Goal: Task Accomplishment & Management: Complete application form

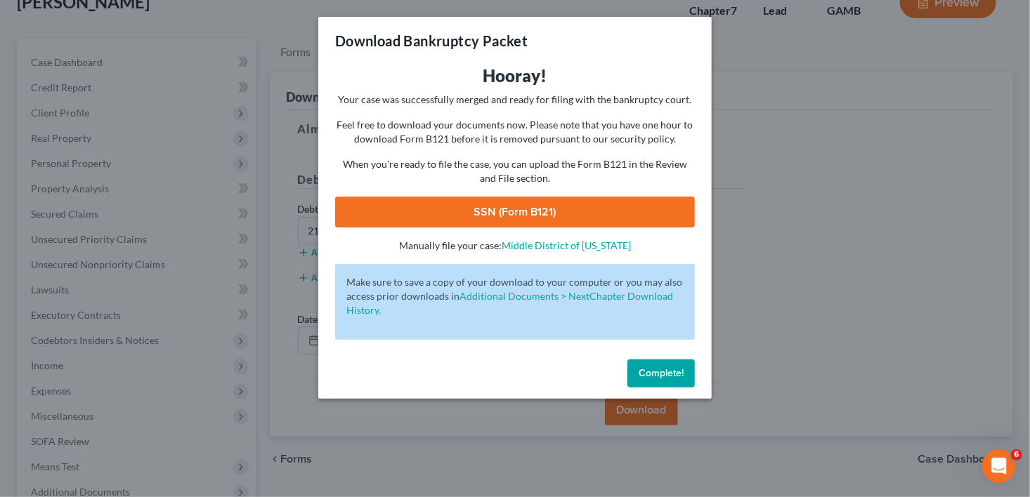
click at [661, 362] on div "Complete!" at bounding box center [514, 376] width 393 height 45
click at [667, 369] on span "Complete!" at bounding box center [661, 373] width 45 height 12
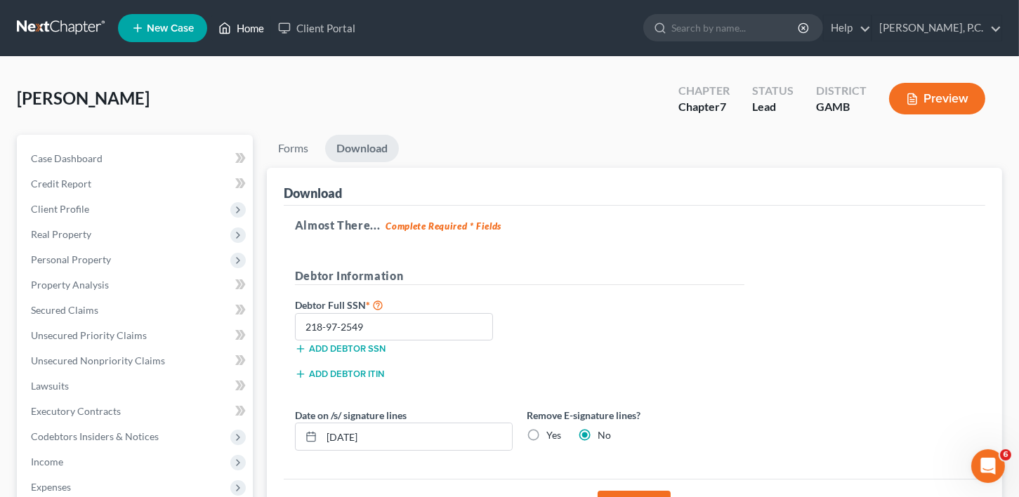
click at [244, 32] on link "Home" at bounding box center [241, 27] width 60 height 25
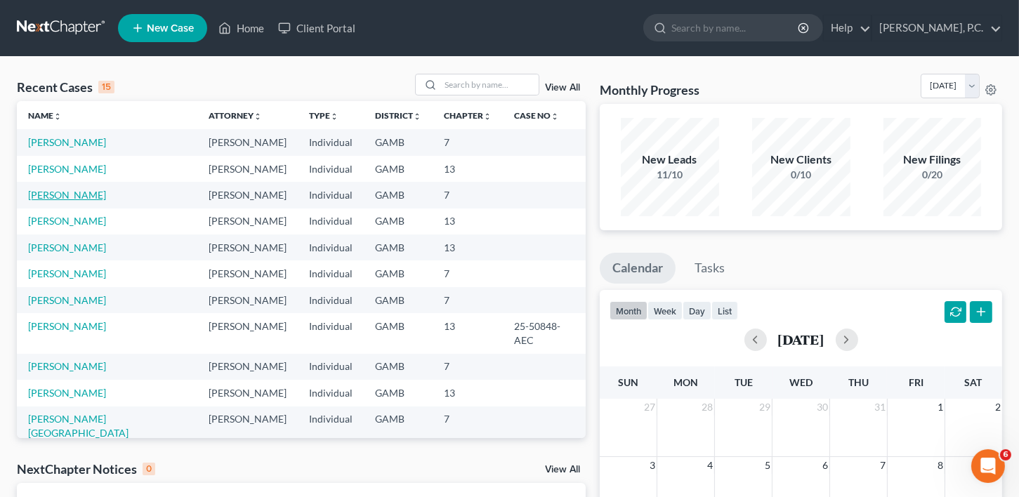
click at [74, 195] on link "[PERSON_NAME]" at bounding box center [67, 195] width 78 height 12
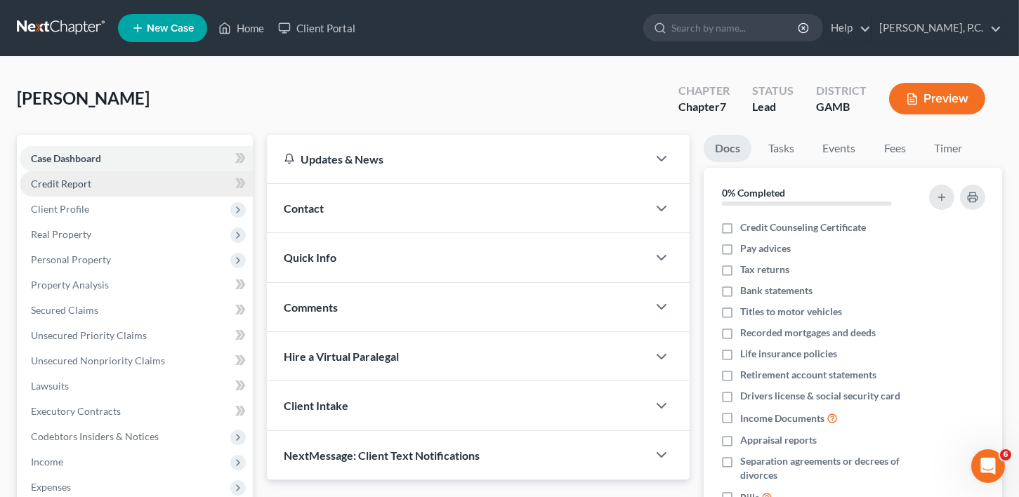
click at [65, 185] on span "Credit Report" at bounding box center [61, 184] width 60 height 12
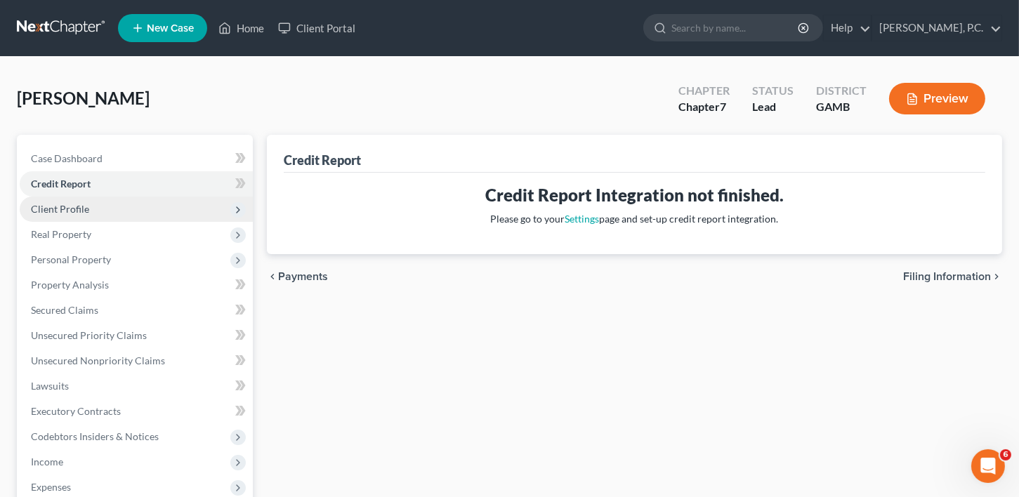
click at [71, 204] on span "Client Profile" at bounding box center [60, 209] width 58 height 12
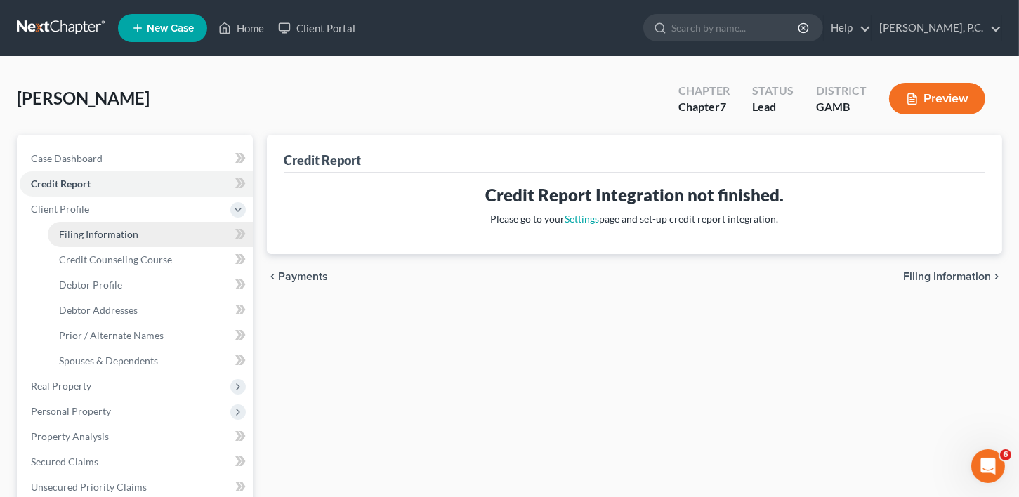
click at [73, 225] on link "Filing Information" at bounding box center [150, 234] width 205 height 25
select select "1"
select select "0"
select select "18"
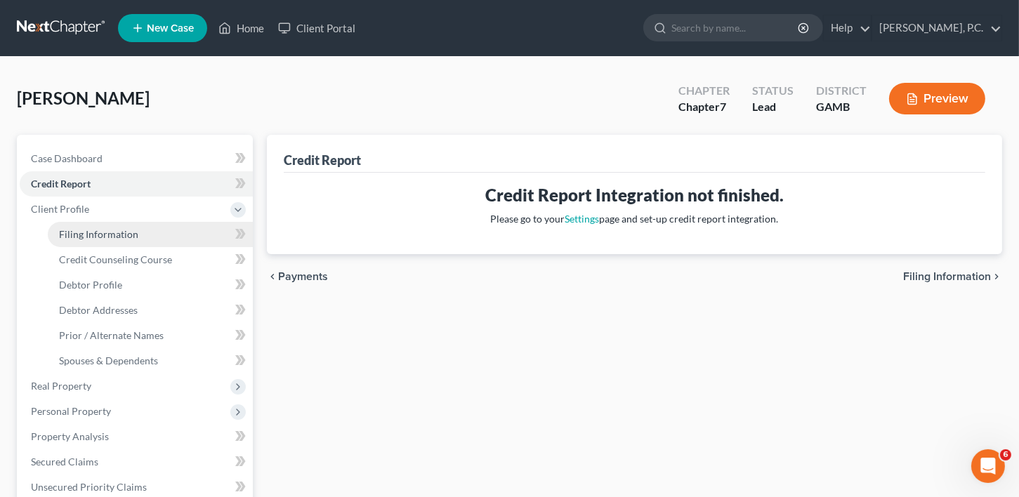
select select "0"
select select "10"
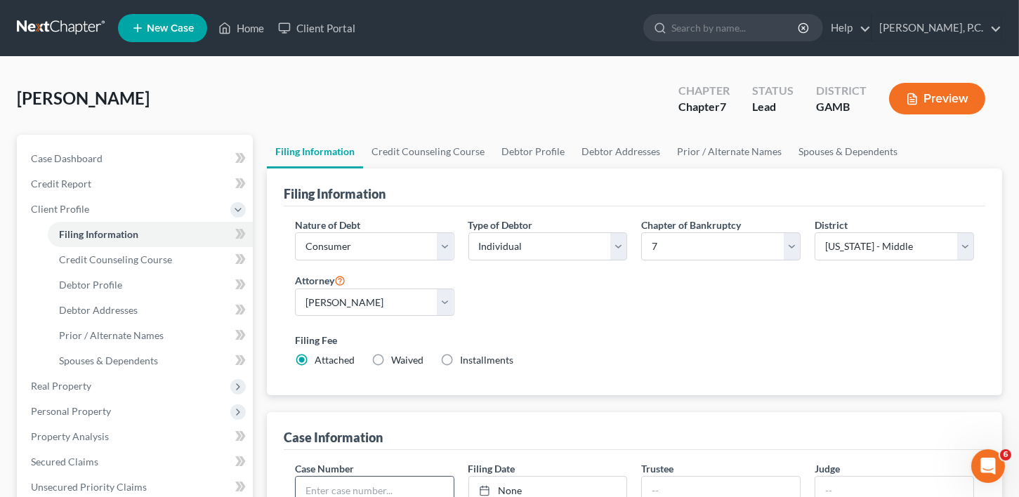
click at [342, 484] on input "text" at bounding box center [375, 490] width 158 height 27
type input "25-51282-RMM"
click at [820, 486] on input "text" at bounding box center [895, 490] width 158 height 27
type input "RMM"
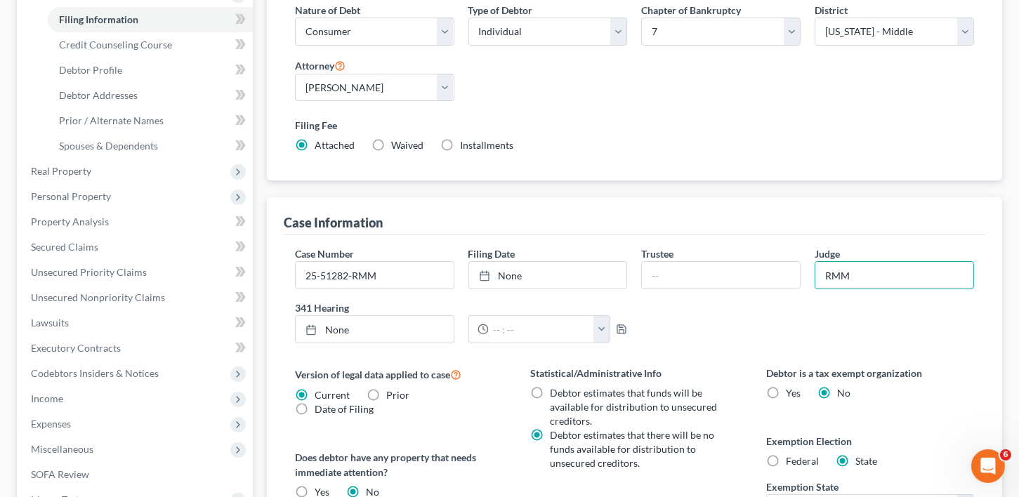
scroll to position [222, 0]
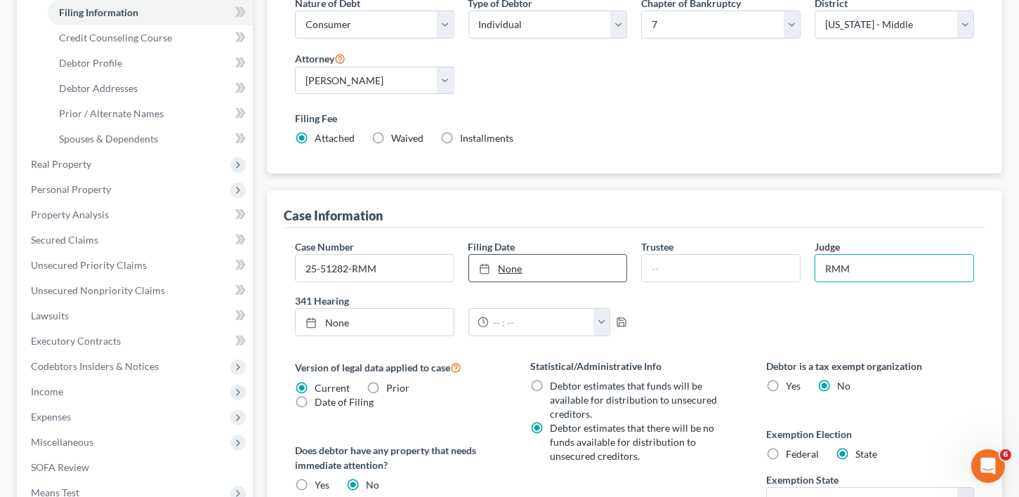
type input "[DATE]"
click at [512, 275] on link "None" at bounding box center [548, 268] width 158 height 27
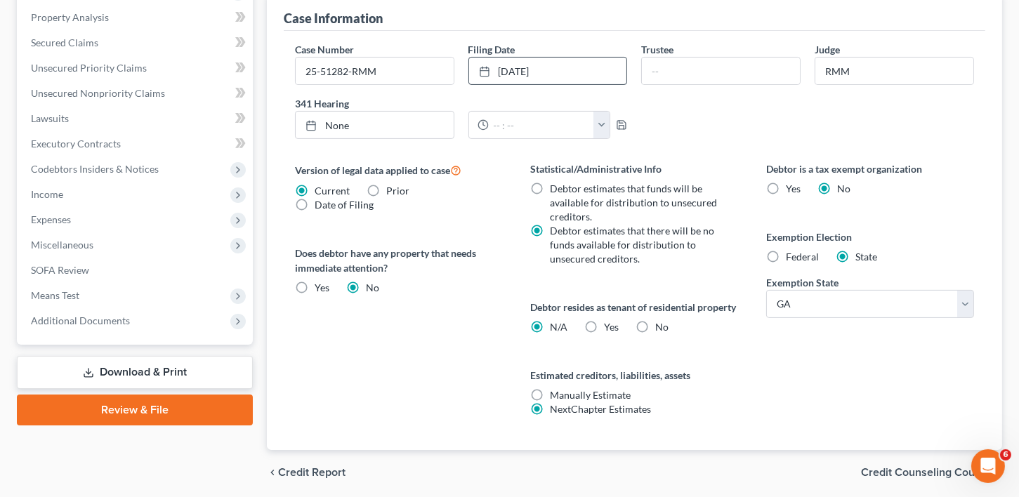
scroll to position [464, 0]
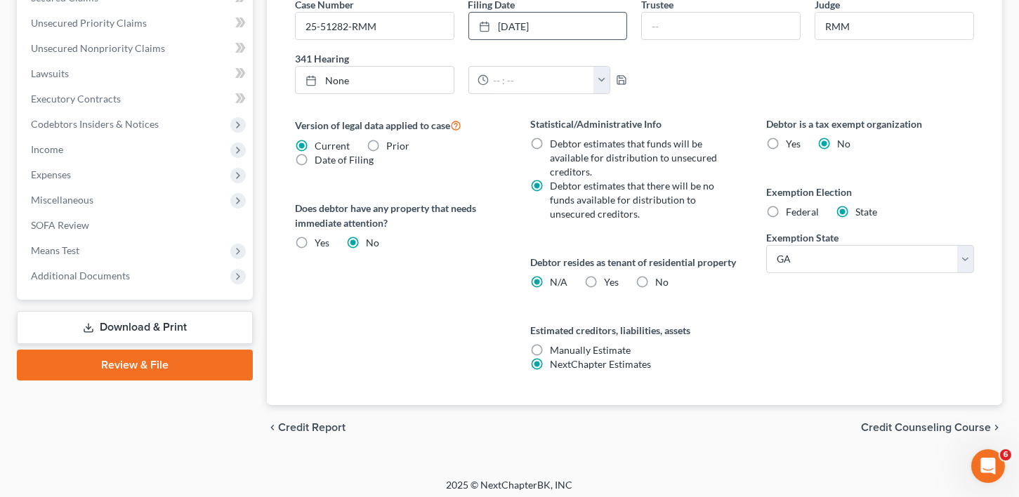
drag, startPoint x: 901, startPoint y: 439, endPoint x: 842, endPoint y: 417, distance: 62.5
click at [901, 433] on span "Credit Counseling Course" at bounding box center [926, 427] width 130 height 11
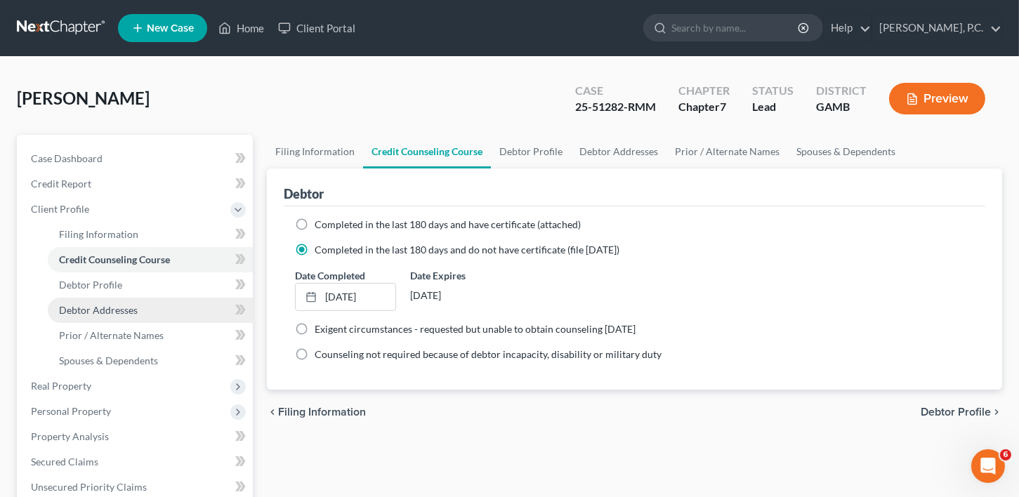
click at [100, 313] on span "Debtor Addresses" at bounding box center [98, 310] width 79 height 12
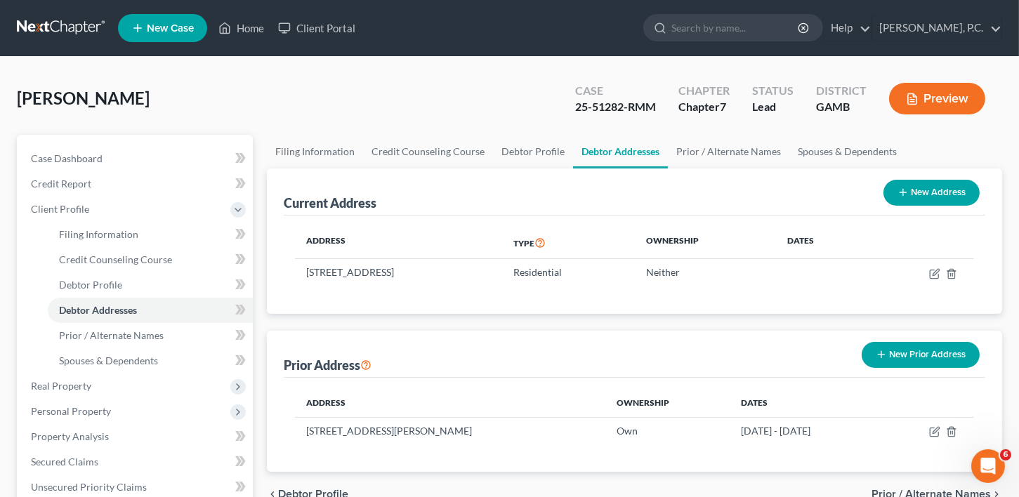
click at [951, 181] on button "New Address" at bounding box center [932, 193] width 96 height 26
select select "0"
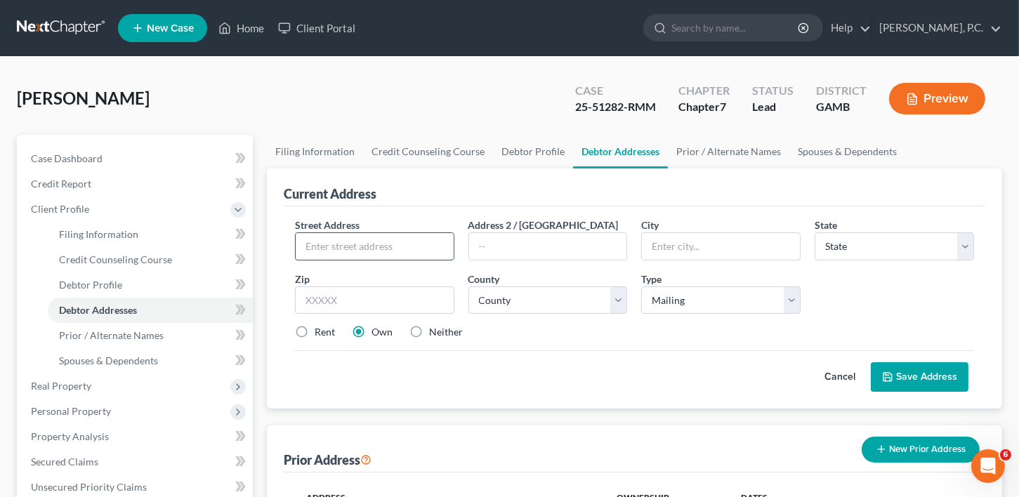
click at [308, 247] on input "text" at bounding box center [375, 246] width 158 height 27
type input "[STREET_ADDRESS]"
type input "[GEOGRAPHIC_DATA]"
select select "10"
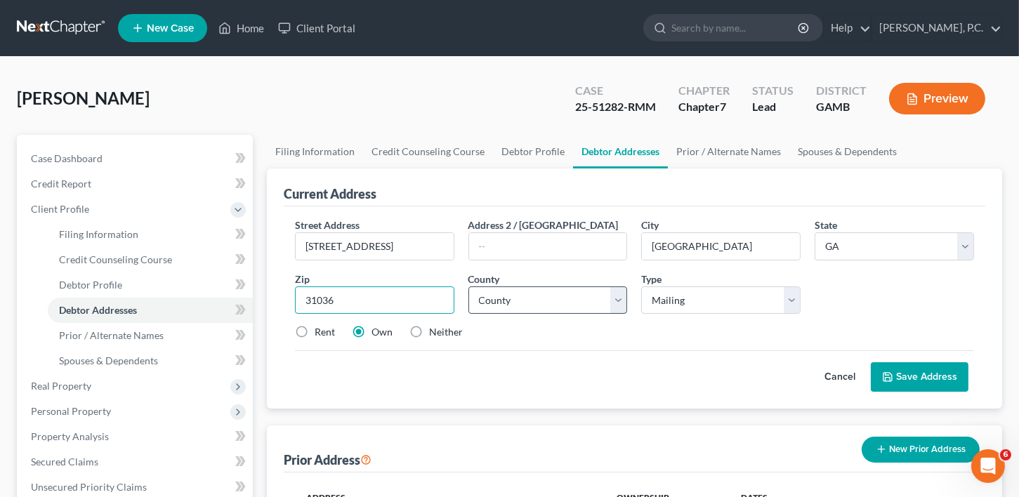
type input "31036"
click at [539, 301] on select "County [GEOGRAPHIC_DATA] [GEOGRAPHIC_DATA] [GEOGRAPHIC_DATA] [GEOGRAPHIC_DATA] …" at bounding box center [548, 301] width 159 height 28
select select "75"
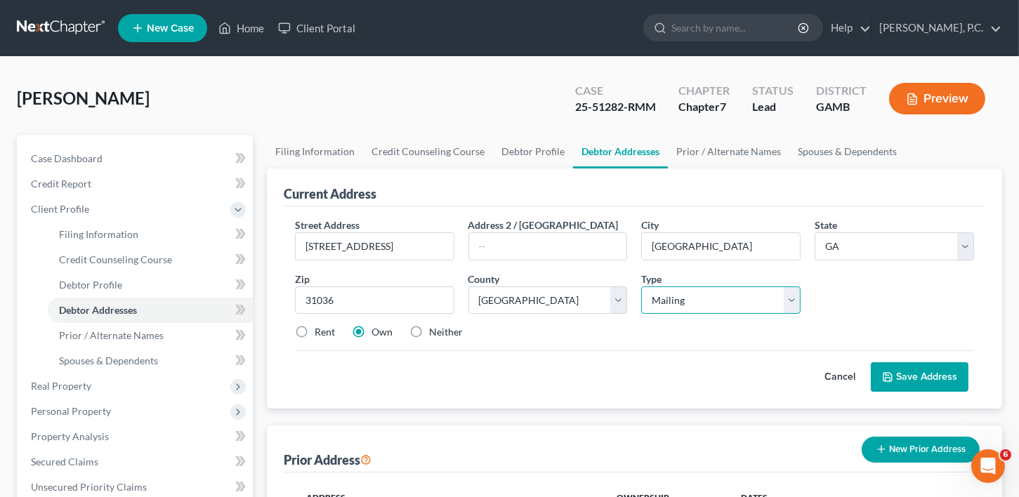
click at [694, 303] on select "Select Mailing Rental Business" at bounding box center [720, 301] width 159 height 28
click at [315, 331] on label "Rent" at bounding box center [325, 332] width 20 height 14
click at [320, 331] on input "Rent" at bounding box center [324, 329] width 9 height 9
radio input "true"
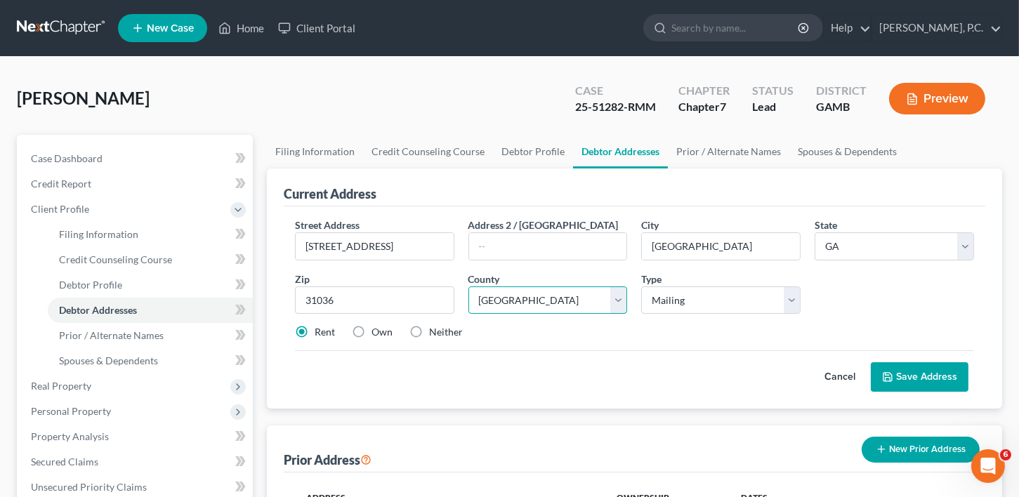
click at [532, 300] on select "County [GEOGRAPHIC_DATA] [GEOGRAPHIC_DATA] [GEOGRAPHIC_DATA] [GEOGRAPHIC_DATA] …" at bounding box center [548, 301] width 159 height 28
select select "115"
click at [779, 296] on select "Select Mailing Rental Business" at bounding box center [720, 301] width 159 height 28
select select "1"
click at [641, 287] on select "Select Mailing Rental Business" at bounding box center [720, 301] width 159 height 28
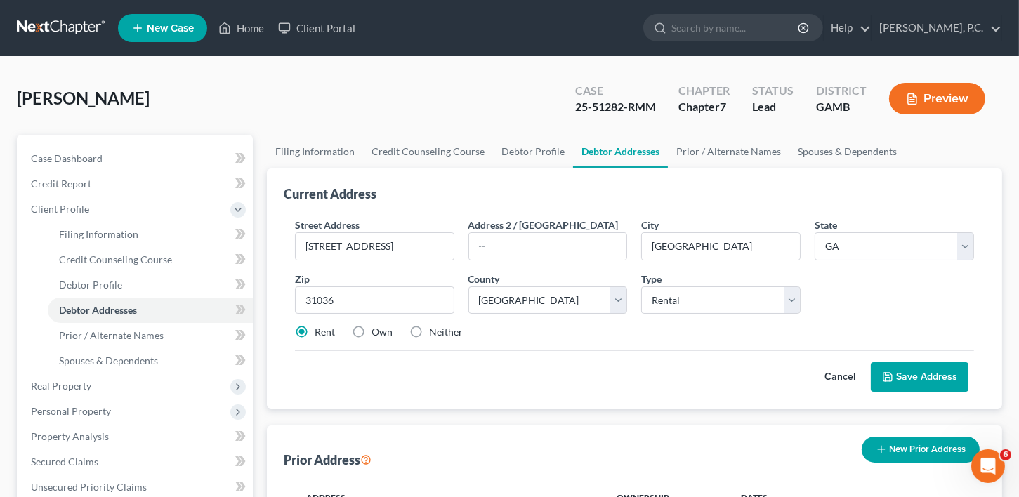
click at [926, 380] on button "Save Address" at bounding box center [920, 377] width 98 height 30
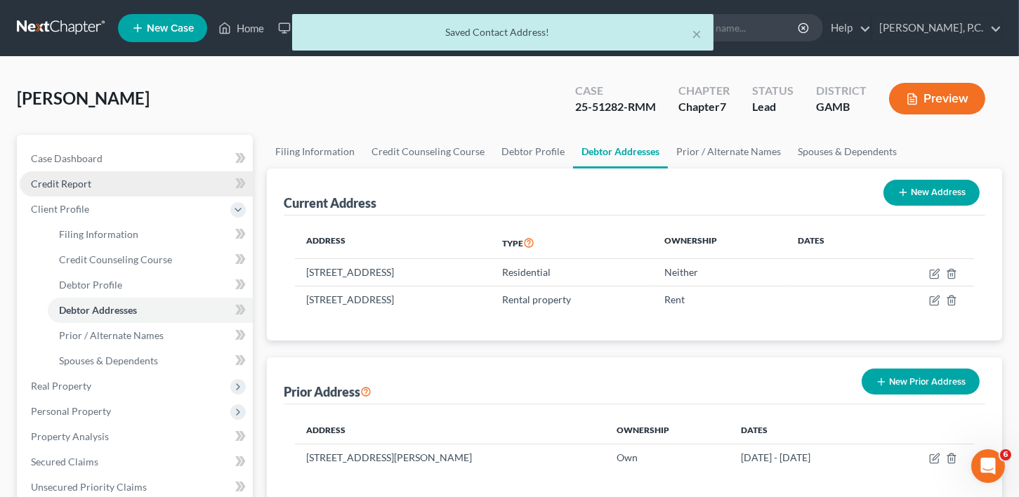
click at [60, 181] on span "Credit Report" at bounding box center [61, 184] width 60 height 12
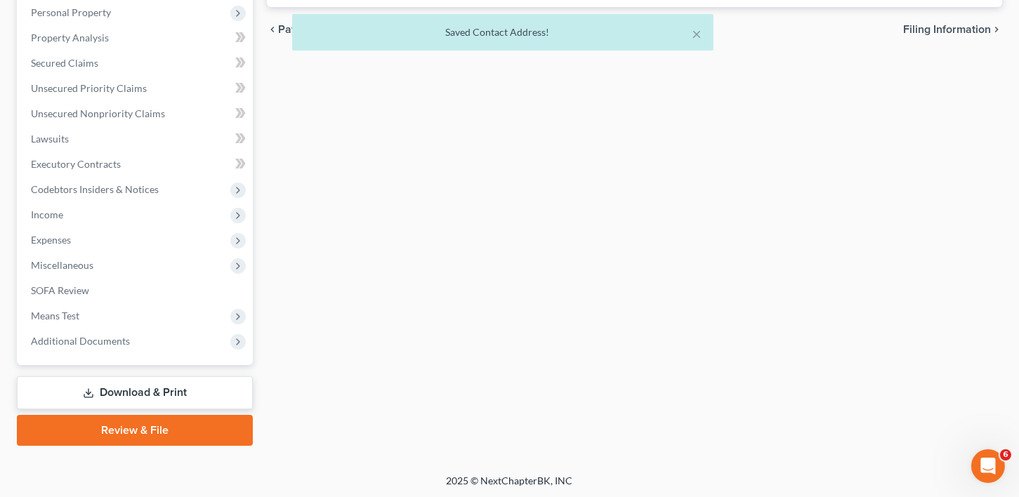
click at [89, 390] on line at bounding box center [89, 392] width 0 height 6
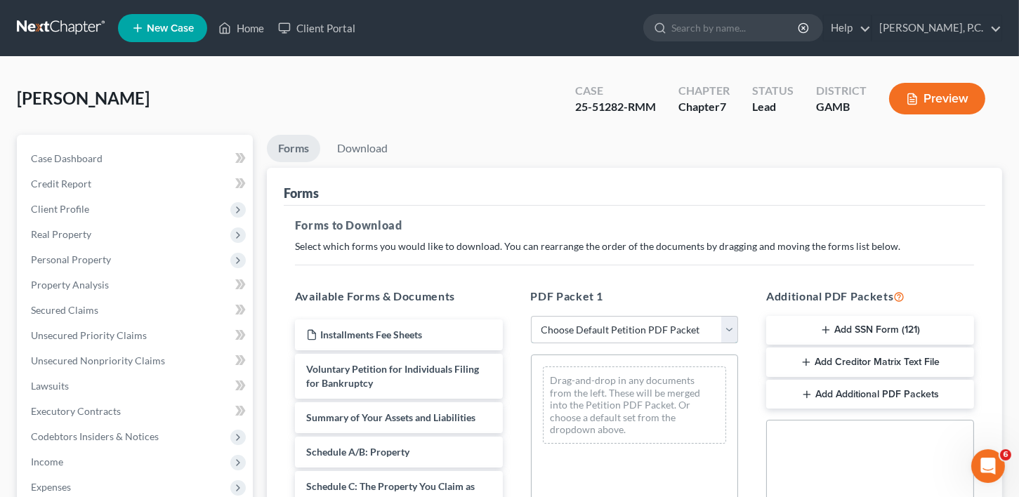
click at [594, 327] on select "Choose Default Petition PDF Packet Complete Bankruptcy Petition (all forms and …" at bounding box center [635, 330] width 208 height 28
select select "2"
click at [531, 316] on select "Choose Default Petition PDF Packet Complete Bankruptcy Petition (all forms and …" at bounding box center [635, 330] width 208 height 28
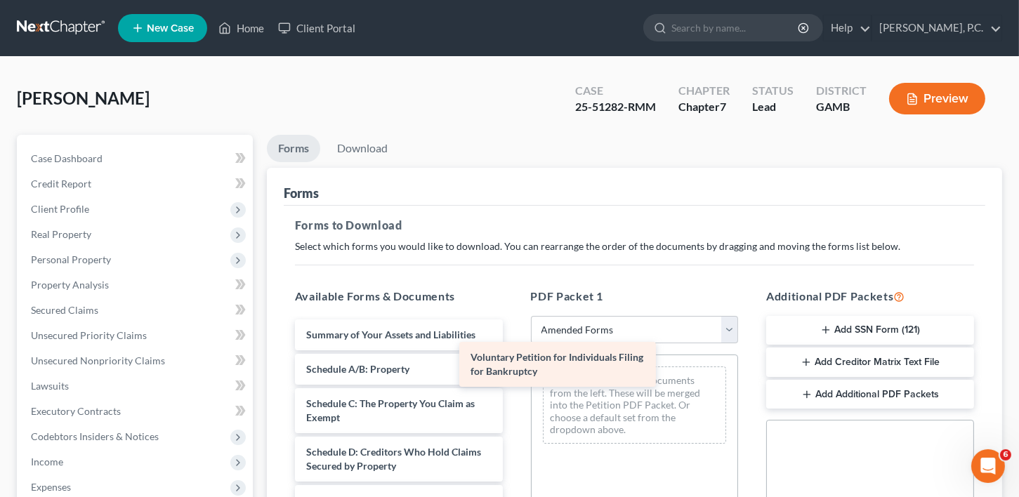
drag, startPoint x: 391, startPoint y: 339, endPoint x: 594, endPoint y: 374, distance: 206.0
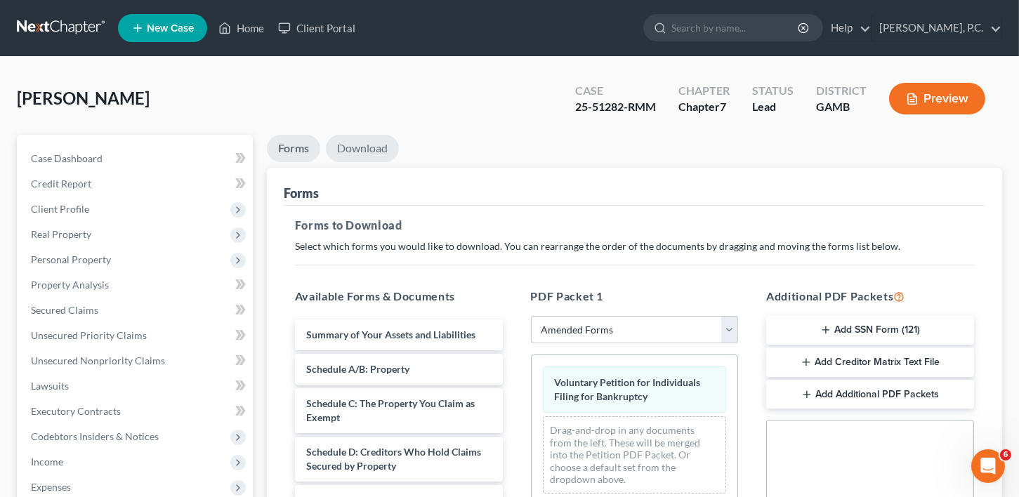
click at [364, 141] on link "Download" at bounding box center [362, 148] width 73 height 27
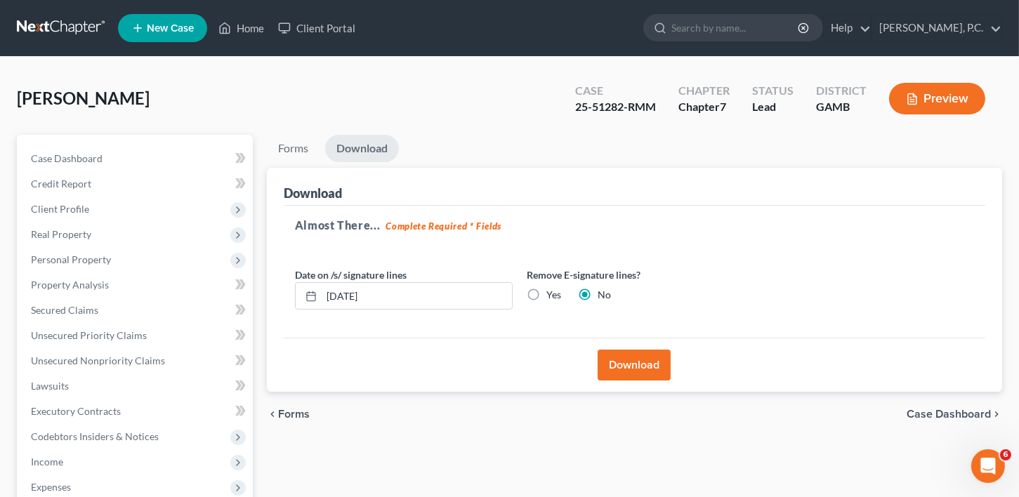
click at [623, 351] on button "Download" at bounding box center [634, 365] width 73 height 31
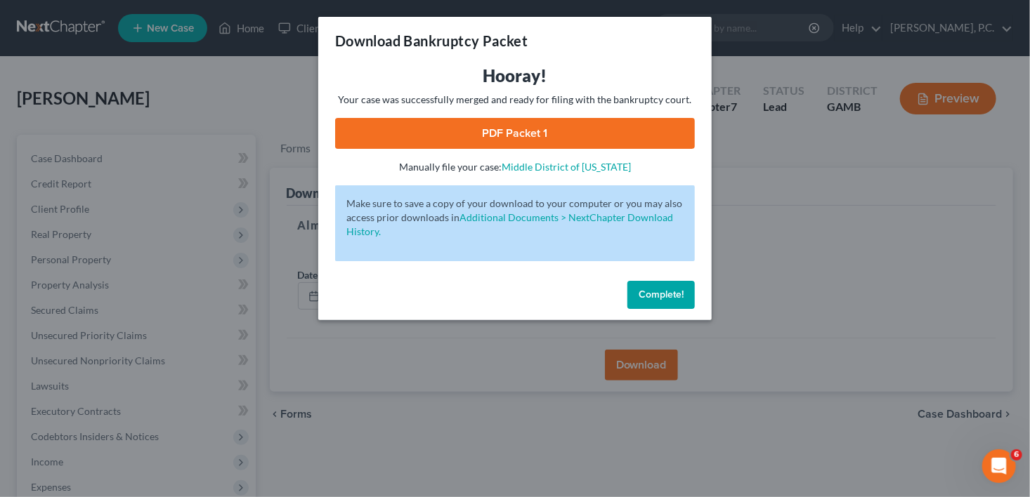
click at [521, 134] on link "PDF Packet 1" at bounding box center [515, 133] width 360 height 31
drag, startPoint x: 666, startPoint y: 283, endPoint x: 728, endPoint y: 278, distance: 62.7
click at [668, 283] on button "Complete!" at bounding box center [660, 295] width 67 height 28
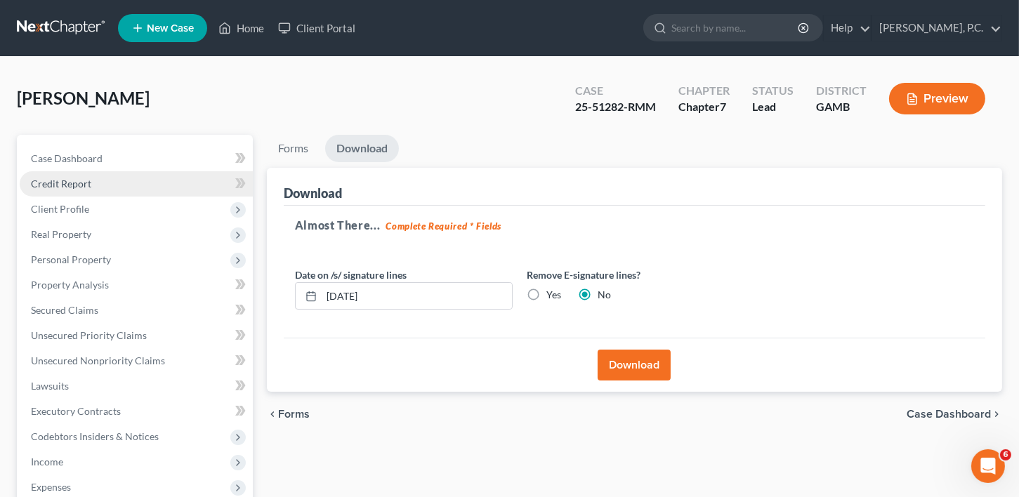
click at [58, 188] on span "Credit Report" at bounding box center [61, 184] width 60 height 12
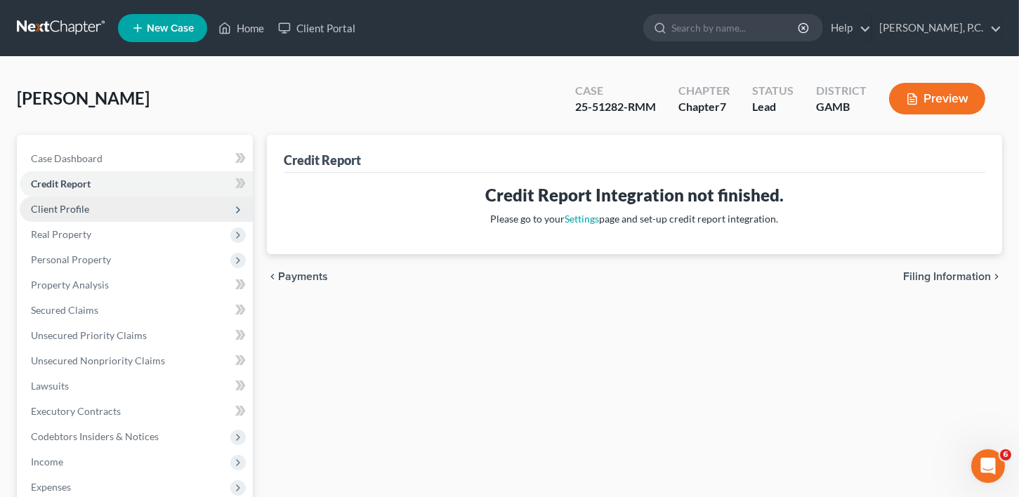
click at [63, 208] on span "Client Profile" at bounding box center [60, 209] width 58 height 12
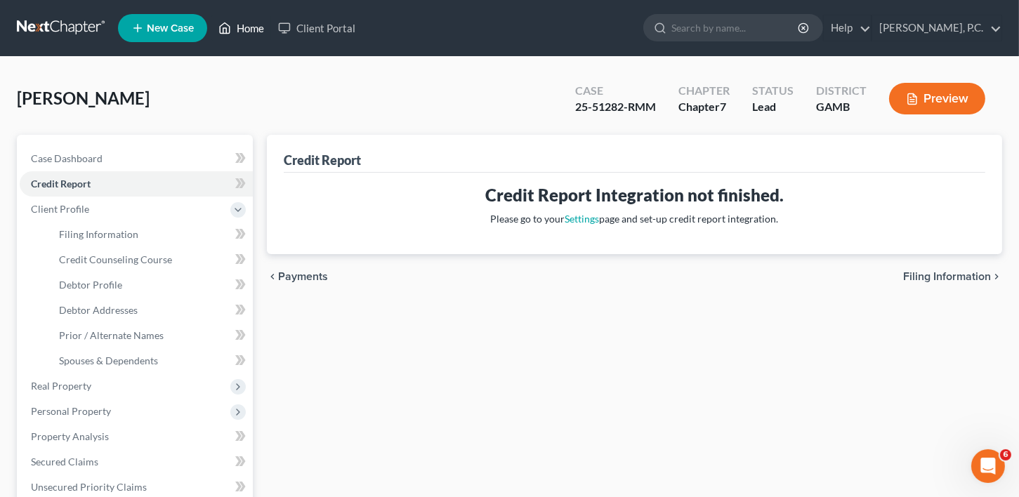
click at [247, 27] on link "Home" at bounding box center [241, 27] width 60 height 25
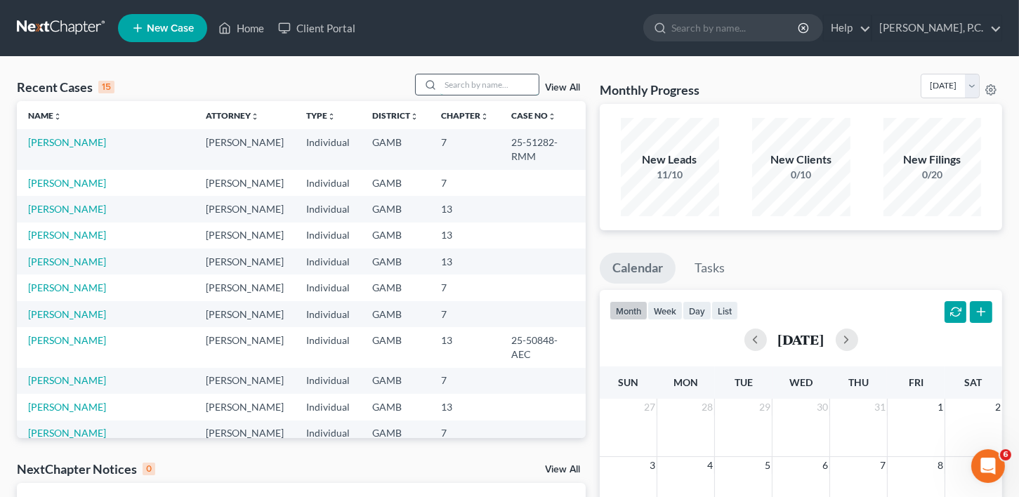
click at [450, 84] on input "search" at bounding box center [489, 84] width 98 height 20
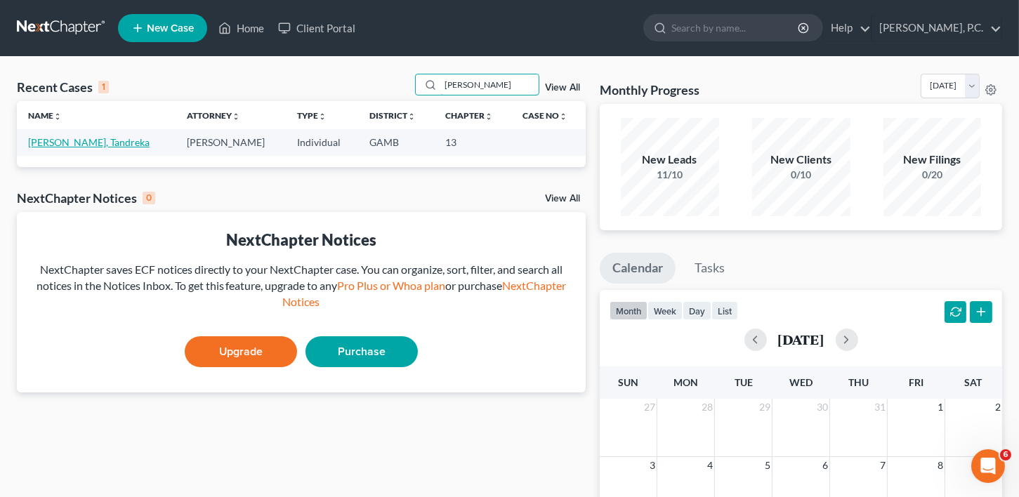
type input "[PERSON_NAME]"
click at [67, 140] on link "[PERSON_NAME], Tandreka" at bounding box center [89, 142] width 122 height 12
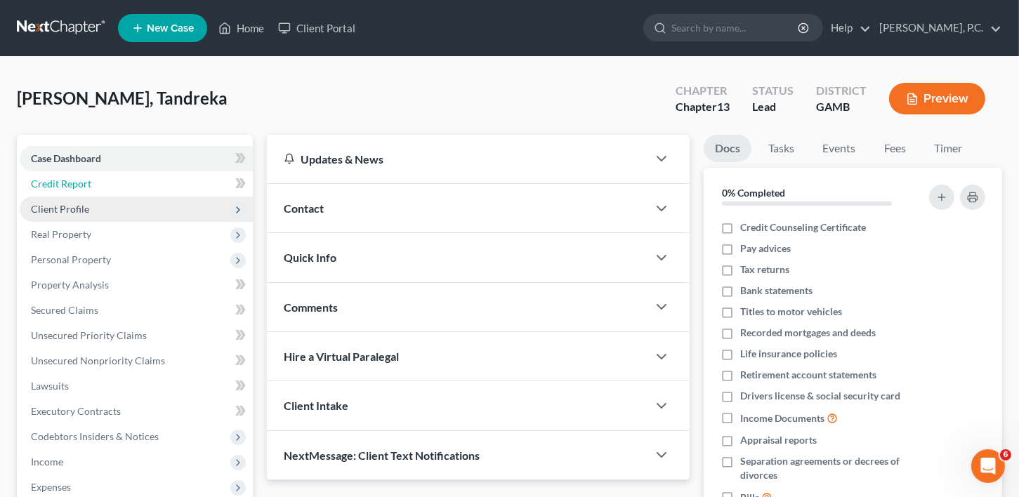
drag, startPoint x: 63, startPoint y: 182, endPoint x: 67, endPoint y: 209, distance: 27.8
click at [64, 181] on span "Credit Report" at bounding box center [61, 184] width 60 height 12
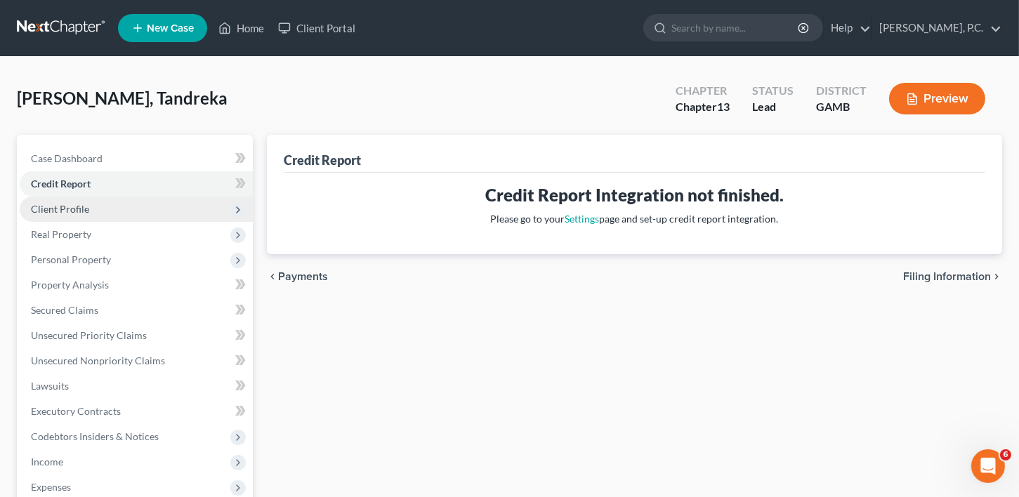
click at [67, 212] on span "Client Profile" at bounding box center [60, 209] width 58 height 12
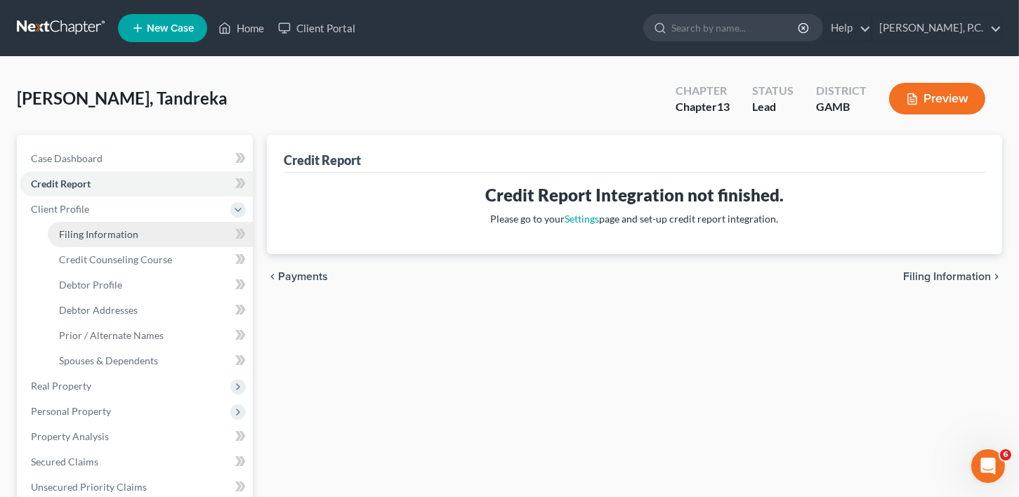
click at [77, 240] on link "Filing Information" at bounding box center [150, 234] width 205 height 25
select select "1"
select select "0"
select select "3"
select select "18"
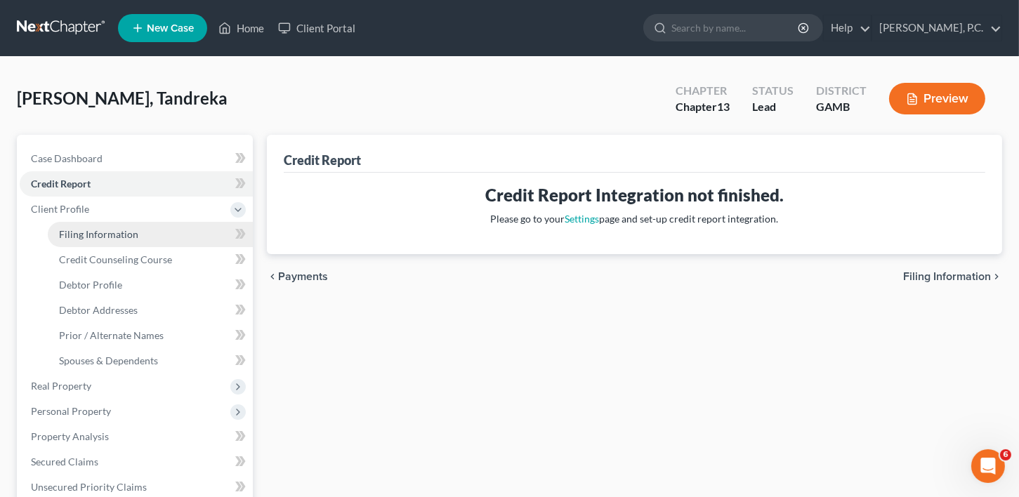
select select "0"
select select "10"
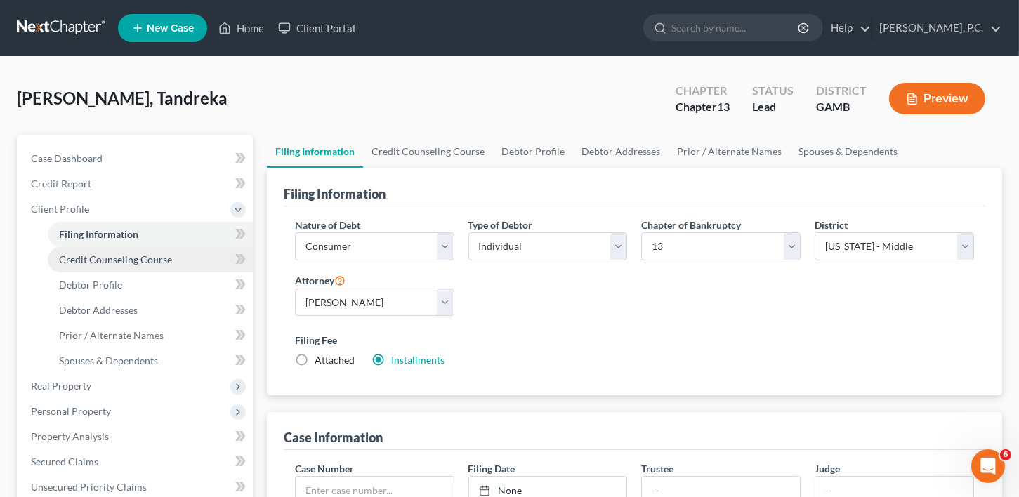
click at [79, 263] on span "Credit Counseling Course" at bounding box center [115, 260] width 113 height 12
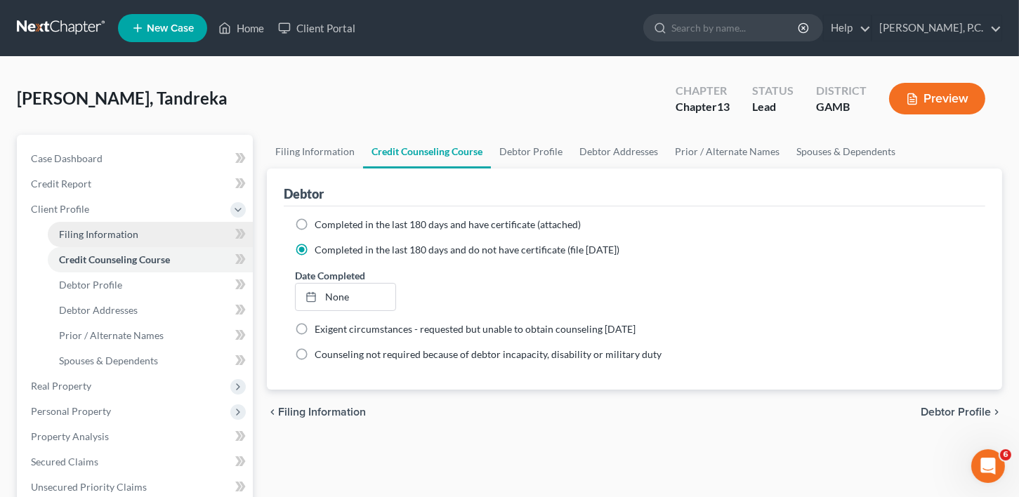
click at [87, 235] on span "Filing Information" at bounding box center [98, 234] width 79 height 12
select select "1"
select select "0"
select select "3"
select select "18"
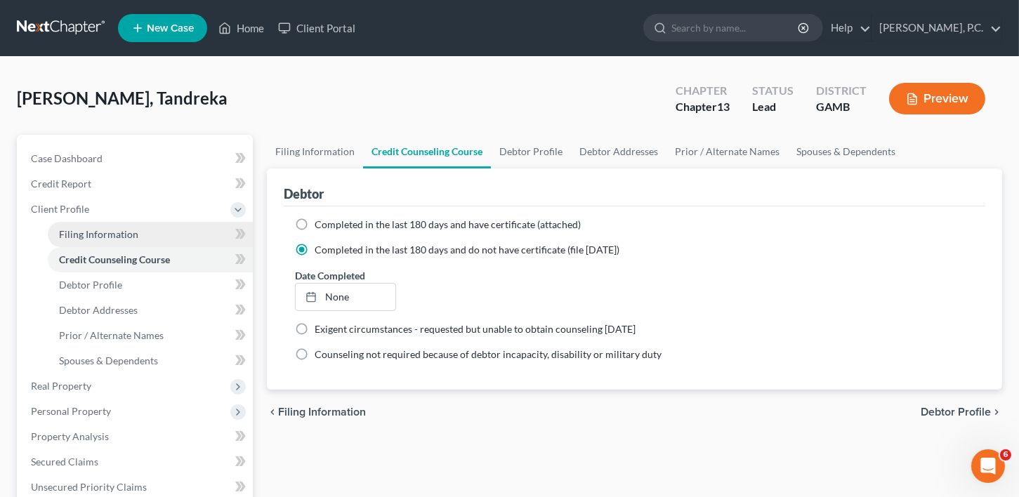
select select "0"
select select "10"
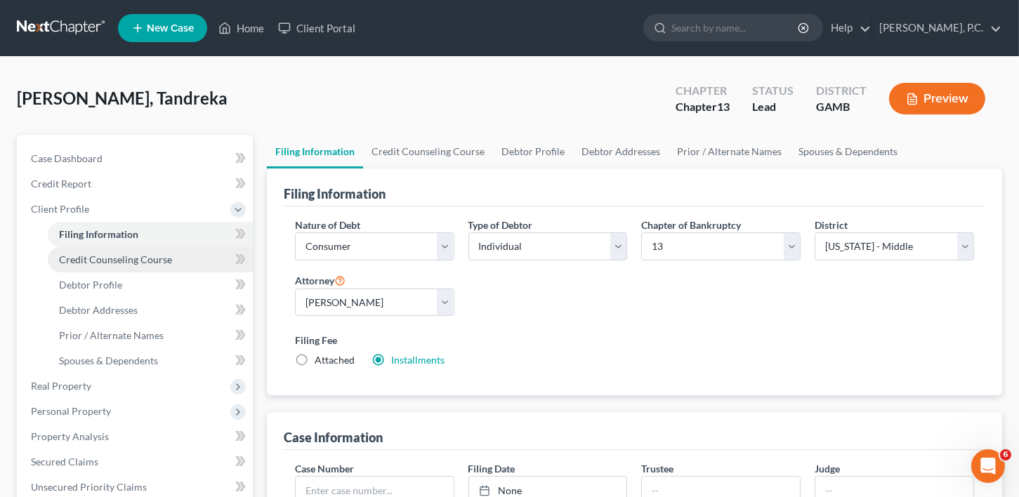
click at [91, 258] on span "Credit Counseling Course" at bounding box center [115, 260] width 113 height 12
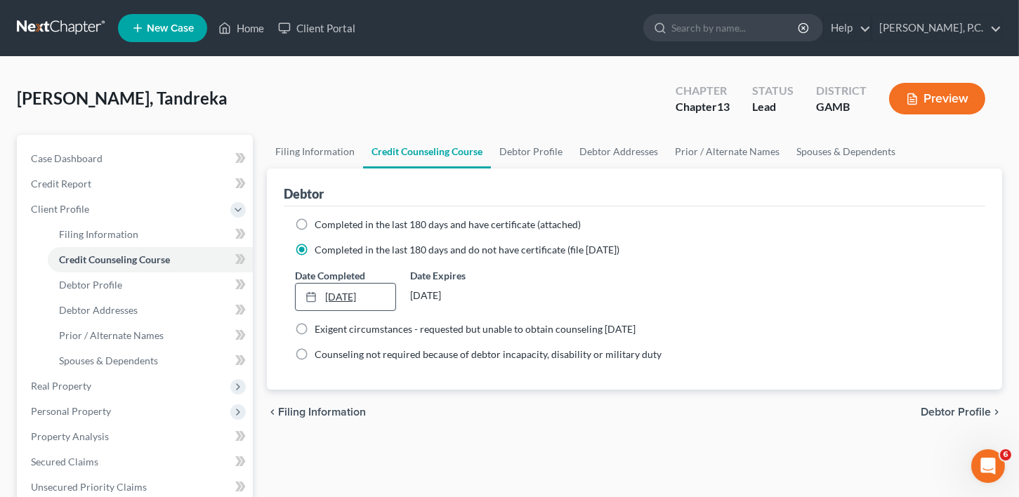
click at [328, 296] on link "[DATE]" at bounding box center [346, 297] width 100 height 27
click at [103, 286] on span "Debtor Profile" at bounding box center [90, 285] width 63 height 12
select select "0"
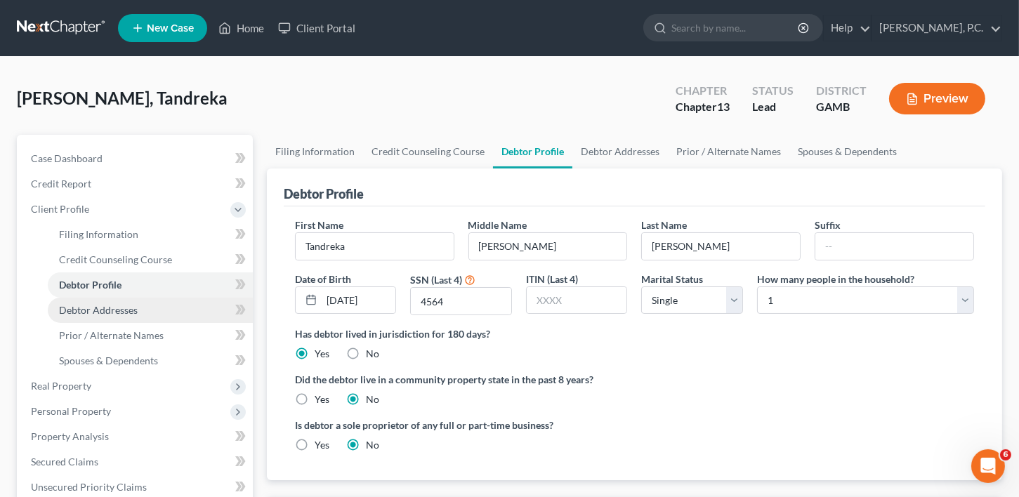
drag, startPoint x: 100, startPoint y: 308, endPoint x: 105, endPoint y: 317, distance: 10.4
click at [102, 308] on span "Debtor Addresses" at bounding box center [98, 310] width 79 height 12
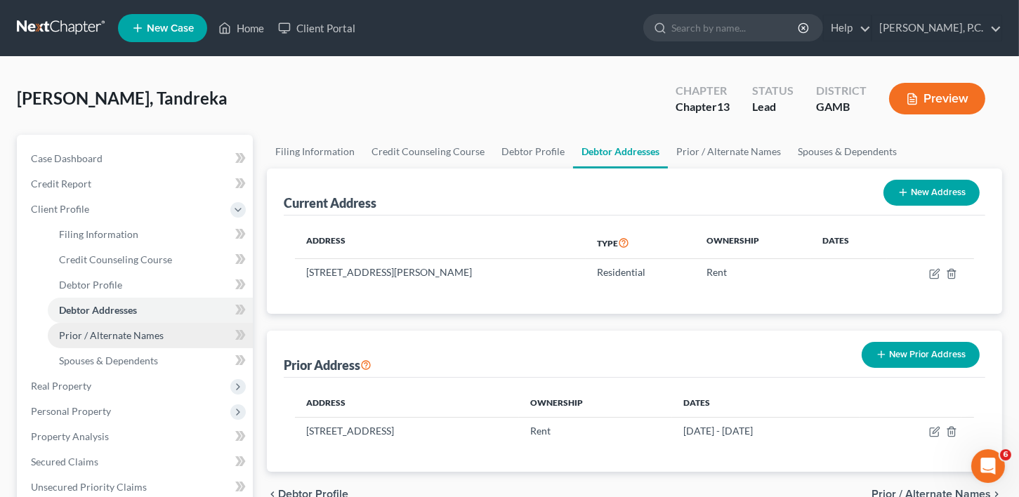
click at [105, 335] on span "Prior / Alternate Names" at bounding box center [111, 335] width 105 height 12
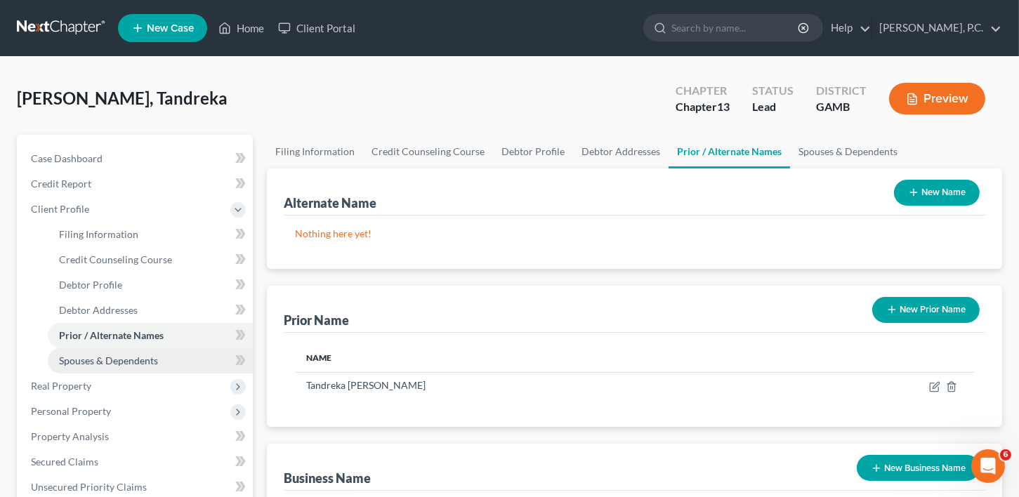
click at [106, 362] on span "Spouses & Dependents" at bounding box center [108, 361] width 99 height 12
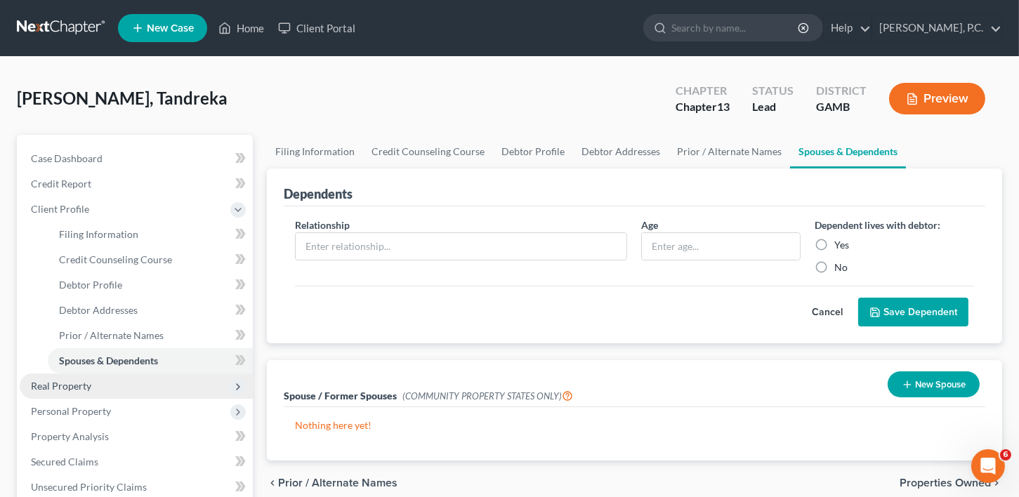
click at [62, 391] on span "Real Property" at bounding box center [61, 386] width 60 height 12
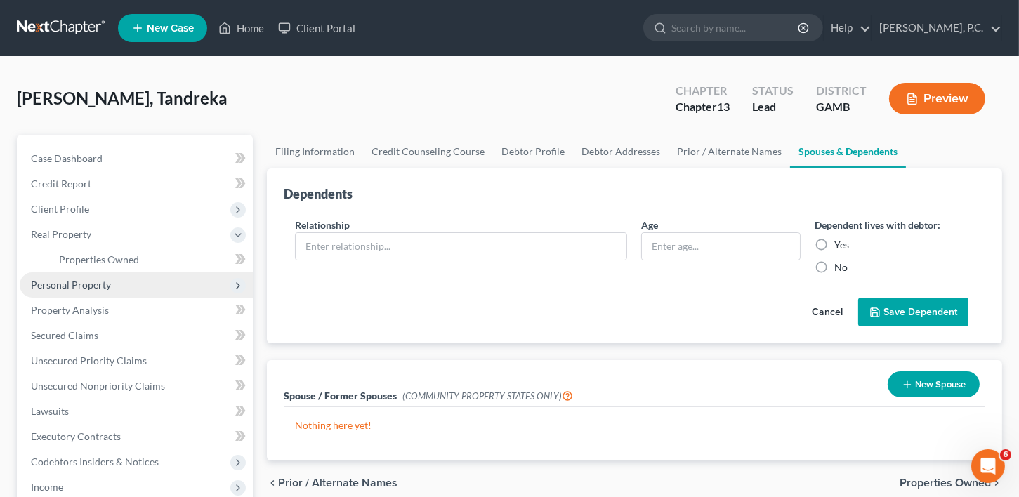
click at [53, 279] on span "Personal Property" at bounding box center [71, 285] width 80 height 12
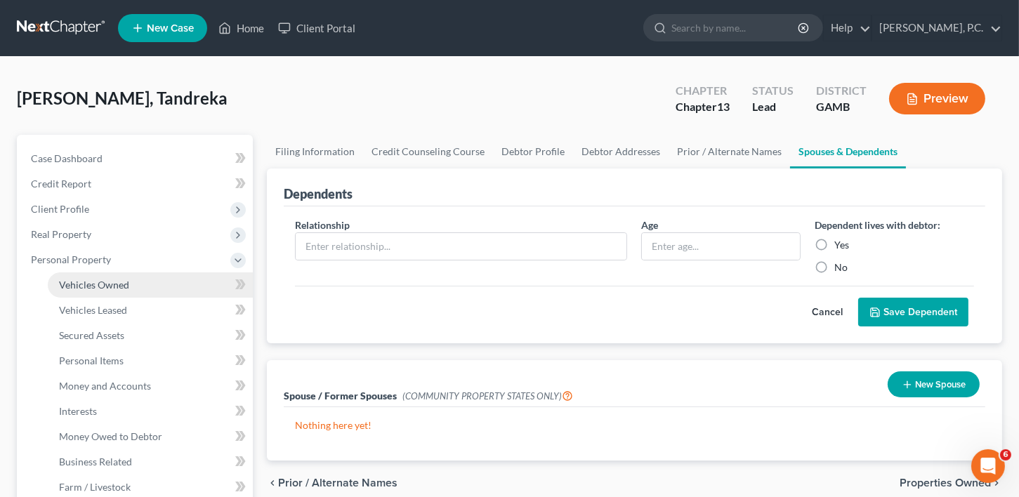
click at [73, 290] on span "Vehicles Owned" at bounding box center [94, 285] width 70 height 12
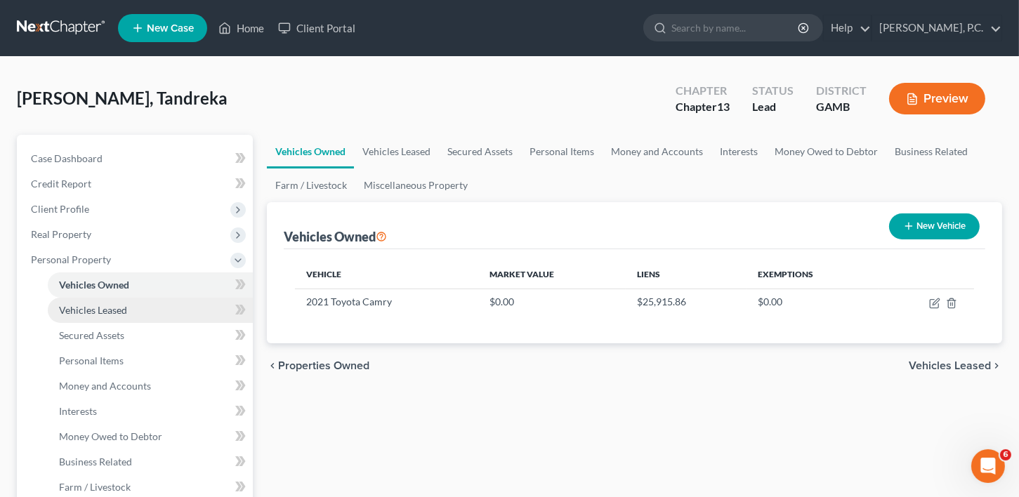
click at [83, 303] on link "Vehicles Leased" at bounding box center [150, 310] width 205 height 25
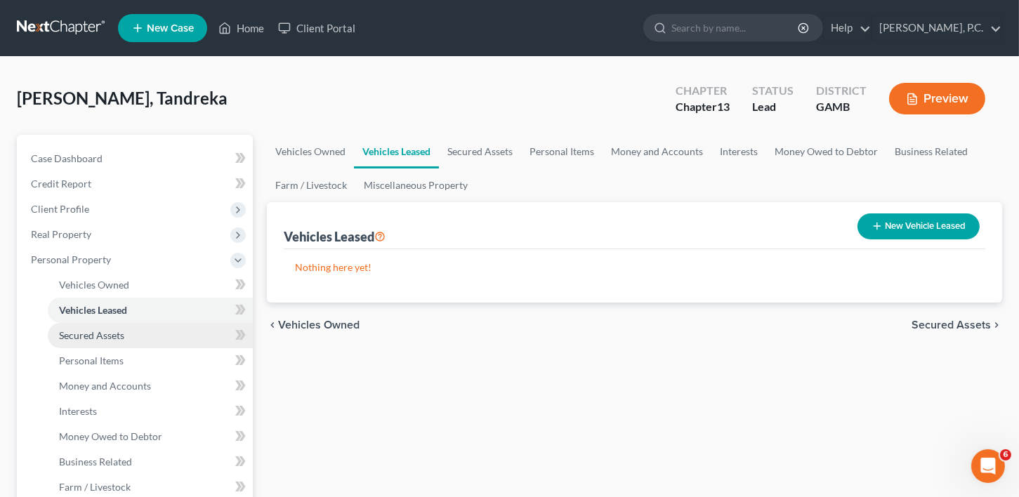
click at [87, 332] on span "Secured Assets" at bounding box center [91, 335] width 65 height 12
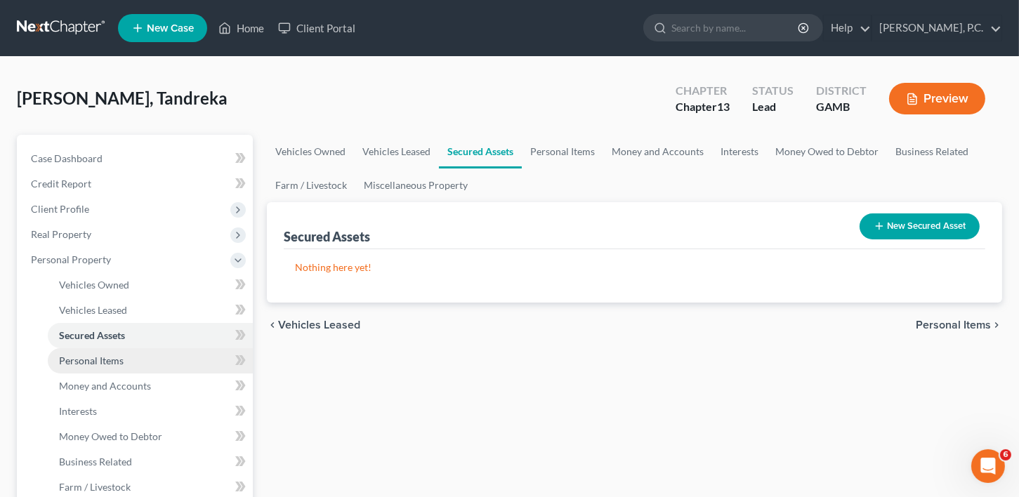
click at [96, 358] on span "Personal Items" at bounding box center [91, 361] width 65 height 12
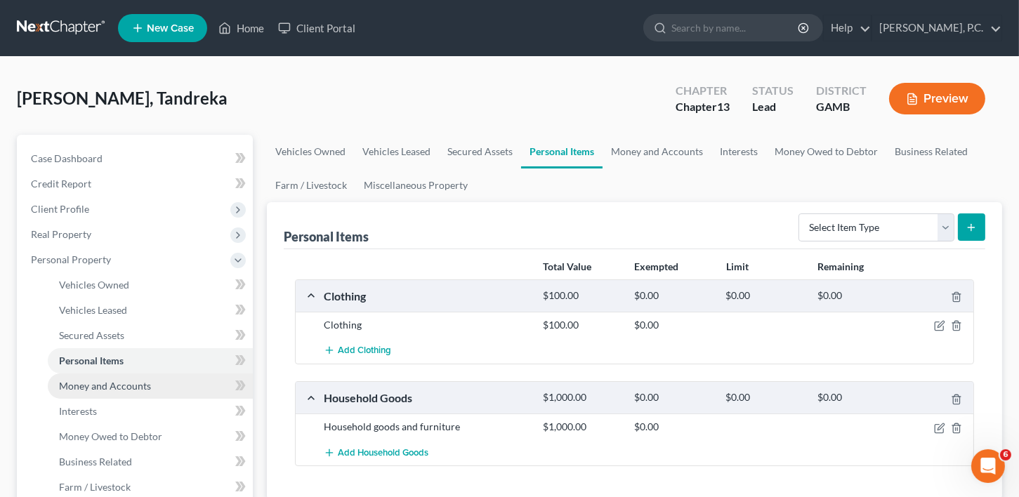
click at [99, 380] on span "Money and Accounts" at bounding box center [105, 386] width 92 height 12
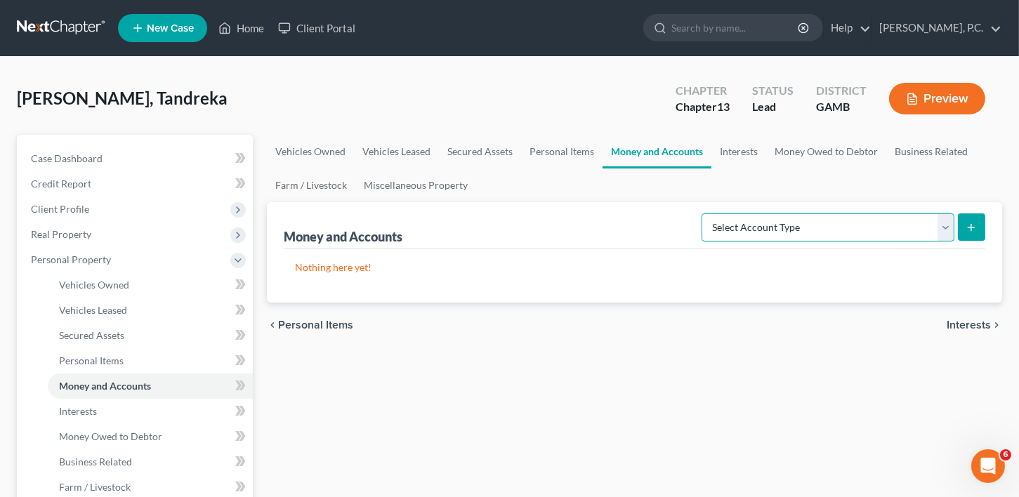
click at [759, 220] on select "Select Account Type Brokerage Cash on Hand Certificates of Deposit Checking Acc…" at bounding box center [828, 228] width 253 height 28
select select "checking"
click at [705, 214] on select "Select Account Type Brokerage Cash on Hand Certificates of Deposit Checking Acc…" at bounding box center [828, 228] width 253 height 28
click at [971, 225] on icon "submit" at bounding box center [971, 227] width 11 height 11
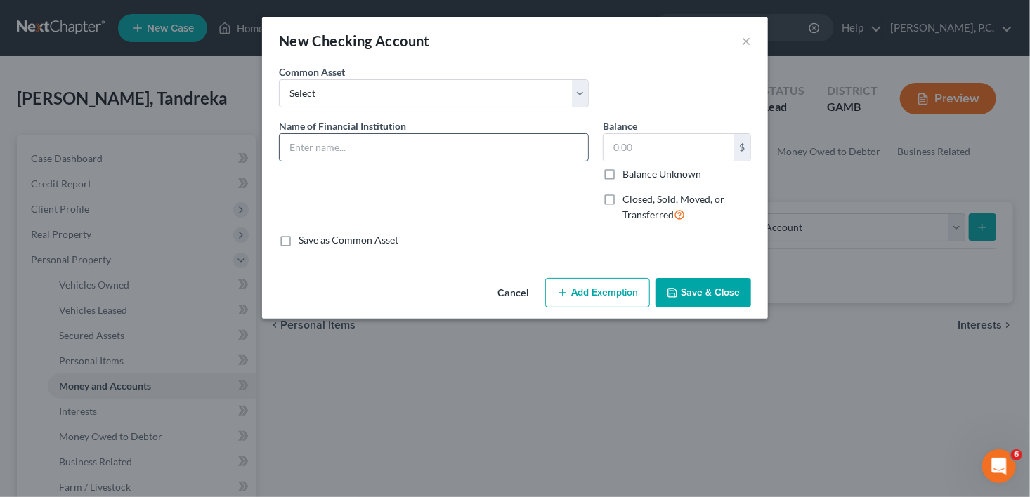
click at [313, 146] on input "text" at bounding box center [434, 147] width 308 height 27
type input "[PERSON_NAME] Fargo Bank"
click at [625, 154] on input "text" at bounding box center [668, 147] width 130 height 27
type input "100.00"
click at [690, 303] on button "Save & Close" at bounding box center [703, 293] width 96 height 30
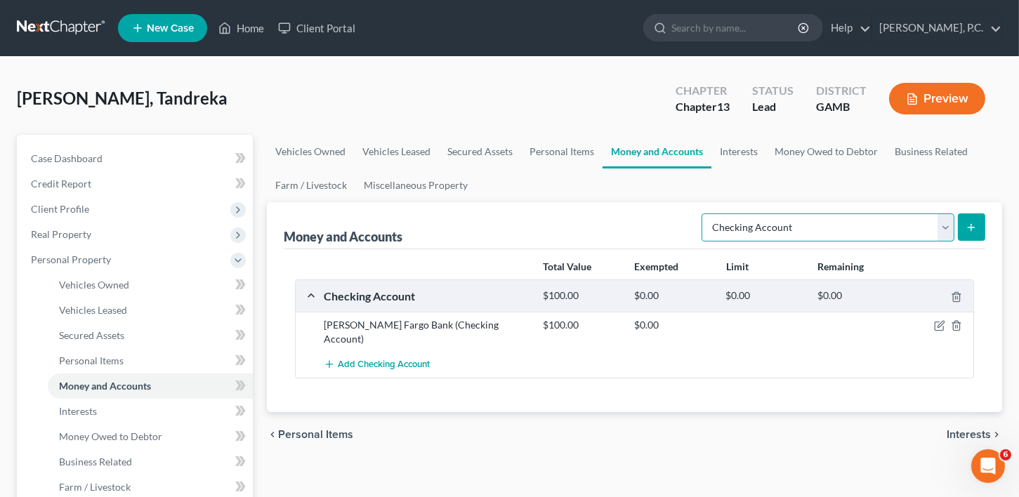
click at [767, 230] on select "Select Account Type Brokerage Cash on Hand Certificates of Deposit Checking Acc…" at bounding box center [828, 228] width 253 height 28
drag, startPoint x: 332, startPoint y: 381, endPoint x: 342, endPoint y: 366, distance: 17.7
click at [332, 381] on div "Total Value Exempted Limit Remaining Checking Account $100.00 $0.00 $0.00 $0.00…" at bounding box center [635, 330] width 702 height 163
click at [967, 230] on icon "submit" at bounding box center [971, 227] width 11 height 11
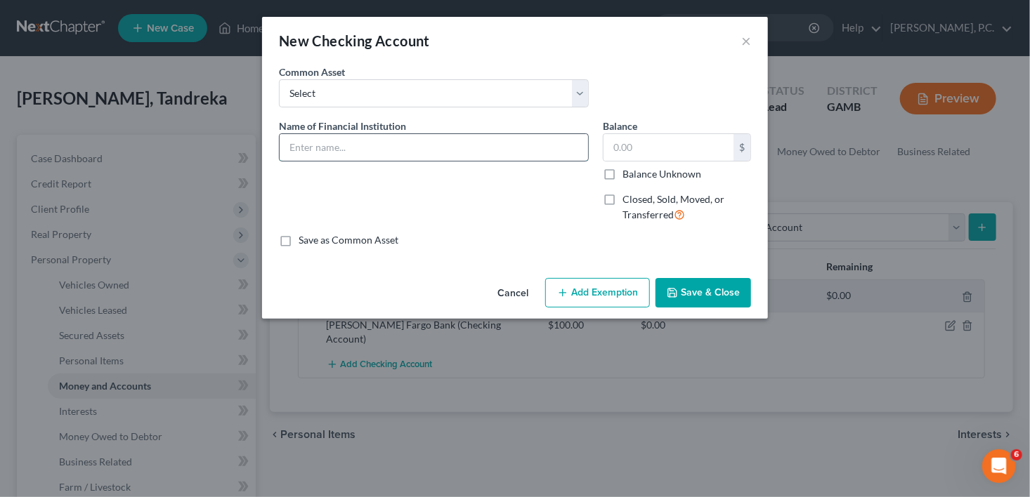
click at [306, 157] on input "text" at bounding box center [434, 147] width 308 height 27
type input "USAA Bank"
click at [622, 202] on label "Closed, Sold, Moved, or Transferred" at bounding box center [686, 207] width 129 height 30
click at [628, 202] on input "Closed, Sold, Moved, or Transferred" at bounding box center [632, 196] width 9 height 9
checkbox input "true"
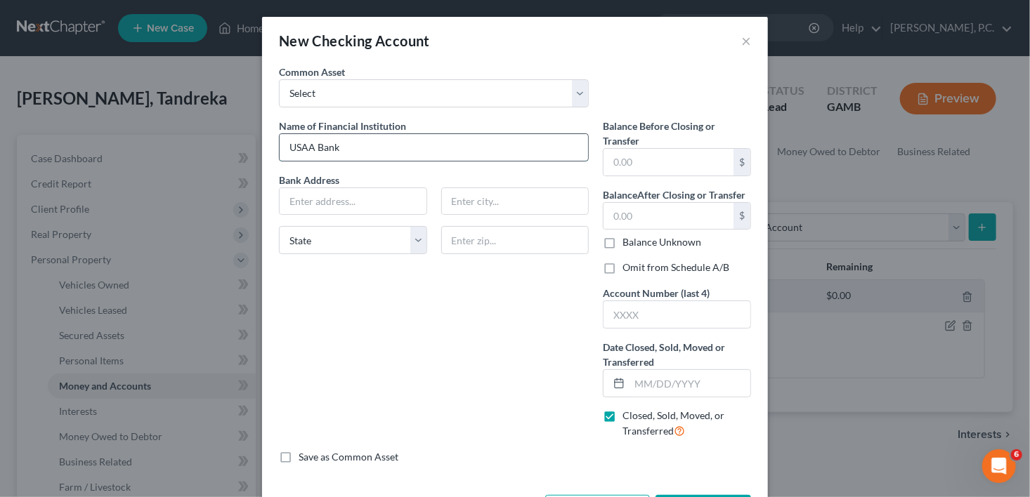
click at [334, 148] on input "USAA Bank" at bounding box center [434, 147] width 308 height 27
type input "USAA"
click at [314, 208] on input "text" at bounding box center [353, 201] width 147 height 27
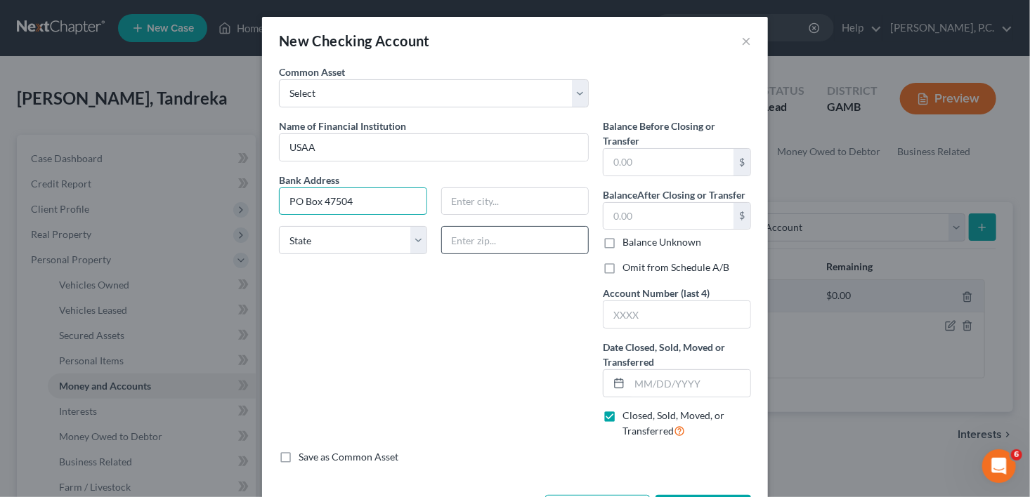
type input "PO Box 47504"
click at [480, 249] on input "text" at bounding box center [515, 240] width 148 height 28
type input "78256-7504"
click at [384, 243] on select "State [US_STATE] AK AR AZ CA CO CT DE DC [GEOGRAPHIC_DATA] [GEOGRAPHIC_DATA] GU…" at bounding box center [353, 240] width 148 height 28
click at [483, 202] on input "text" at bounding box center [515, 201] width 147 height 27
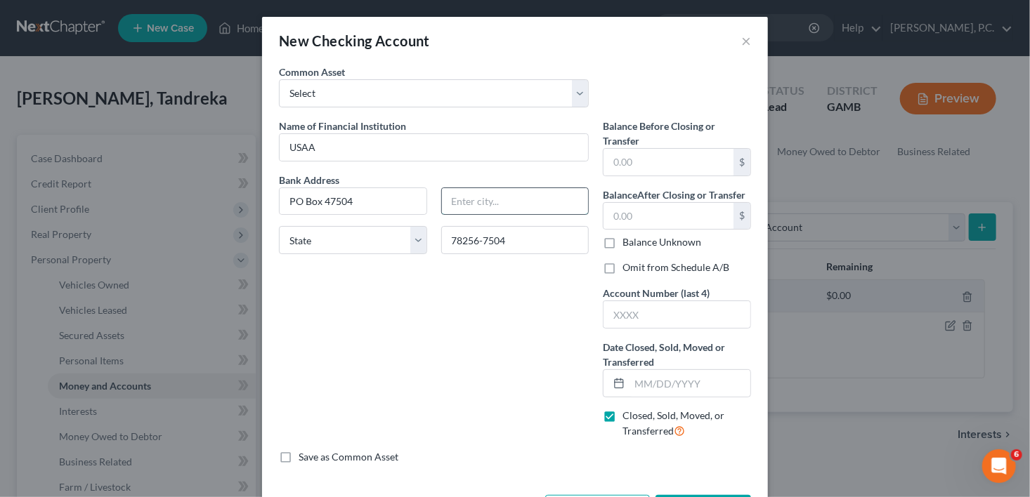
click at [483, 202] on input "text" at bounding box center [515, 201] width 147 height 27
type input "San Antonio"
click at [330, 235] on select "State [US_STATE] AK AR AZ CA CO CT DE DC [GEOGRAPHIC_DATA] [GEOGRAPHIC_DATA] GU…" at bounding box center [353, 240] width 148 height 28
select select "45"
click at [492, 280] on div "Name of Financial Institution * USAA Bank Address [GEOGRAPHIC_DATA][US_STATE] C…" at bounding box center [434, 285] width 324 height 332
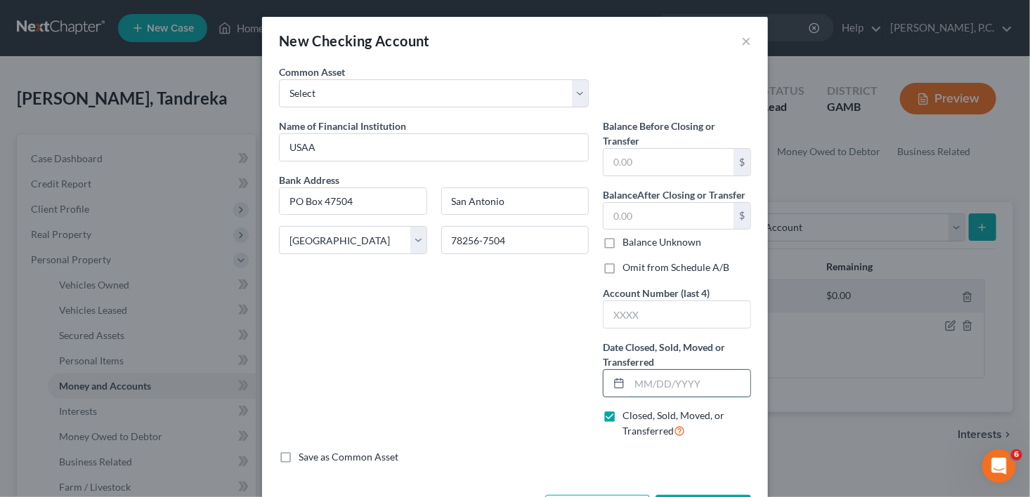
click at [629, 383] on input "text" at bounding box center [689, 383] width 121 height 27
type input "[DATE]"
click at [622, 244] on label "Balance Unknown" at bounding box center [661, 242] width 79 height 14
click at [628, 244] on input "Balance Unknown" at bounding box center [632, 239] width 9 height 9
checkbox input "true"
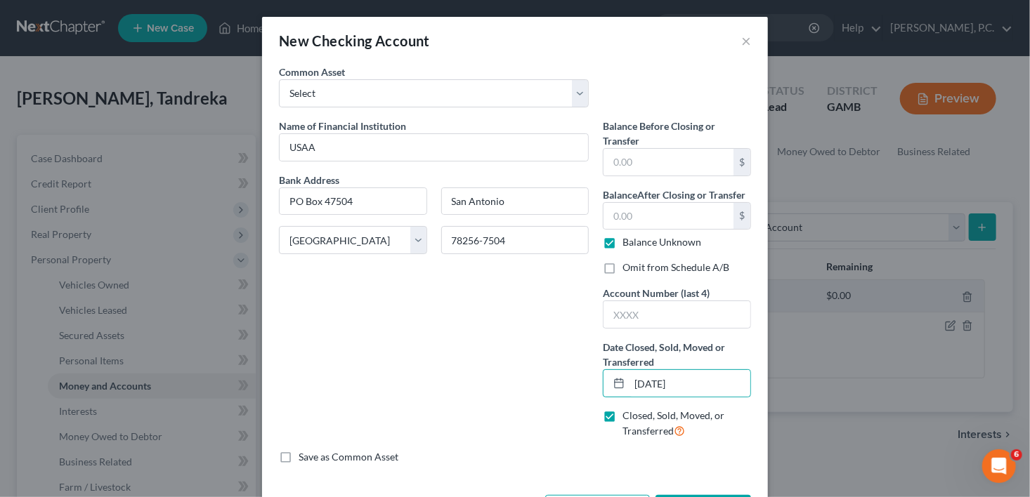
type input "0.00"
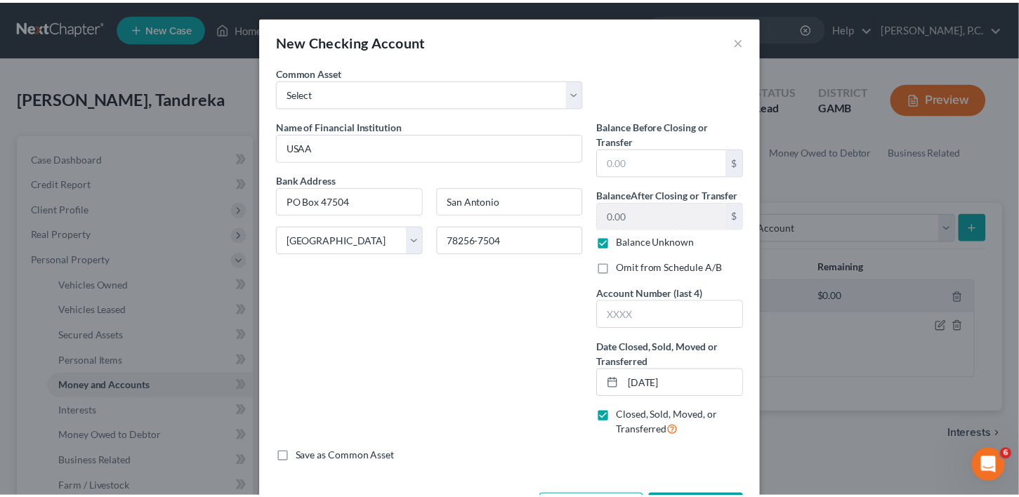
scroll to position [53, 0]
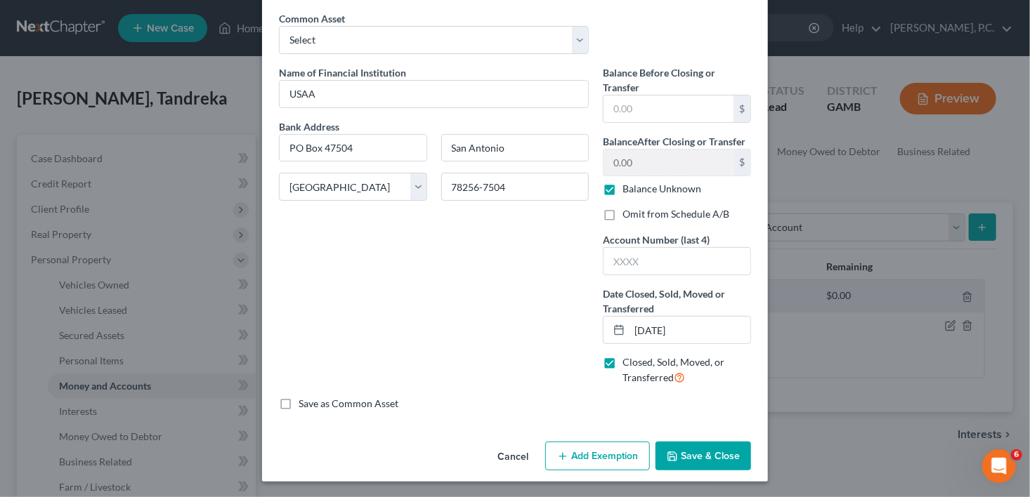
click at [699, 452] on button "Save & Close" at bounding box center [703, 457] width 96 height 30
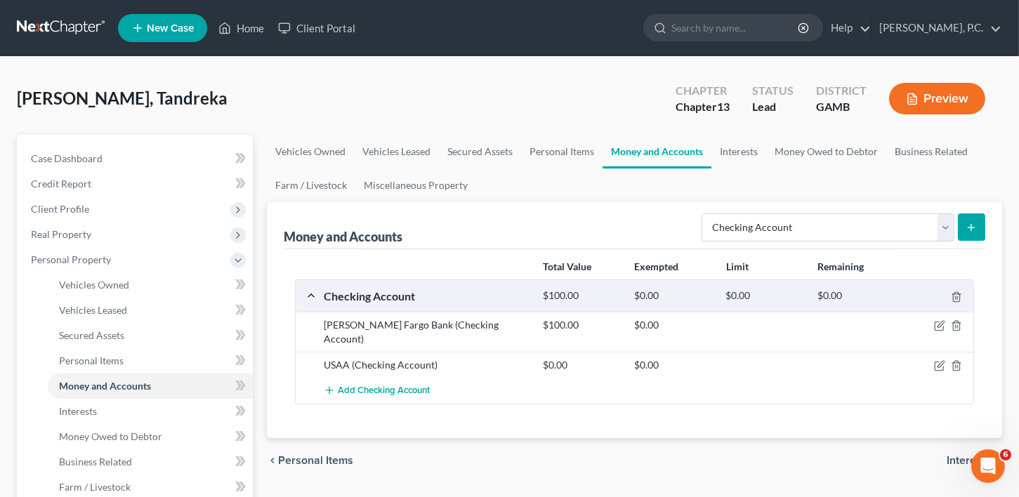
click at [969, 455] on span "Interests" at bounding box center [969, 460] width 44 height 11
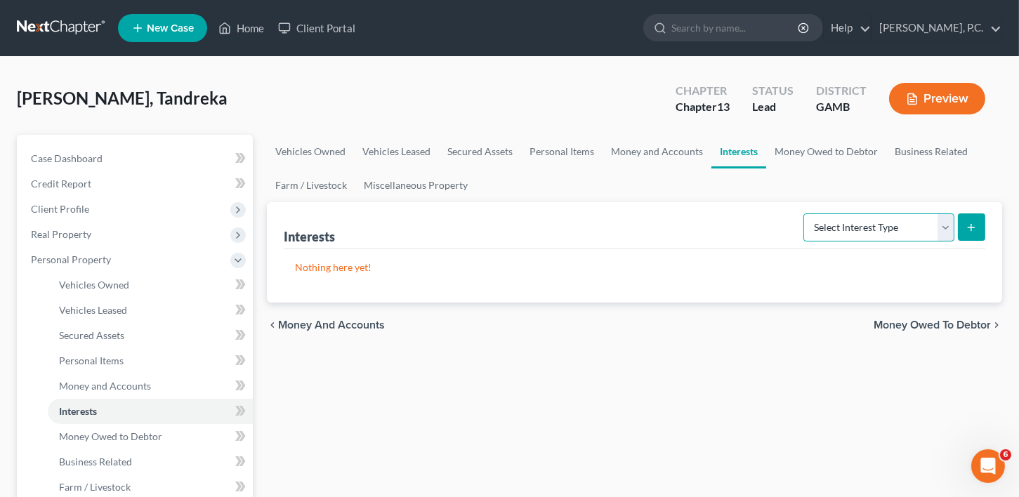
click at [900, 224] on select "Select Interest Type 401K Annuity Bond Education IRA Government Bond Government…" at bounding box center [879, 228] width 151 height 28
select select "401k"
click at [806, 214] on select "Select Interest Type 401K Annuity Bond Education IRA Government Bond Government…" at bounding box center [879, 228] width 151 height 28
click at [976, 231] on icon "submit" at bounding box center [971, 227] width 11 height 11
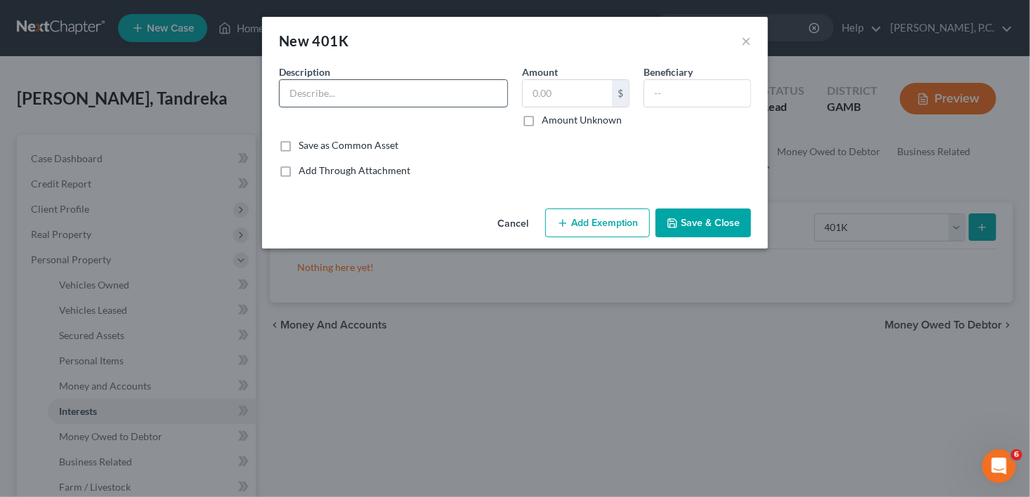
click at [362, 93] on input "text" at bounding box center [394, 93] width 228 height 27
type input "401 (k)"
click at [548, 86] on input "text" at bounding box center [567, 93] width 89 height 27
type input "0.00"
click at [714, 102] on input "text" at bounding box center [697, 93] width 106 height 27
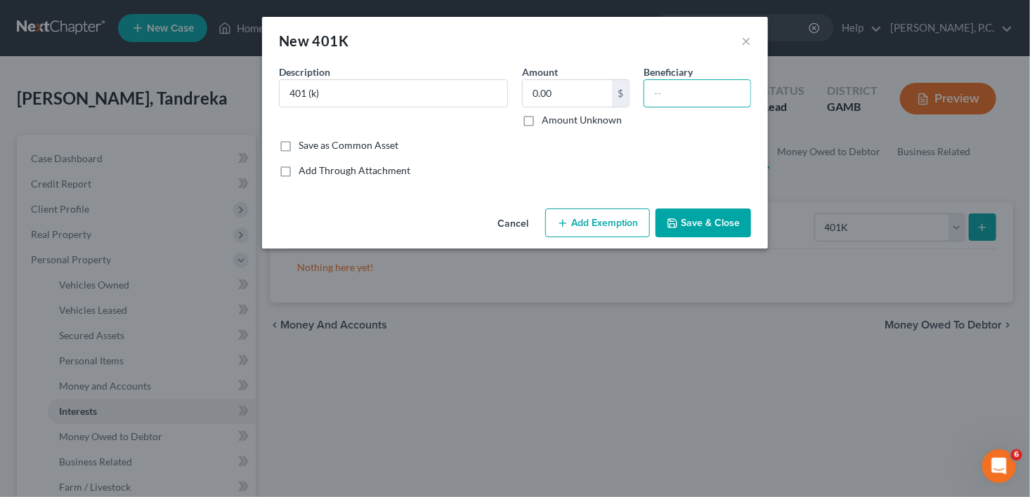
type input "R"
type input "[PERSON_NAME]"
click at [706, 229] on button "Save & Close" at bounding box center [703, 224] width 96 height 30
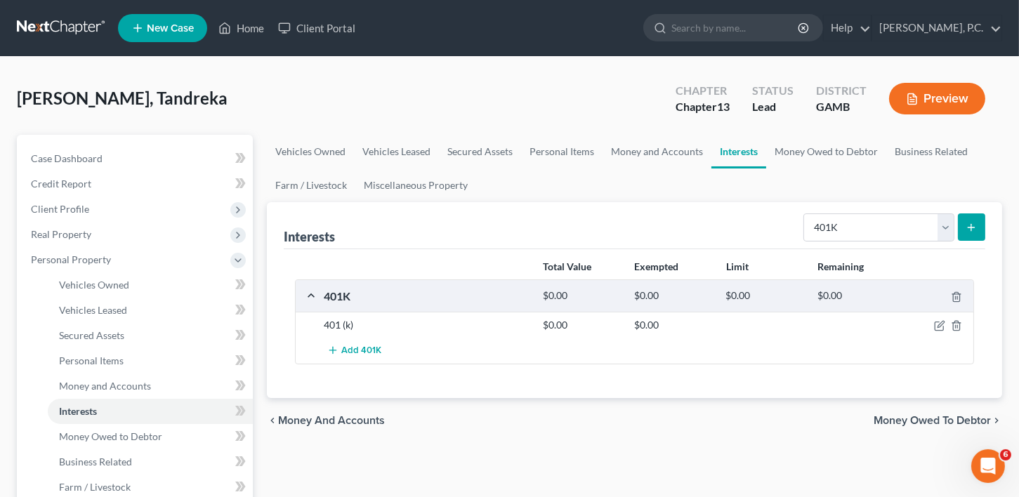
click at [919, 417] on span "Money Owed to Debtor" at bounding box center [932, 420] width 117 height 11
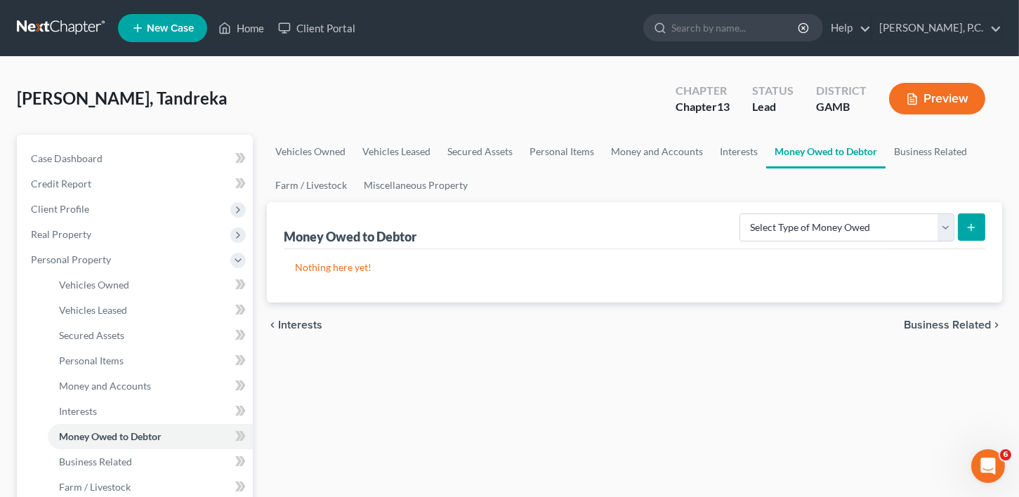
click at [941, 327] on span "Business Related" at bounding box center [947, 325] width 87 height 11
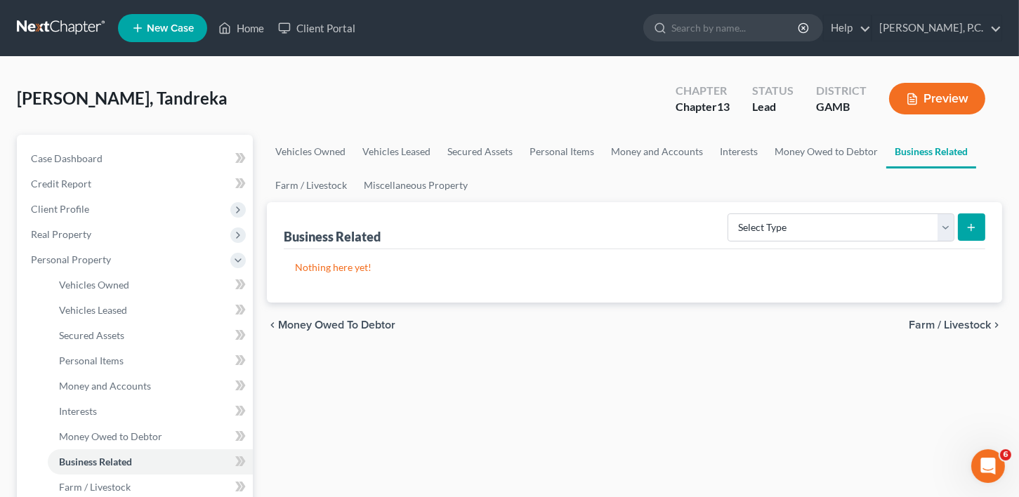
click at [941, 325] on span "Farm / Livestock" at bounding box center [950, 325] width 82 height 11
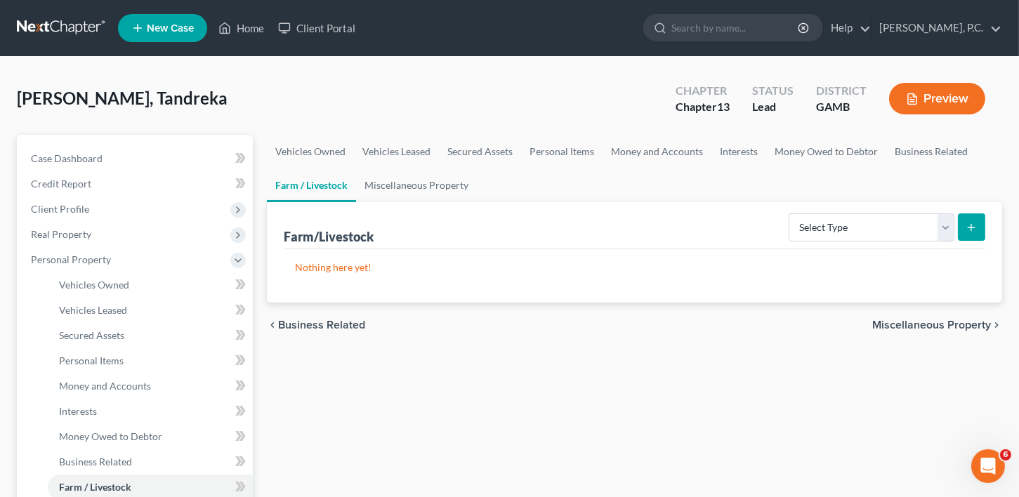
click at [938, 315] on div "chevron_left Business Related Miscellaneous Property chevron_right" at bounding box center [634, 325] width 735 height 45
click at [939, 323] on span "Miscellaneous Property" at bounding box center [931, 325] width 119 height 11
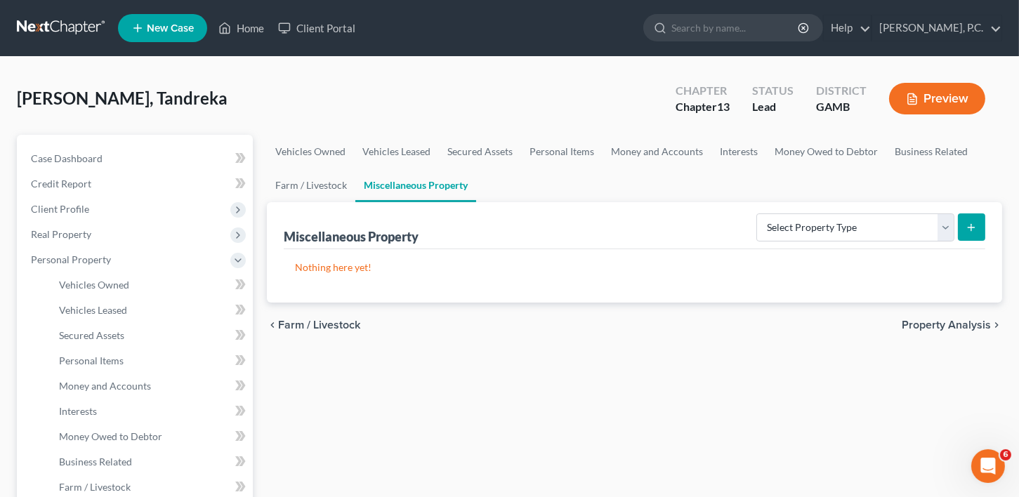
click at [924, 320] on span "Property Analysis" at bounding box center [946, 325] width 89 height 11
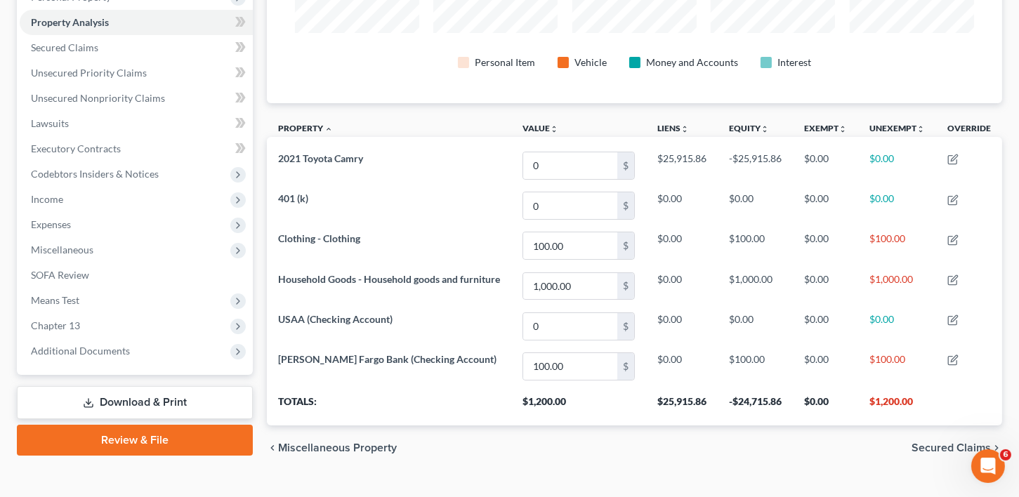
scroll to position [287, 0]
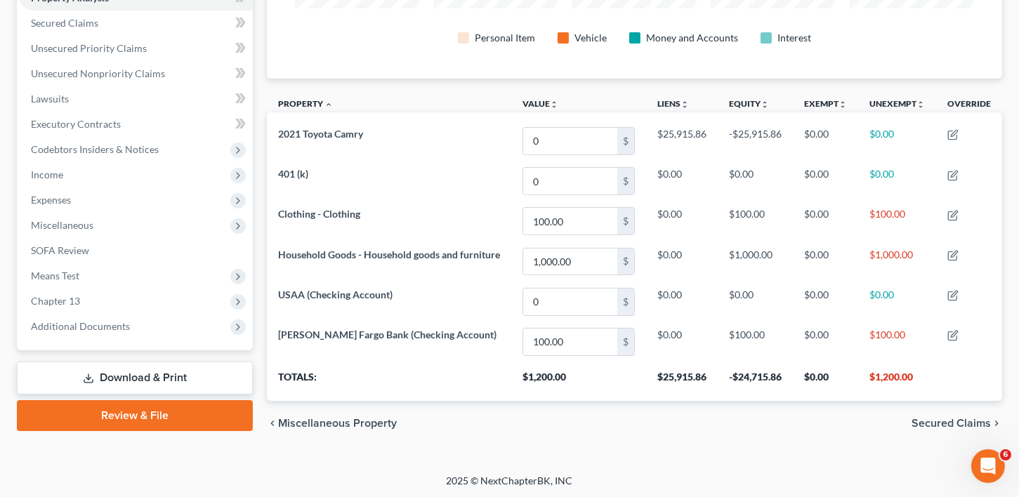
click at [924, 418] on span "Secured Claims" at bounding box center [951, 423] width 79 height 11
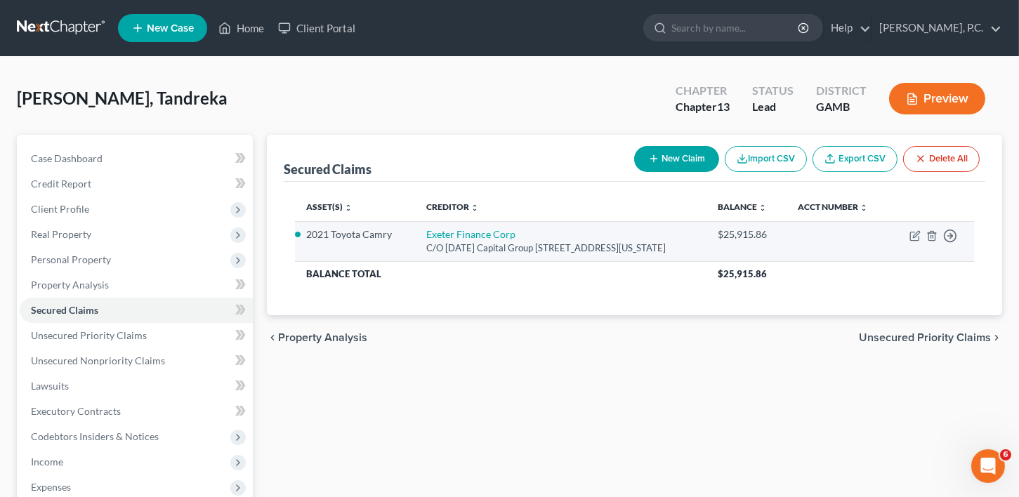
click at [922, 246] on td "Move to E Move to F Move to G Move to Notice Only" at bounding box center [932, 241] width 84 height 40
click at [913, 242] on icon "button" at bounding box center [915, 235] width 11 height 11
select select "37"
select select "3"
select select "2"
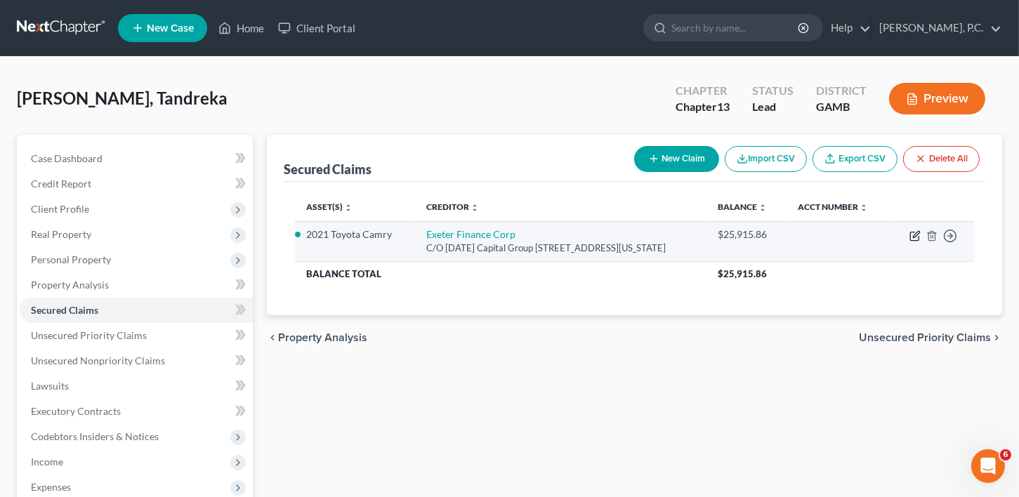
select select "0"
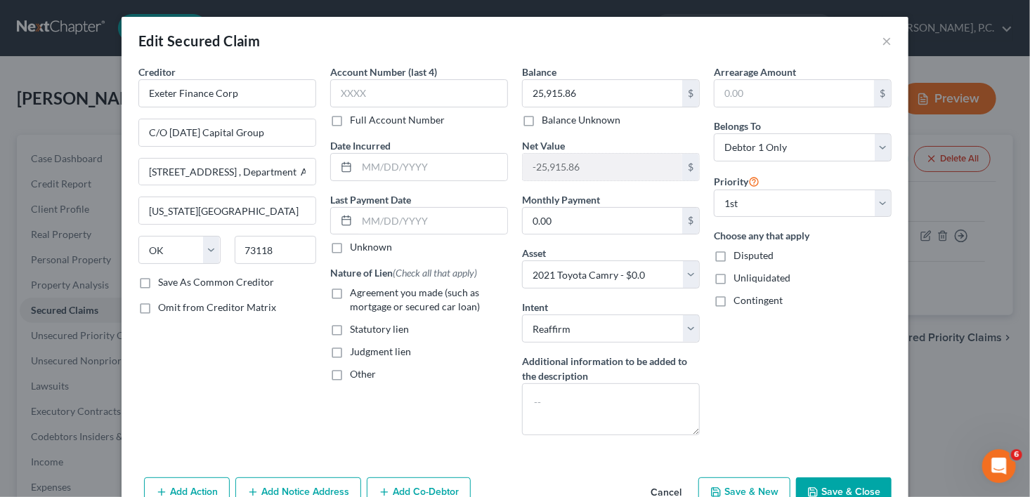
click at [350, 290] on label "Agreement you made (such as mortgage or secured car loan)" at bounding box center [429, 300] width 158 height 28
click at [355, 290] on input "Agreement you made (such as mortgage or secured car loan)" at bounding box center [359, 290] width 9 height 9
checkbox input "true"
click at [383, 168] on input "text" at bounding box center [432, 167] width 150 height 27
drag, startPoint x: 400, startPoint y: 172, endPoint x: 330, endPoint y: 169, distance: 70.3
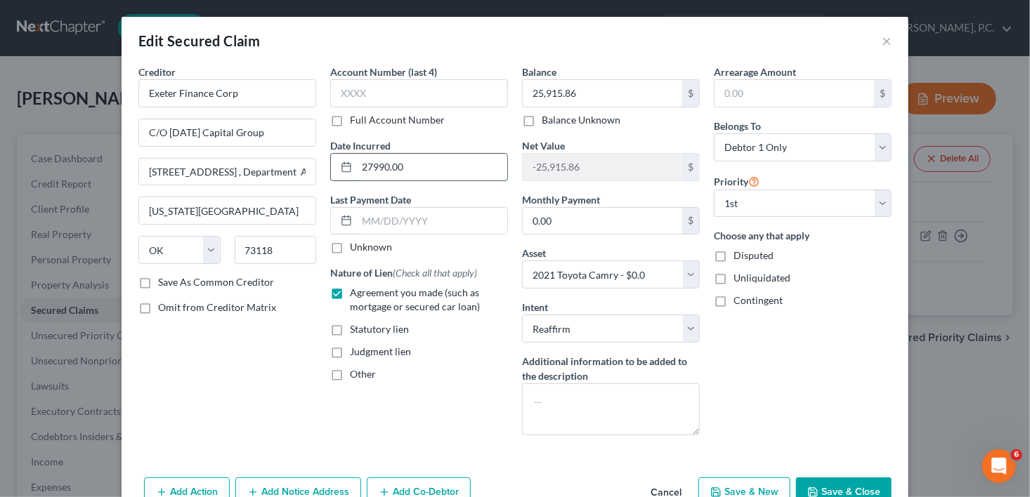
click at [330, 169] on div "27990.00" at bounding box center [419, 167] width 178 height 28
type input "[DATE]"
click at [321, 483] on button "Add Notice Address" at bounding box center [298, 493] width 126 height 30
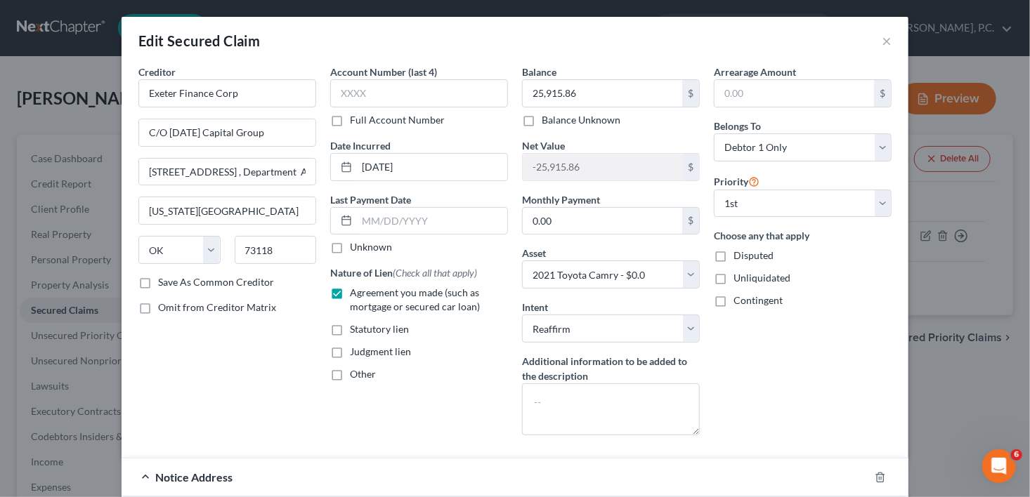
scroll to position [269, 0]
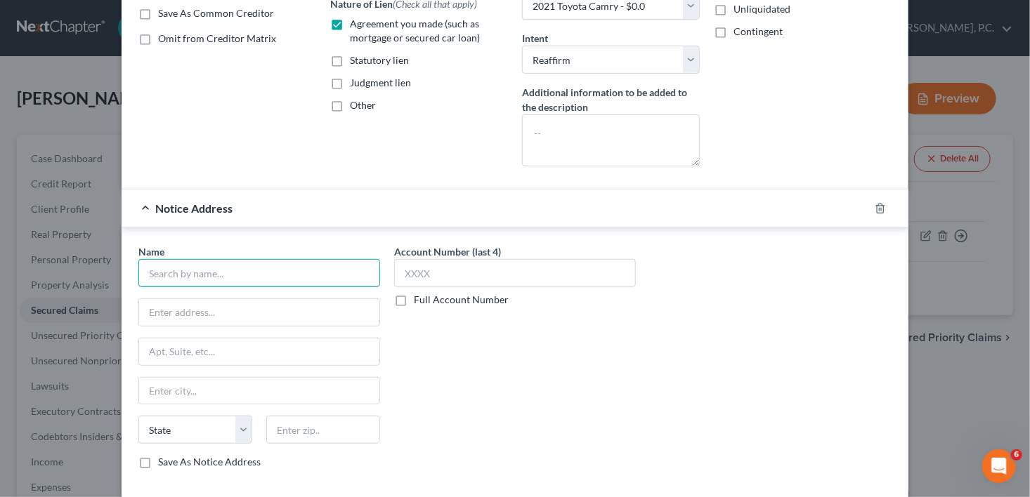
click at [217, 271] on input "text" at bounding box center [259, 273] width 242 height 28
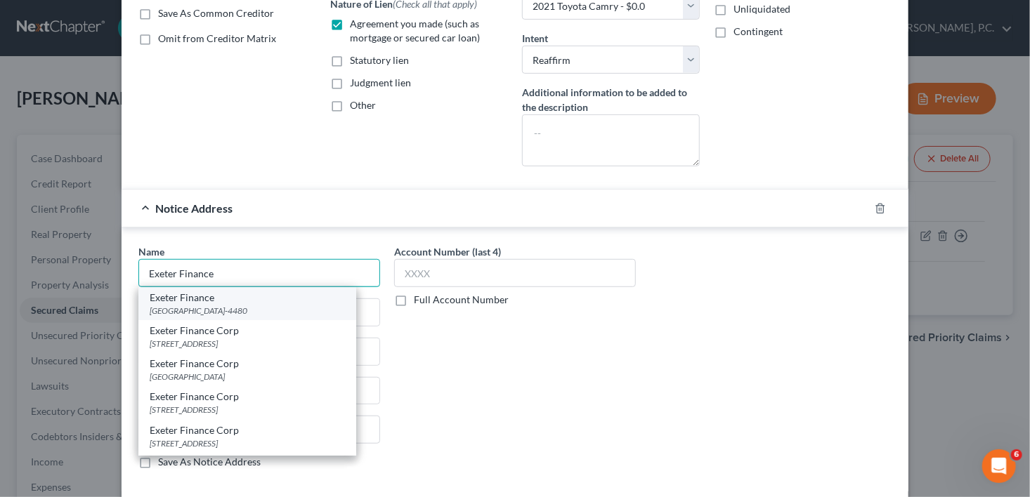
type input "Exeter Finance"
click at [237, 312] on div "[GEOGRAPHIC_DATA]-4480" at bounding box center [247, 311] width 195 height 12
type input "PO Box 204480"
type input "[GEOGRAPHIC_DATA]"
select select "45"
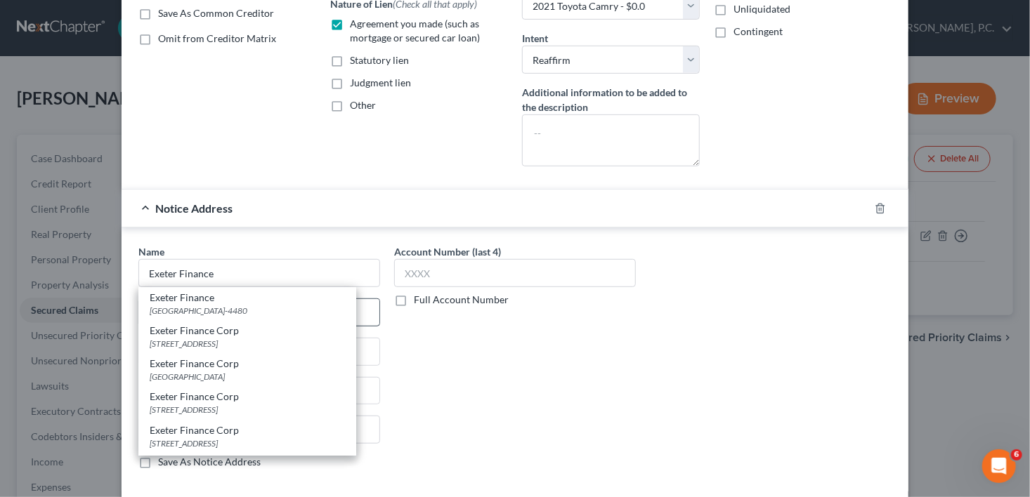
type input "75320-4480"
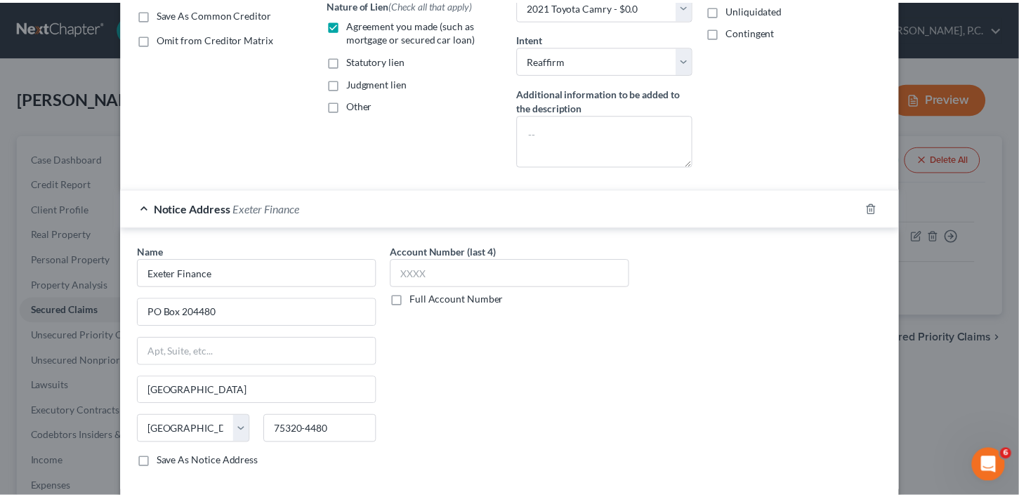
scroll to position [348, 0]
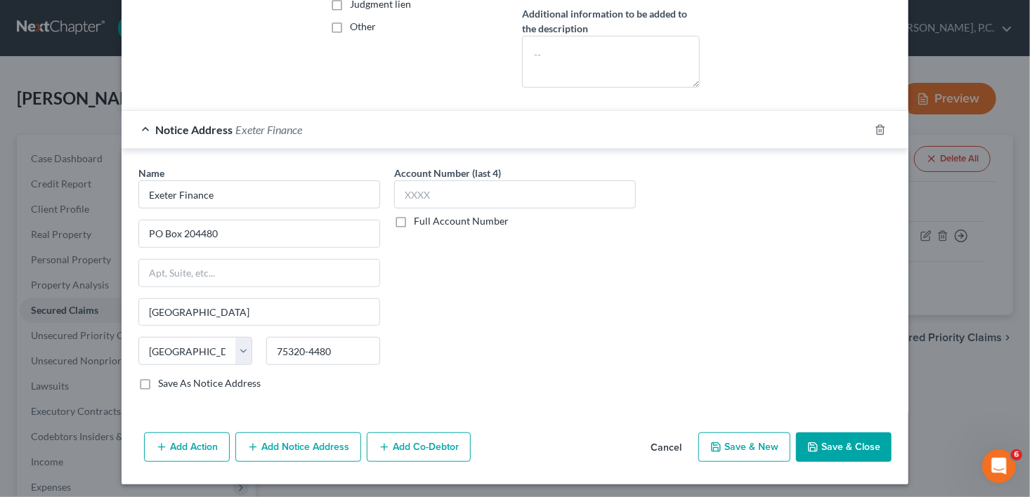
click at [851, 448] on button "Save & Close" at bounding box center [844, 448] width 96 height 30
select select
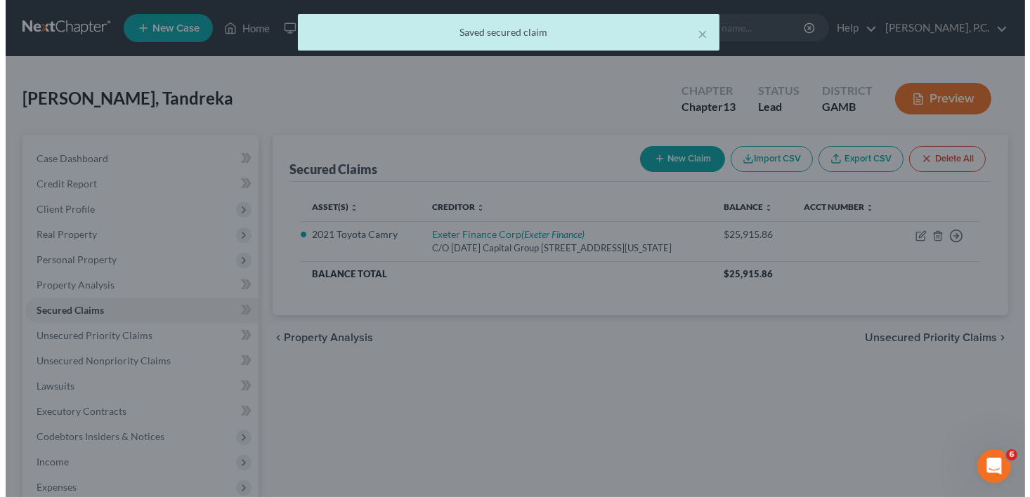
scroll to position [0, 0]
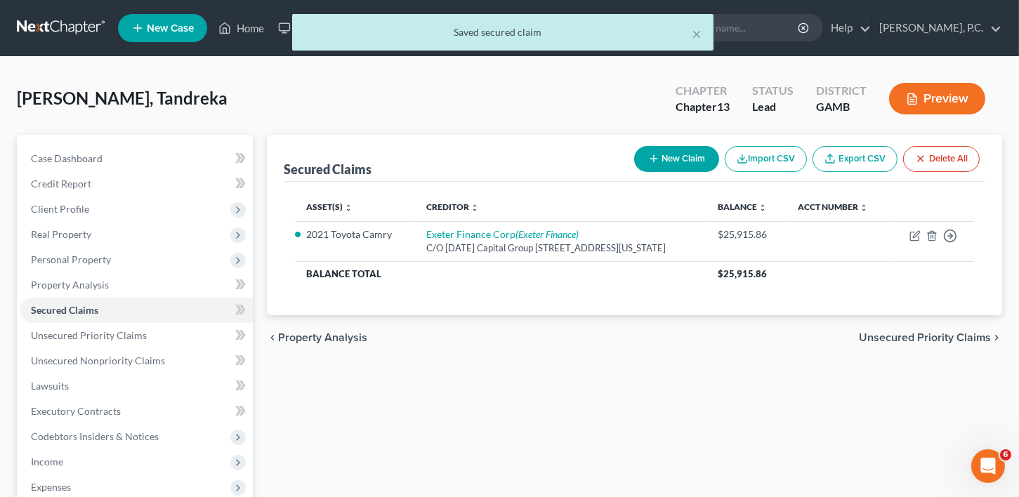
click at [917, 344] on span "Unsecured Priority Claims" at bounding box center [925, 337] width 132 height 11
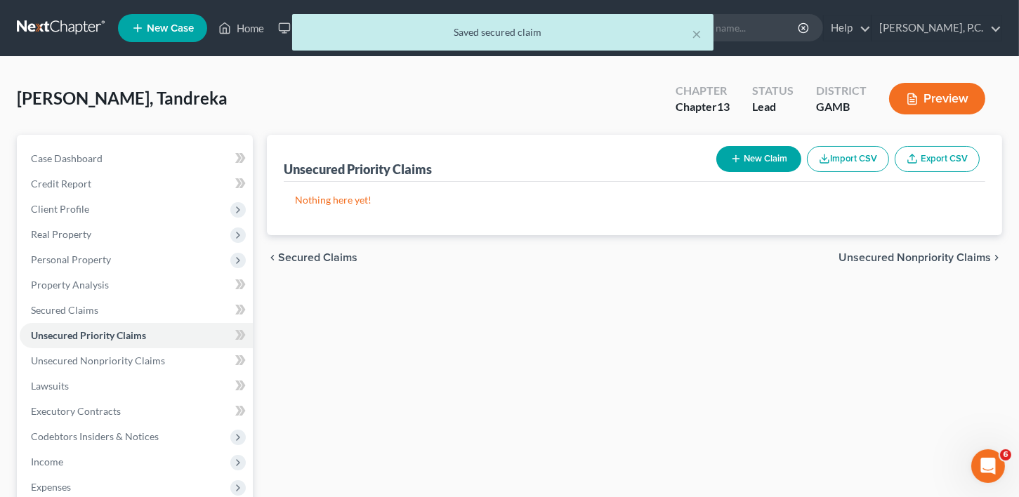
click at [894, 254] on span "Unsecured Nonpriority Claims" at bounding box center [915, 257] width 152 height 11
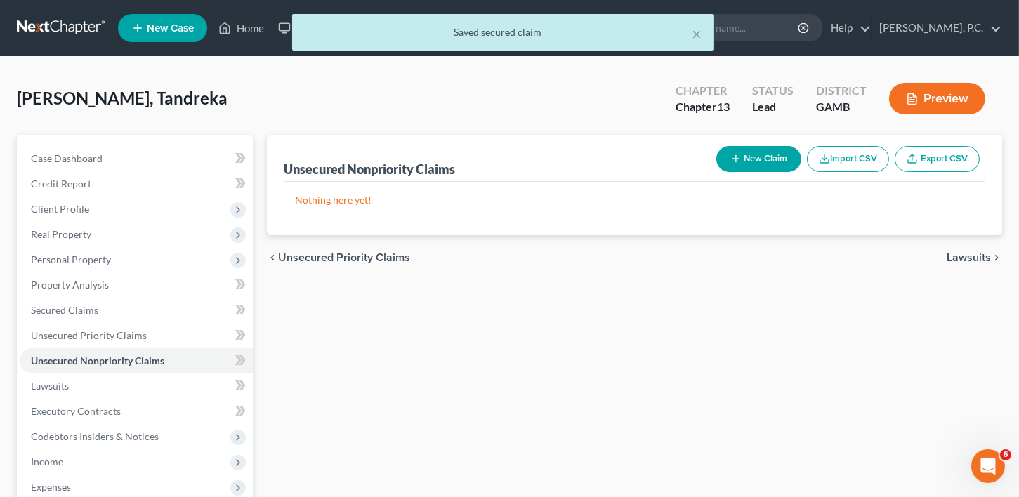
click at [757, 158] on button "New Claim" at bounding box center [759, 159] width 85 height 26
select select "0"
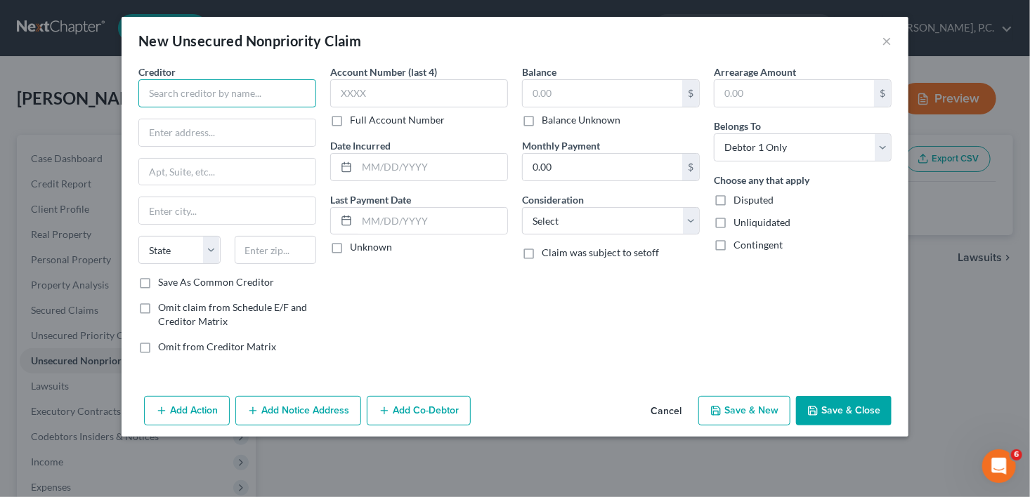
click at [152, 93] on input "text" at bounding box center [227, 93] width 178 height 28
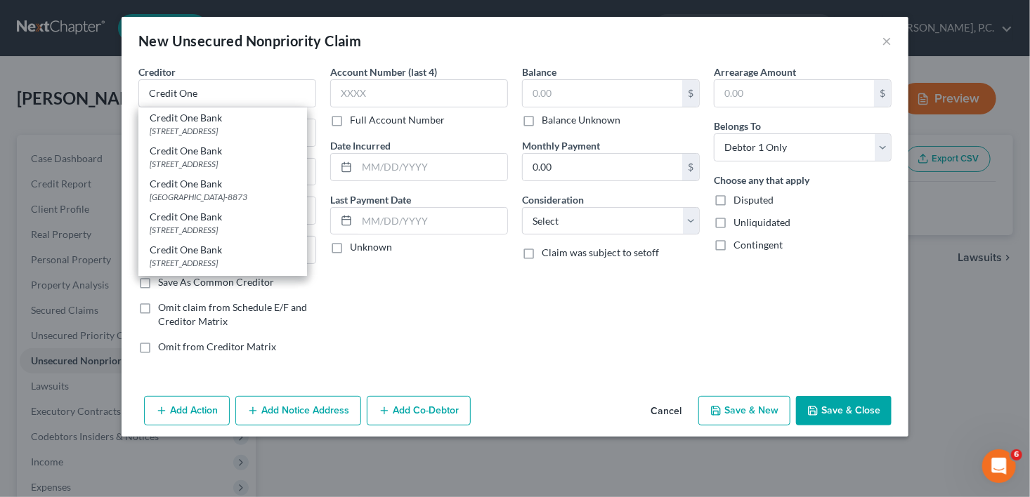
drag, startPoint x: 211, startPoint y: 216, endPoint x: 438, endPoint y: 120, distance: 247.1
click at [211, 203] on div "[GEOGRAPHIC_DATA]-8873" at bounding box center [223, 197] width 146 height 12
type input "Credit One Bank"
type input "PO Box 98873"
type input "[GEOGRAPHIC_DATA]"
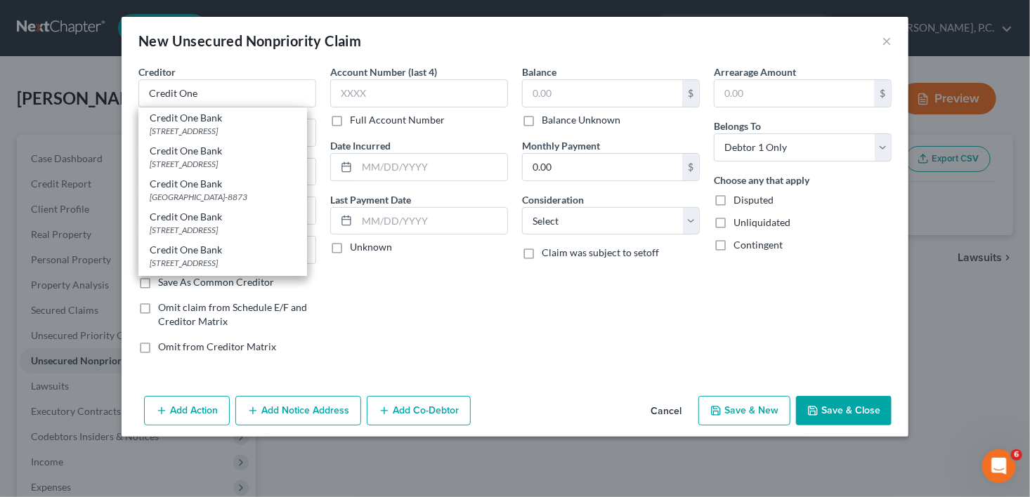
select select "31"
type input "89193-8873"
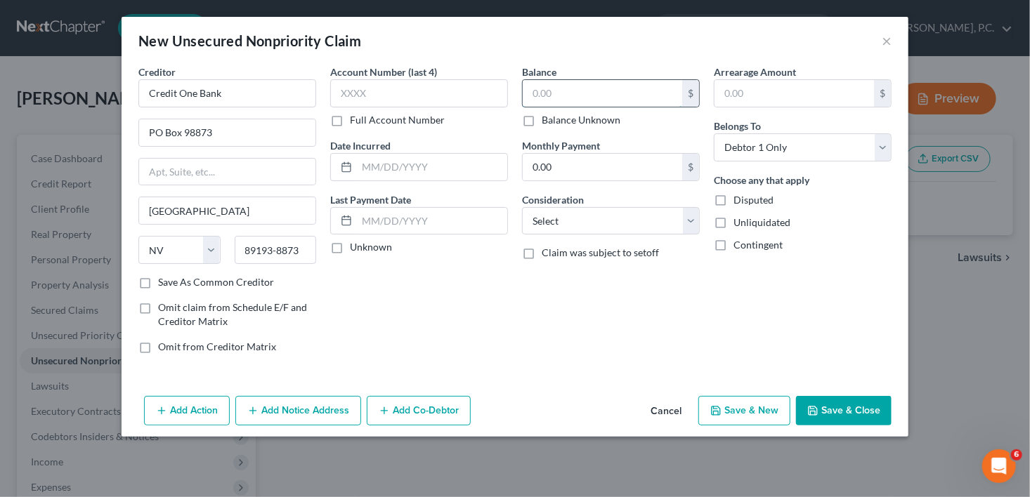
click at [536, 97] on input "text" at bounding box center [602, 93] width 159 height 27
type input "441.00"
drag, startPoint x: 577, startPoint y: 228, endPoint x: 577, endPoint y: 220, distance: 8.5
click at [577, 228] on select "Select Cable / Satellite Services Collection Agency Credit Card Debt Debt Couns…" at bounding box center [611, 221] width 178 height 28
select select "2"
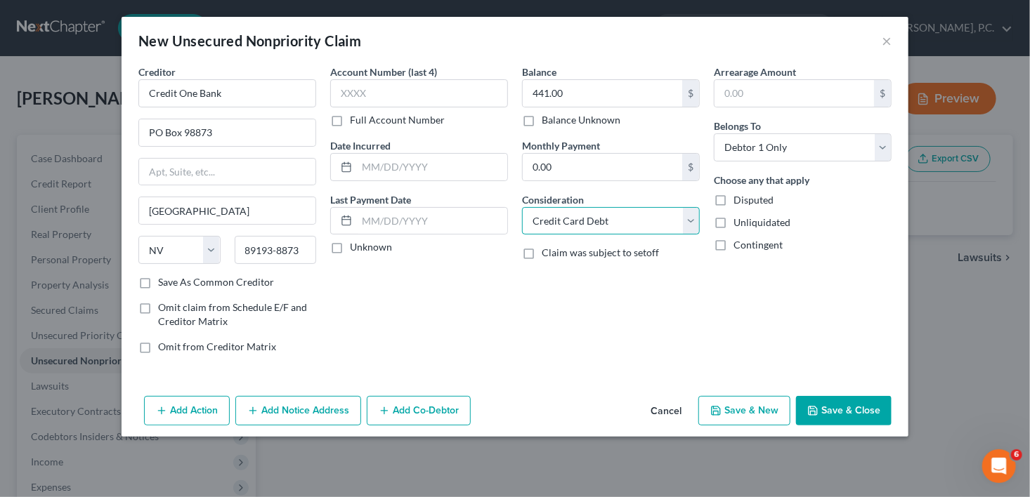
click at [522, 207] on select "Select Cable / Satellite Services Collection Agency Credit Card Debt Debt Couns…" at bounding box center [611, 221] width 178 height 28
click at [747, 419] on button "Save & New" at bounding box center [744, 411] width 92 height 30
select select "0"
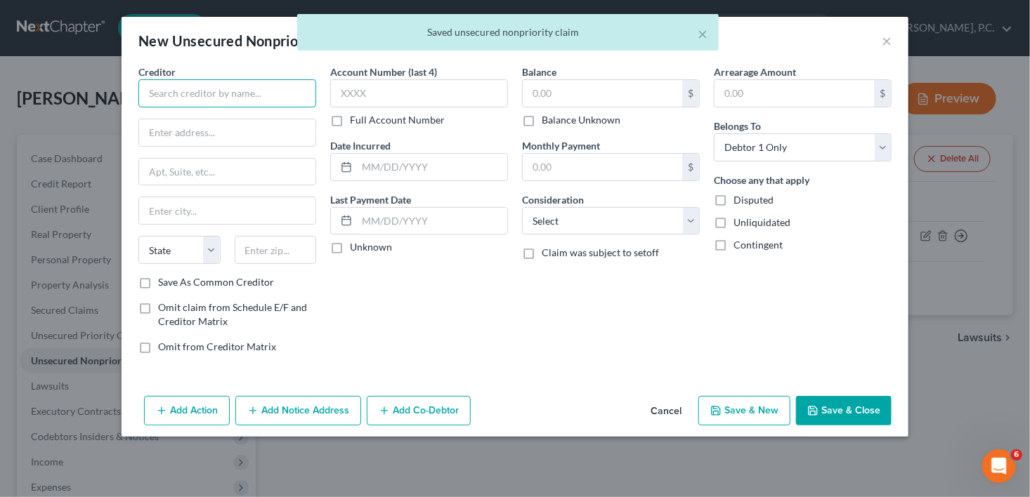
click at [171, 96] on input "text" at bounding box center [227, 93] width 178 height 28
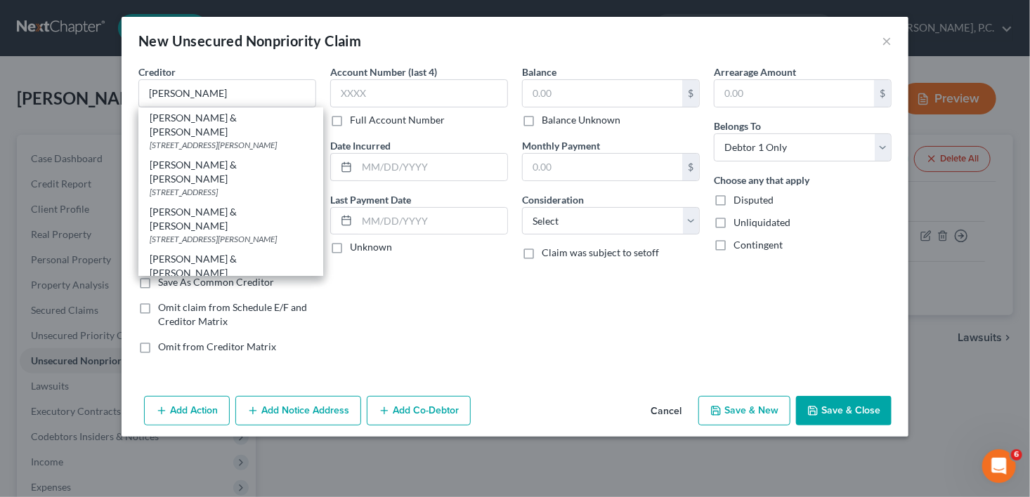
drag, startPoint x: 202, startPoint y: 188, endPoint x: 396, endPoint y: 119, distance: 206.4
click at [203, 205] on div "[PERSON_NAME] & [PERSON_NAME]" at bounding box center [231, 219] width 162 height 28
type input "[PERSON_NAME] & [PERSON_NAME]"
type input "[STREET_ADDRESS][PERSON_NAME]"
type input "[GEOGRAPHIC_DATA]"
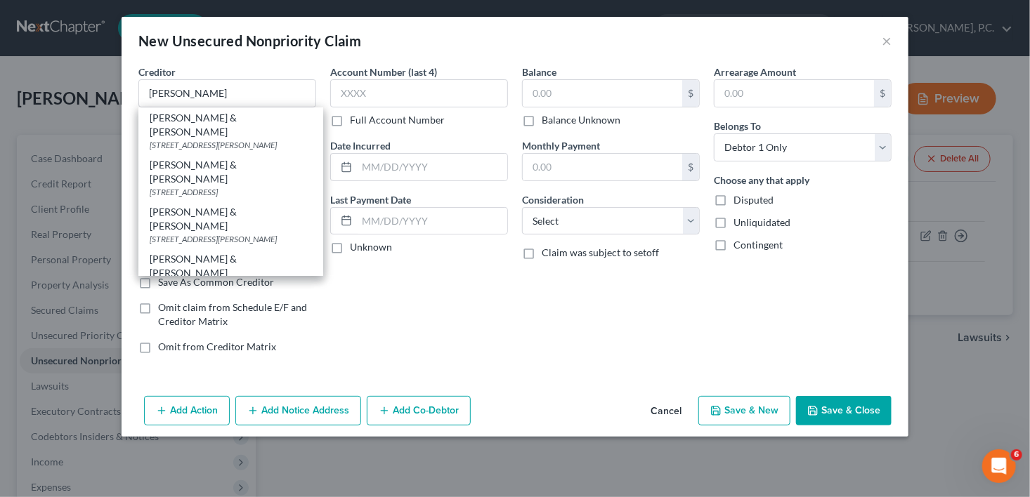
select select "4"
type input "91365"
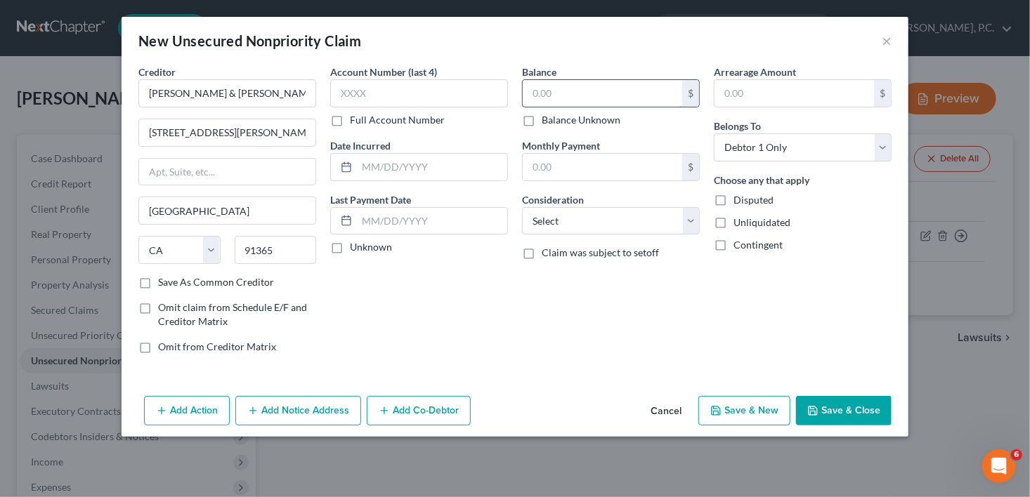
click at [535, 98] on input "text" at bounding box center [602, 93] width 159 height 27
type input "606.00"
drag, startPoint x: 575, startPoint y: 227, endPoint x: 571, endPoint y: 208, distance: 19.4
click at [575, 227] on select "Select Cable / Satellite Services Collection Agency Credit Card Debt Debt Couns…" at bounding box center [611, 221] width 178 height 28
select select "1"
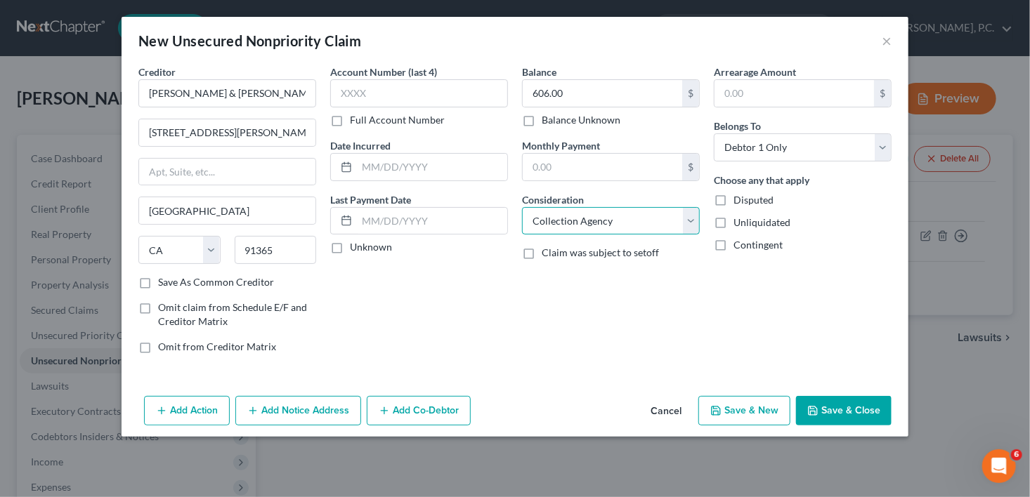
click at [522, 207] on select "Select Cable / Satellite Services Collection Agency Credit Card Debt Debt Couns…" at bounding box center [611, 221] width 178 height 28
drag, startPoint x: 304, startPoint y: 405, endPoint x: 1028, endPoint y: 291, distance: 733.2
click at [305, 405] on button "Add Notice Address" at bounding box center [298, 411] width 126 height 30
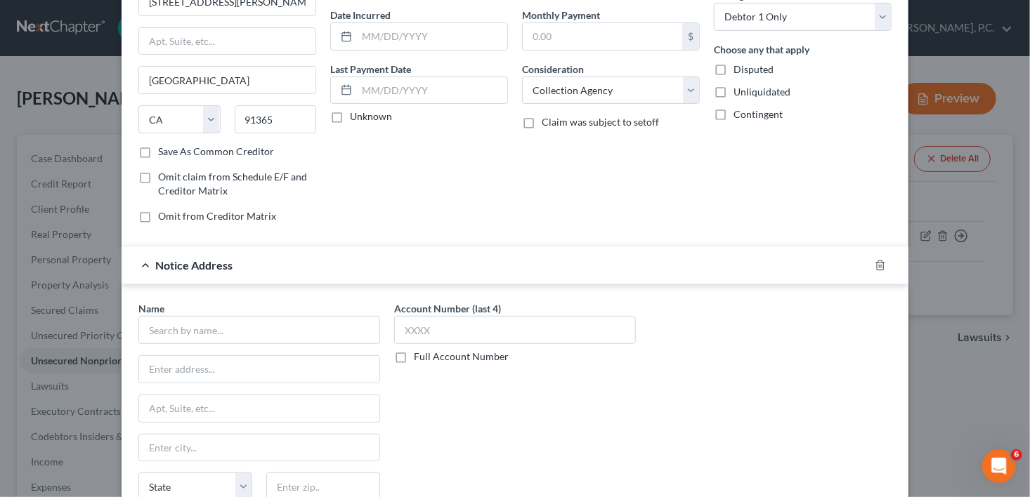
scroll to position [219, 0]
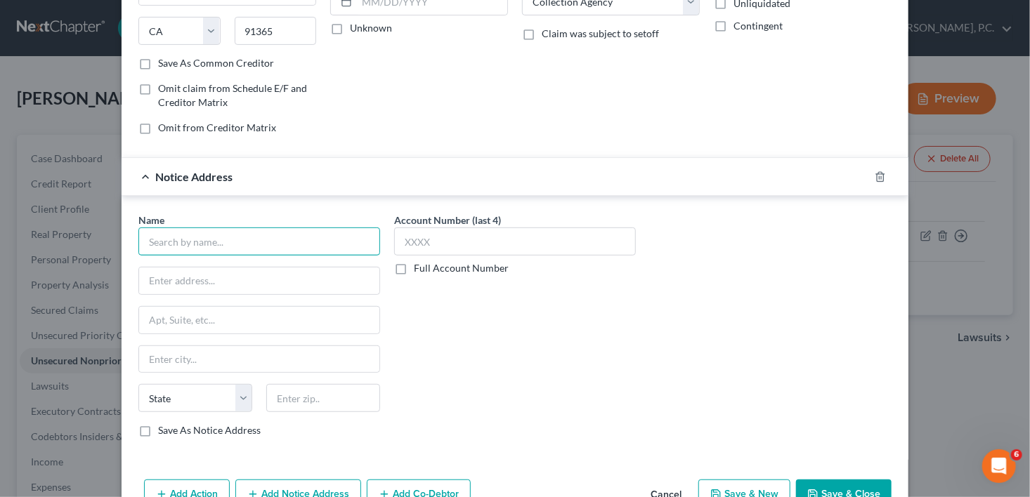
click at [178, 244] on input "text" at bounding box center [259, 242] width 242 height 28
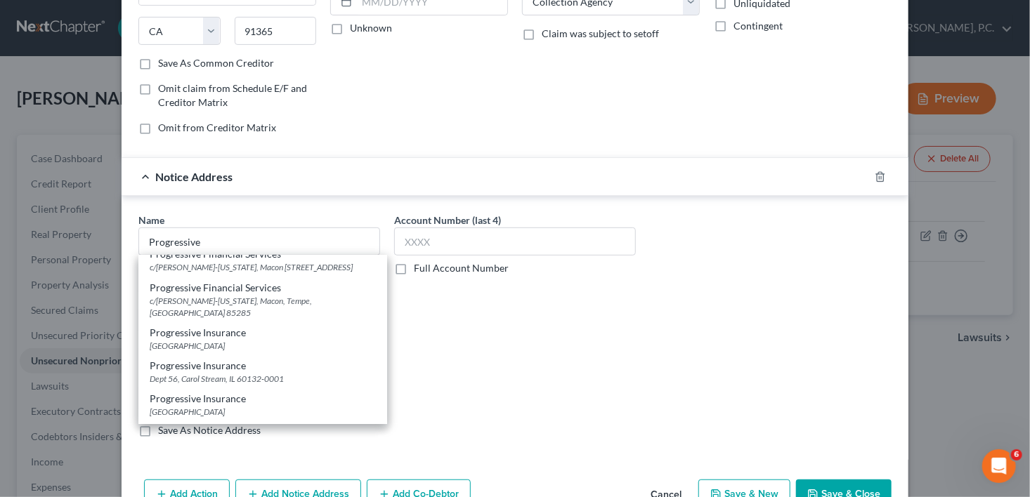
scroll to position [188, 0]
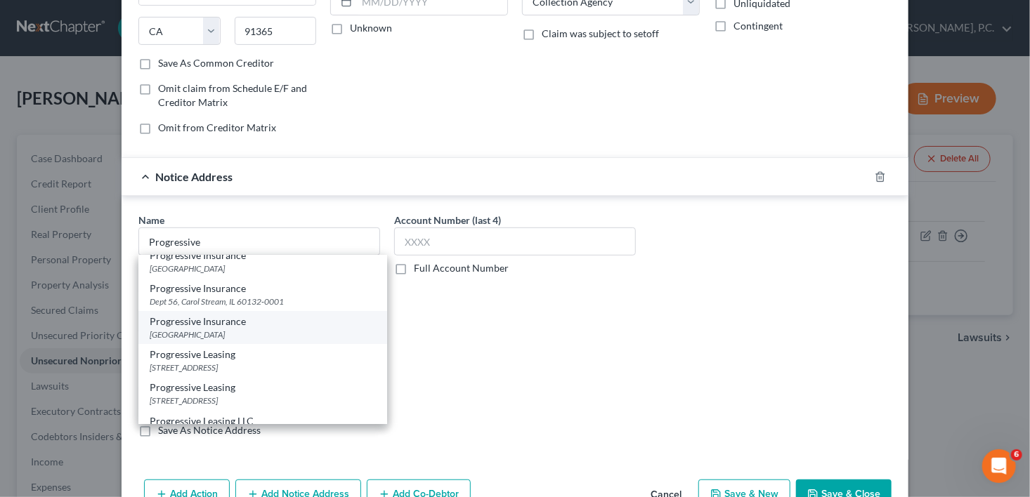
drag, startPoint x: 217, startPoint y: 296, endPoint x: 229, endPoint y: 335, distance: 40.4
click at [229, 335] on div "Progressive Dept 56, Carol Stream, IL 60132-0001 Progressive Dept 56, Carol Str…" at bounding box center [262, 340] width 249 height 169
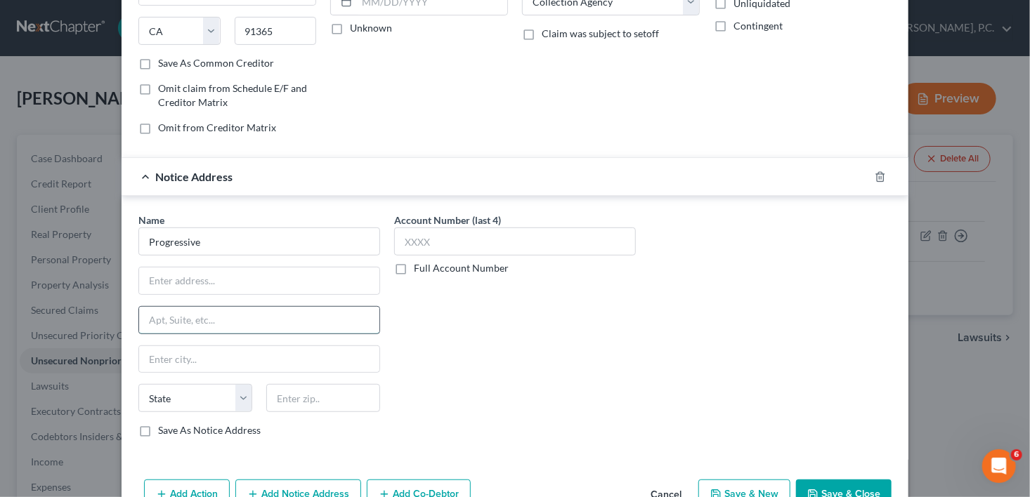
click at [163, 322] on input "text" at bounding box center [259, 320] width 240 height 27
click at [217, 245] on input "Progressive" at bounding box center [259, 242] width 242 height 28
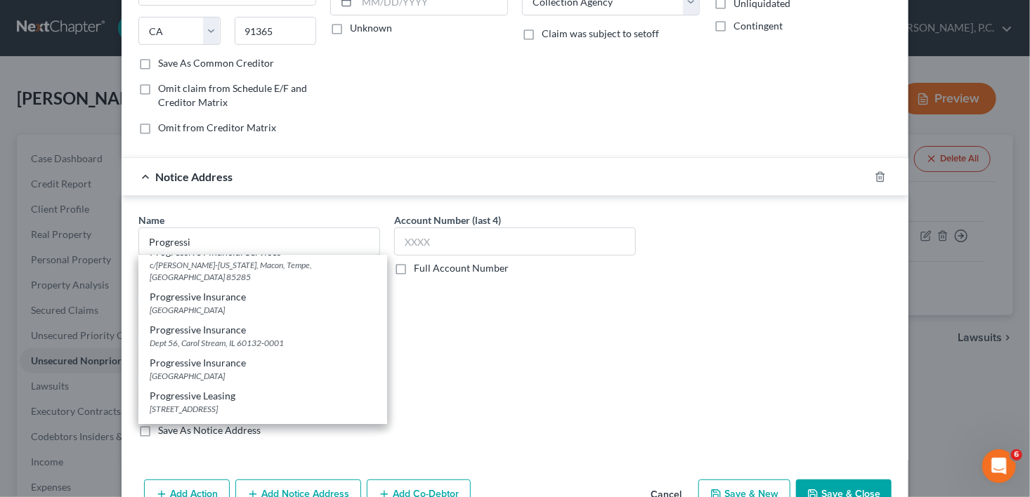
scroll to position [219, 0]
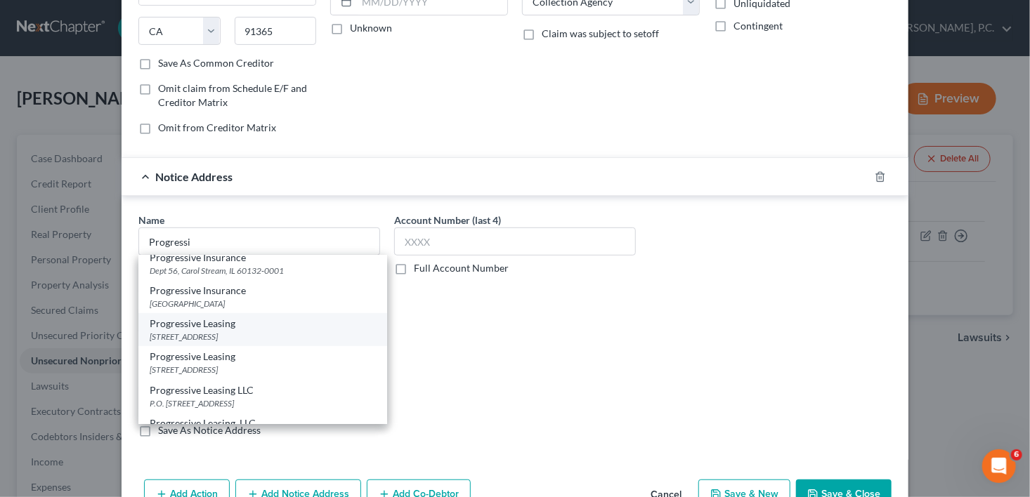
click at [254, 313] on div "Progressive Leasing [STREET_ADDRESS]" at bounding box center [262, 329] width 249 height 33
type input "Progressive Leasing"
type input "[STREET_ADDRESS]"
type input "[PERSON_NAME]"
select select "46"
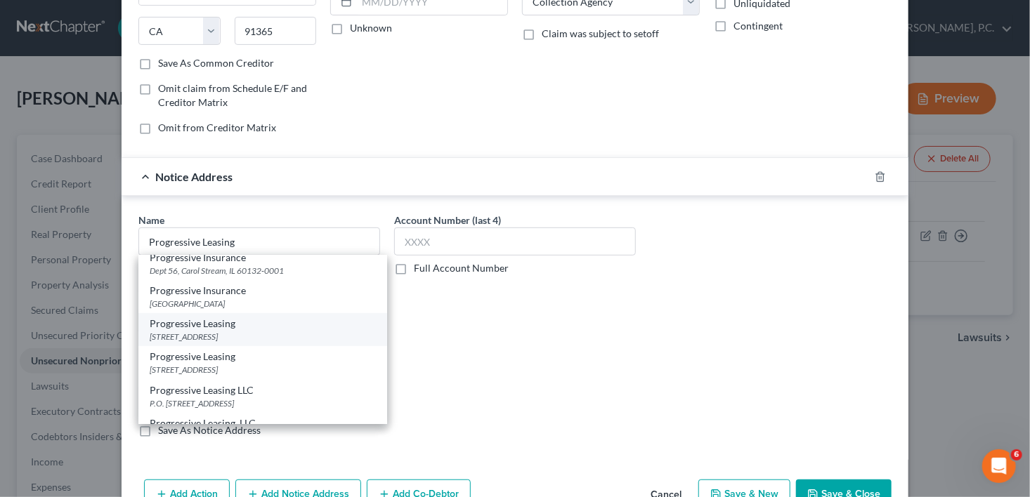
type input "84020"
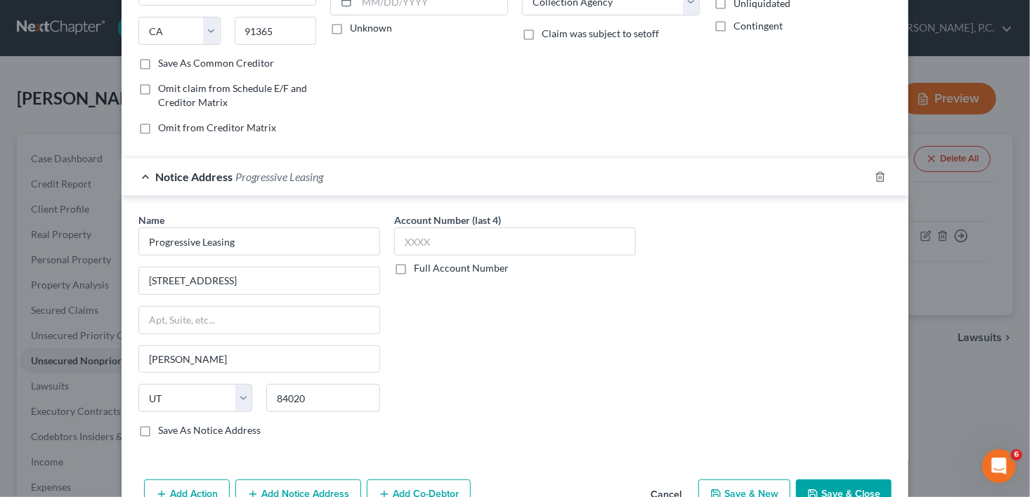
scroll to position [0, 0]
click at [272, 268] on input "[STREET_ADDRESS]" at bounding box center [259, 281] width 240 height 27
drag, startPoint x: 251, startPoint y: 244, endPoint x: 181, endPoint y: 241, distance: 71.0
click at [181, 241] on input "Progressive Leasing" at bounding box center [259, 242] width 242 height 28
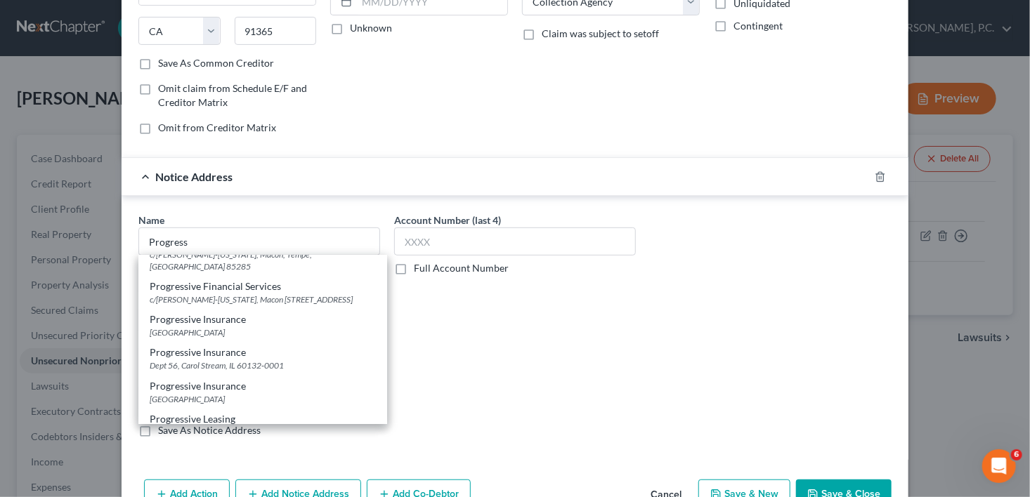
scroll to position [233, 0]
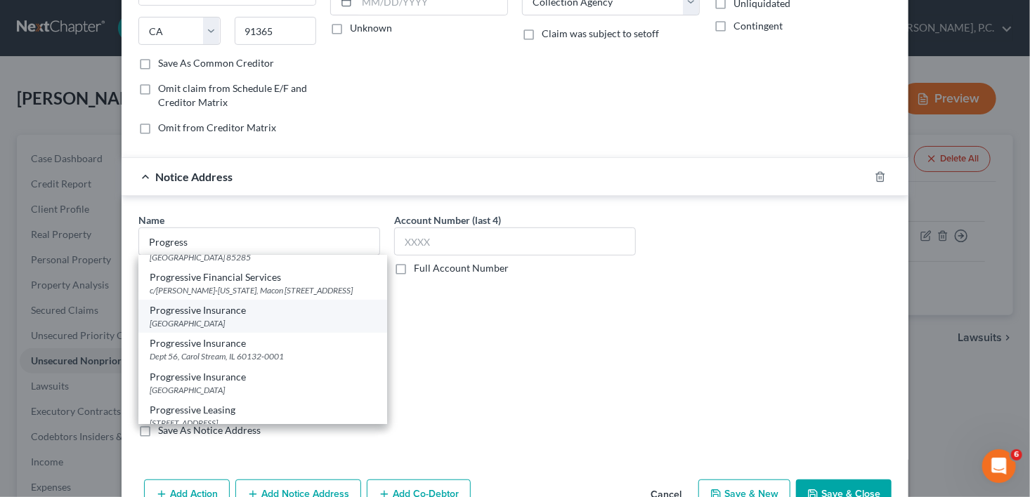
click at [224, 318] on div "[GEOGRAPHIC_DATA]" at bounding box center [263, 324] width 226 height 12
type input "Progressive Insurance"
type input "PO Box 105257"
type input "[GEOGRAPHIC_DATA]"
select select "10"
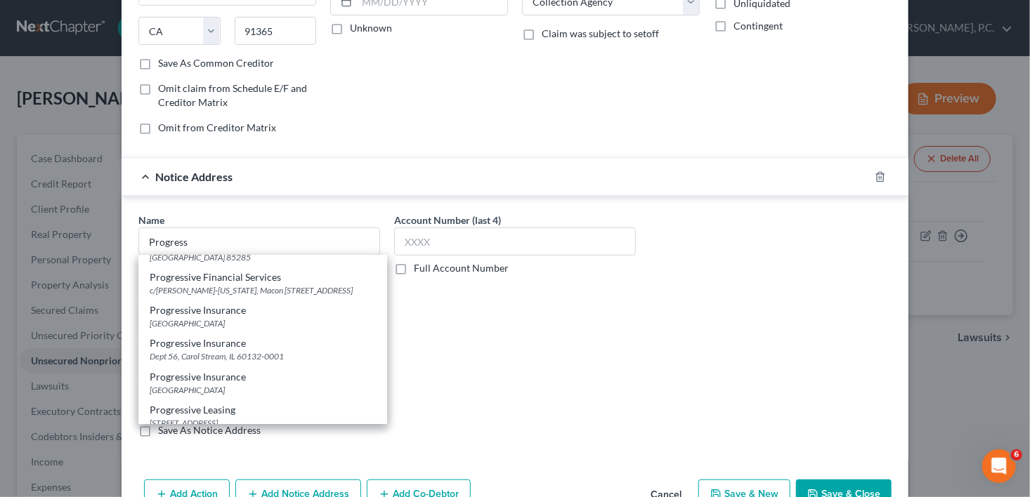
type input "30348"
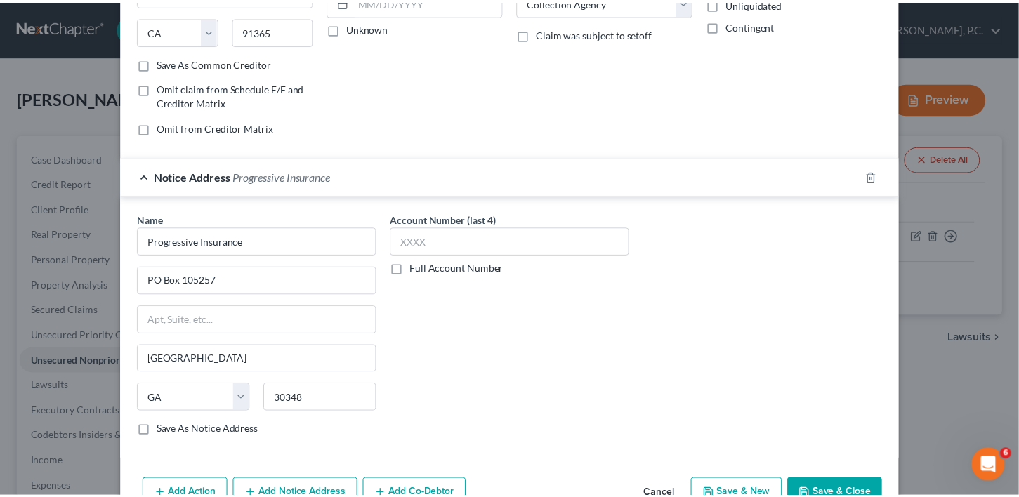
scroll to position [0, 0]
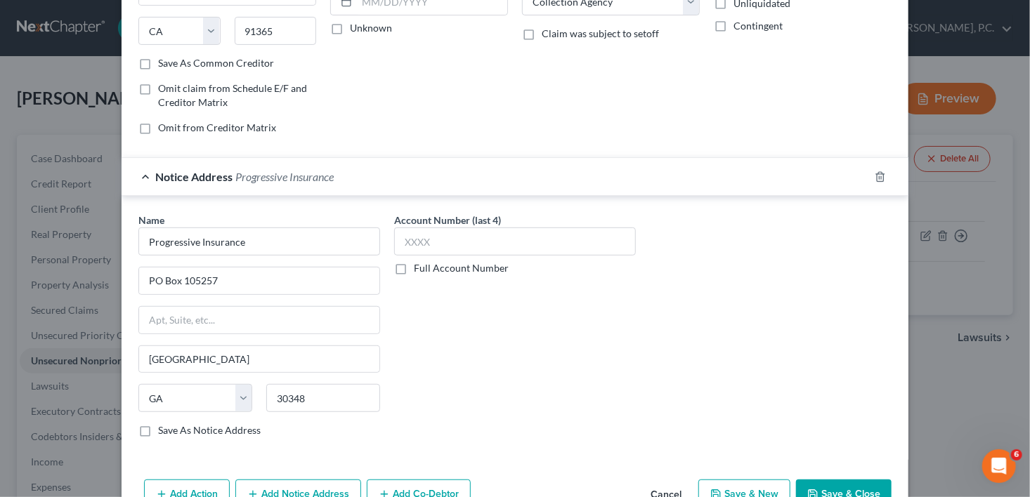
drag, startPoint x: 816, startPoint y: 480, endPoint x: 542, endPoint y: 7, distance: 547.4
click at [816, 480] on button "Save & Close" at bounding box center [844, 495] width 96 height 30
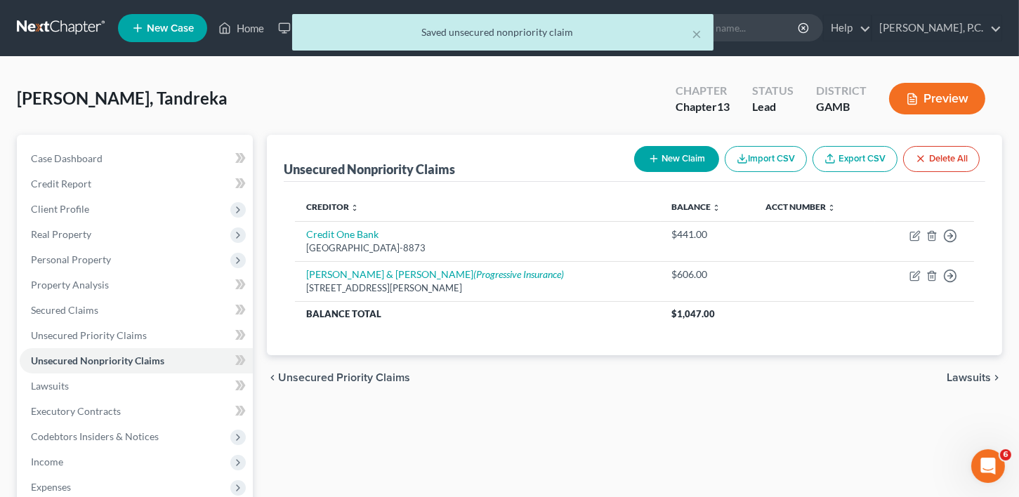
click at [639, 156] on button "New Claim" at bounding box center [676, 159] width 85 height 26
select select "0"
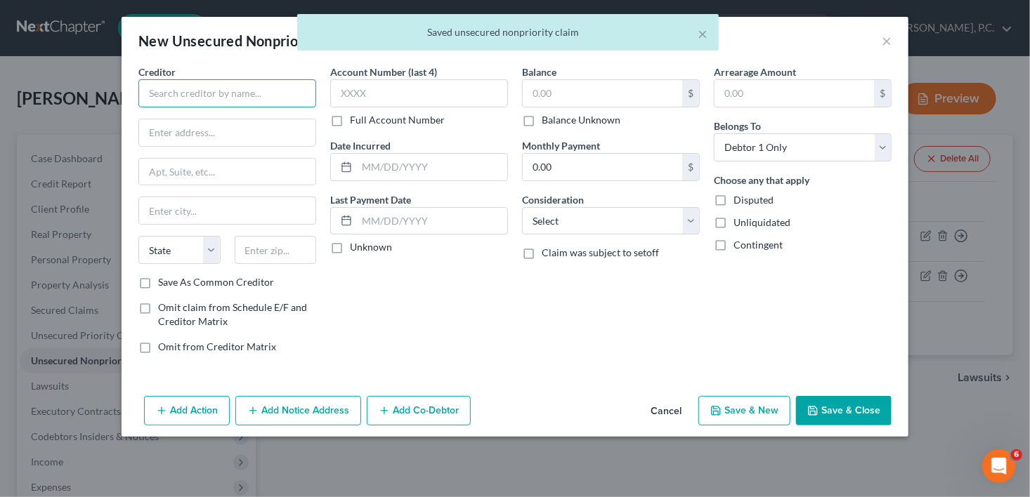
click at [165, 96] on input "text" at bounding box center [227, 93] width 178 height 28
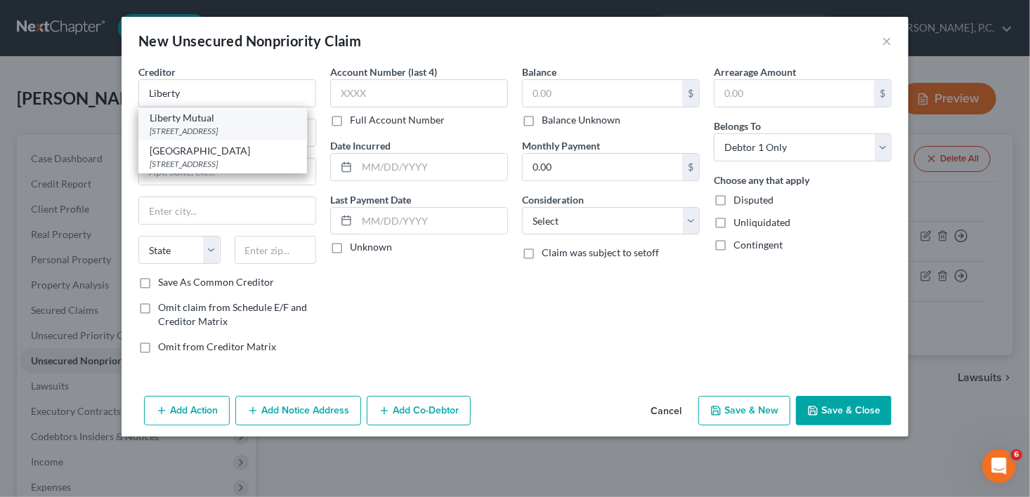
click at [186, 131] on div "[STREET_ADDRESS]" at bounding box center [223, 131] width 146 height 12
type input "Liberty Mutual"
type input "[STREET_ADDRESS]"
type input "[GEOGRAPHIC_DATA]"
select select "22"
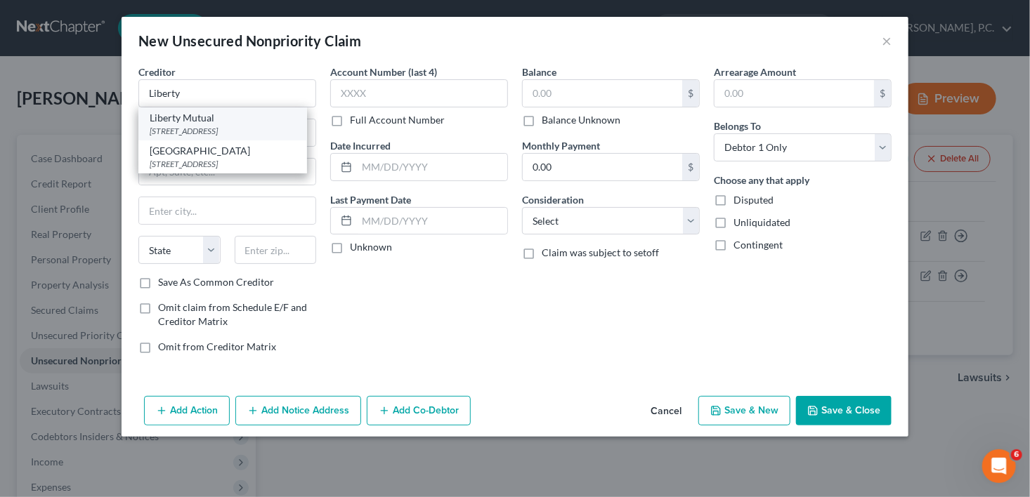
type input "02116"
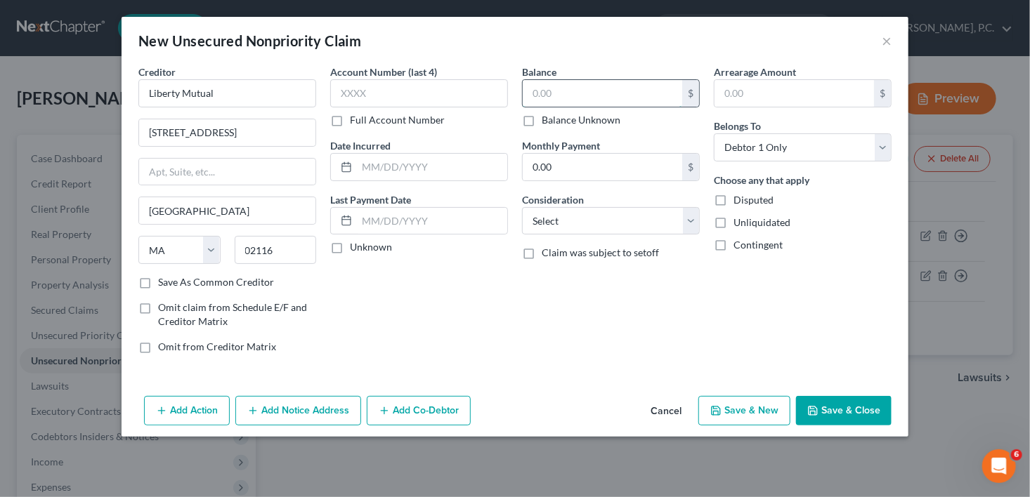
click at [546, 103] on input "text" at bounding box center [602, 93] width 159 height 27
type input "1,576.00"
click at [568, 212] on select "Select Cable / Satellite Services Collection Agency Credit Card Debt Debt Couns…" at bounding box center [611, 221] width 178 height 28
select select "1"
click at [522, 207] on select "Select Cable / Satellite Services Collection Agency Credit Card Debt Debt Couns…" at bounding box center [611, 221] width 178 height 28
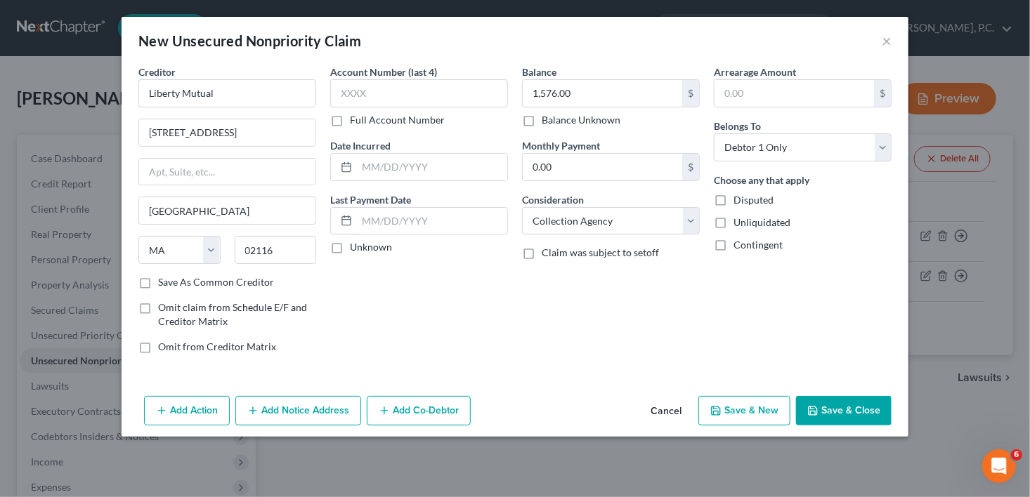
click at [308, 407] on button "Add Notice Address" at bounding box center [298, 411] width 126 height 30
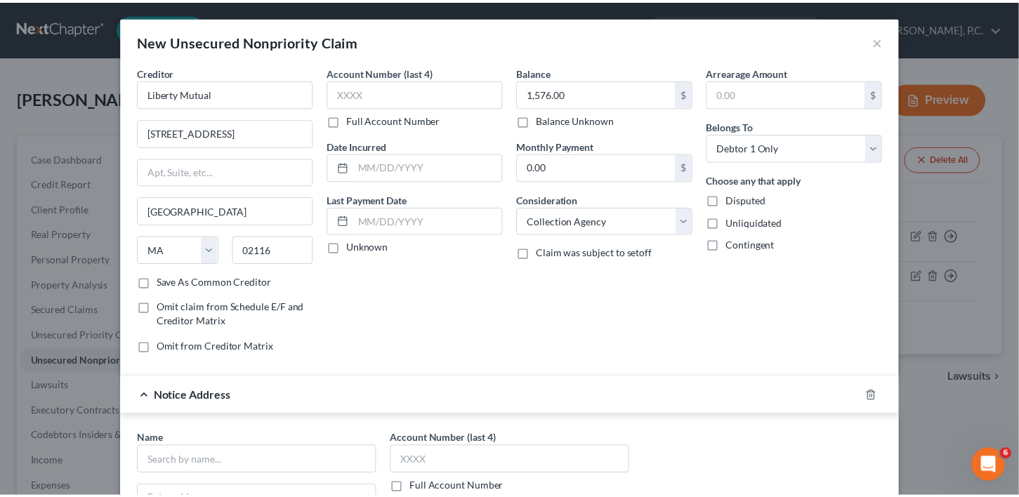
scroll to position [256, 0]
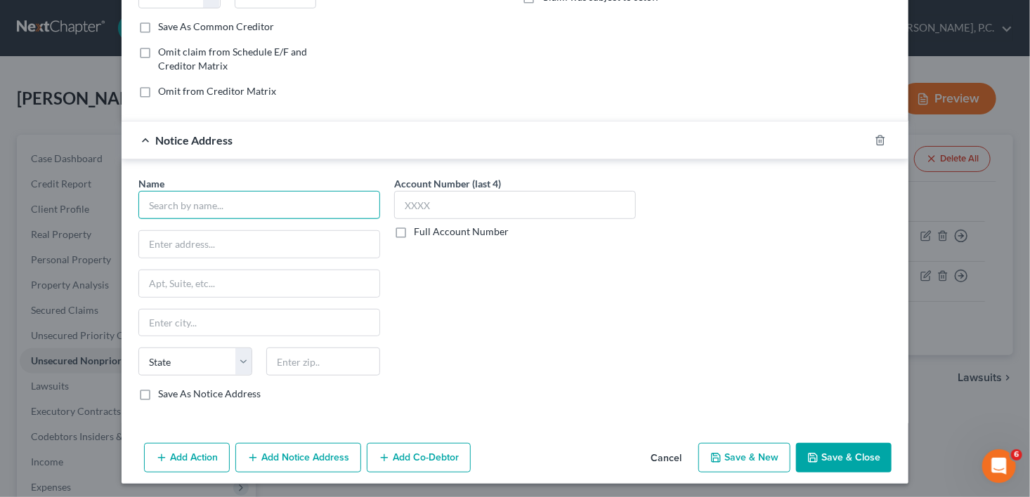
click at [238, 199] on input "text" at bounding box center [259, 205] width 242 height 28
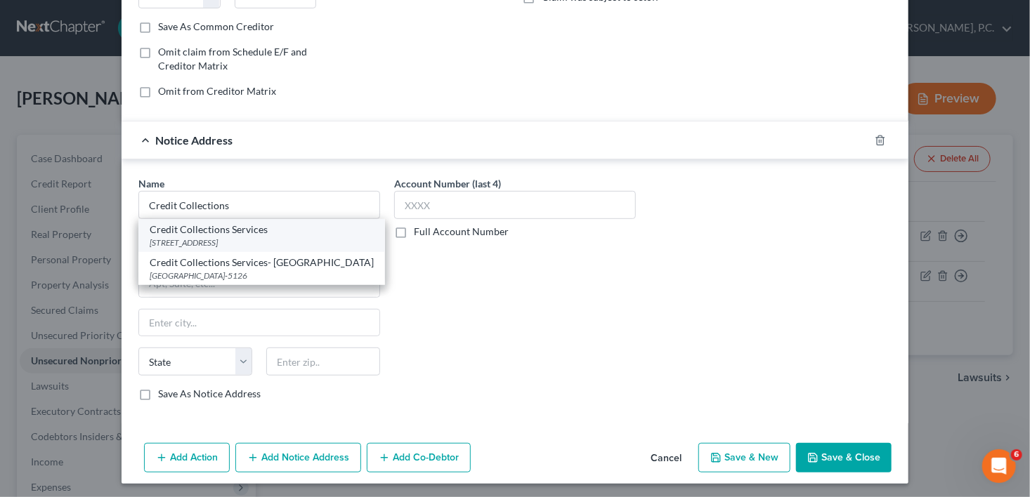
click at [242, 226] on div "Credit Collections Services" at bounding box center [262, 230] width 224 height 14
type input "Credit Collections Services"
type input "PO Box 607"
type input "[PERSON_NAME]"
select select "22"
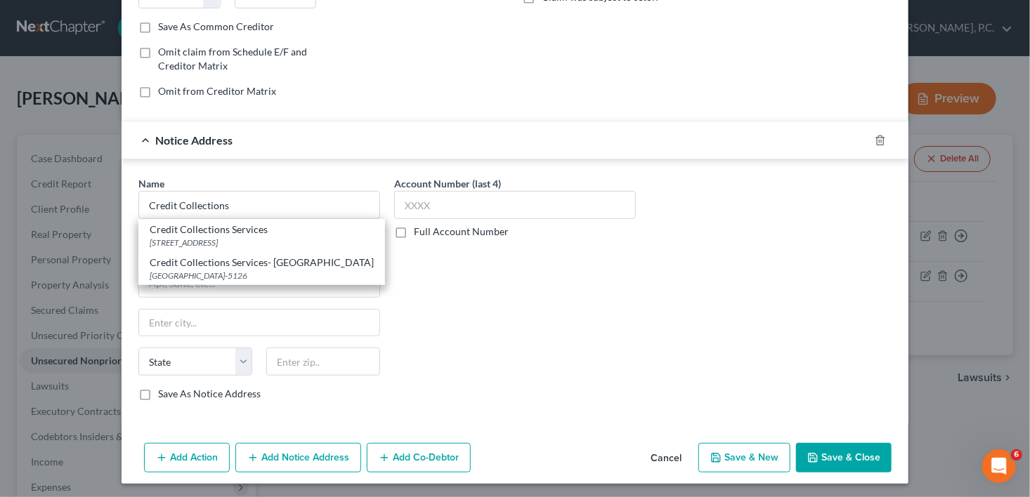
type input "2062"
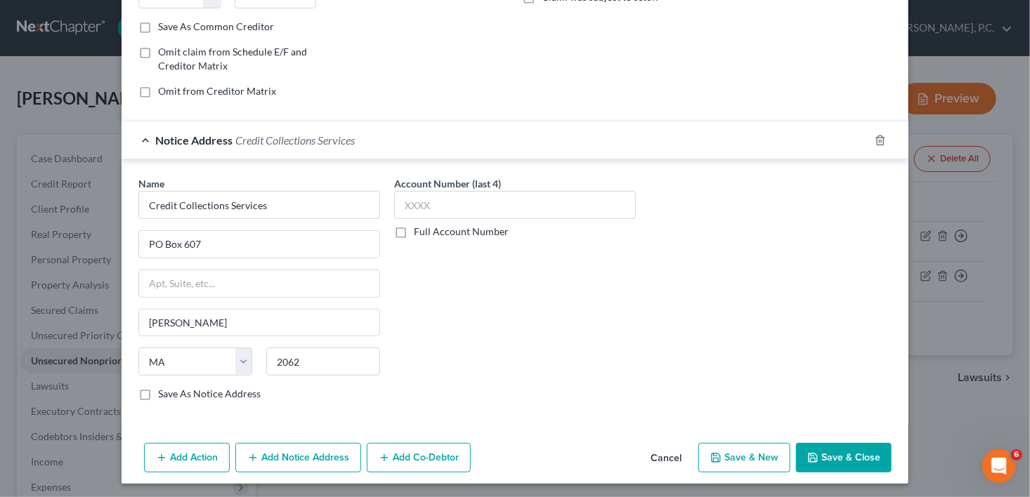
click at [828, 459] on button "Save & Close" at bounding box center [844, 458] width 96 height 30
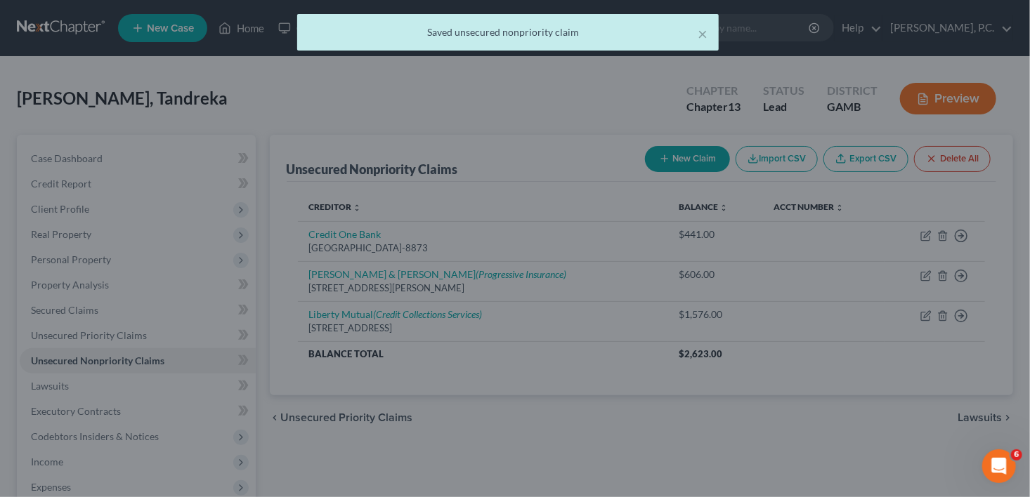
scroll to position [0, 0]
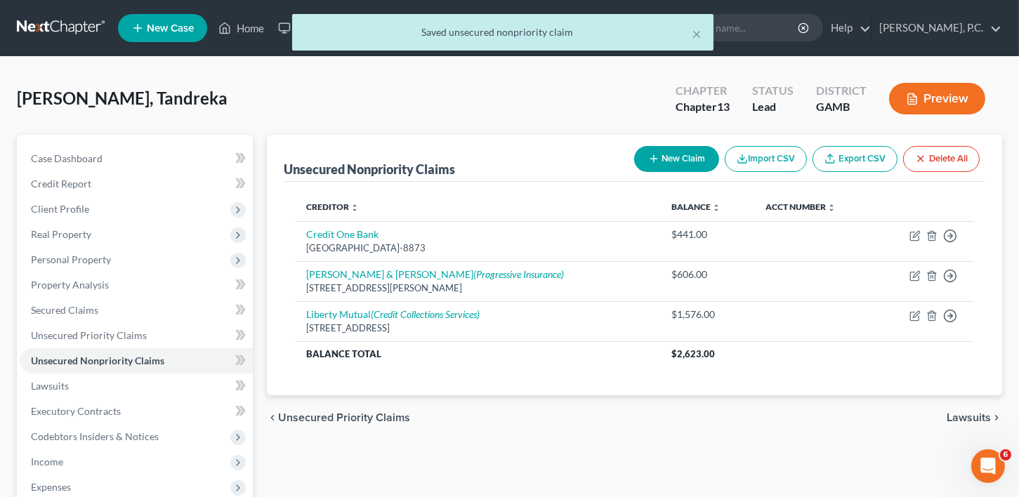
click at [657, 153] on icon "button" at bounding box center [653, 158] width 11 height 11
select select "0"
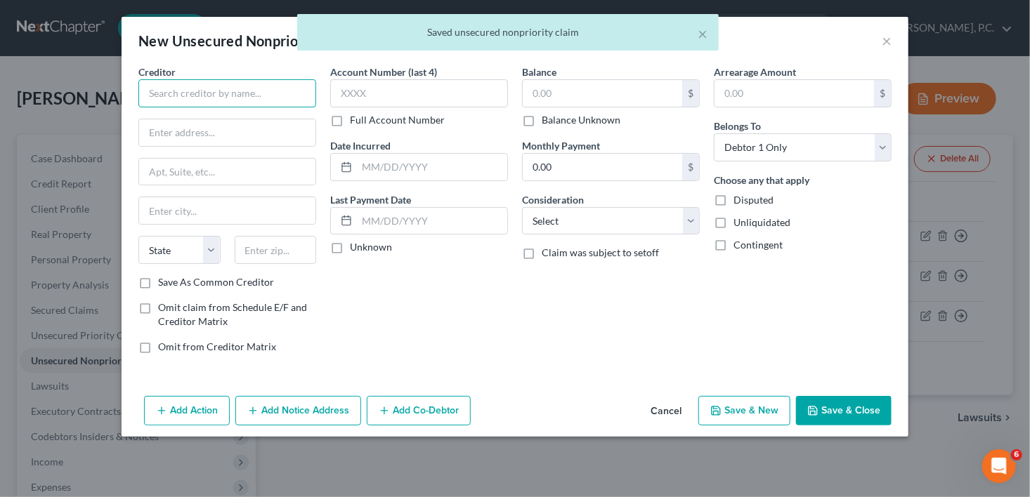
click at [174, 91] on input "text" at bounding box center [227, 93] width 178 height 28
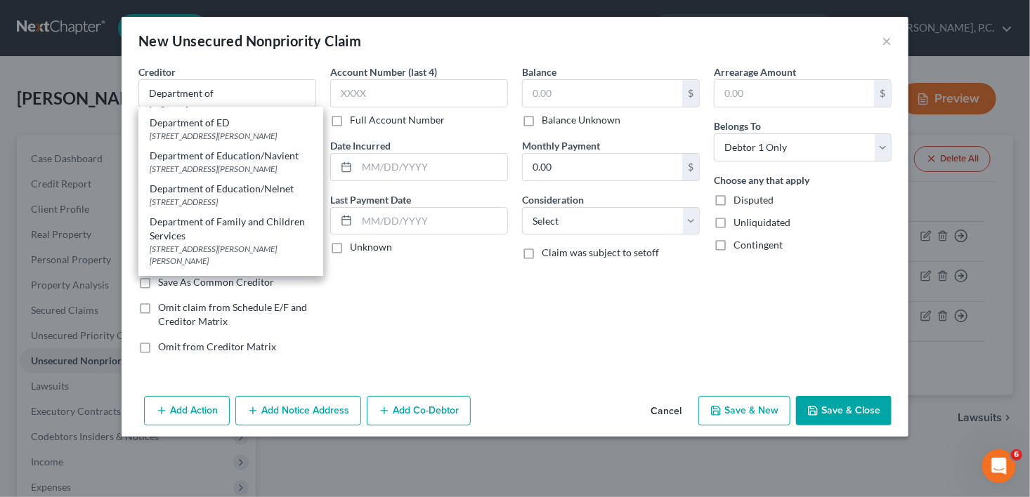
scroll to position [207, 0]
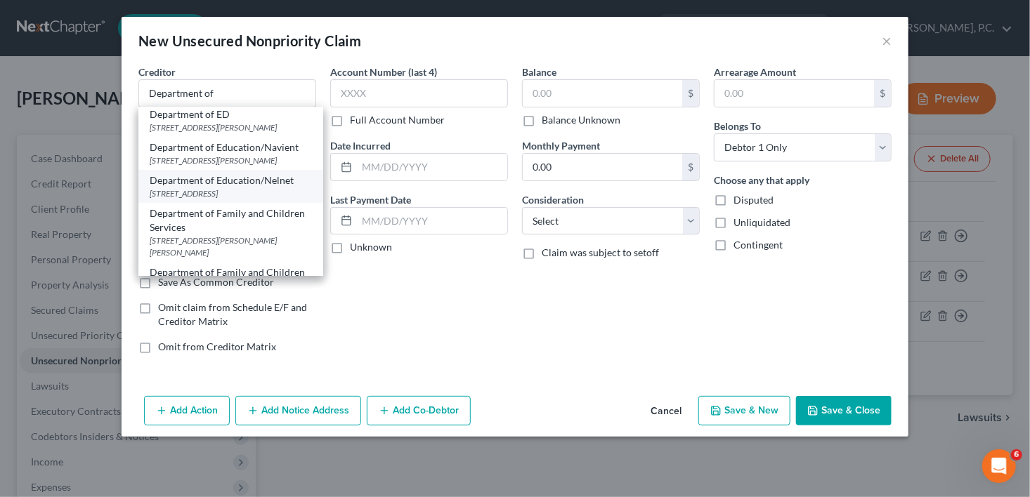
click at [237, 200] on div "[STREET_ADDRESS]" at bounding box center [231, 194] width 162 height 12
type input "Department of Education/Nelnet"
type input "[STREET_ADDRESS]"
type input "Lincoln"
select select "30"
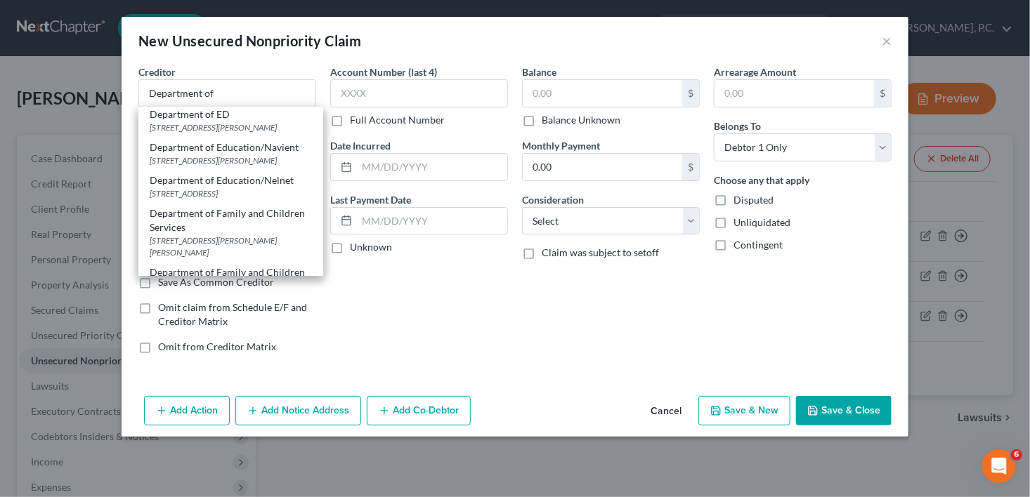
type input "68508"
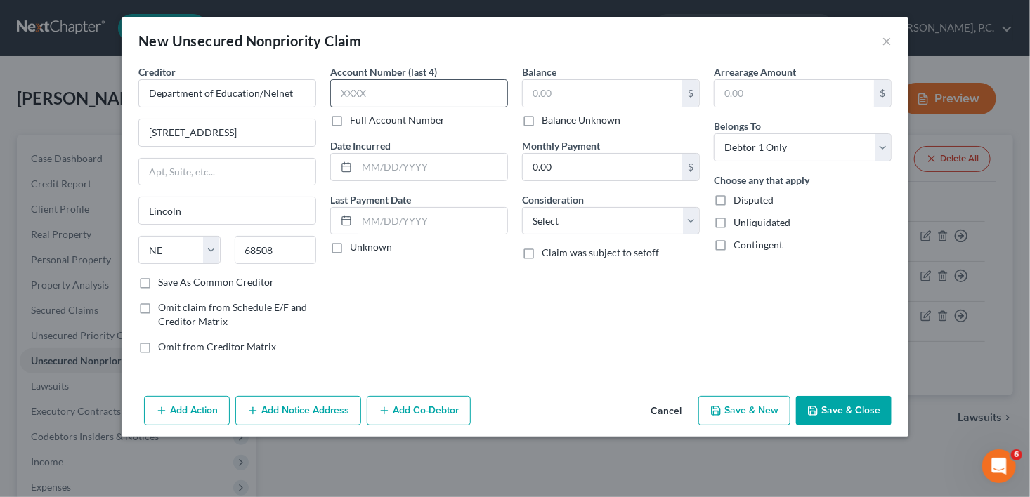
scroll to position [0, 0]
click at [544, 98] on input "text" at bounding box center [602, 93] width 159 height 27
click at [561, 90] on input "text" at bounding box center [602, 93] width 159 height 27
click at [566, 92] on input "422,969.00" at bounding box center [602, 93] width 159 height 27
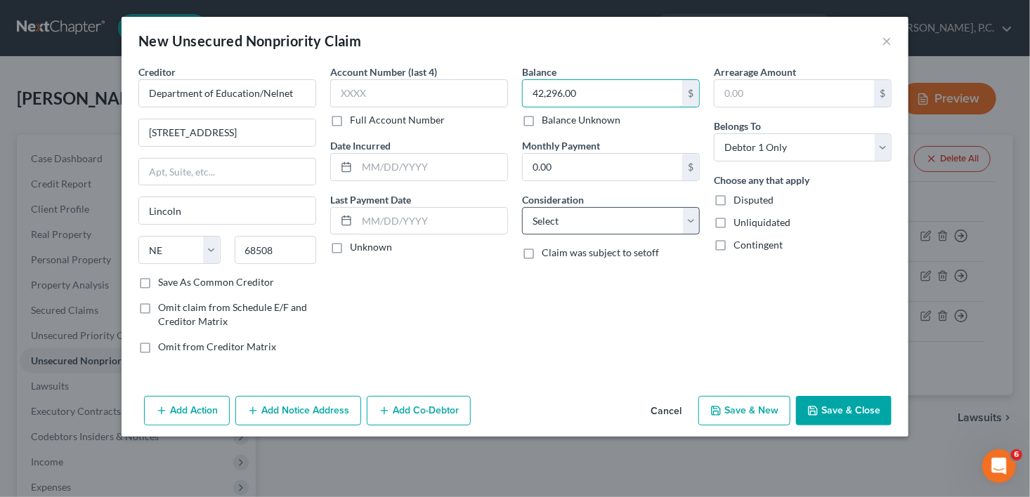
type input "42,296.00"
drag, startPoint x: 539, startPoint y: 228, endPoint x: 544, endPoint y: 242, distance: 14.5
click at [539, 228] on select "Select Cable / Satellite Services Collection Agency Credit Card Debt Debt Couns…" at bounding box center [611, 221] width 178 height 28
select select "17"
click at [522, 207] on select "Select Cable / Satellite Services Collection Agency Credit Card Debt Debt Couns…" at bounding box center [611, 221] width 178 height 28
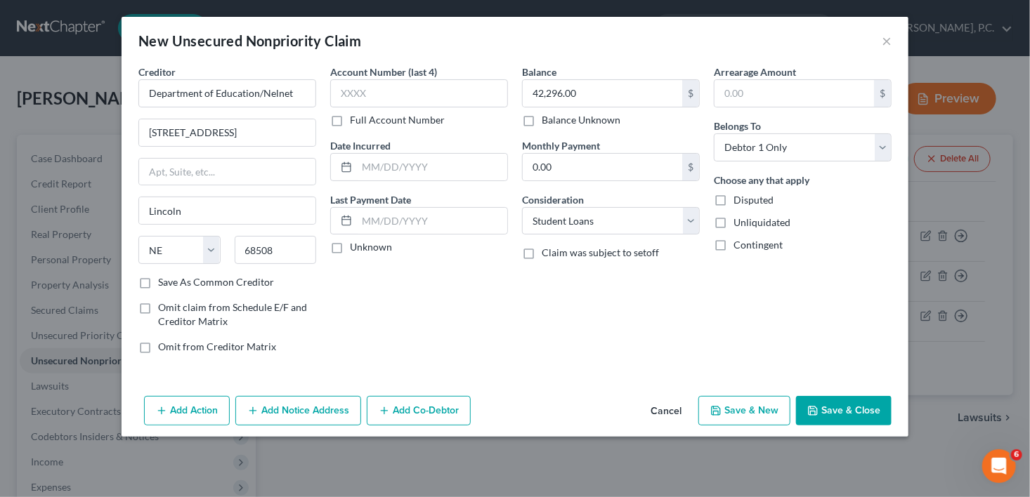
click at [297, 409] on button "Add Notice Address" at bounding box center [298, 411] width 126 height 30
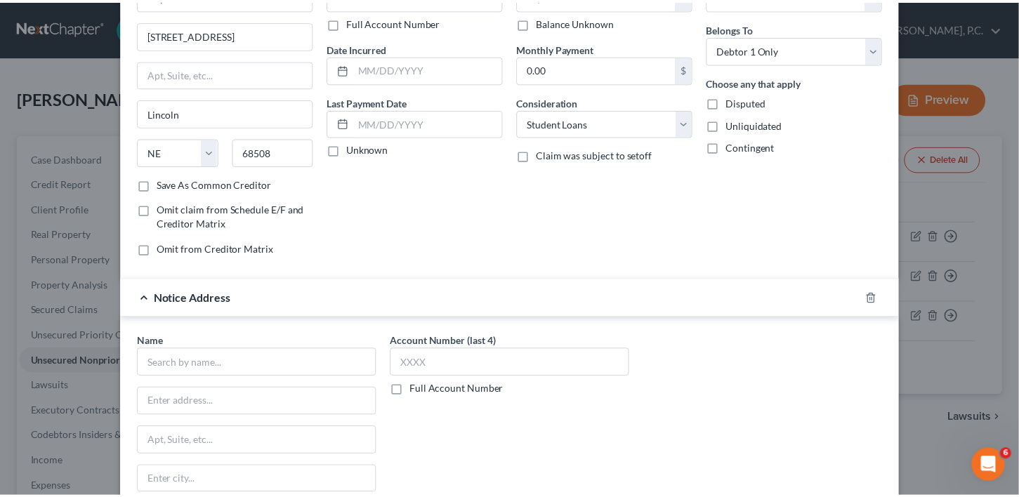
scroll to position [256, 0]
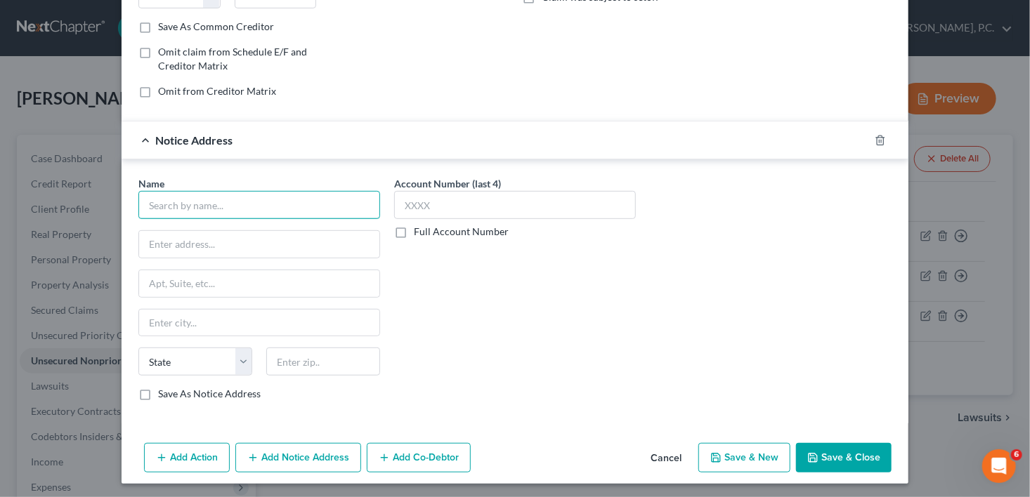
click at [195, 207] on input "text" at bounding box center [259, 205] width 242 height 28
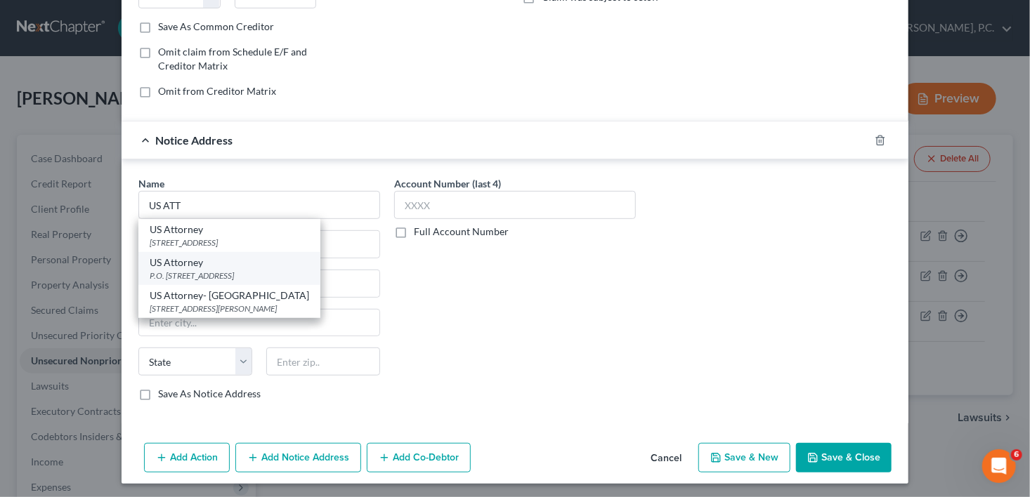
click at [195, 277] on div "P.O. [STREET_ADDRESS]" at bounding box center [229, 276] width 159 height 12
type input "US Attorney"
type input "P.O. Box 1702"
type input "Macon"
select select "10"
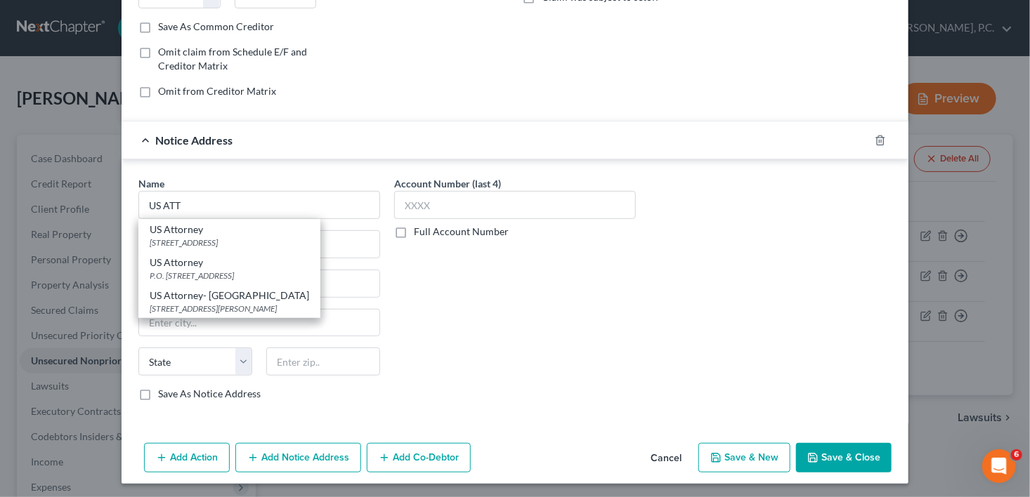
type input "31202"
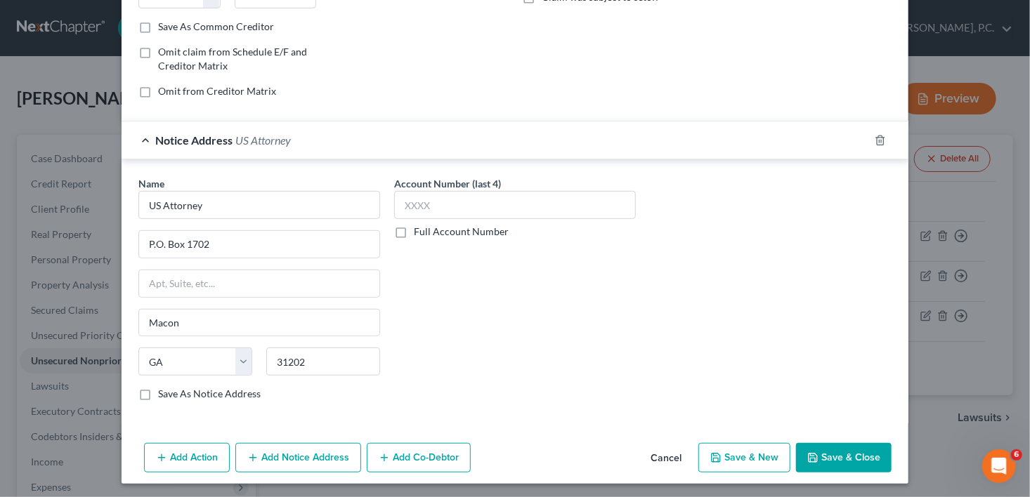
click at [820, 455] on button "Save & Close" at bounding box center [844, 458] width 96 height 30
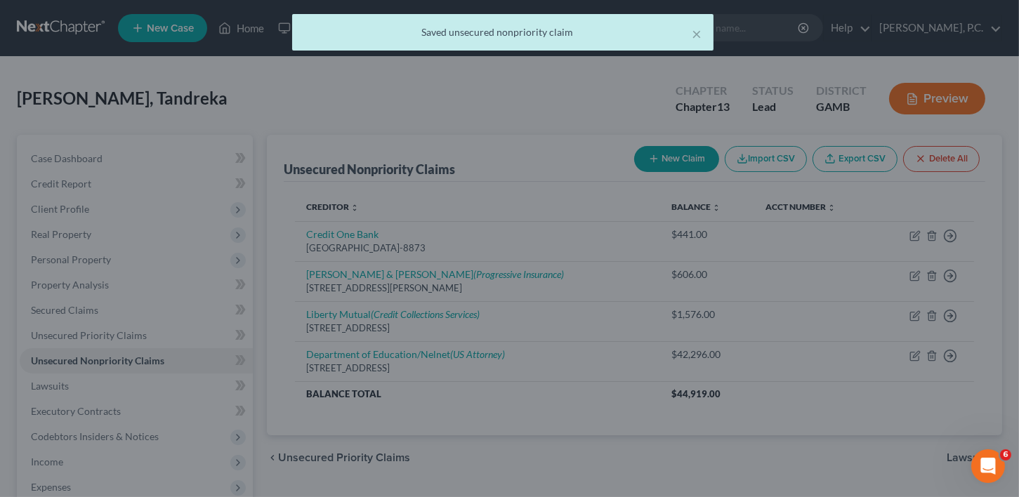
scroll to position [0, 0]
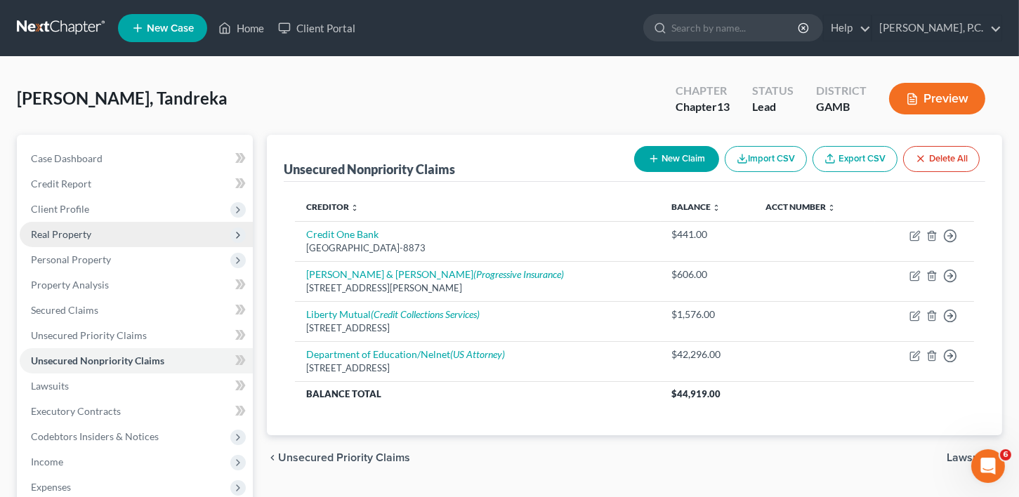
click at [67, 233] on span "Real Property" at bounding box center [61, 234] width 60 height 12
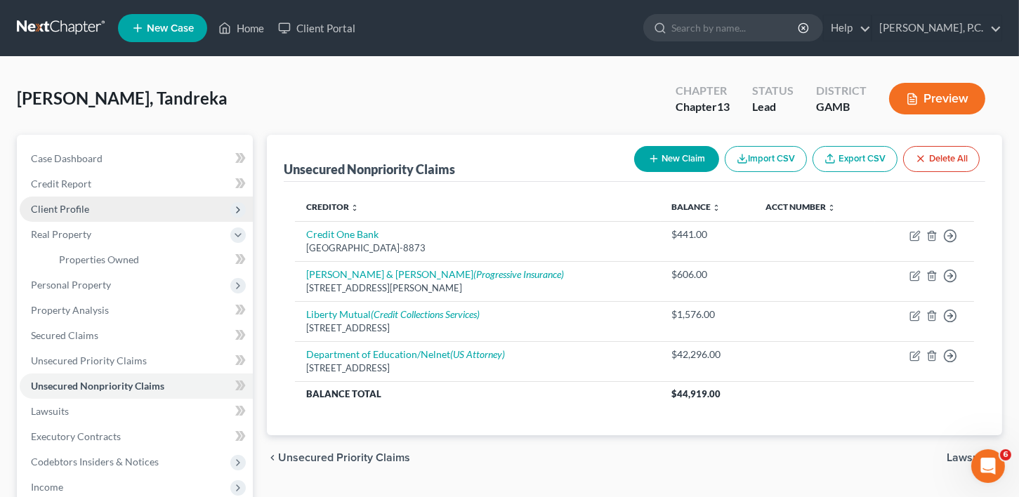
click at [77, 200] on span "Client Profile" at bounding box center [136, 209] width 233 height 25
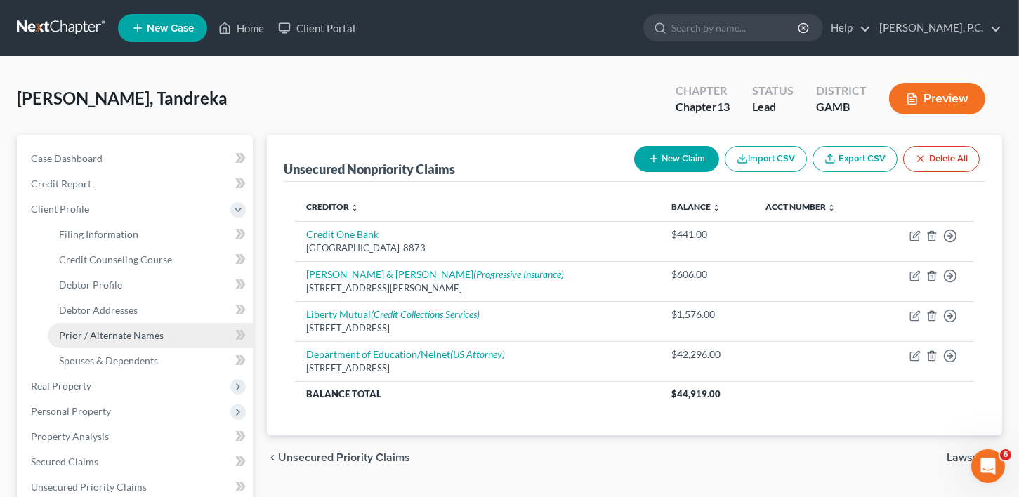
click at [84, 335] on span "Prior / Alternate Names" at bounding box center [111, 335] width 105 height 12
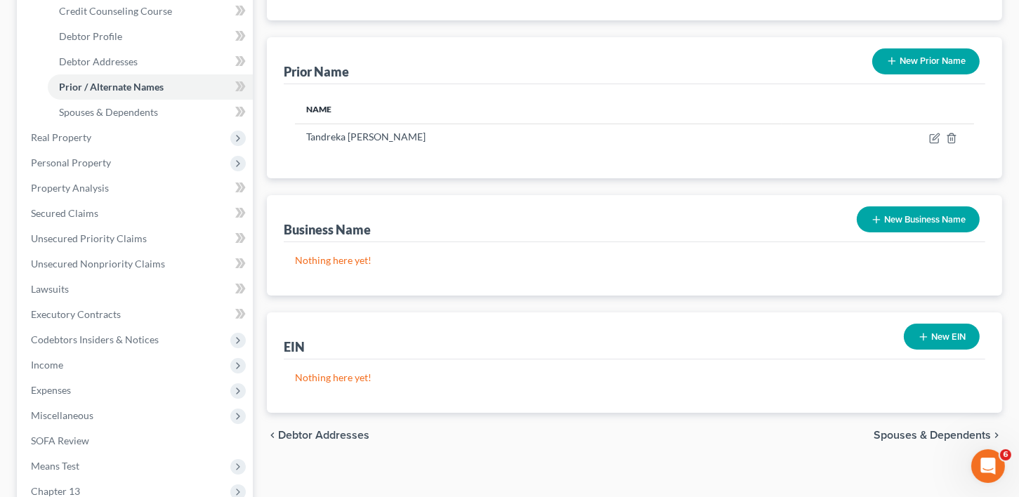
scroll to position [256, 0]
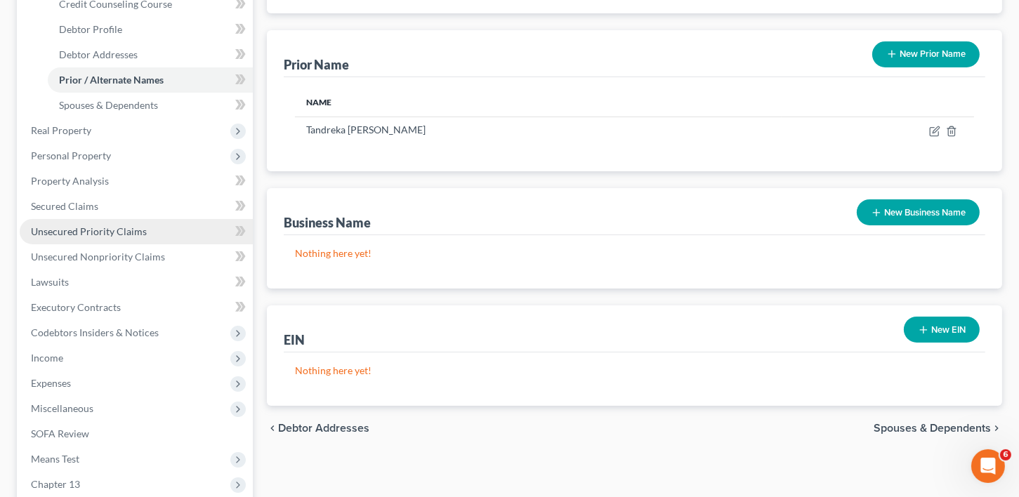
click at [72, 228] on span "Unsecured Priority Claims" at bounding box center [89, 231] width 116 height 12
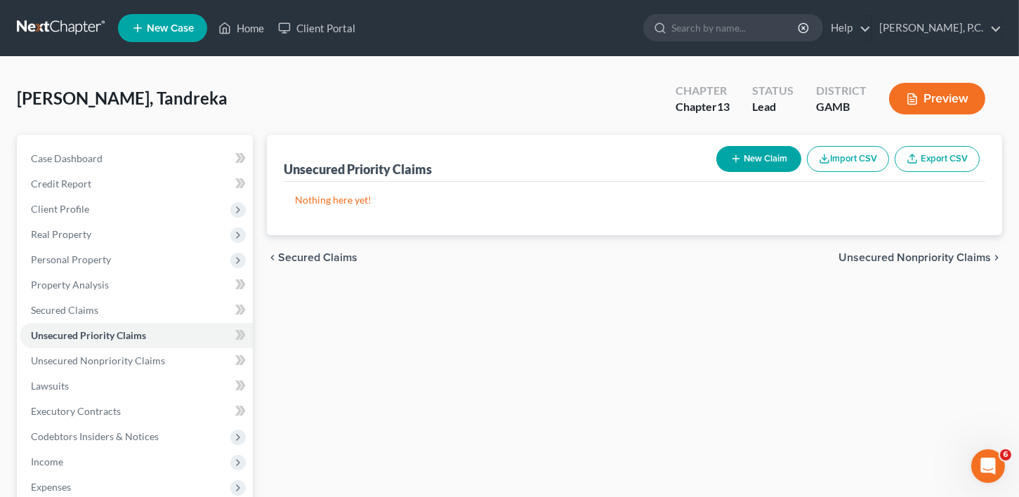
click at [702, 162] on div "Unsecured Priority Claims New Claim Import CSV Export CSV" at bounding box center [635, 158] width 702 height 47
click at [743, 150] on button "New Claim" at bounding box center [759, 159] width 85 height 26
select select "0"
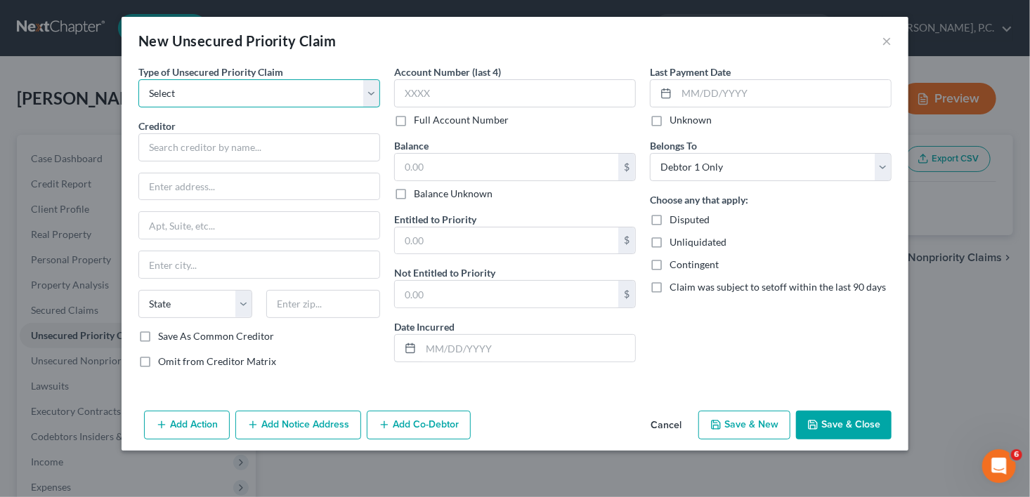
click at [222, 91] on select "Select Taxes & Other Government Units Domestic Support Obligations Extensions o…" at bounding box center [259, 93] width 242 height 28
select select "0"
click at [138, 79] on select "Select Taxes & Other Government Units Domestic Support Obligations Extensions o…" at bounding box center [259, 93] width 242 height 28
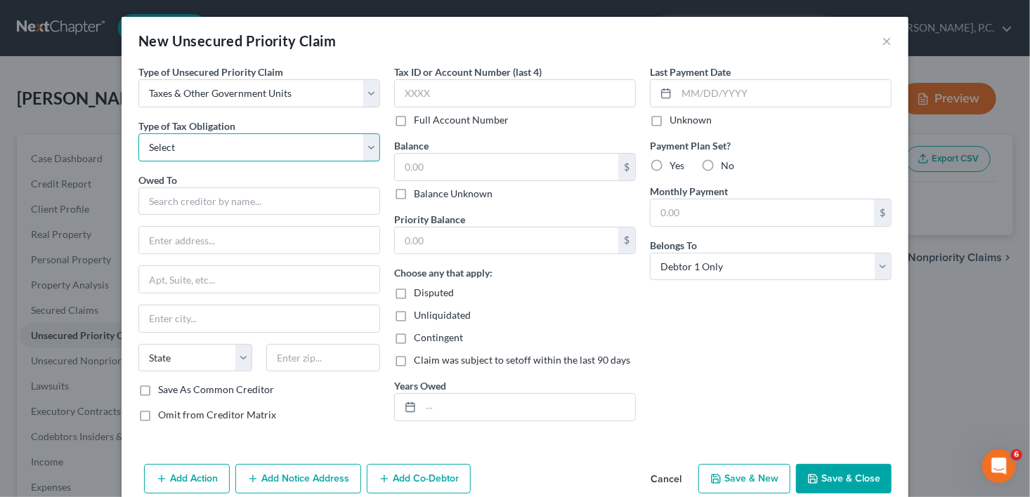
click at [221, 151] on select "Select Federal City State Franchise Tax Board Other" at bounding box center [259, 147] width 242 height 28
select select "0"
click at [138, 133] on select "Select Federal City State Franchise Tax Board Other" at bounding box center [259, 147] width 242 height 28
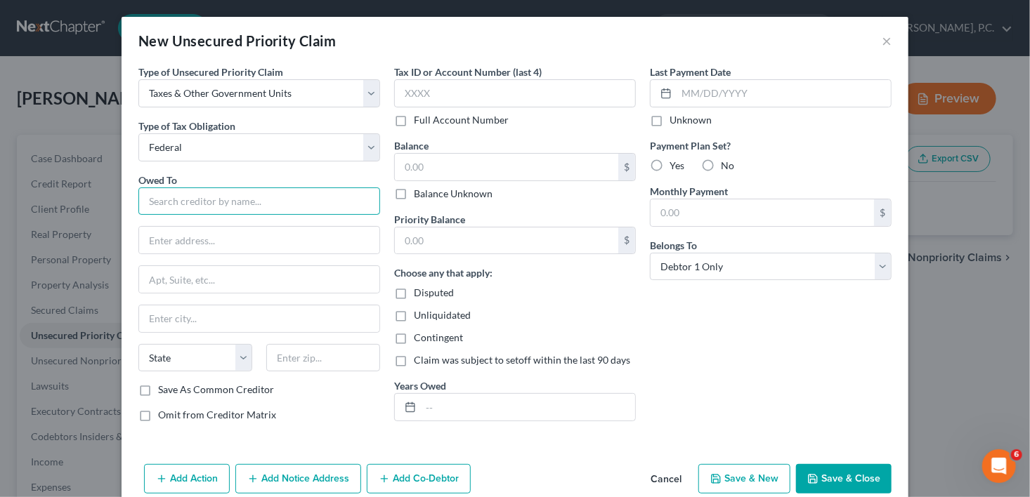
click at [231, 195] on input "text" at bounding box center [259, 202] width 242 height 28
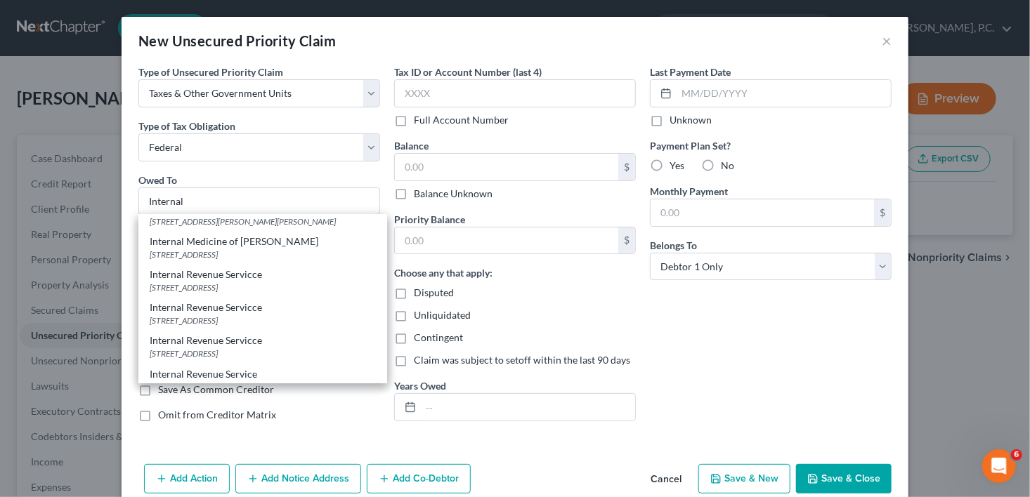
scroll to position [157, 0]
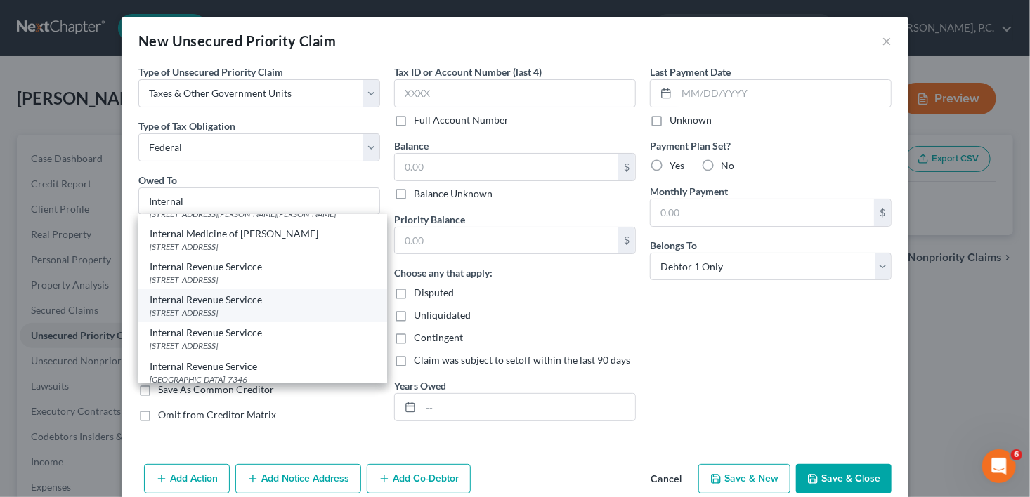
click at [240, 316] on div "[STREET_ADDRESS]" at bounding box center [263, 313] width 226 height 12
type input "Internal Revenue Servicce"
type input "PO Box 7346"
type input "[GEOGRAPHIC_DATA]"
select select "39"
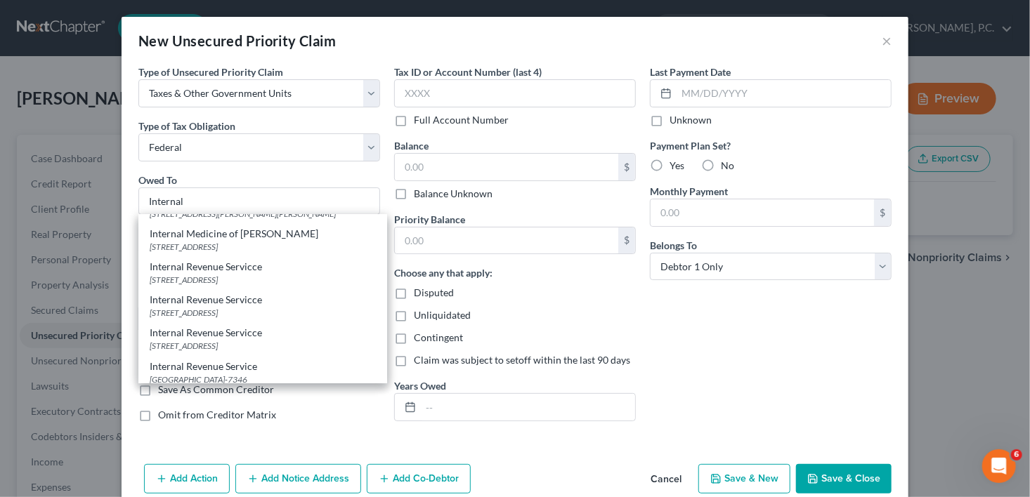
type input "19101"
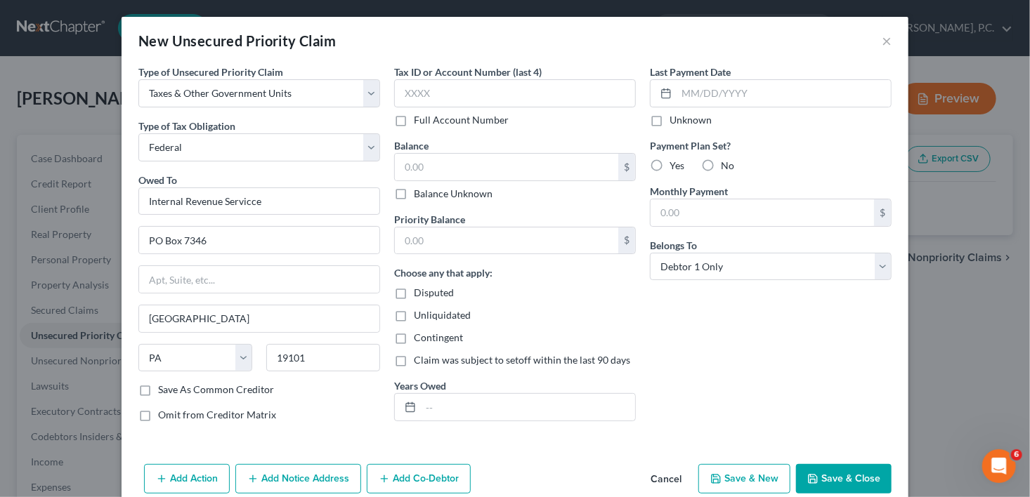
scroll to position [0, 0]
click at [422, 405] on input "text" at bounding box center [528, 407] width 214 height 27
type input "[DATE]-[DATE]"
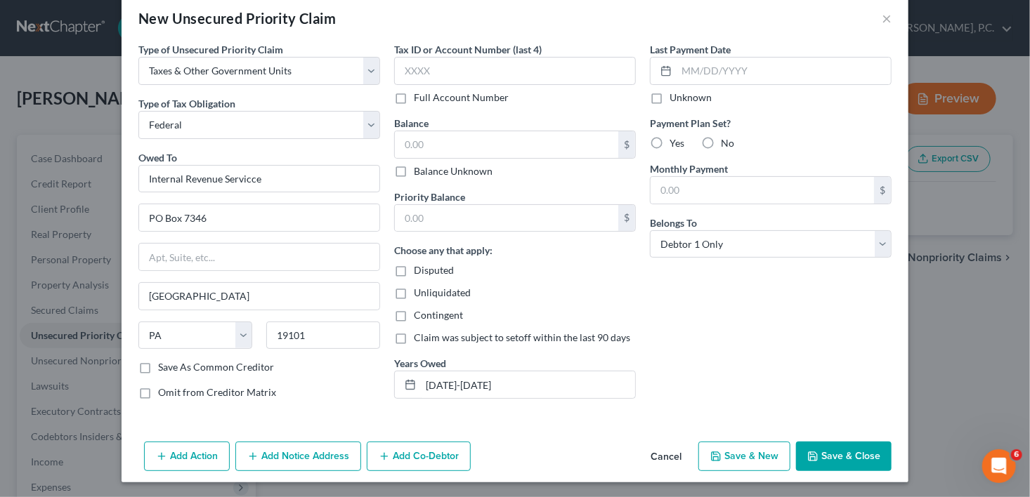
click at [282, 459] on button "Add Notice Address" at bounding box center [298, 457] width 126 height 30
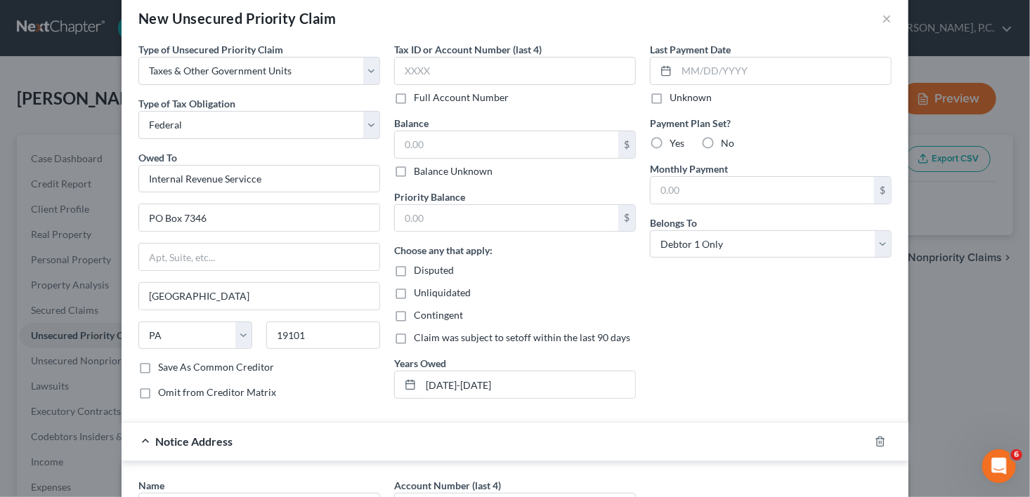
scroll to position [296, 0]
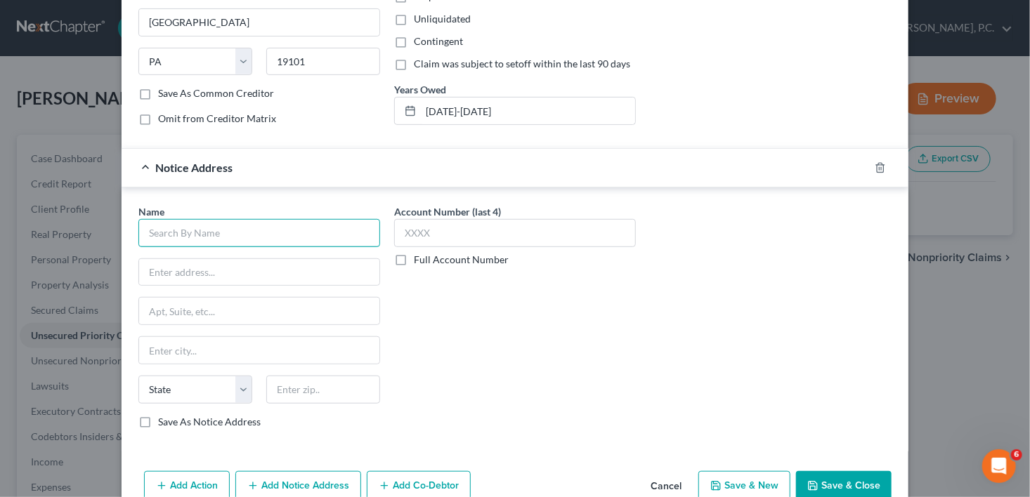
click at [224, 227] on input "text" at bounding box center [259, 233] width 242 height 28
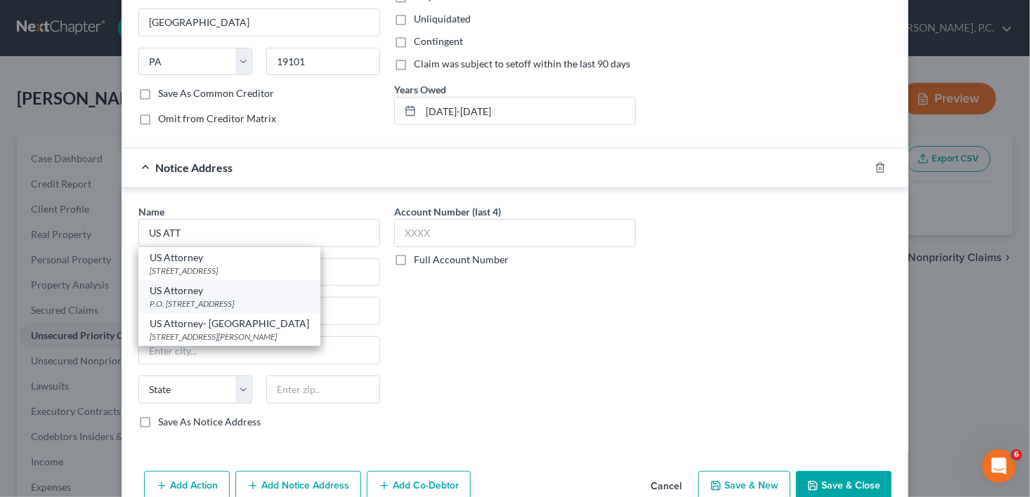
click at [231, 301] on div "P.O. [STREET_ADDRESS]" at bounding box center [229, 304] width 159 height 12
type input "US Attorney"
type input "P.O. Box 1702"
type input "Macon"
select select "10"
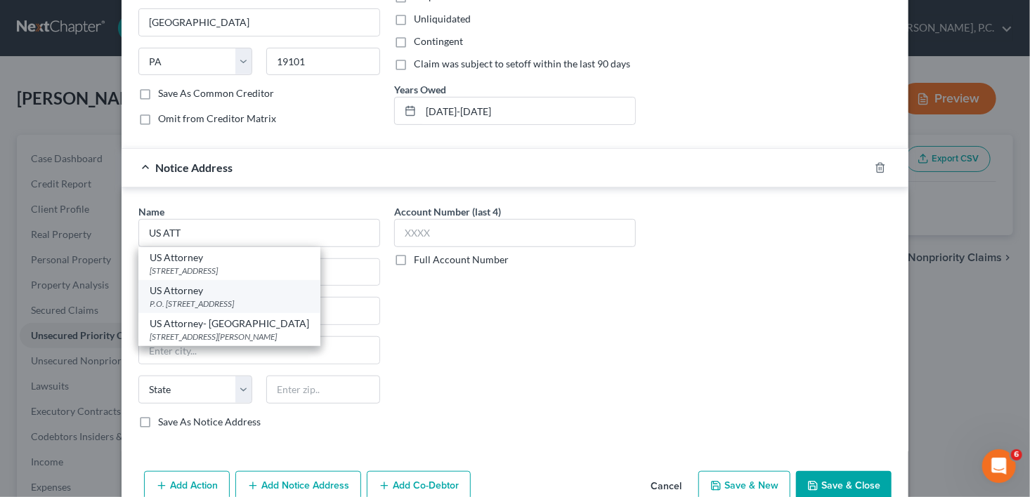
type input "31202"
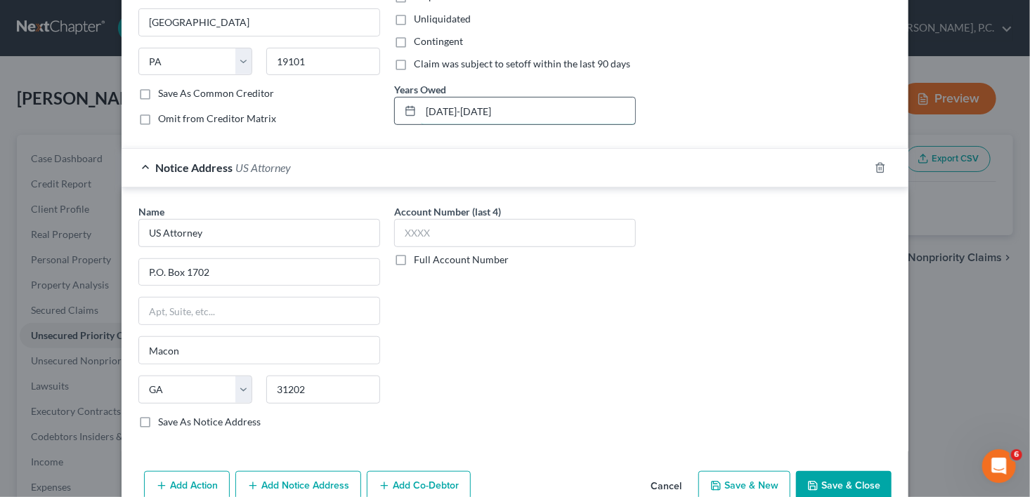
click at [474, 110] on input "[DATE]-[DATE]" at bounding box center [528, 111] width 214 height 27
type input "[DATE]-[DATE]"
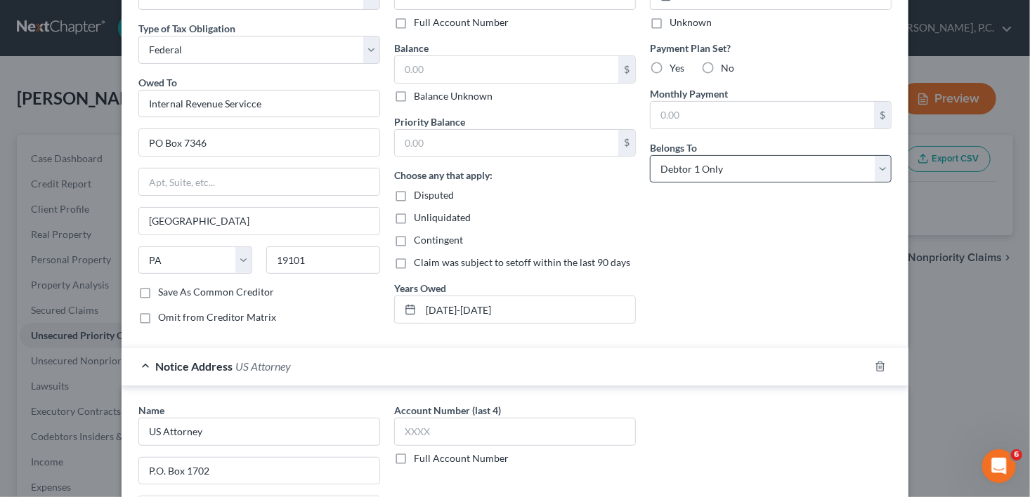
scroll to position [97, 0]
click at [439, 66] on input "text" at bounding box center [506, 70] width 223 height 27
type input "8,044.09"
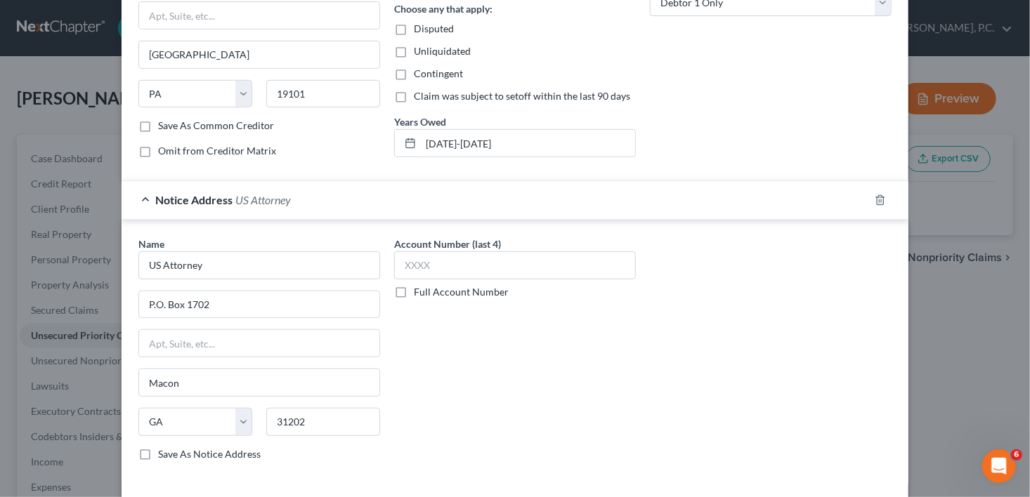
scroll to position [323, 0]
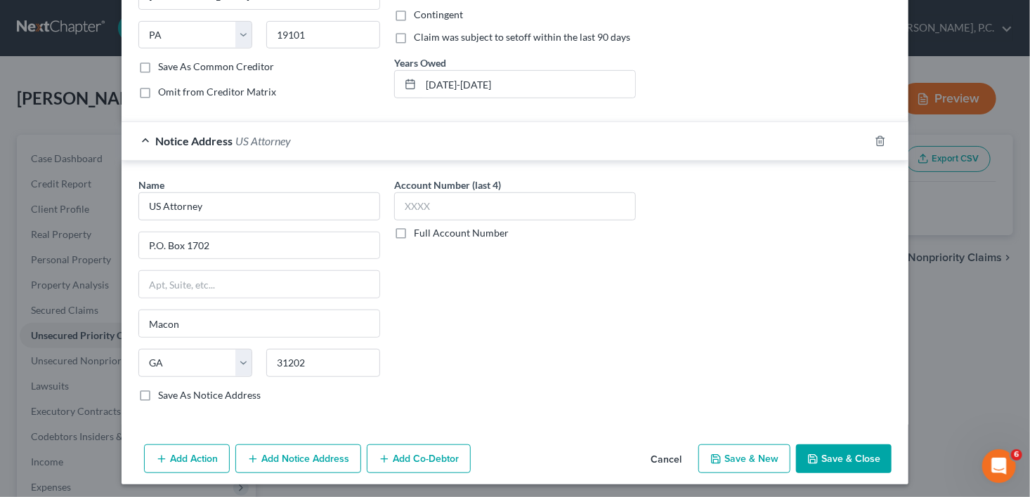
click at [827, 455] on button "Save & Close" at bounding box center [844, 460] width 96 height 30
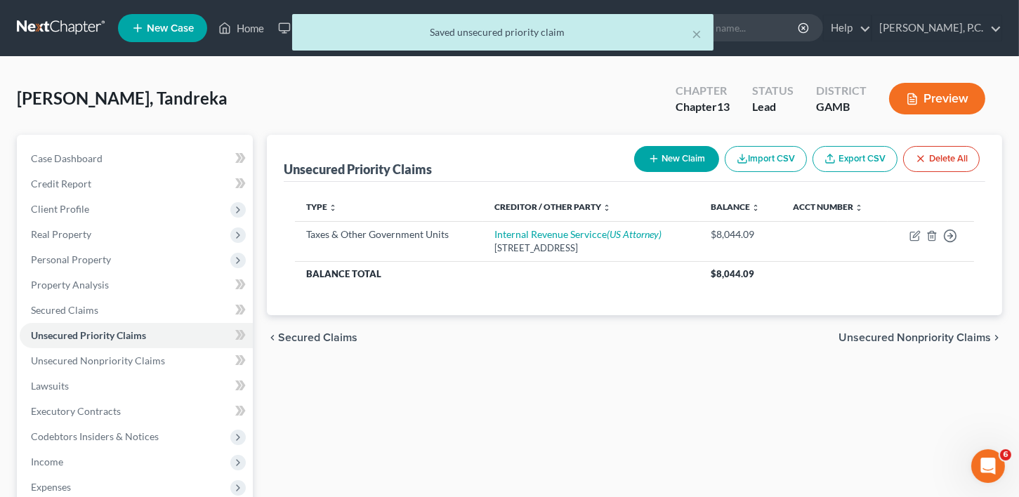
click at [673, 149] on button "New Claim" at bounding box center [676, 159] width 85 height 26
select select "0"
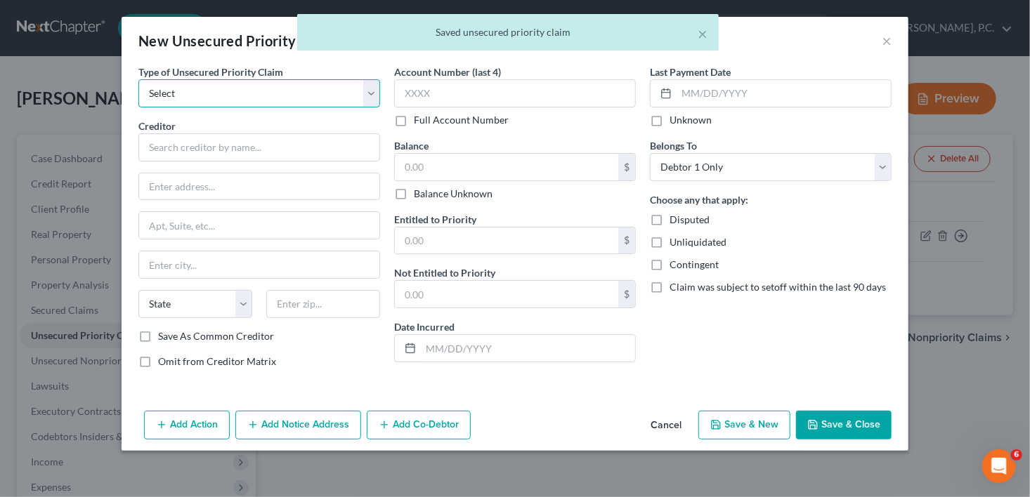
click at [169, 92] on select "Select Taxes & Other Government Units Domestic Support Obligations Extensions o…" at bounding box center [259, 93] width 242 height 28
select select "0"
click at [138, 79] on select "Select Taxes & Other Government Units Domestic Support Obligations Extensions o…" at bounding box center [259, 93] width 242 height 28
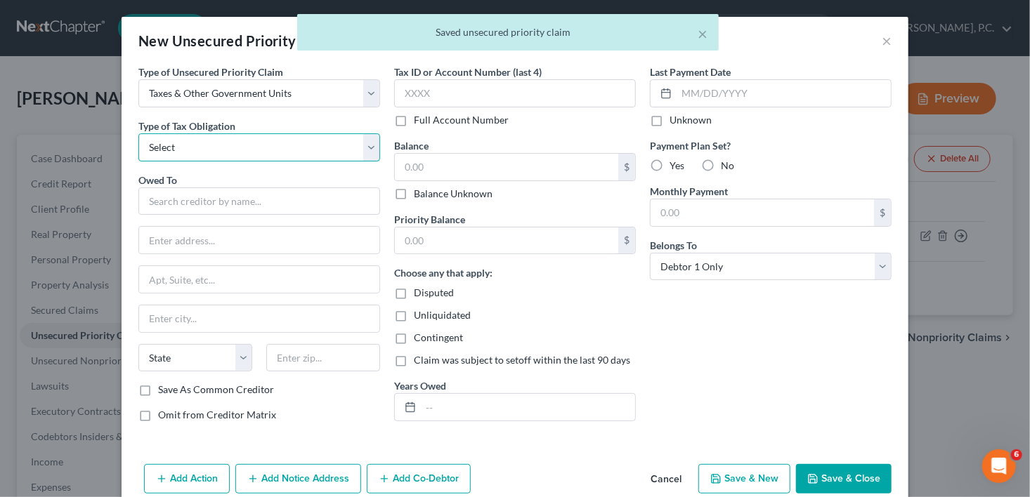
drag, startPoint x: 188, startPoint y: 151, endPoint x: 190, endPoint y: 159, distance: 8.2
click at [190, 156] on select "Select Federal City State Franchise Tax Board Other" at bounding box center [259, 147] width 242 height 28
select select "2"
click at [138, 133] on select "Select Federal City State Franchise Tax Board Other" at bounding box center [259, 147] width 242 height 28
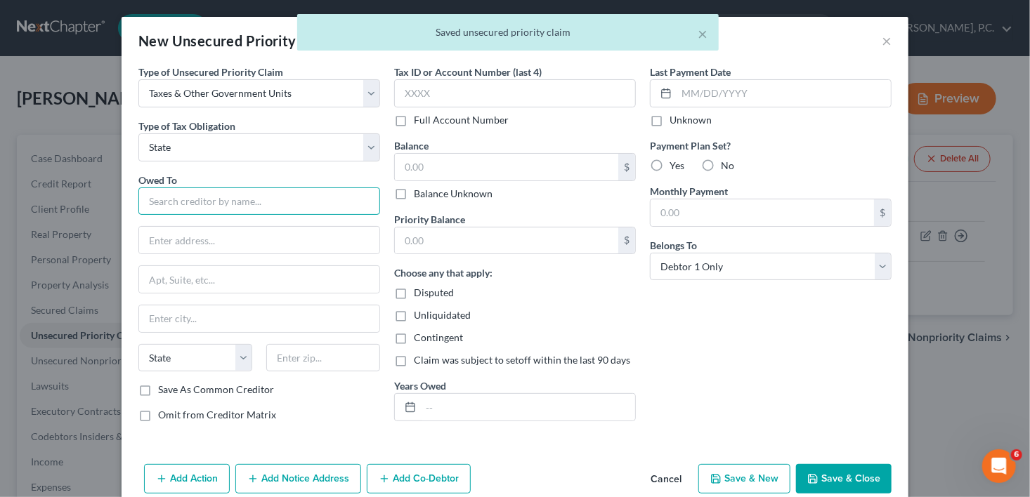
click at [181, 196] on input "text" at bounding box center [259, 202] width 242 height 28
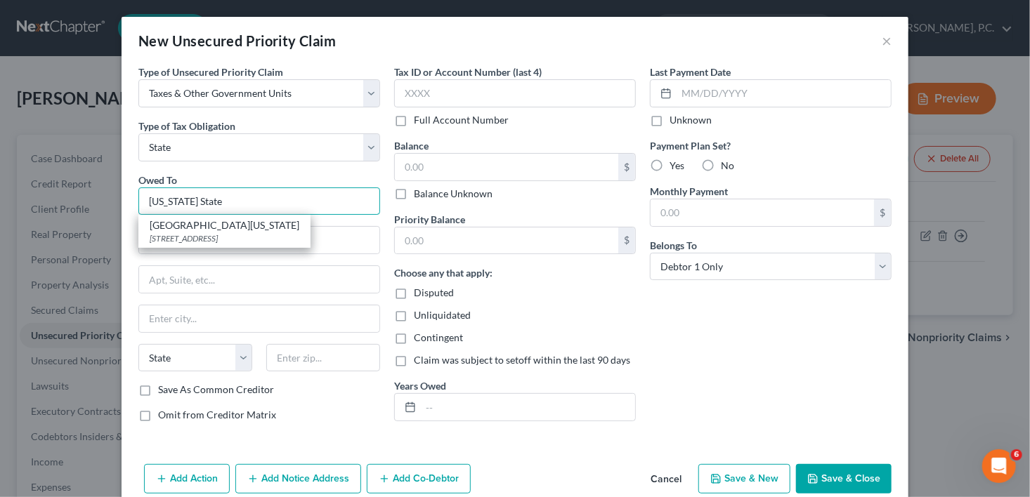
drag, startPoint x: 208, startPoint y: 203, endPoint x: 181, endPoint y: 201, distance: 26.8
click at [181, 201] on input "[US_STATE] State" at bounding box center [259, 202] width 242 height 28
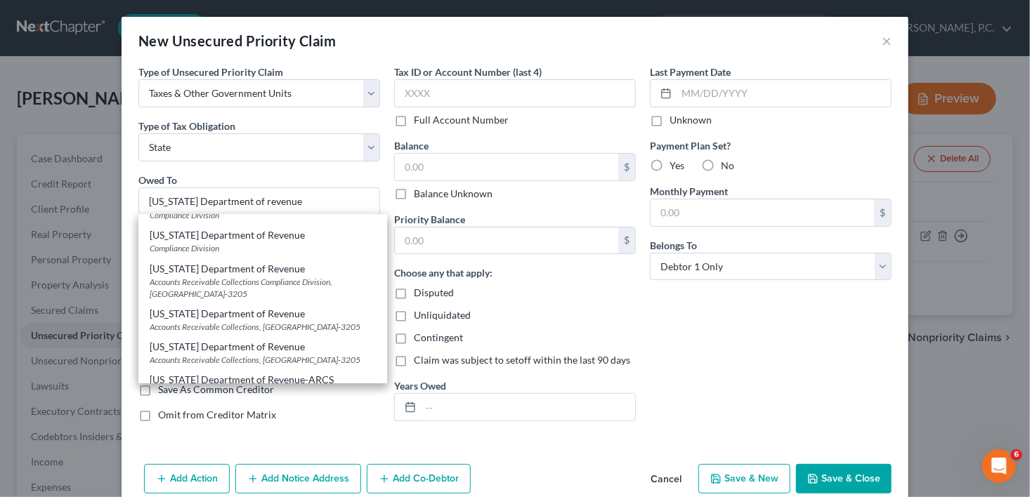
scroll to position [132, 0]
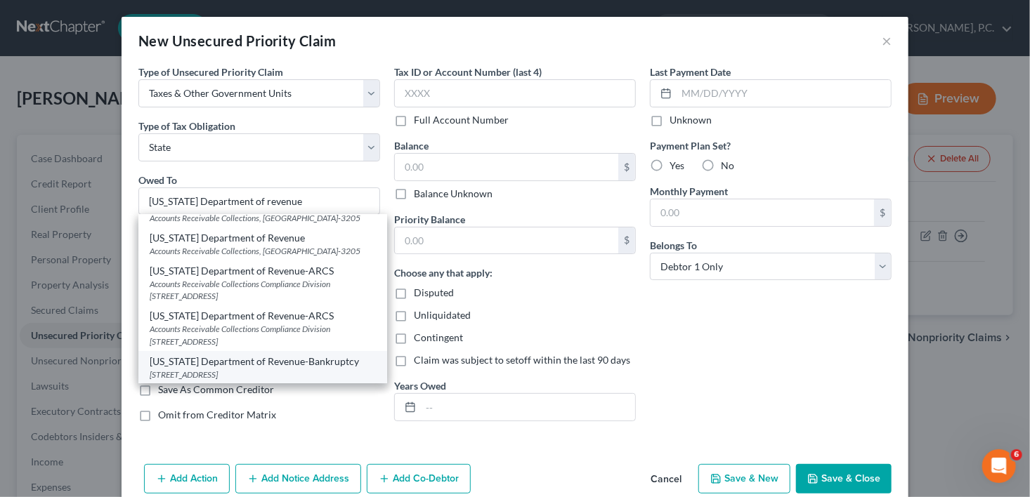
click at [307, 374] on div "[STREET_ADDRESS]" at bounding box center [263, 375] width 226 height 12
type input "[US_STATE] Department of Revenue-Bankruptcy"
type input "[STREET_ADDRESS]"
type input "Suite 339"
type input "[GEOGRAPHIC_DATA]"
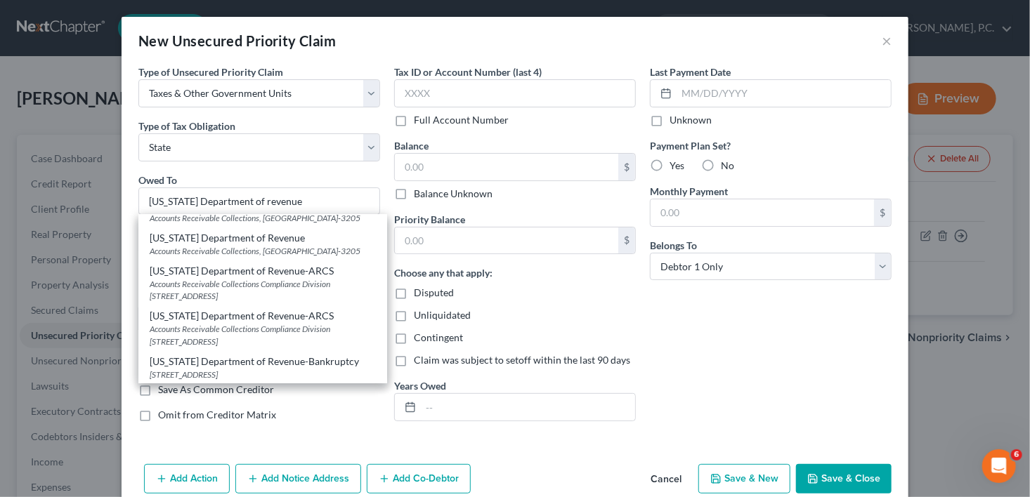
select select "10"
type input "30345"
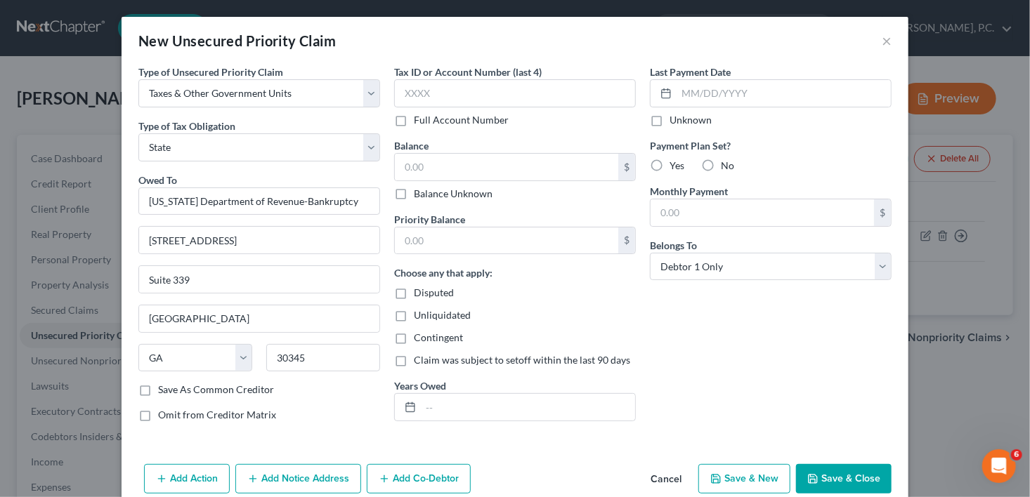
scroll to position [0, 0]
click at [287, 484] on button "Add Notice Address" at bounding box center [298, 479] width 126 height 30
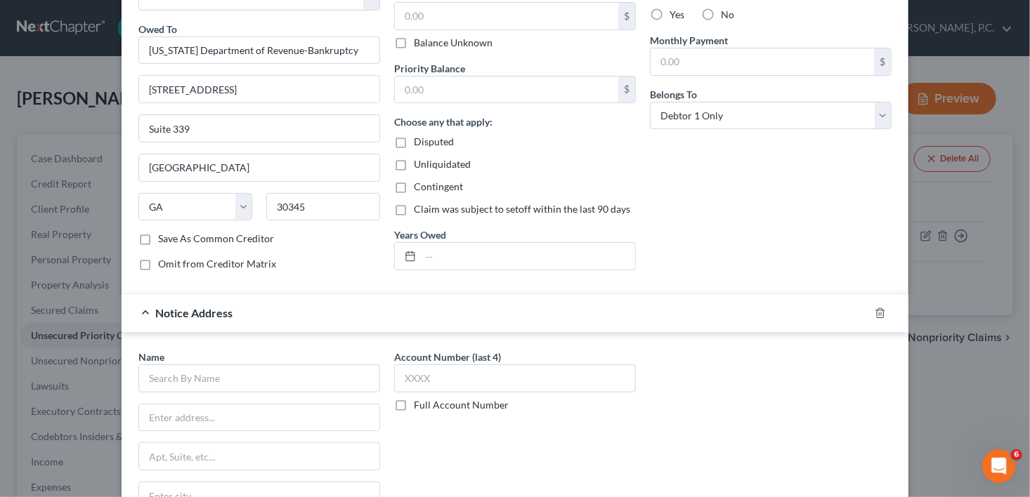
scroll to position [323, 0]
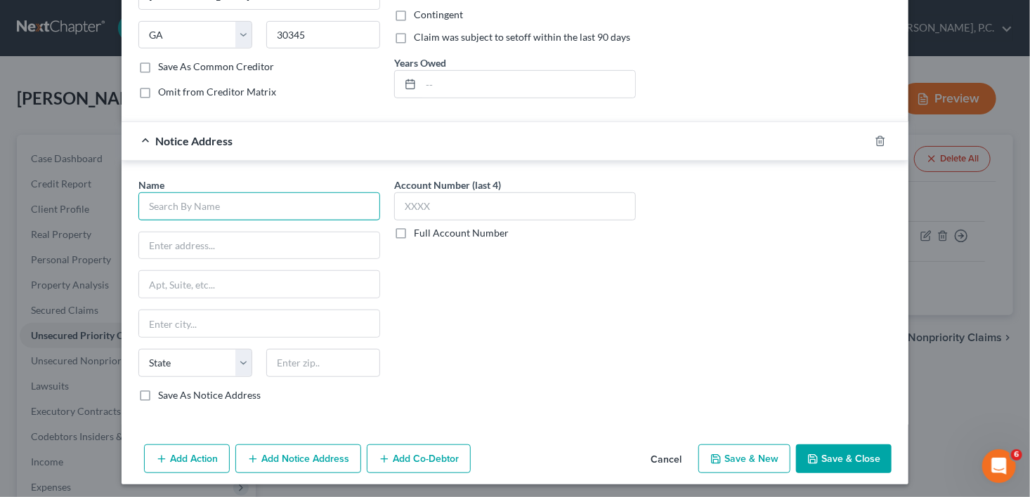
click at [204, 200] on input "text" at bounding box center [259, 206] width 242 height 28
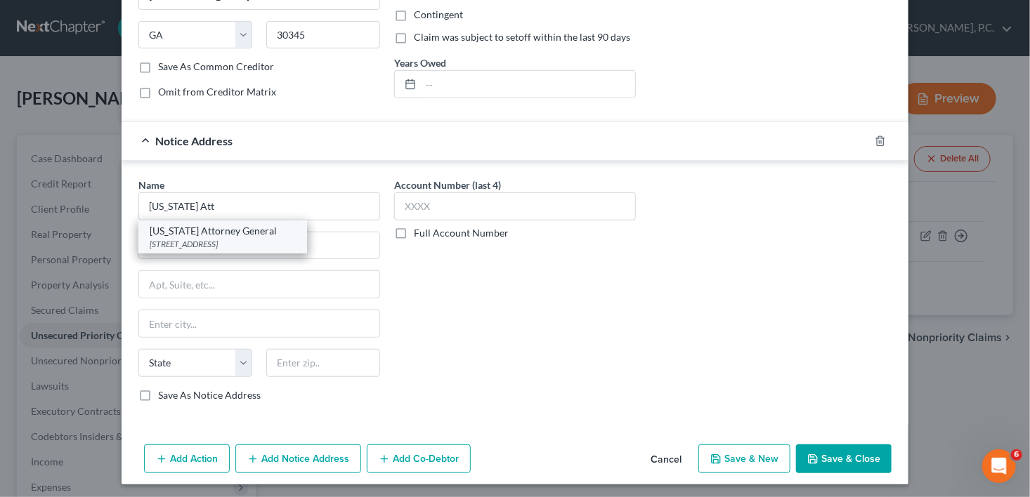
click at [213, 240] on div "[STREET_ADDRESS]" at bounding box center [223, 244] width 146 height 12
type input "[US_STATE] Attorney General"
type input "[STREET_ADDRESS]"
type input "[GEOGRAPHIC_DATA]"
select select "10"
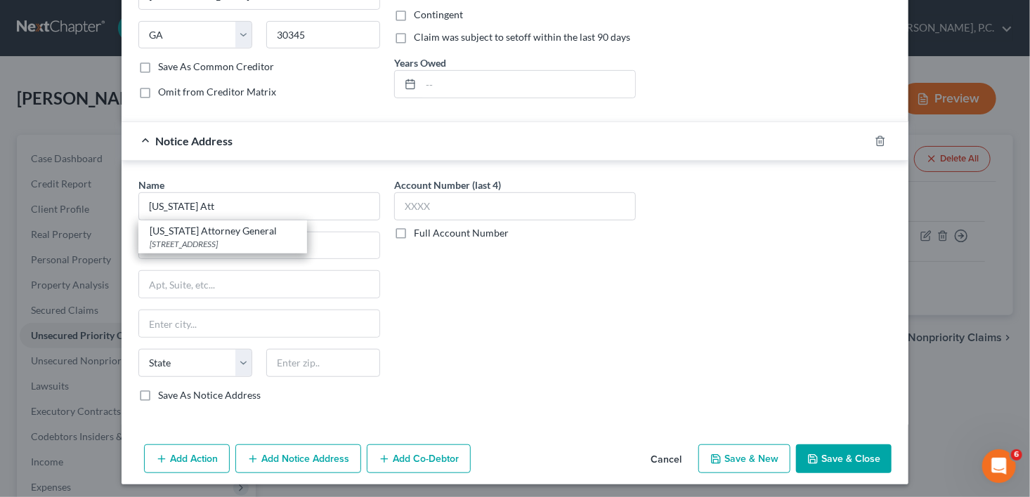
type input "30334"
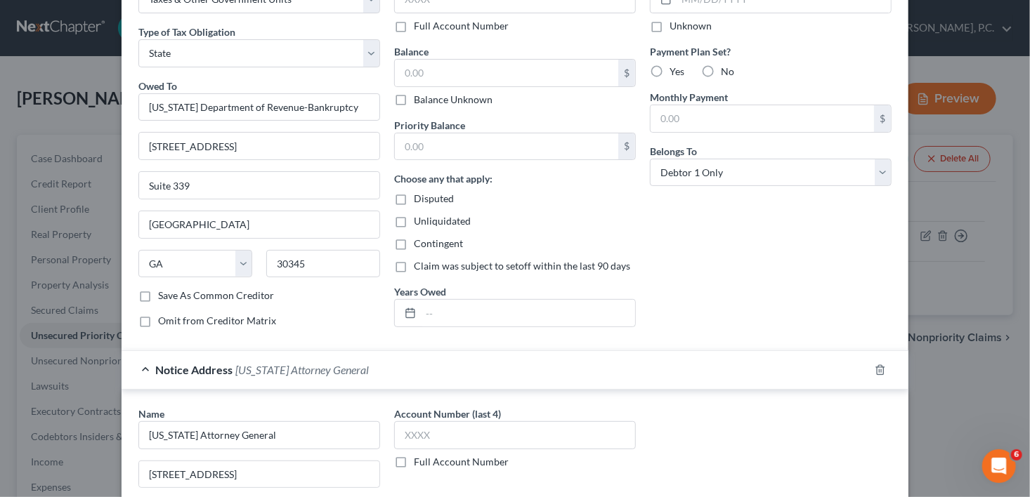
scroll to position [91, 0]
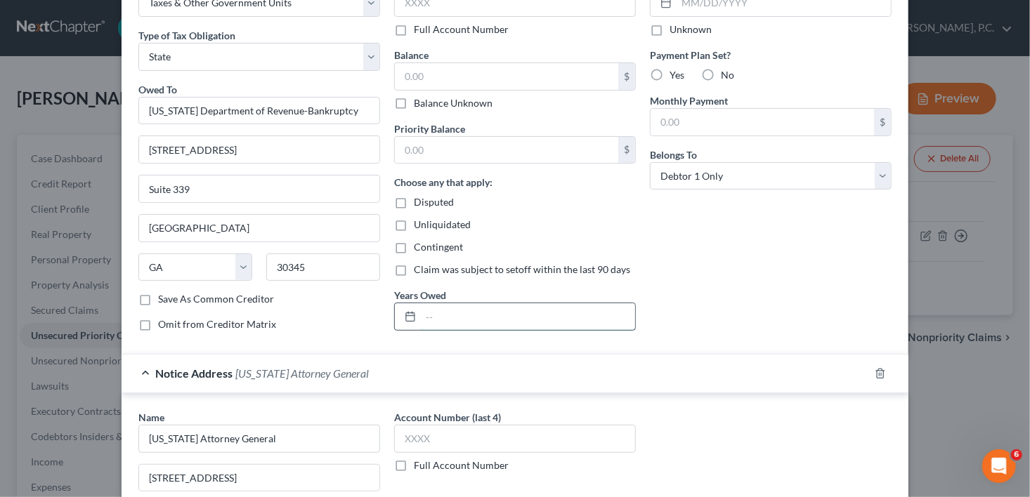
click at [430, 316] on input "text" at bounding box center [528, 316] width 214 height 27
type input "[DATE]-[DATE]"
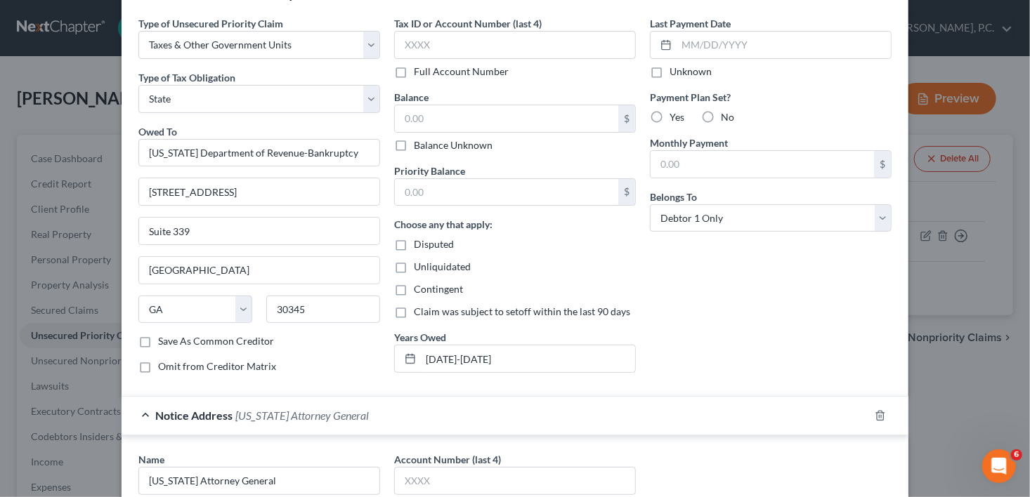
scroll to position [0, 0]
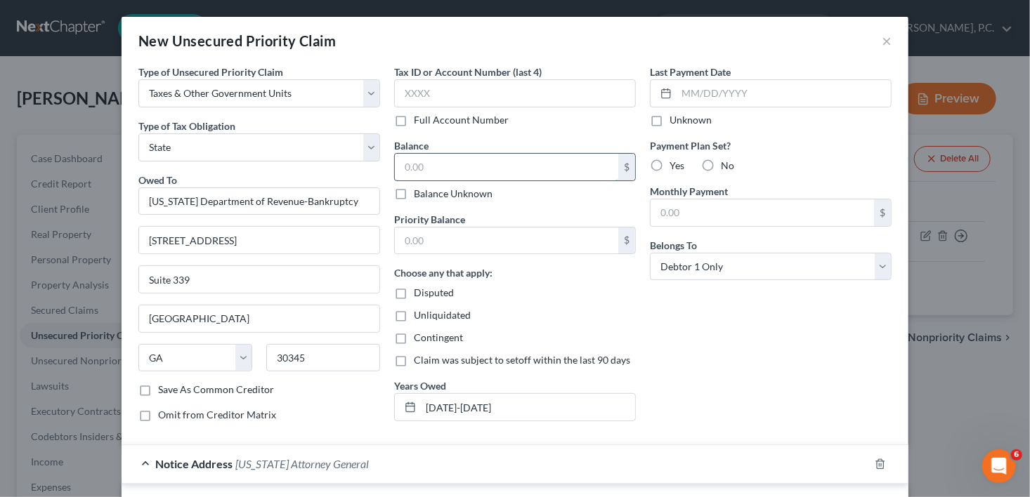
click at [437, 174] on input "text" at bounding box center [506, 167] width 223 height 27
type input "3,623.53"
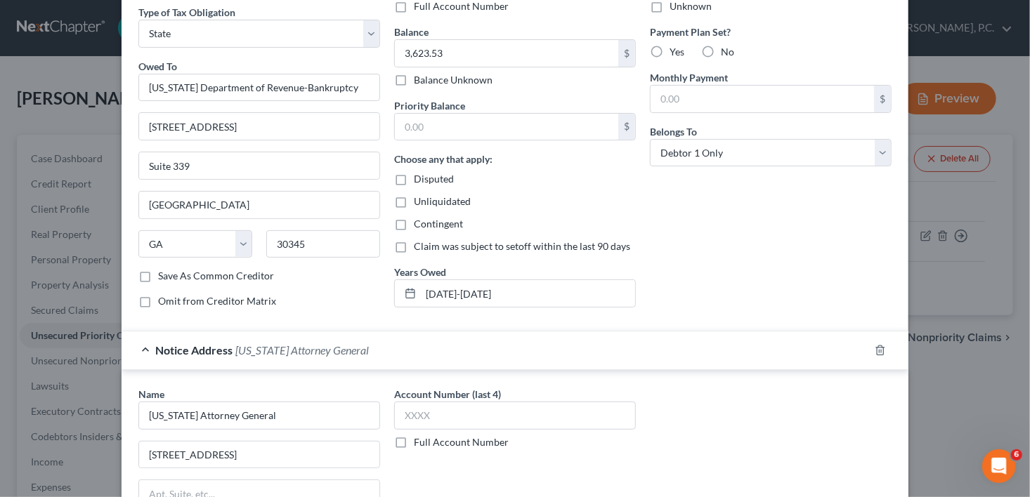
scroll to position [161, 0]
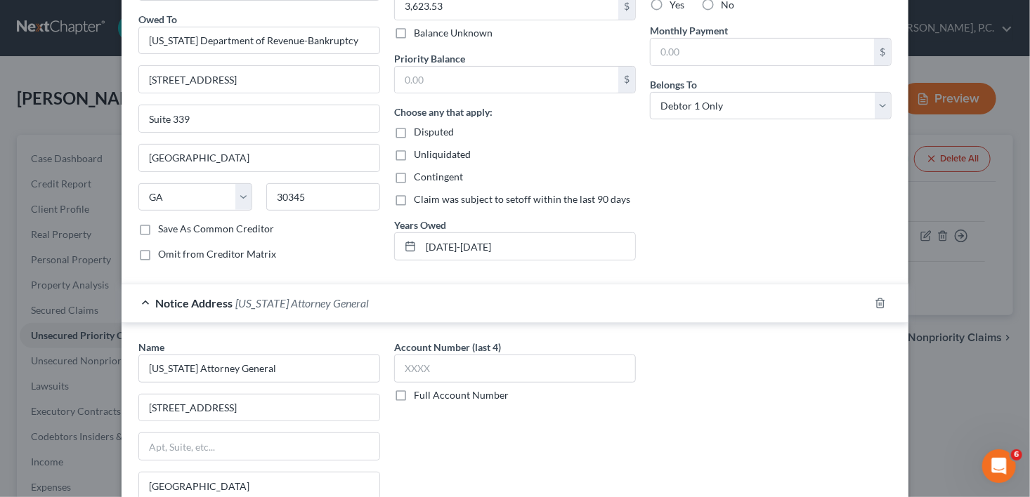
click at [721, 5] on label "No" at bounding box center [727, 5] width 13 height 14
click at [726, 5] on input "No" at bounding box center [730, 2] width 9 height 9
radio input "true"
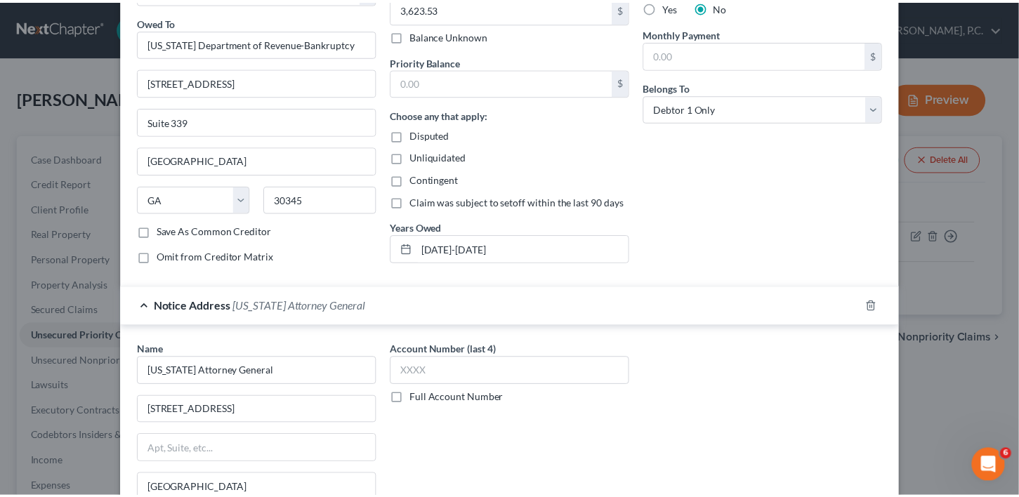
scroll to position [323, 0]
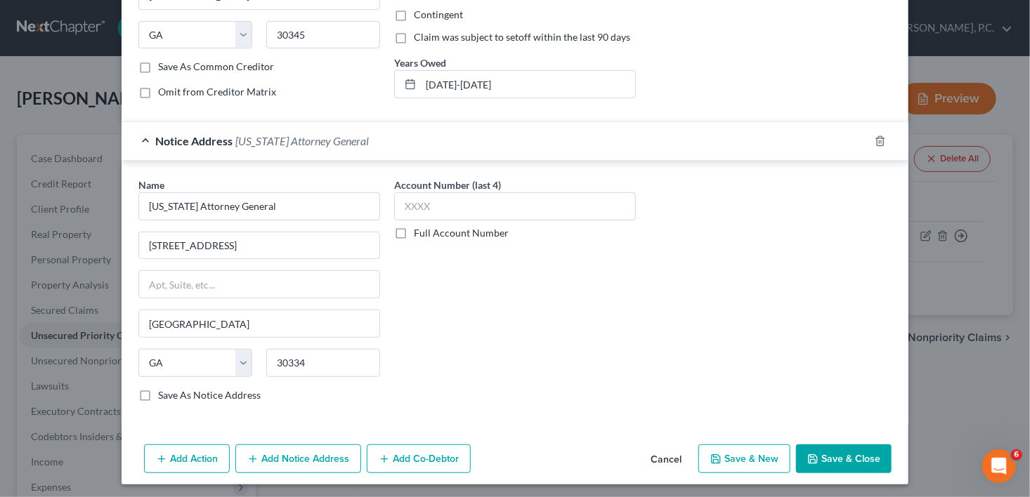
click at [842, 466] on button "Save & Close" at bounding box center [844, 460] width 96 height 30
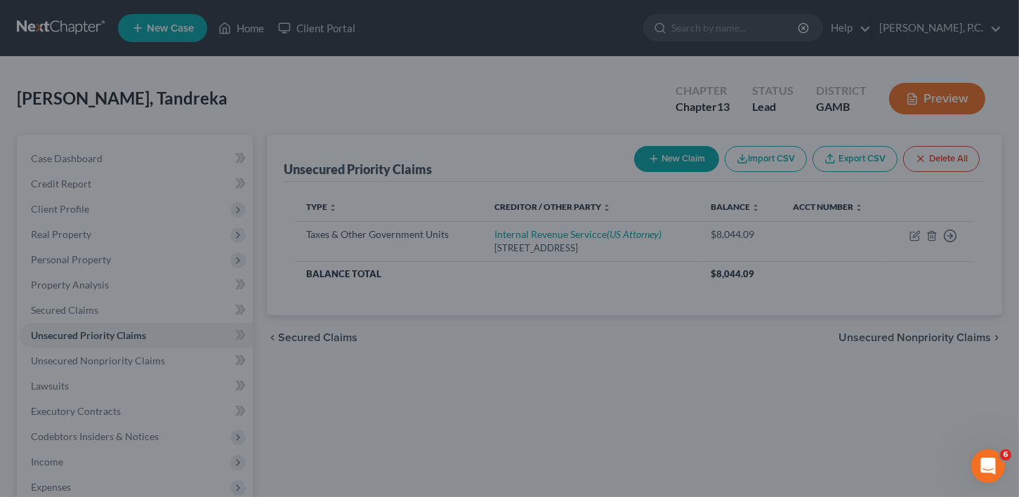
scroll to position [0, 0]
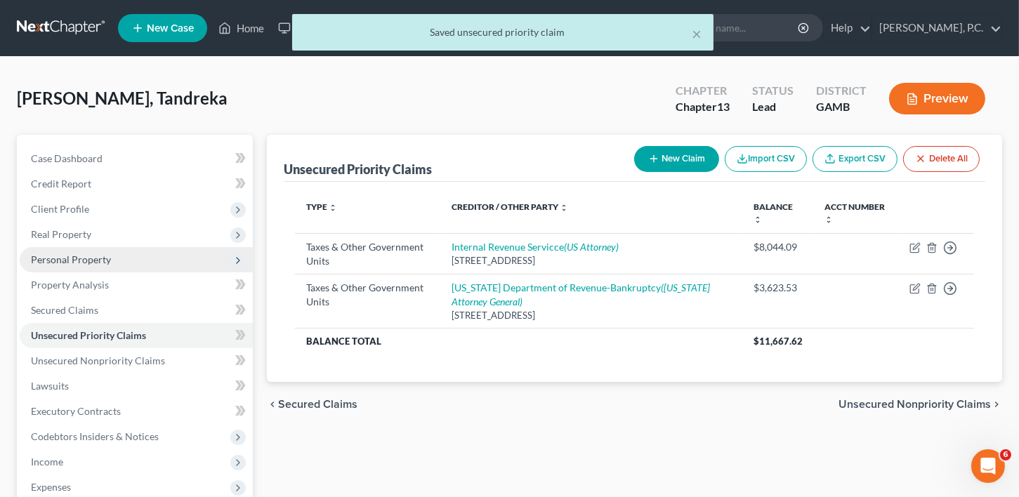
click at [80, 263] on span "Personal Property" at bounding box center [71, 260] width 80 height 12
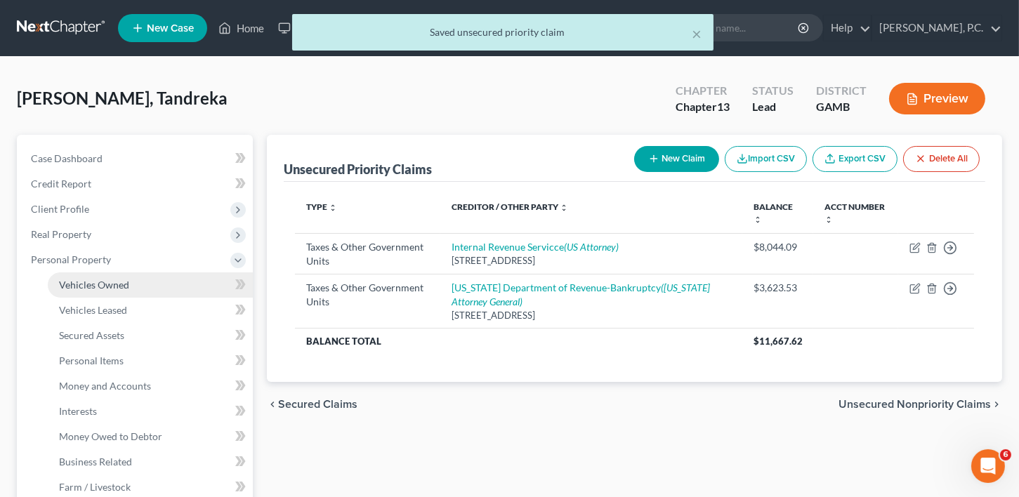
click at [84, 283] on span "Vehicles Owned" at bounding box center [94, 285] width 70 height 12
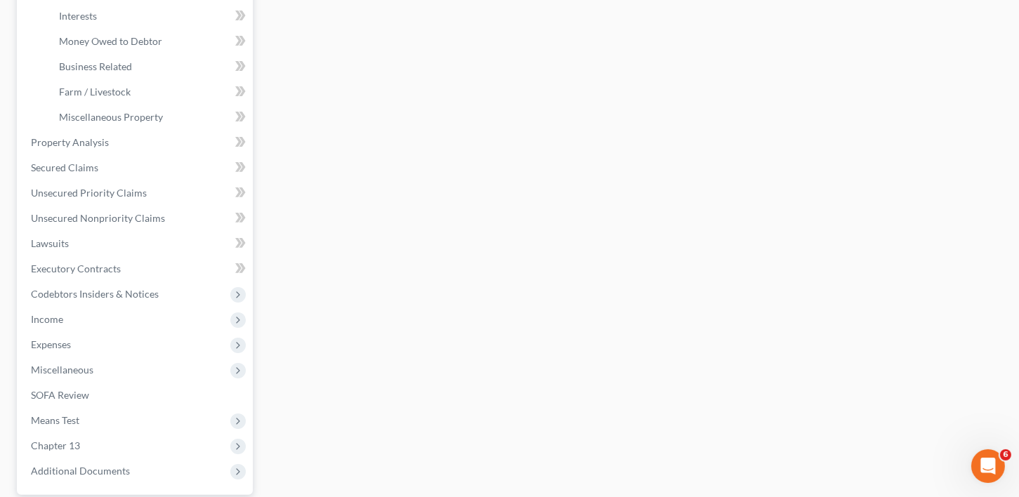
scroll to position [462, 0]
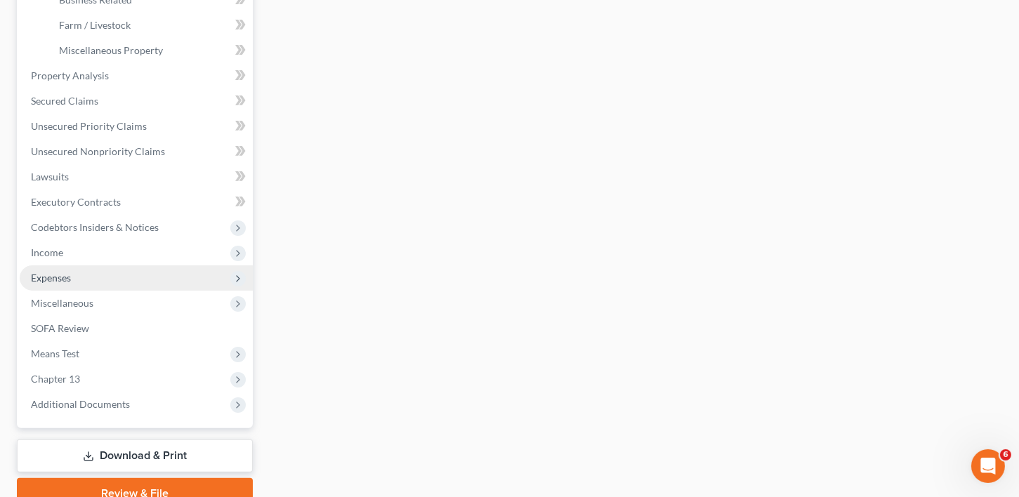
click at [56, 277] on span "Expenses" at bounding box center [51, 278] width 40 height 12
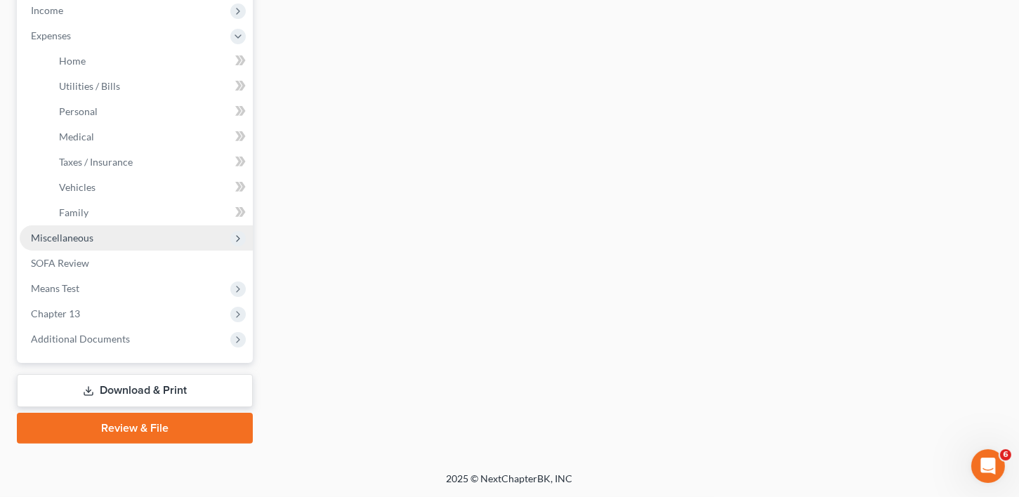
scroll to position [450, 0]
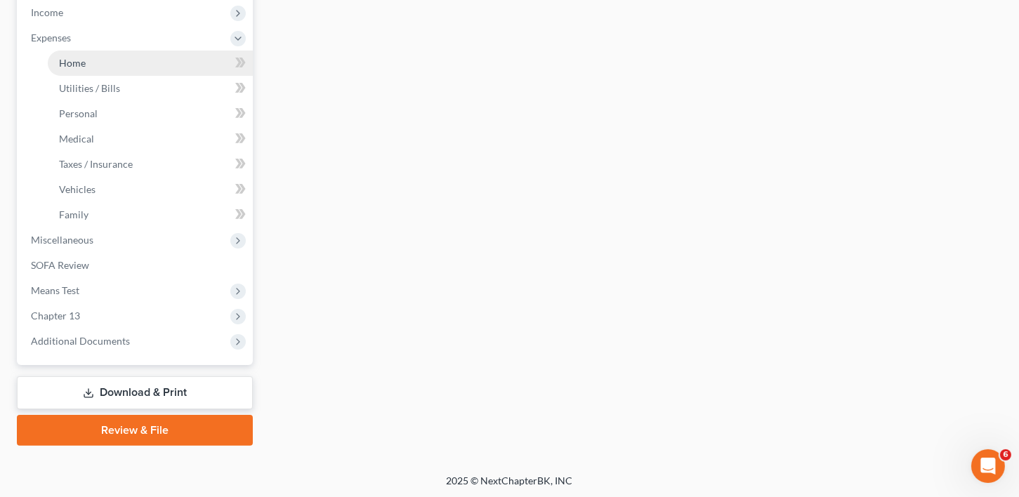
click at [80, 60] on span "Home" at bounding box center [72, 63] width 27 height 12
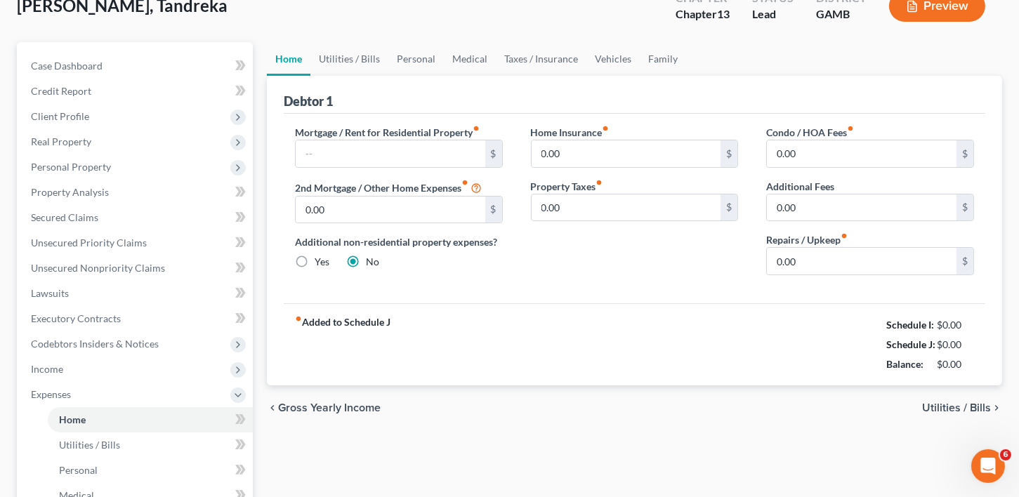
scroll to position [136, 0]
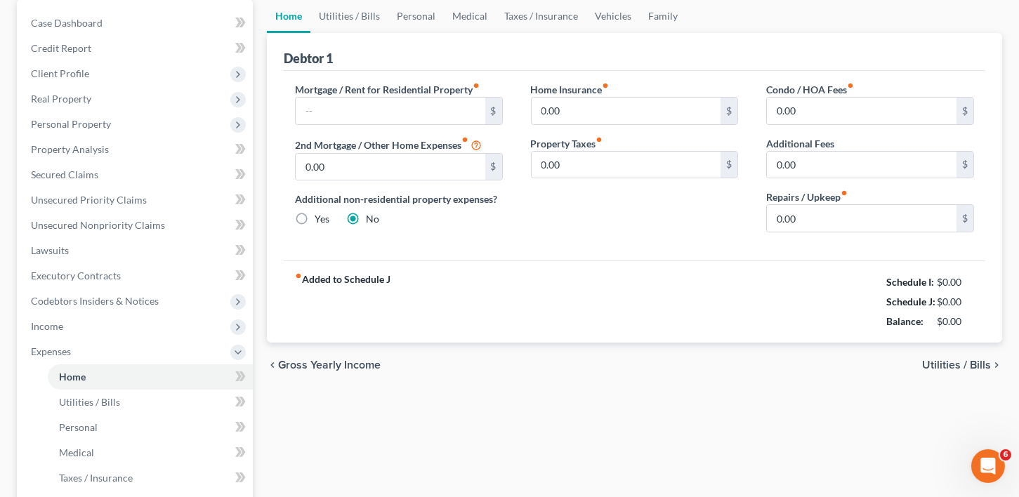
click at [962, 360] on span "Utilities / Bills" at bounding box center [956, 365] width 69 height 11
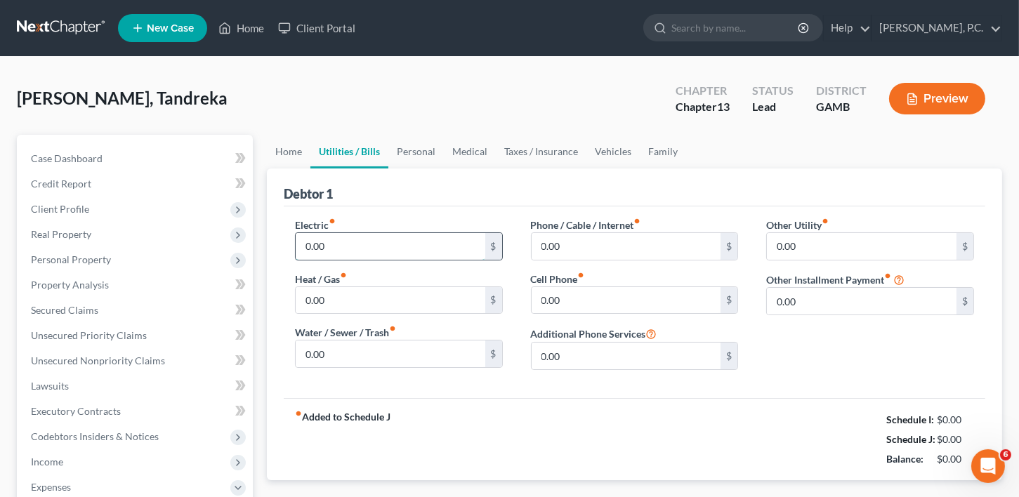
click at [310, 246] on input "0.00" at bounding box center [391, 246] width 190 height 27
click at [551, 301] on input "0.00" at bounding box center [627, 300] width 190 height 27
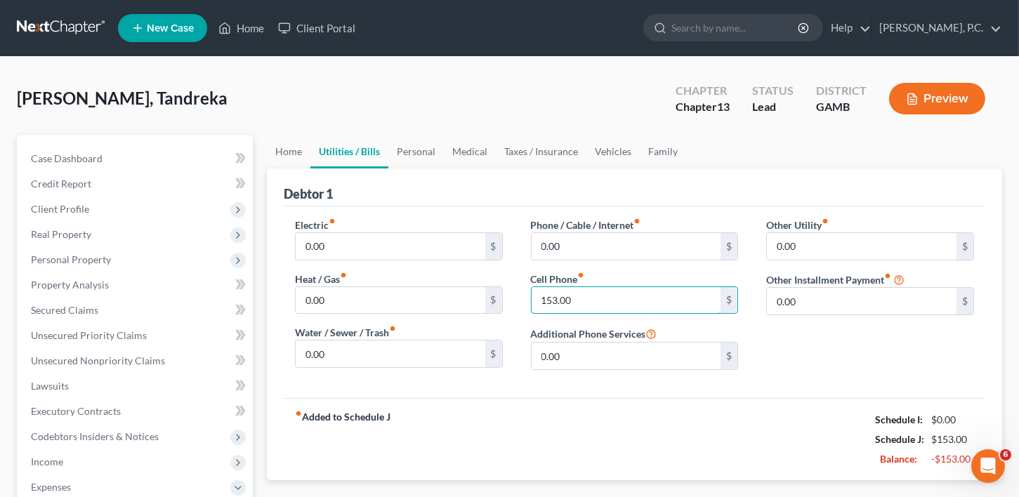
scroll to position [101, 0]
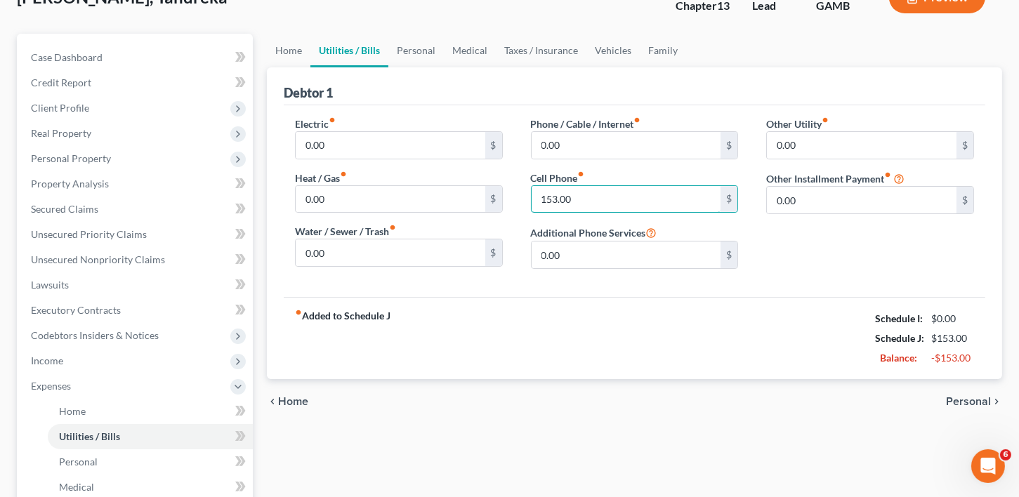
type input "153.00"
click at [973, 400] on span "Personal" at bounding box center [968, 401] width 45 height 11
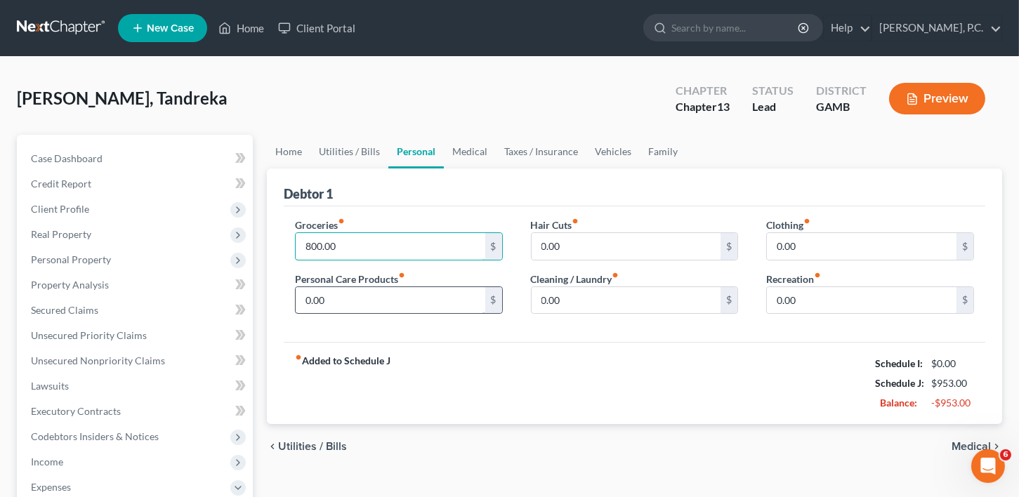
type input "800.00"
click at [321, 296] on input "0.00" at bounding box center [391, 300] width 190 height 27
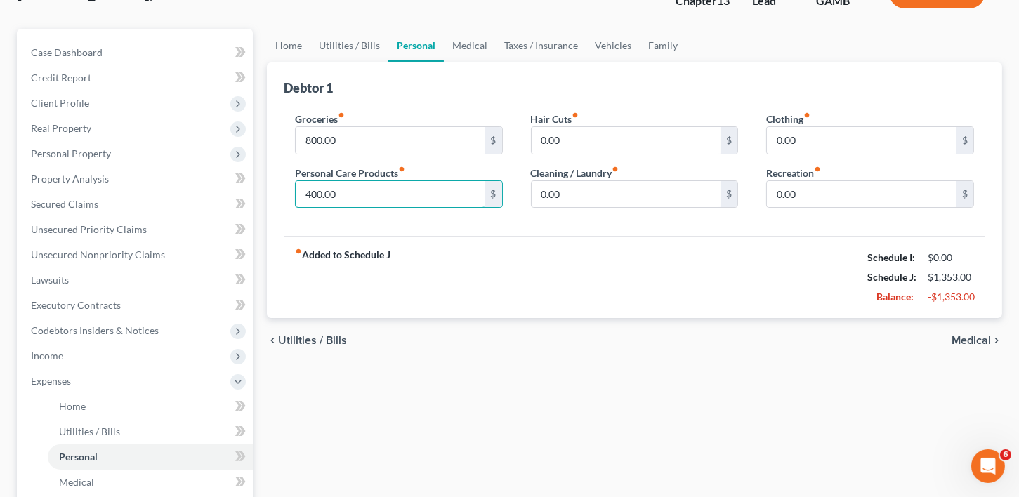
scroll to position [158, 0]
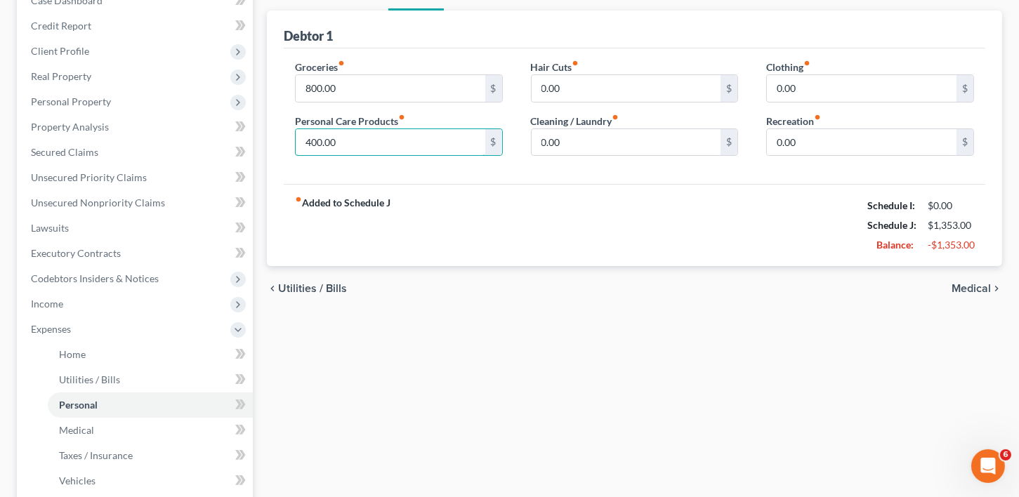
type input "400.00"
click at [976, 285] on span "Medical" at bounding box center [971, 288] width 39 height 11
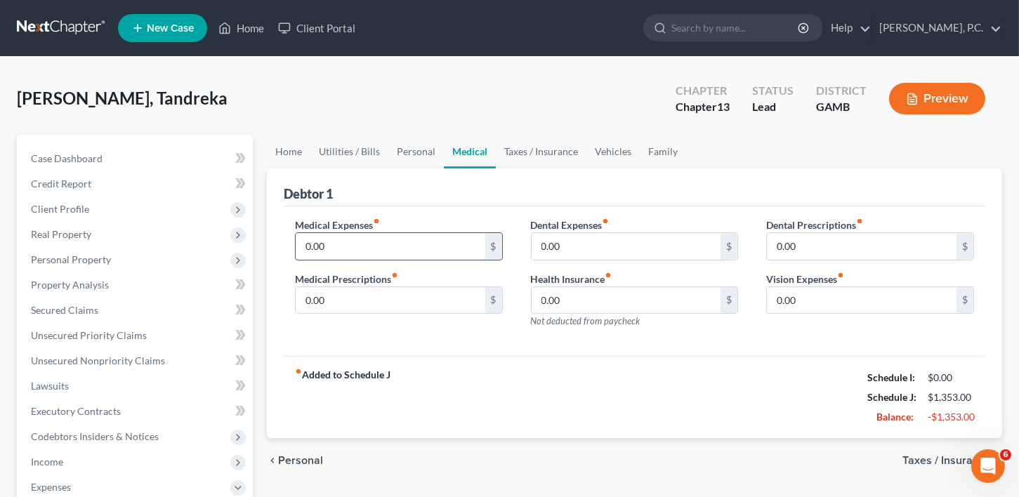
click at [343, 247] on input "0.00" at bounding box center [391, 246] width 190 height 27
type input "80.00"
click at [339, 310] on input "0.00" at bounding box center [391, 300] width 190 height 27
type input "75.00"
click at [917, 455] on span "Taxes / Insurance" at bounding box center [947, 460] width 89 height 11
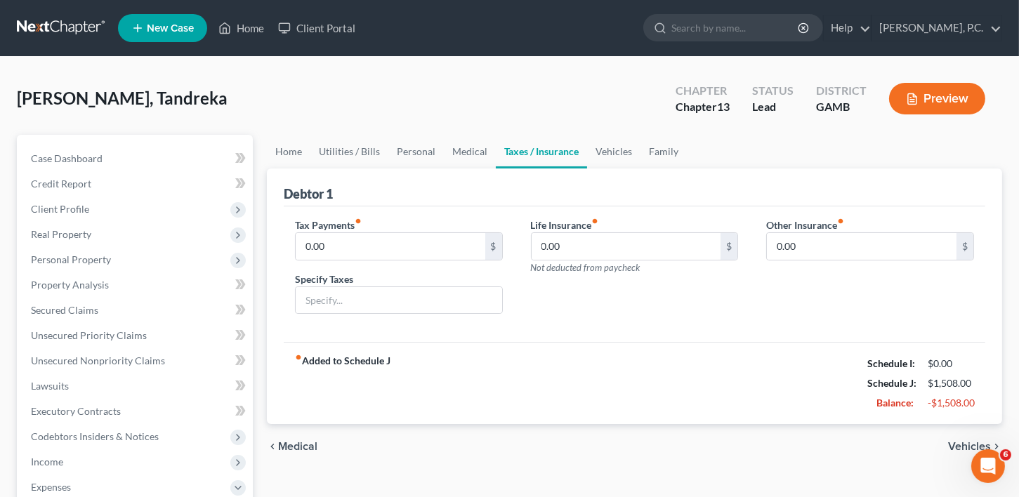
click at [956, 442] on span "Vehicles" at bounding box center [969, 446] width 43 height 11
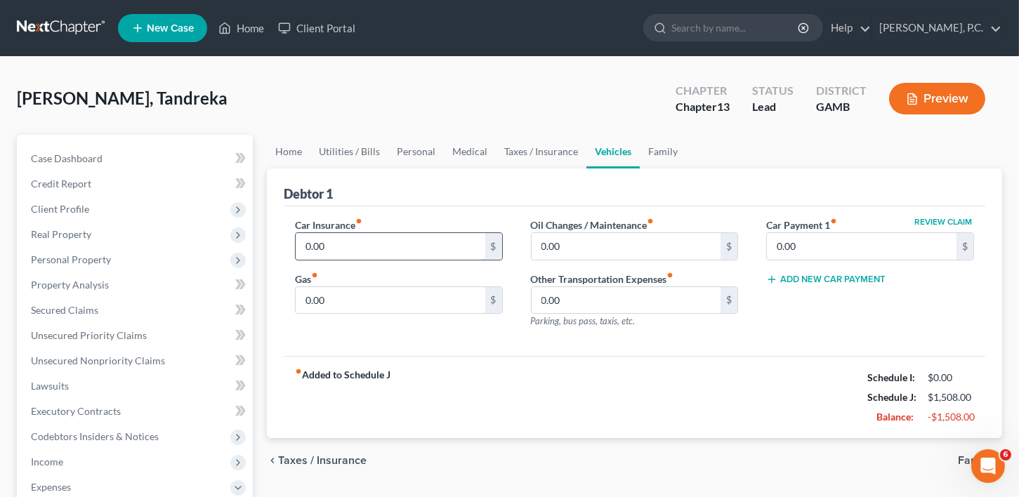
click at [316, 253] on input "0.00" at bounding box center [391, 246] width 190 height 27
type input "85.00"
click at [310, 306] on input "0.00" at bounding box center [391, 300] width 190 height 27
type input "115.00"
click at [966, 455] on span "Family" at bounding box center [974, 460] width 33 height 11
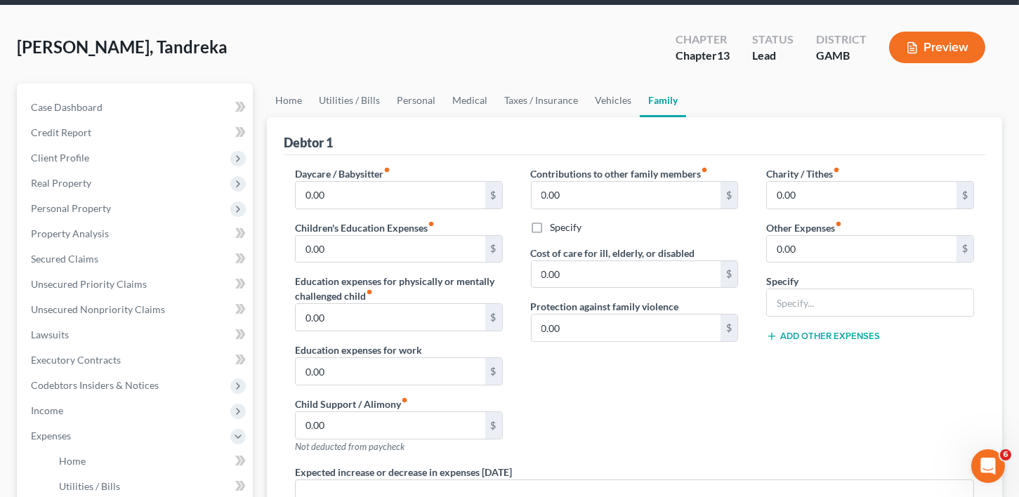
scroll to position [277, 0]
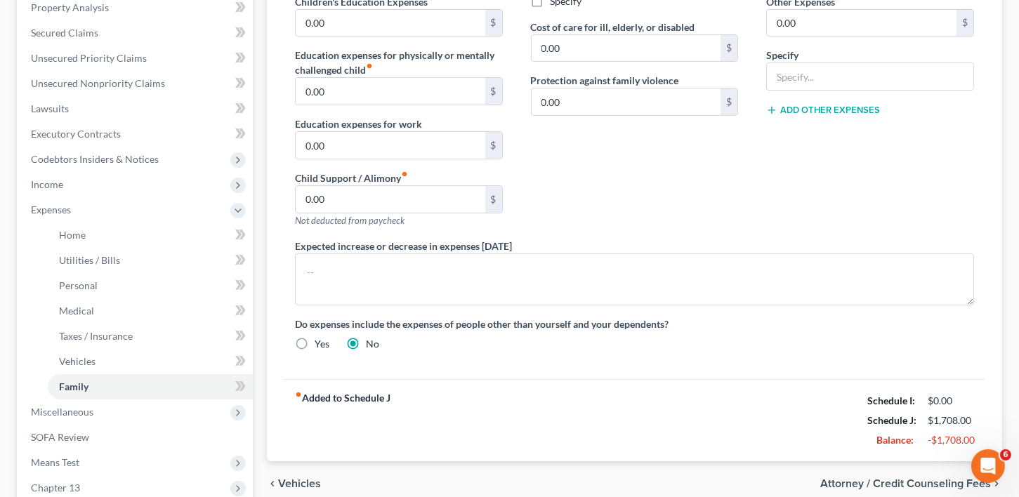
click at [929, 478] on span "Attorney / Credit Counseling Fees" at bounding box center [905, 483] width 171 height 11
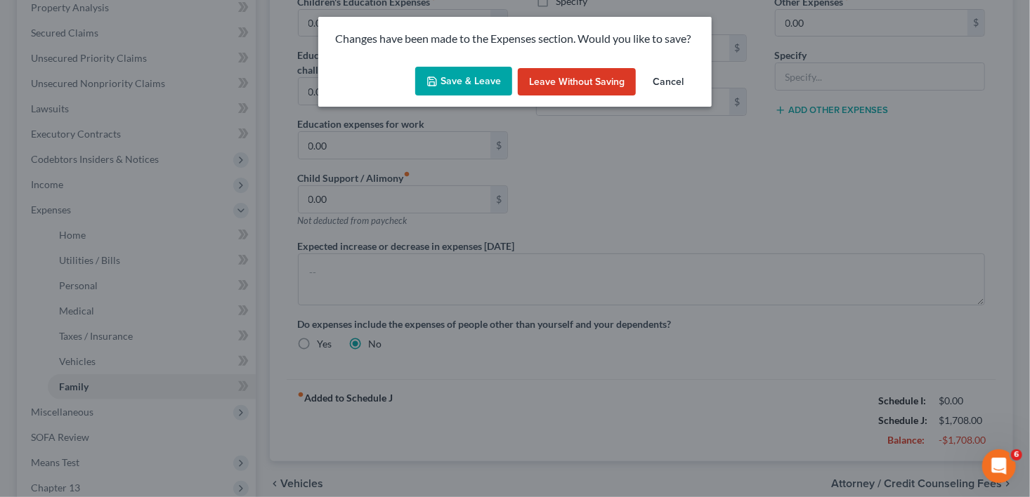
click at [452, 74] on button "Save & Leave" at bounding box center [463, 82] width 97 height 30
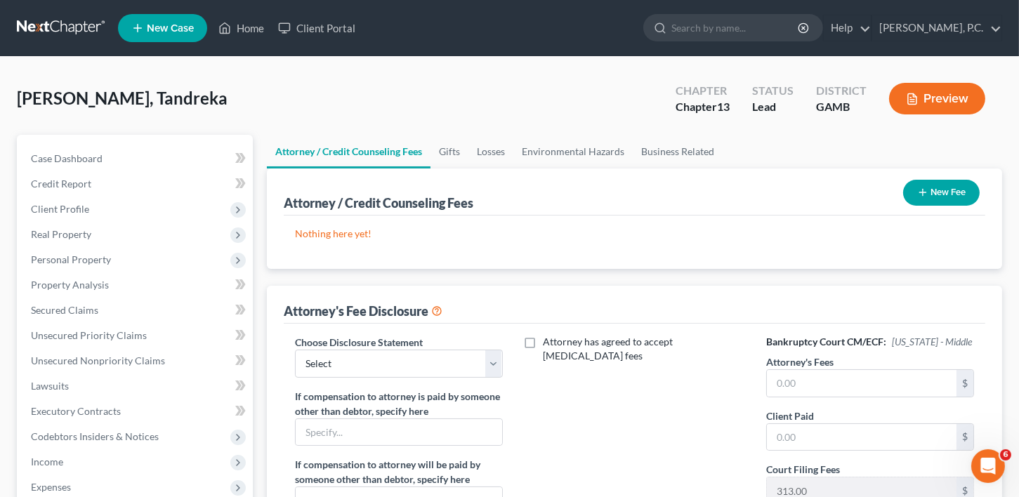
click at [962, 186] on button "New Fee" at bounding box center [941, 193] width 77 height 26
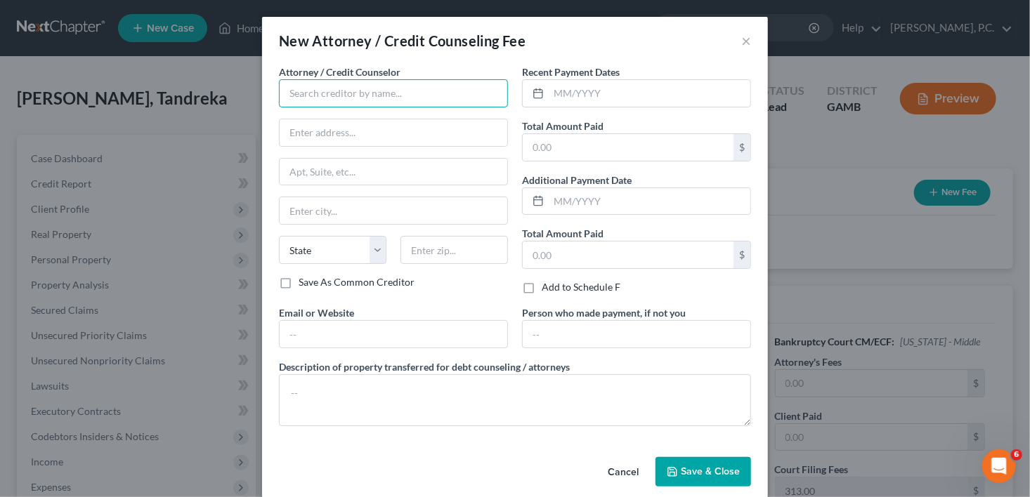
click at [307, 95] on input "text" at bounding box center [393, 93] width 229 height 28
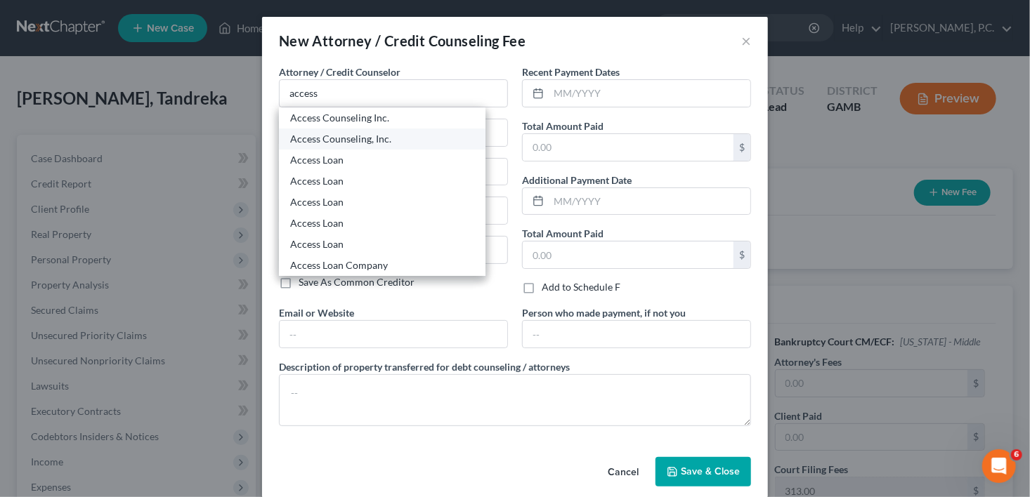
drag, startPoint x: 320, startPoint y: 137, endPoint x: 565, endPoint y: 105, distance: 247.9
click at [320, 137] on div "Access Counseling, Inc." at bounding box center [382, 139] width 184 height 14
type input "Access Counseling, Inc."
type input "[STREET_ADDRESS]"
type input "Suite 26001"
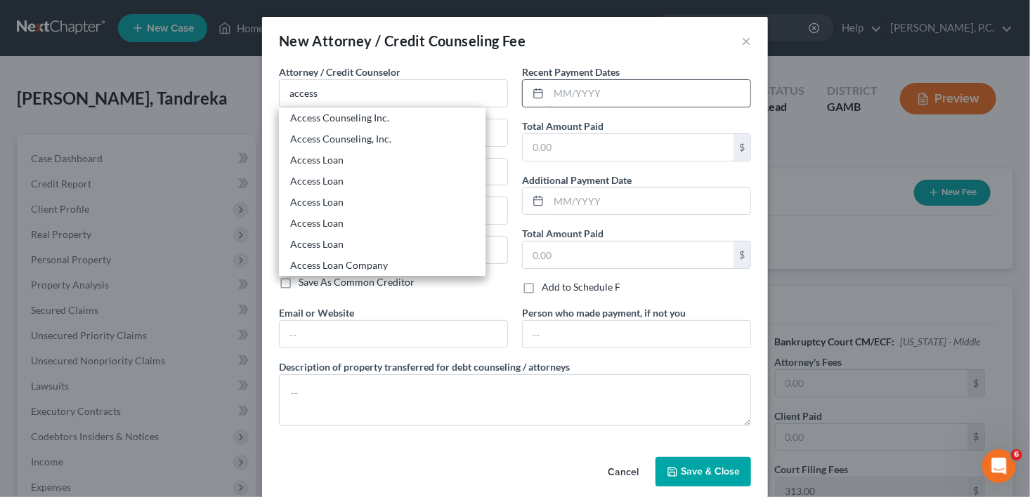
type input "[GEOGRAPHIC_DATA]"
select select "4"
type input "90071"
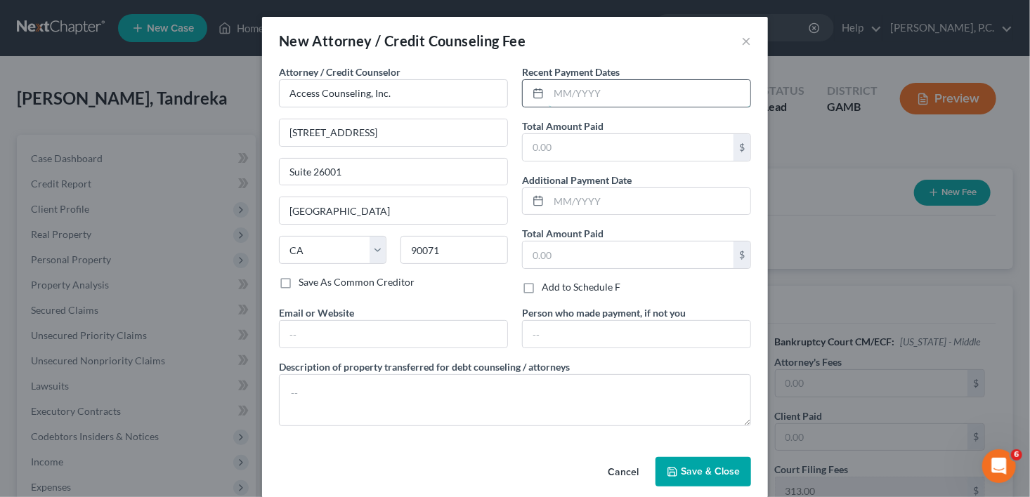
click at [569, 105] on input "text" at bounding box center [650, 93] width 202 height 27
type input "08/2025"
click at [556, 136] on input "text" at bounding box center [628, 147] width 211 height 27
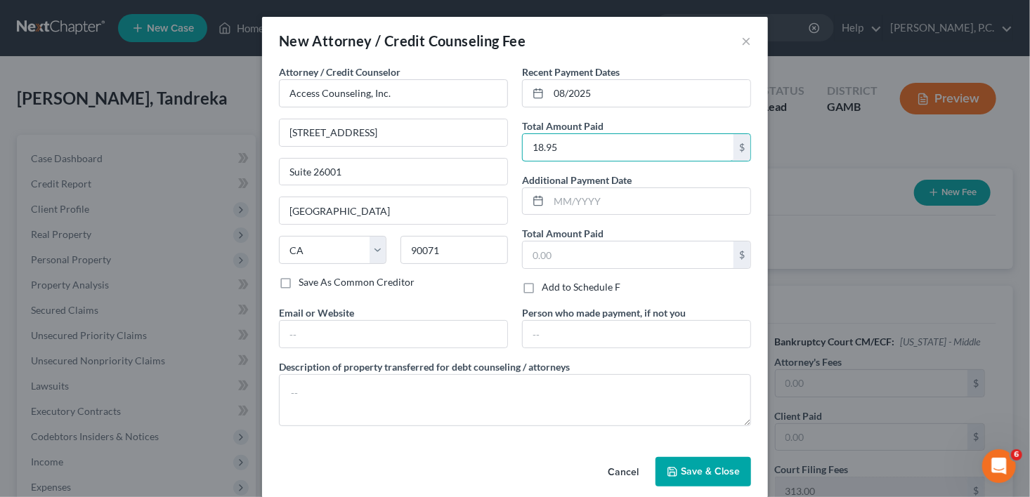
type input "18.95"
click at [659, 473] on button "Save & Close" at bounding box center [703, 472] width 96 height 30
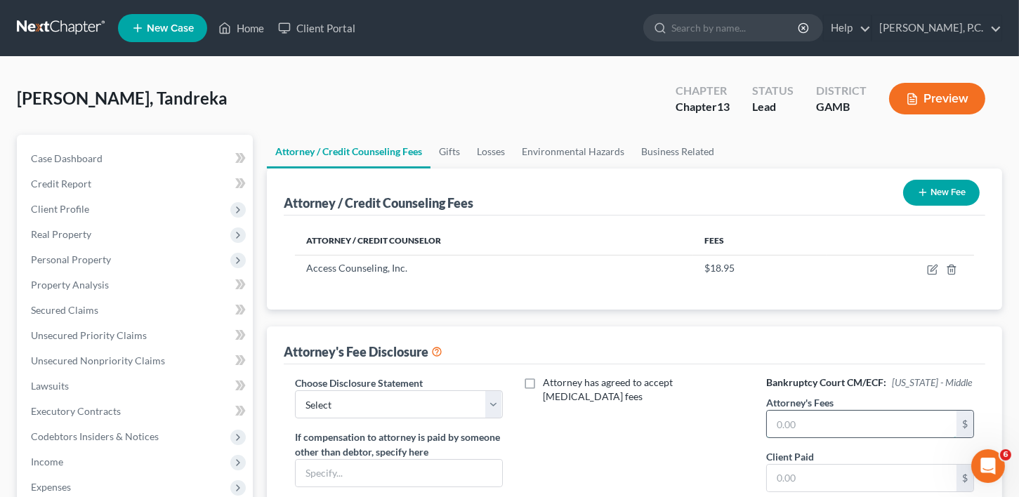
click at [797, 428] on input "text" at bounding box center [862, 424] width 190 height 27
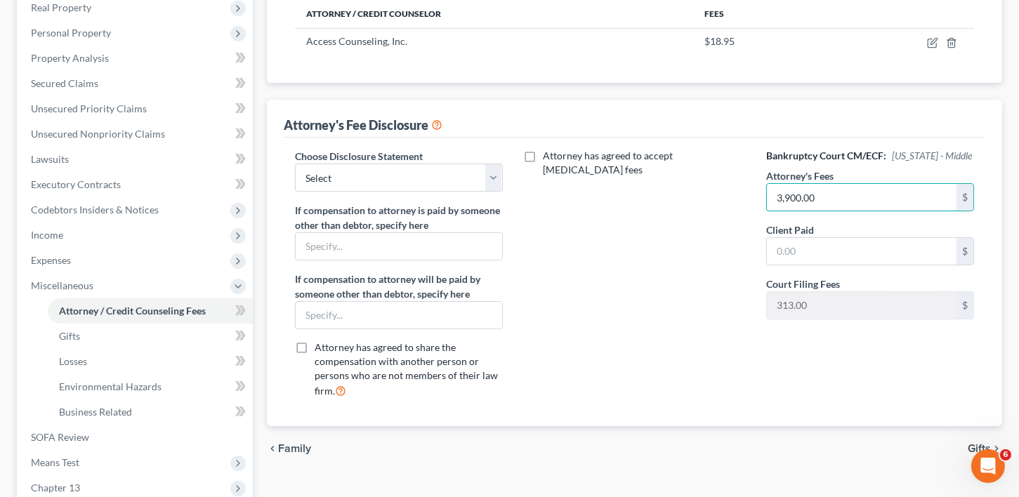
scroll to position [334, 0]
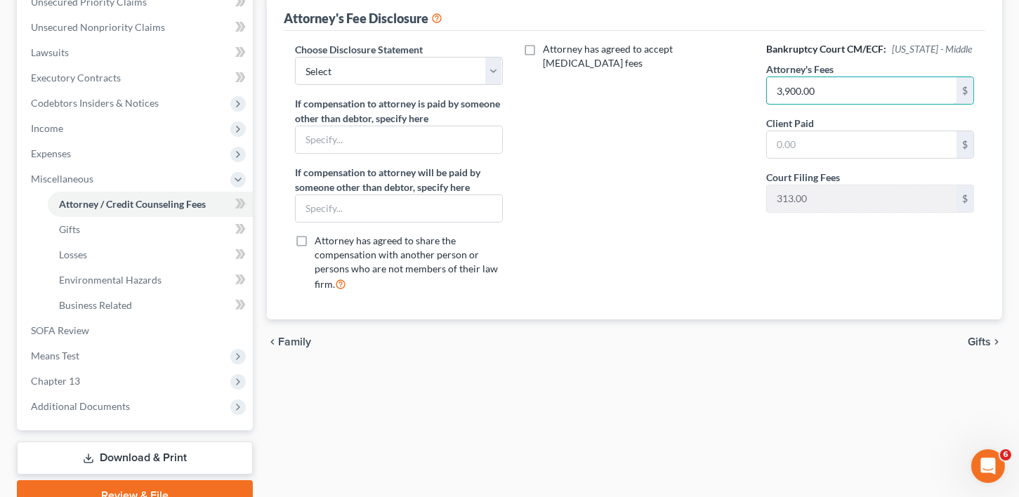
type input "3,900.00"
click at [995, 337] on icon "chevron_right" at bounding box center [996, 341] width 11 height 11
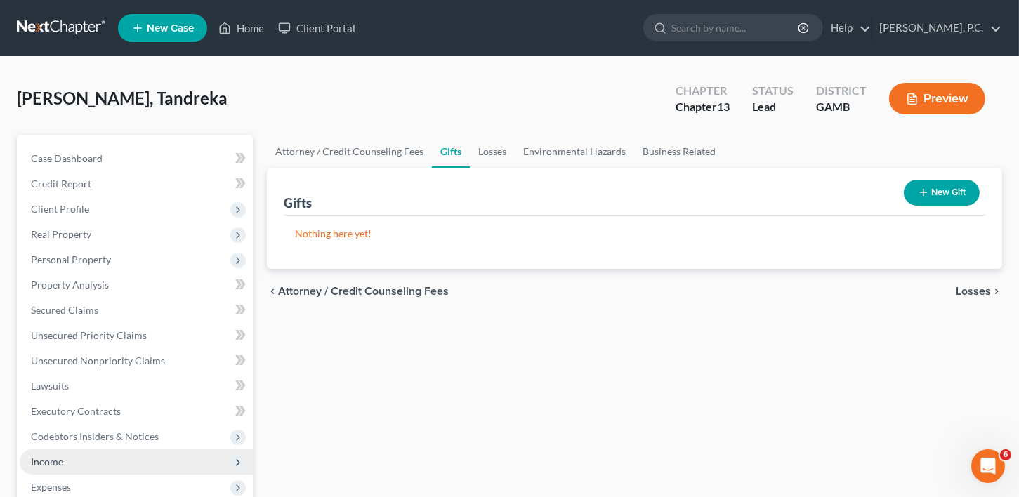
click at [48, 459] on span "Income" at bounding box center [47, 462] width 32 height 12
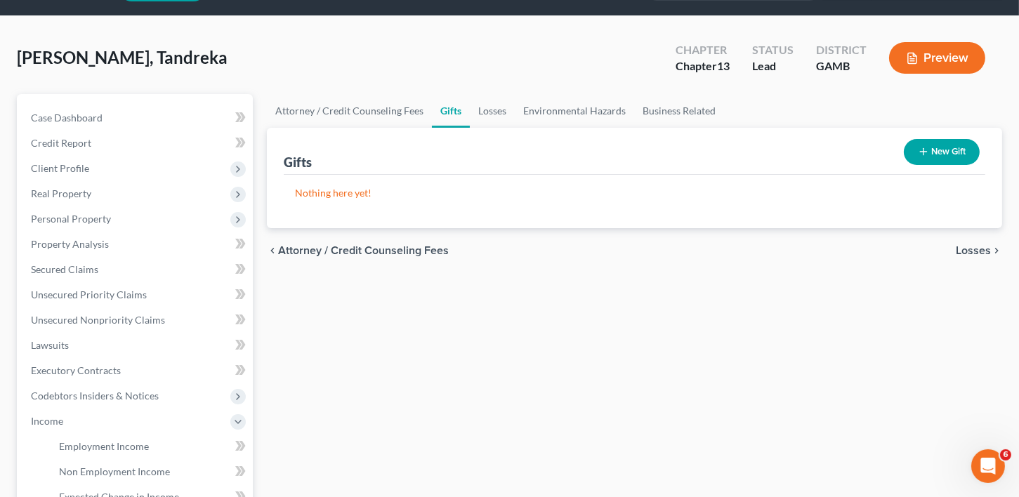
scroll to position [127, 0]
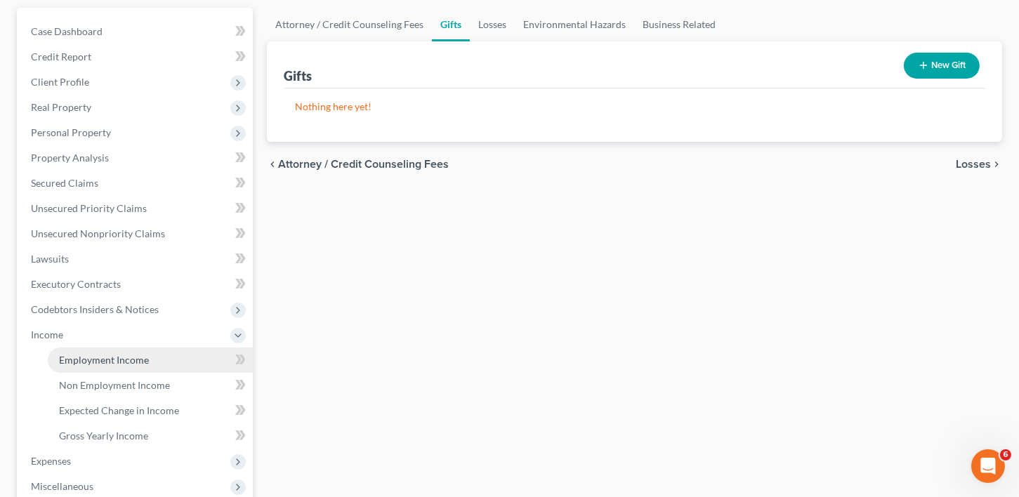
click at [83, 360] on span "Employment Income" at bounding box center [104, 360] width 90 height 12
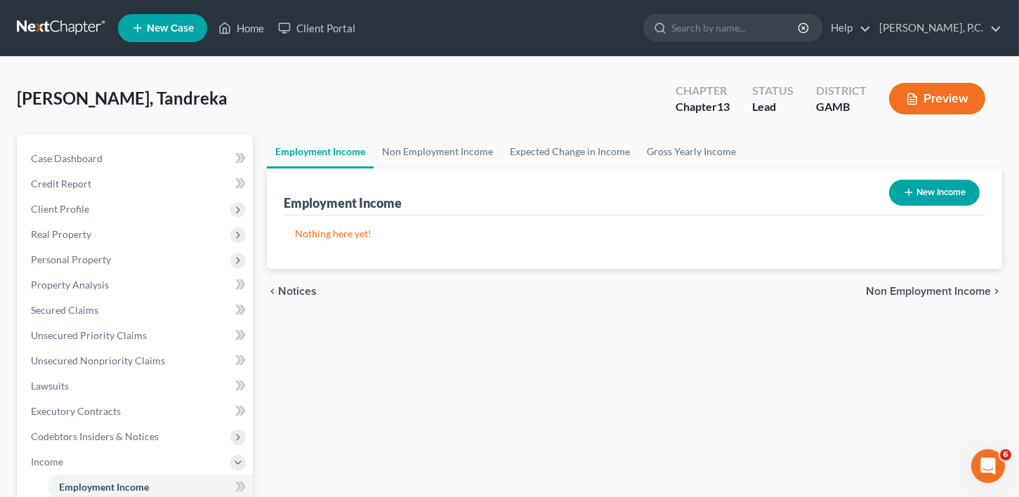
click at [957, 194] on button "New Income" at bounding box center [934, 193] width 91 height 26
select select "0"
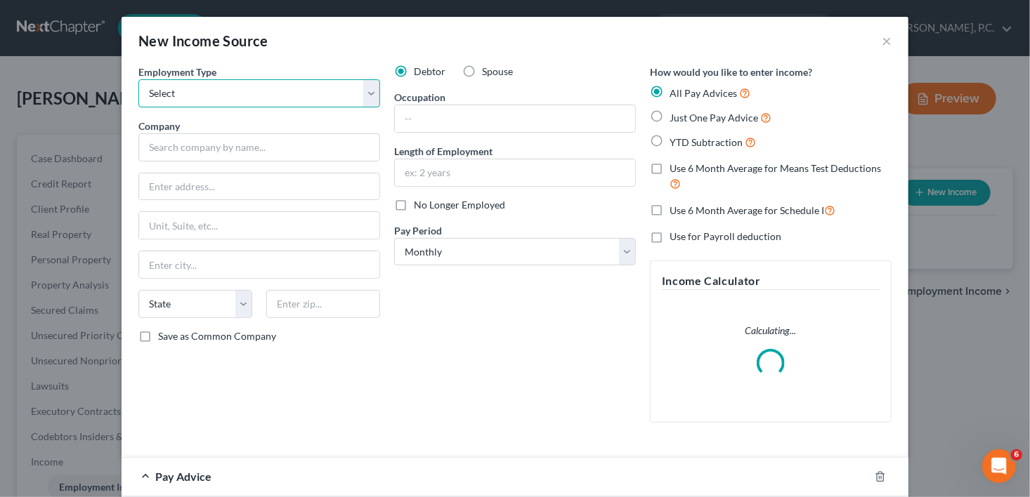
click at [163, 98] on select "Select Full or [DEMOGRAPHIC_DATA] Employment Self Employment" at bounding box center [259, 93] width 242 height 28
select select "0"
click at [138, 79] on select "Select Full or [DEMOGRAPHIC_DATA] Employment Self Employment" at bounding box center [259, 93] width 242 height 28
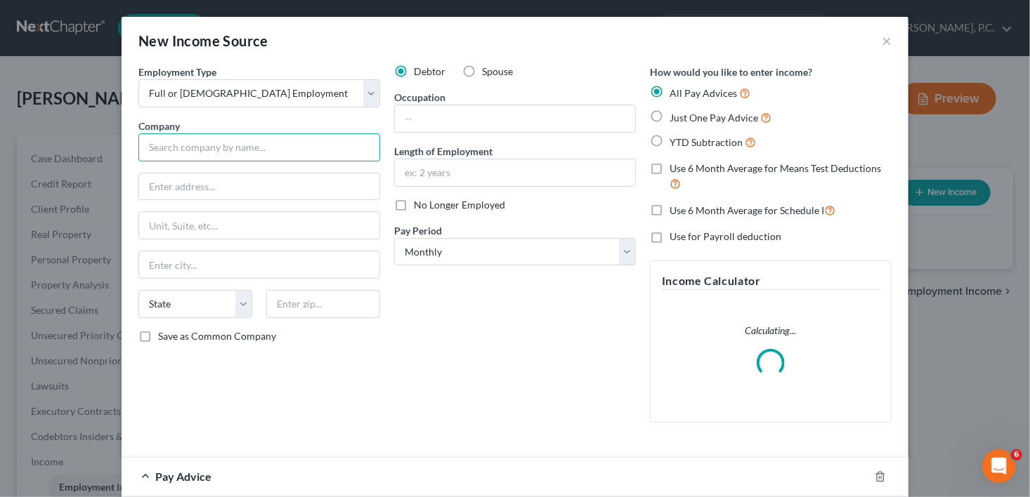
click at [183, 155] on input "text" at bounding box center [259, 147] width 242 height 28
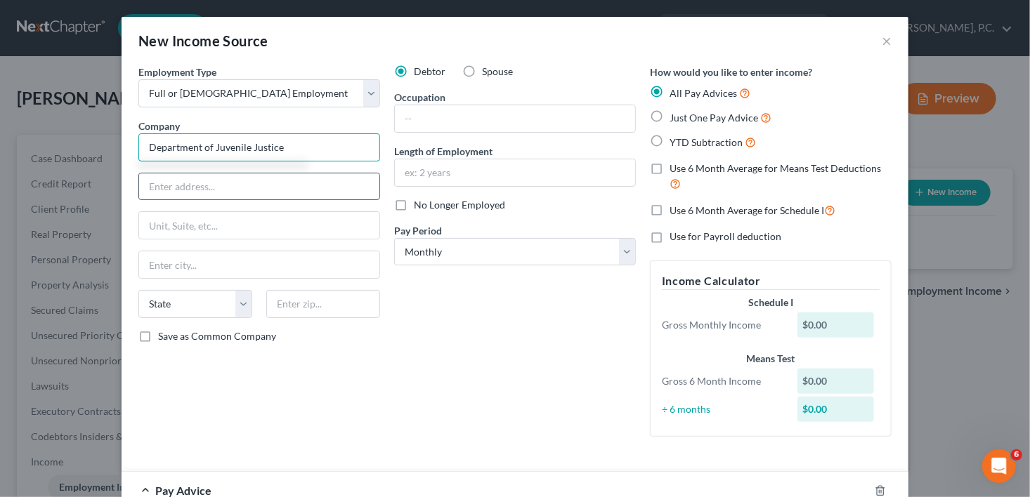
type input "Department of Juvenile Justice"
click at [175, 192] on input "text" at bounding box center [259, 187] width 240 height 27
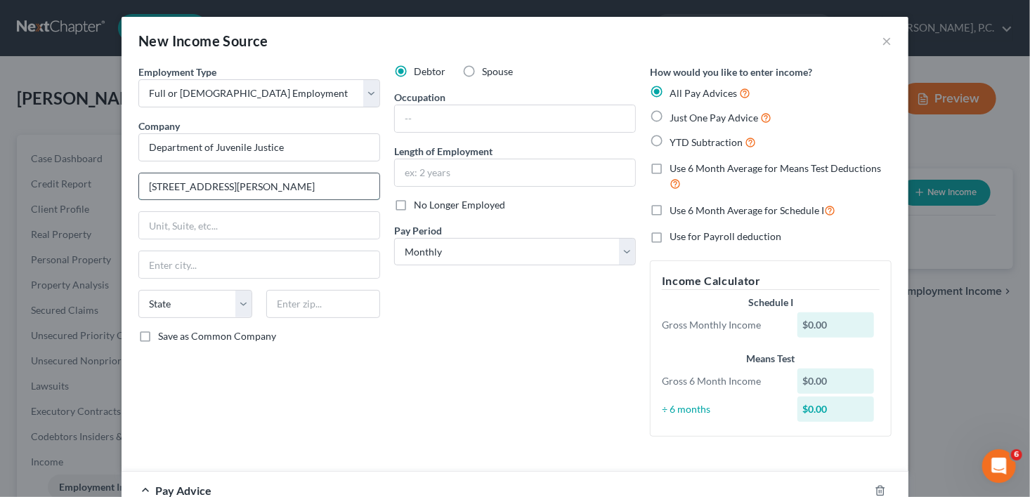
type input "[STREET_ADDRESS][PERSON_NAME]"
type input "Decatur"
select select "10"
type input "30032-1513"
click at [158, 337] on label "Save as Common Company" at bounding box center [217, 336] width 118 height 14
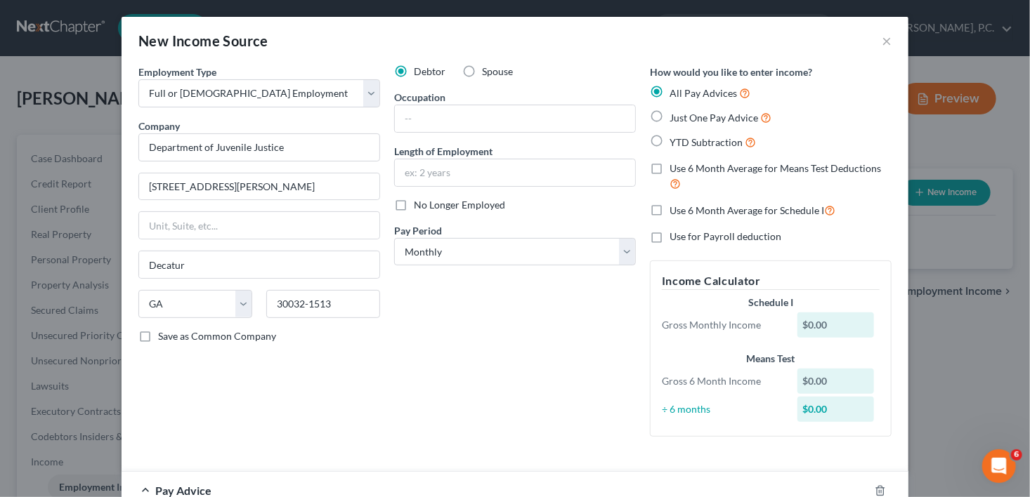
click at [164, 337] on input "Save as Common Company" at bounding box center [168, 333] width 9 height 9
click at [158, 337] on label "Save as Common Company" at bounding box center [217, 336] width 118 height 14
click at [164, 337] on input "Save as Common Company" at bounding box center [168, 333] width 9 height 9
checkbox input "false"
click at [421, 110] on input "text" at bounding box center [515, 118] width 240 height 27
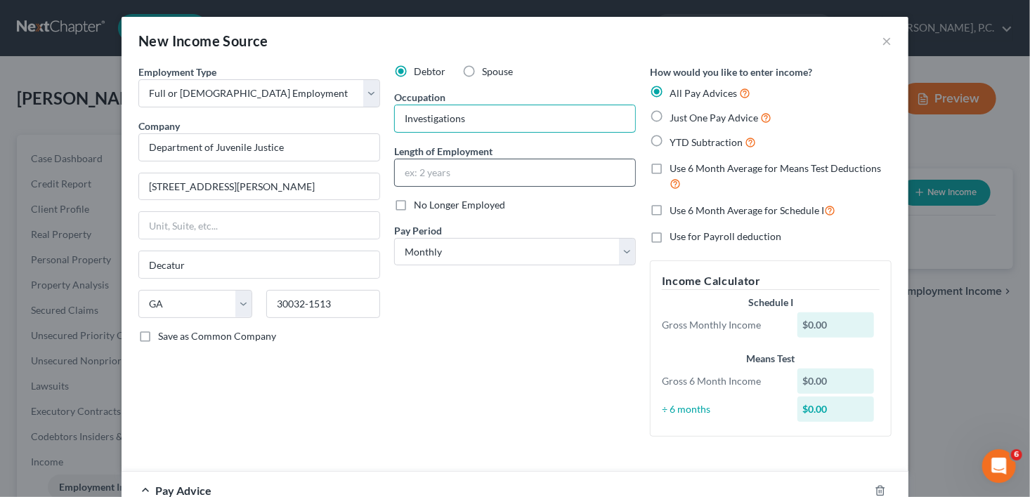
type input "Investigations"
click at [424, 159] on div at bounding box center [515, 173] width 242 height 28
click at [414, 170] on input "text" at bounding box center [515, 172] width 240 height 27
type input "6 years"
click at [433, 256] on select "Select Monthly Twice Monthly Every Other Week Weekly" at bounding box center [515, 252] width 242 height 28
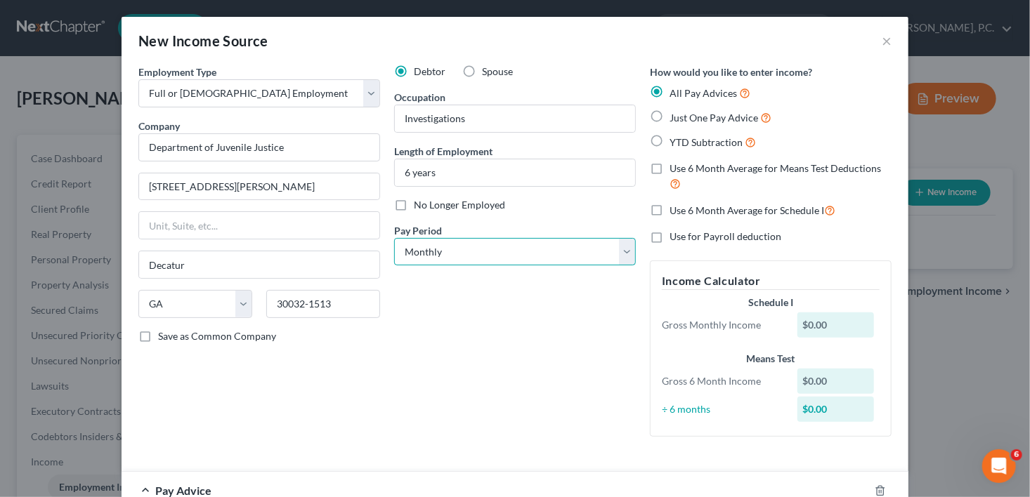
select select "1"
click at [394, 238] on select "Select Monthly Twice Monthly Every Other Week Weekly" at bounding box center [515, 252] width 242 height 28
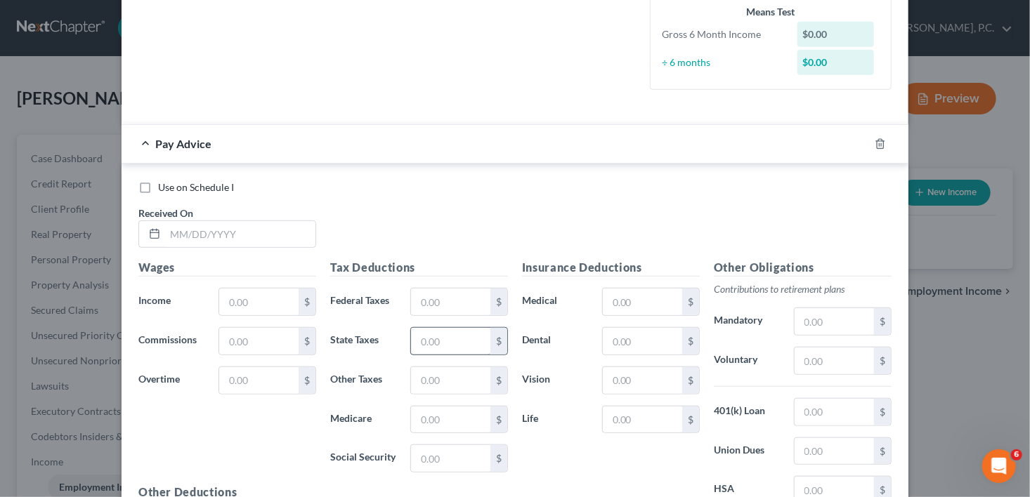
scroll to position [365, 0]
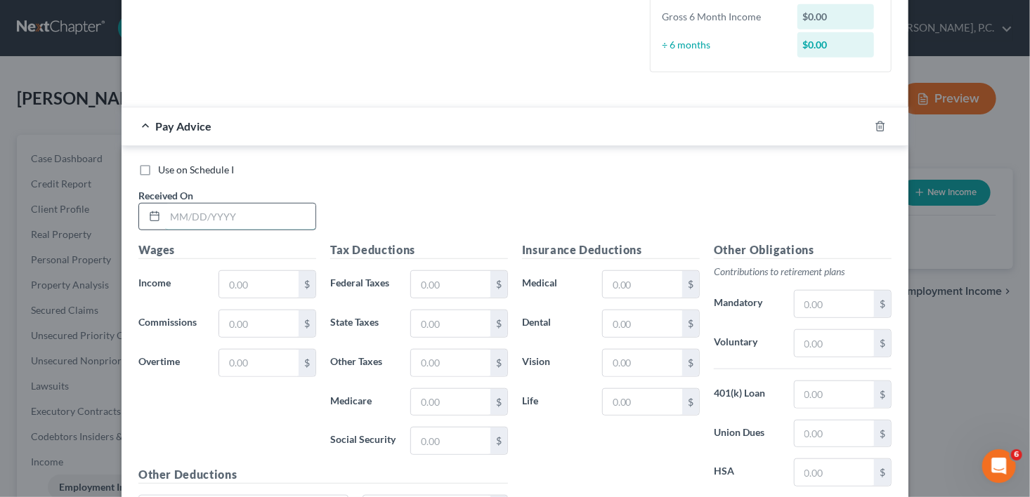
click at [176, 218] on input "text" at bounding box center [240, 217] width 150 height 27
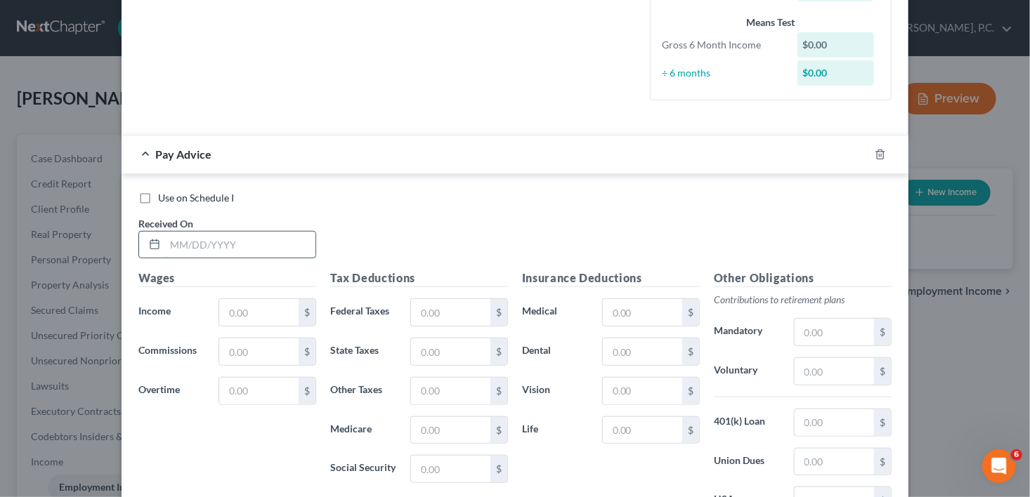
click at [178, 255] on input "text" at bounding box center [240, 245] width 150 height 27
type input "[DATE]"
click at [219, 320] on input "text" at bounding box center [258, 312] width 79 height 27
type input "1,898.00"
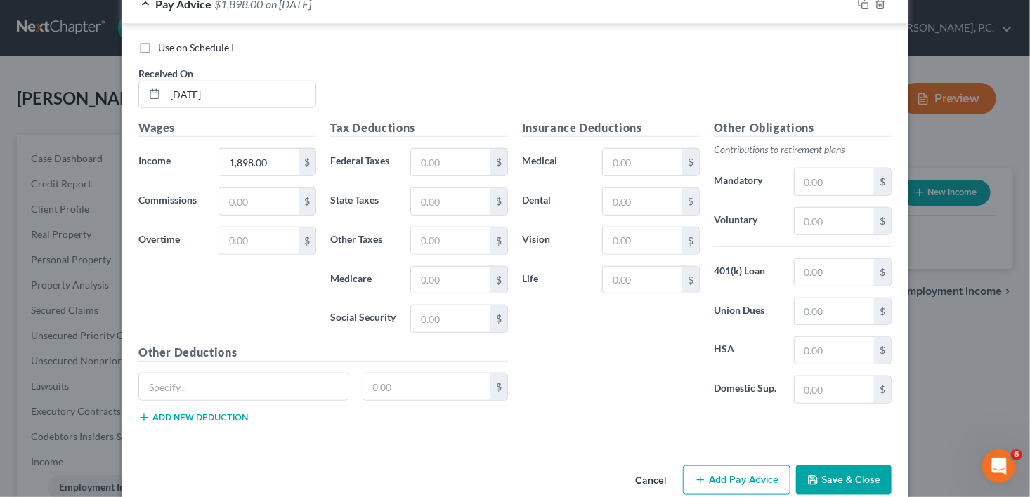
scroll to position [537, 0]
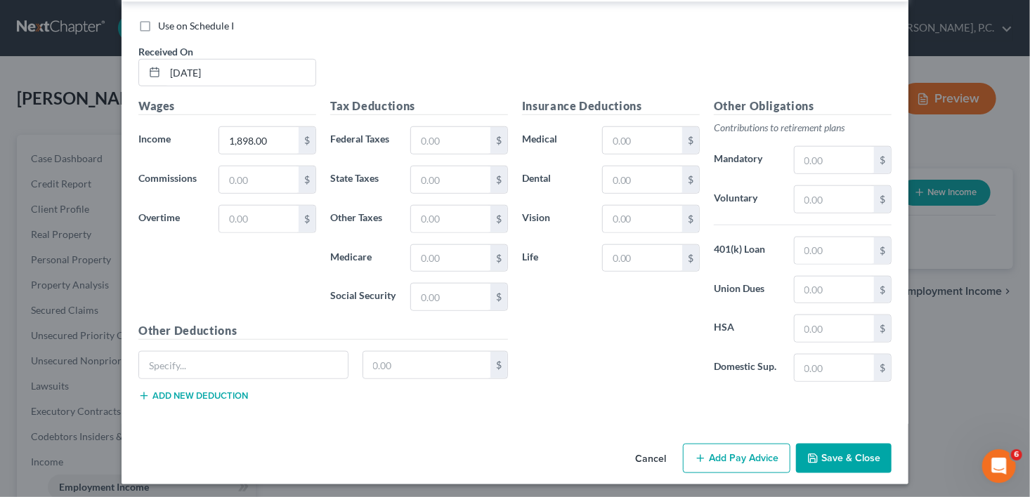
click at [842, 454] on button "Save & Close" at bounding box center [844, 459] width 96 height 30
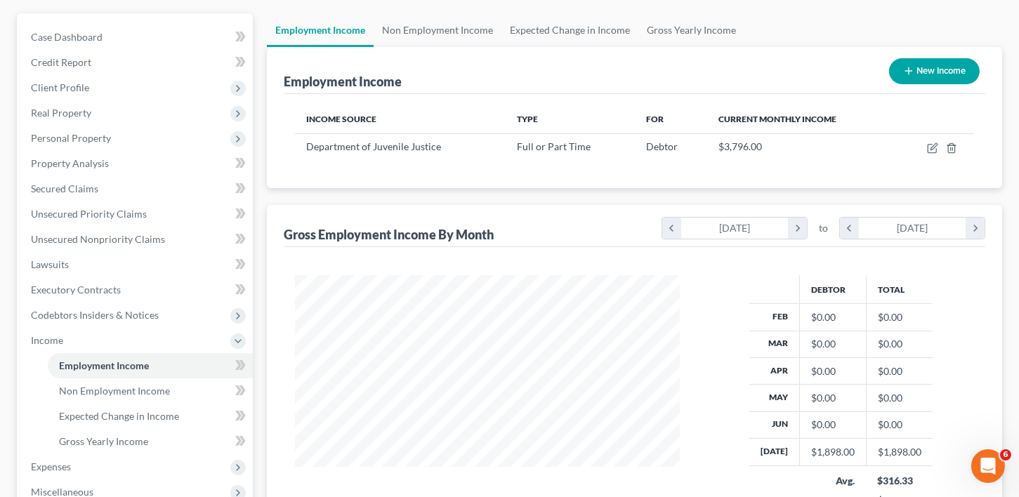
scroll to position [329, 0]
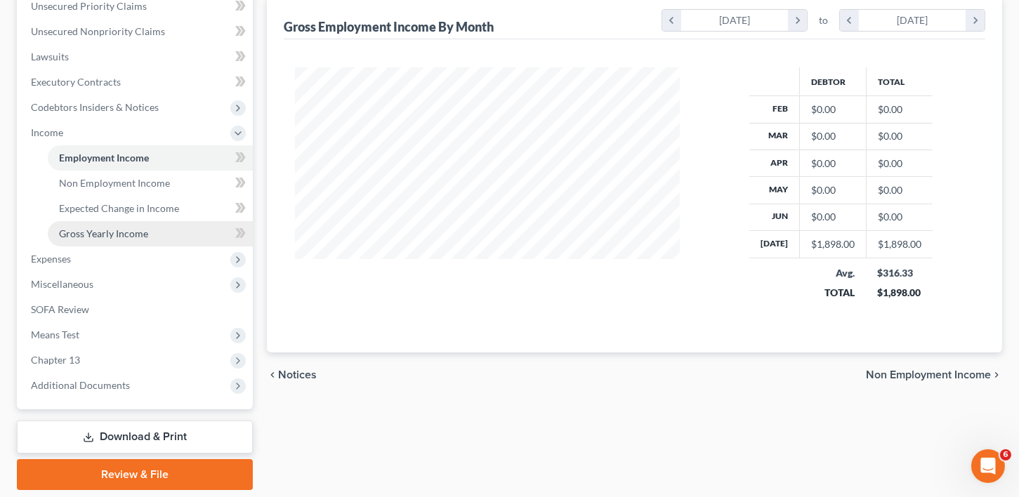
click at [99, 240] on link "Gross Yearly Income" at bounding box center [150, 233] width 205 height 25
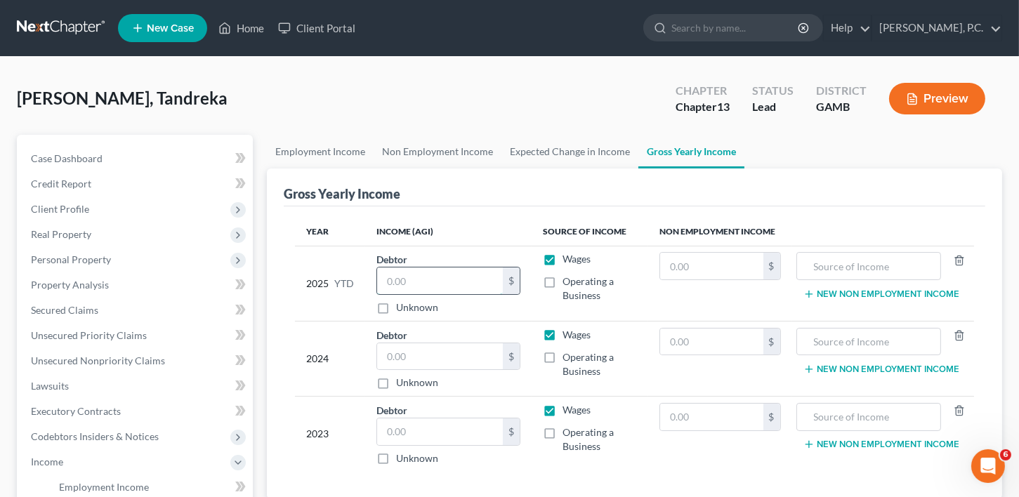
click at [426, 281] on input "text" at bounding box center [440, 281] width 126 height 27
type input "24,674.00"
click at [398, 358] on input "text" at bounding box center [440, 357] width 126 height 27
click at [59, 204] on span "Client Profile" at bounding box center [60, 209] width 58 height 12
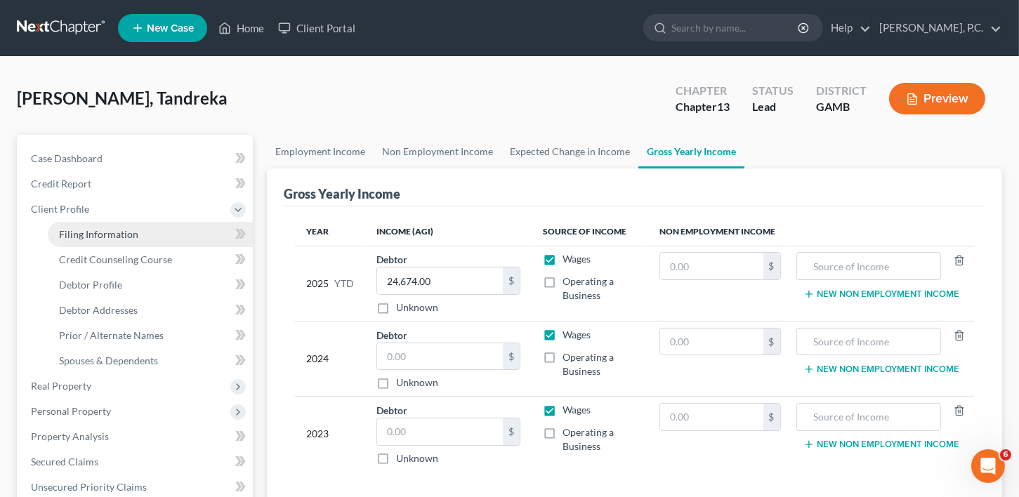
click at [70, 235] on span "Filing Information" at bounding box center [98, 234] width 79 height 12
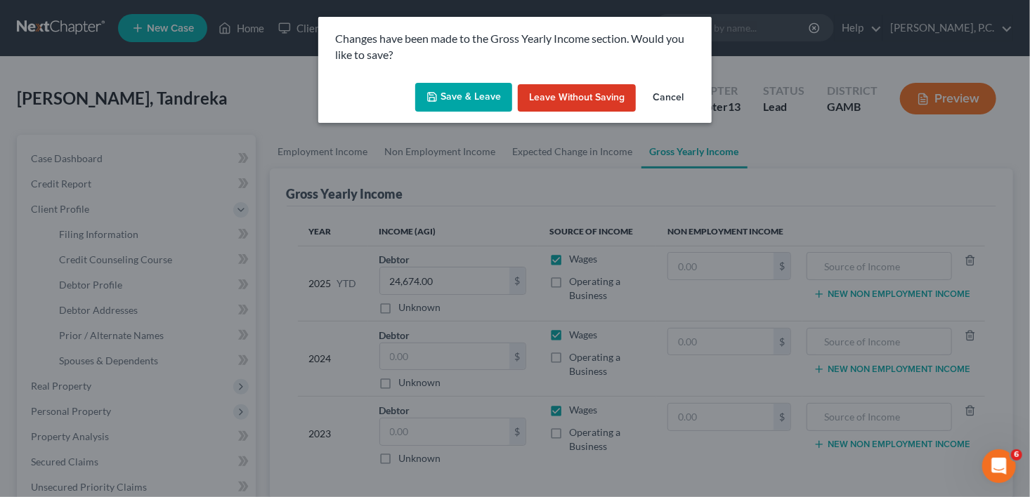
click at [476, 100] on button "Save & Leave" at bounding box center [463, 98] width 97 height 30
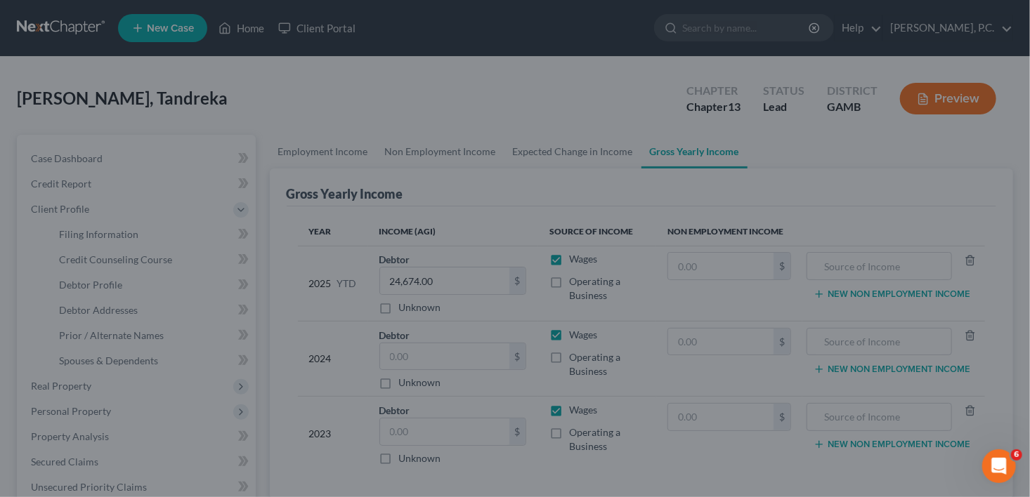
select select "1"
select select "0"
select select "3"
select select "18"
select select "0"
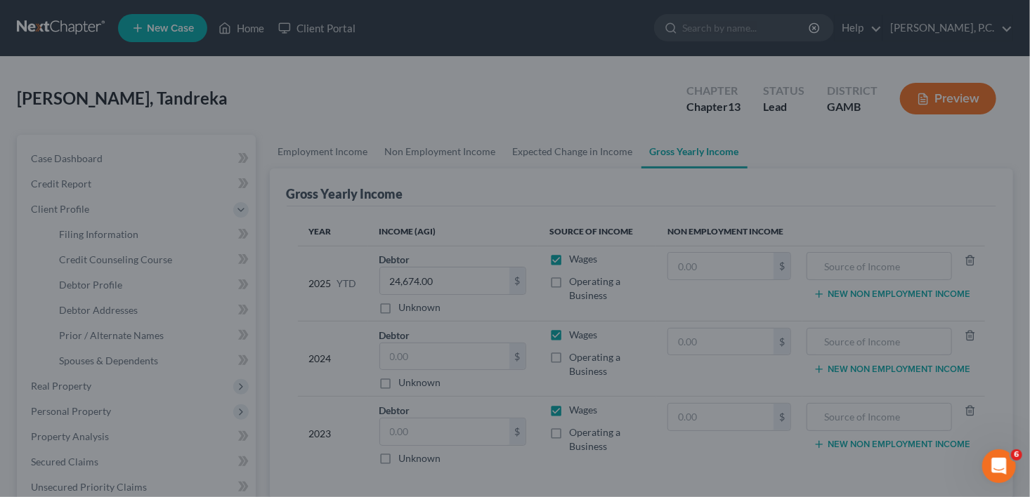
select select "10"
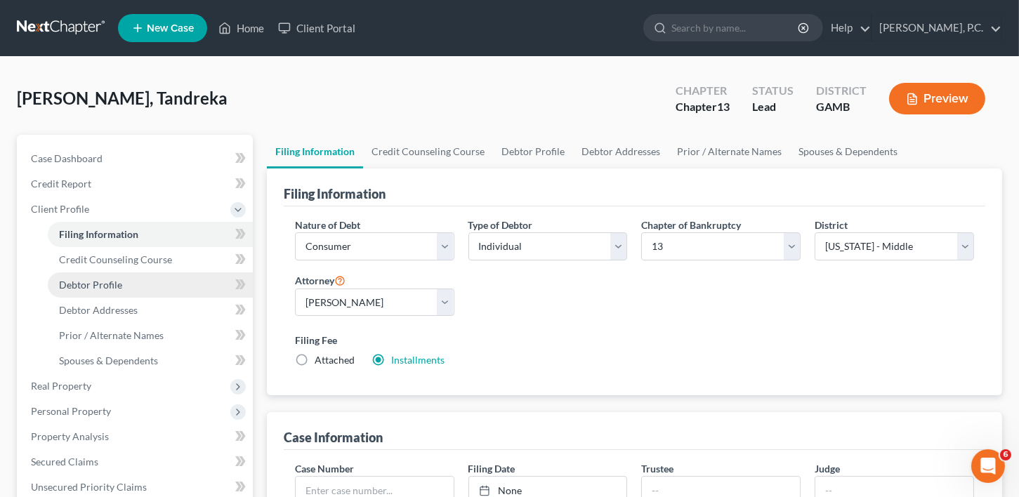
click at [99, 282] on span "Debtor Profile" at bounding box center [90, 285] width 63 height 12
select select "0"
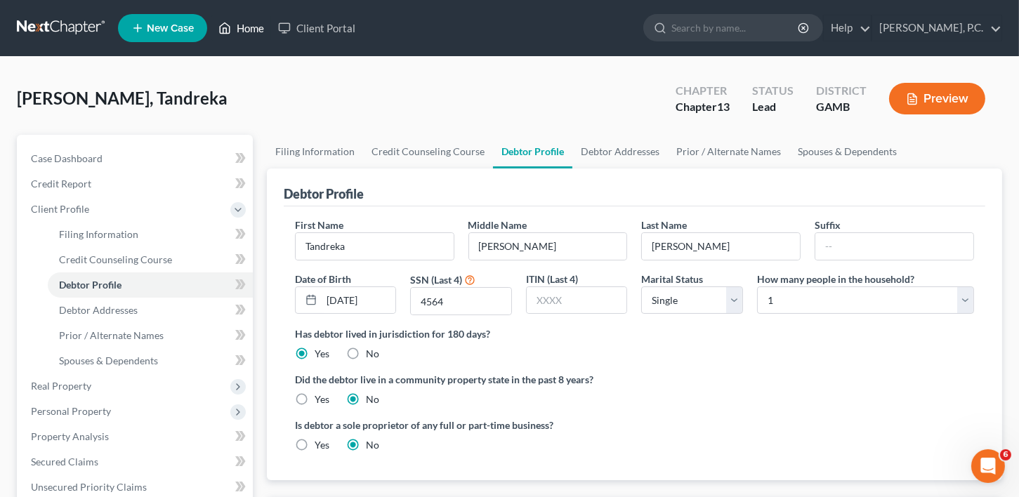
click at [244, 29] on link "Home" at bounding box center [241, 27] width 60 height 25
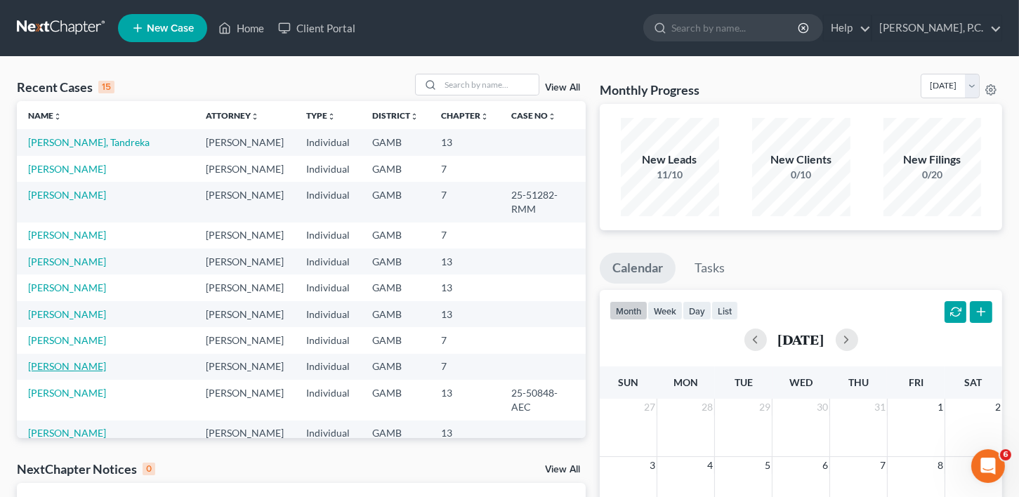
click at [77, 360] on link "[PERSON_NAME]" at bounding box center [67, 366] width 78 height 12
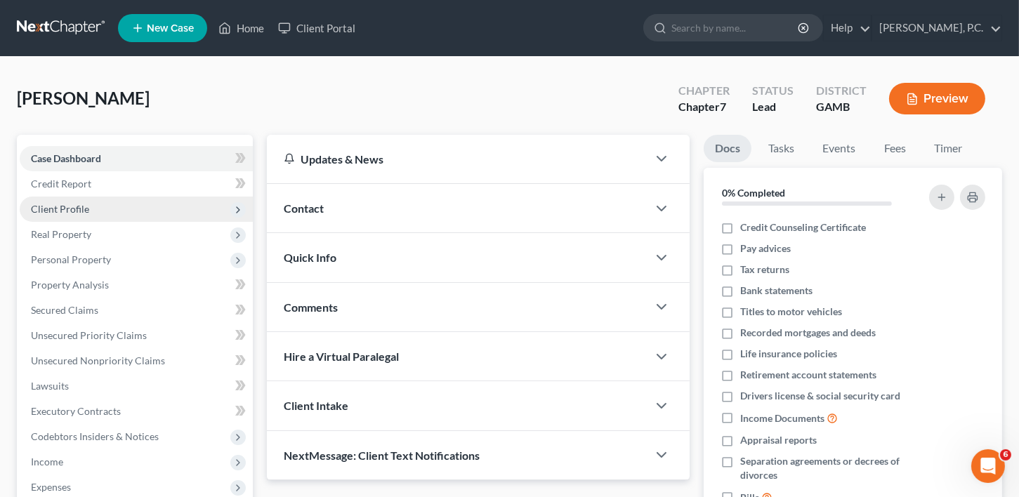
click at [60, 204] on span "Client Profile" at bounding box center [60, 209] width 58 height 12
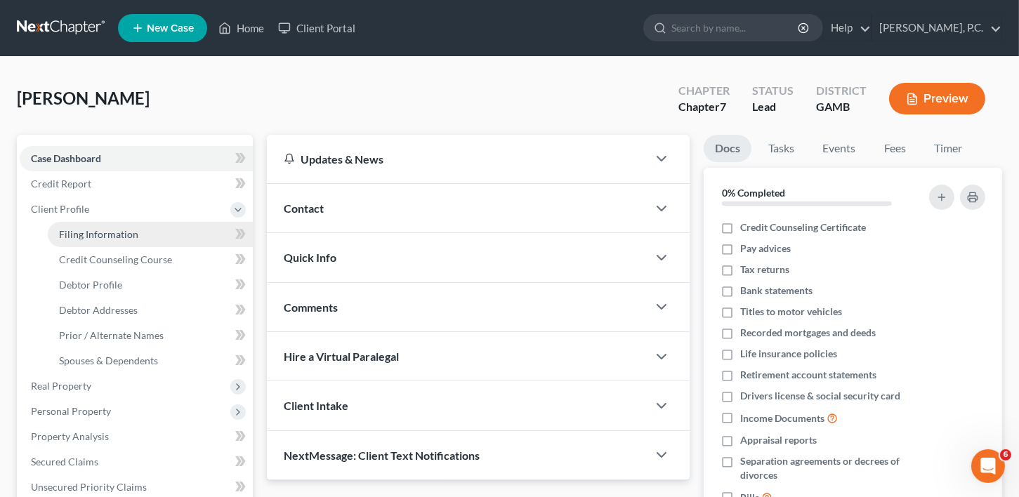
click at [110, 224] on link "Filing Information" at bounding box center [150, 234] width 205 height 25
select select "1"
select select "0"
select select "18"
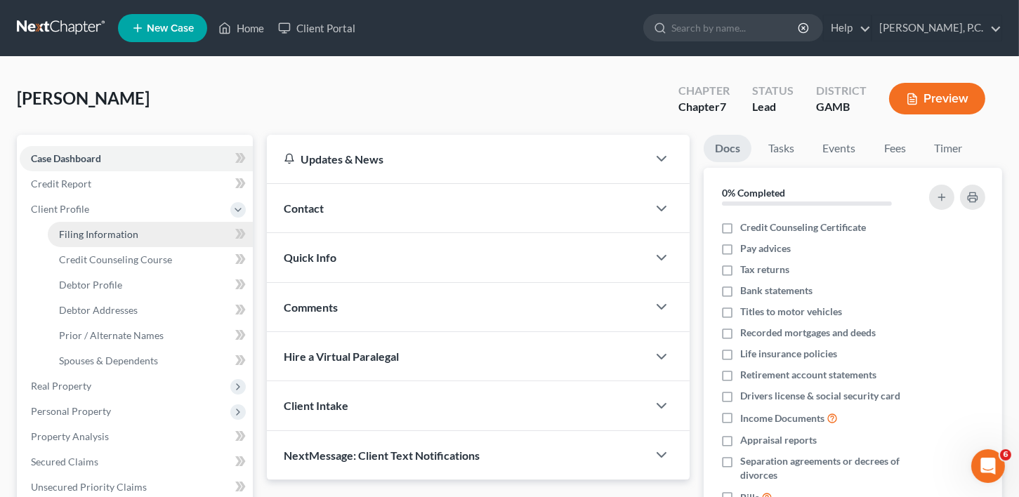
select select "0"
select select "10"
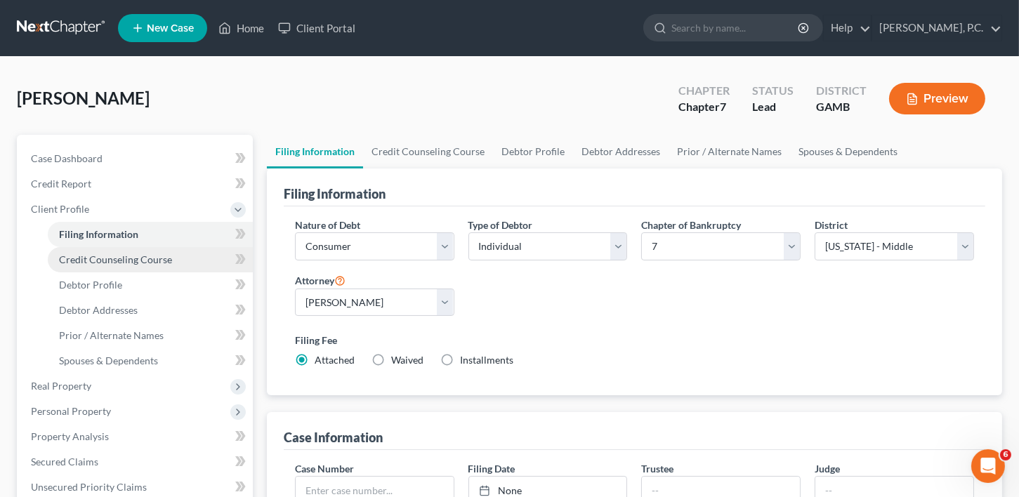
click at [113, 261] on span "Credit Counseling Course" at bounding box center [115, 260] width 113 height 12
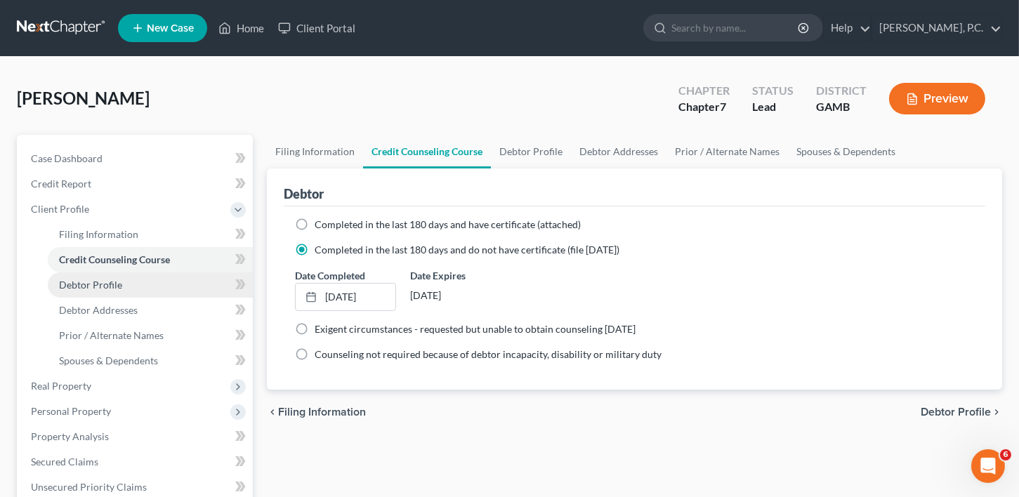
click at [104, 281] on span "Debtor Profile" at bounding box center [90, 285] width 63 height 12
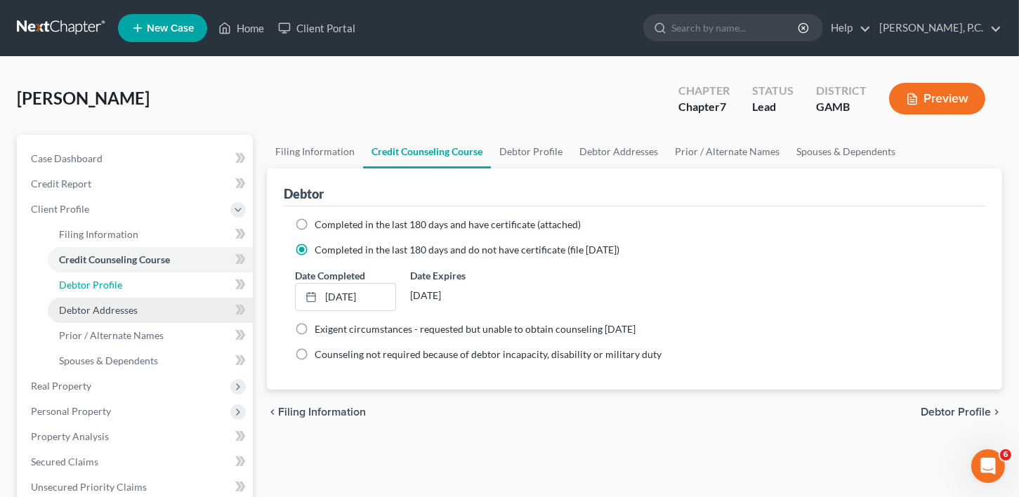
select select "0"
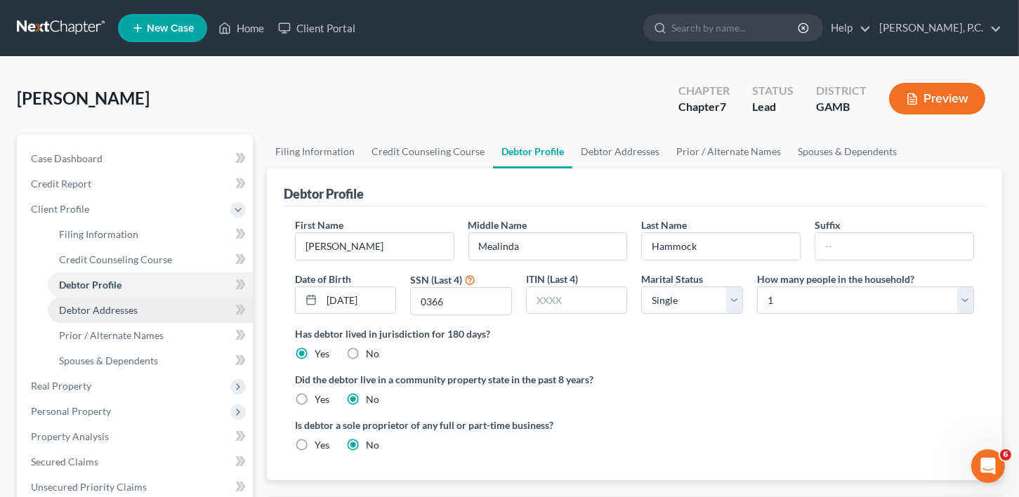
radio input "true"
click at [102, 301] on link "Debtor Addresses" at bounding box center [150, 310] width 205 height 25
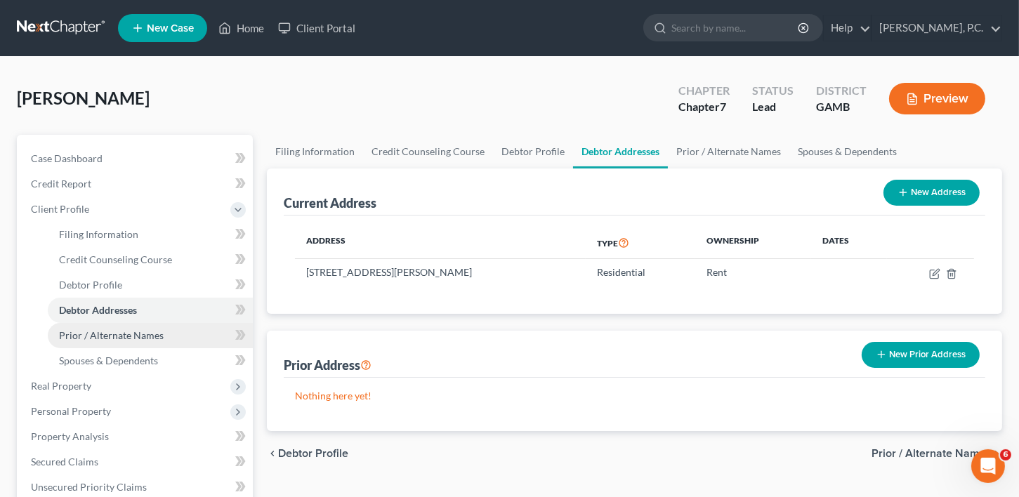
click at [100, 334] on span "Prior / Alternate Names" at bounding box center [111, 335] width 105 height 12
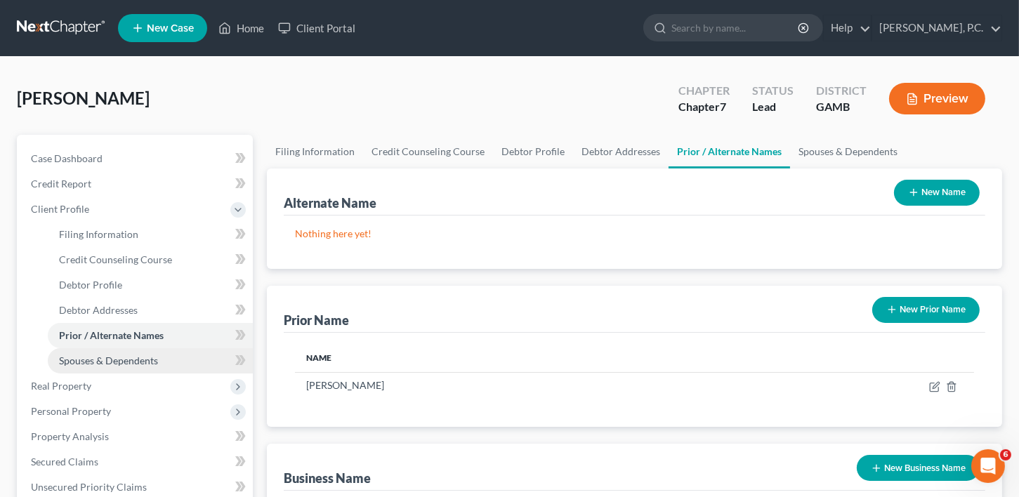
click at [97, 356] on span "Spouses & Dependents" at bounding box center [108, 361] width 99 height 12
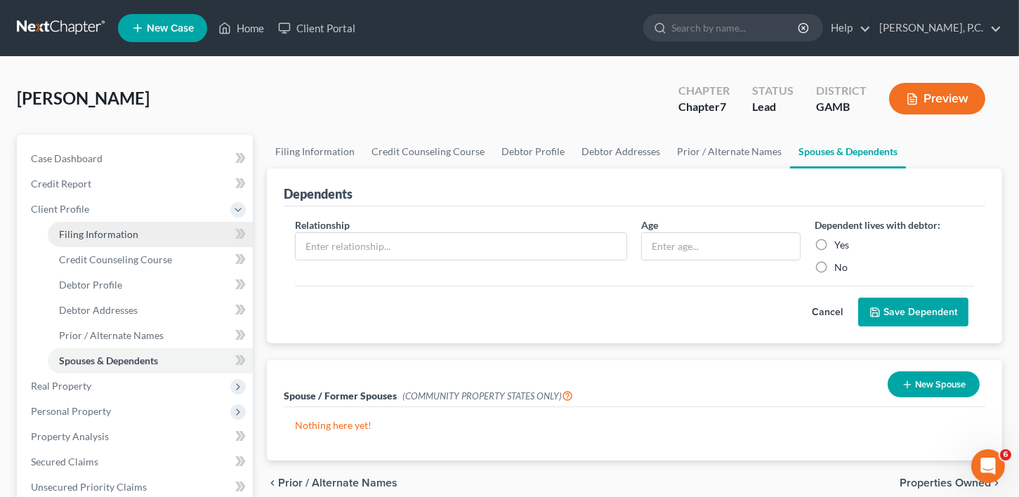
click at [77, 229] on span "Filing Information" at bounding box center [98, 234] width 79 height 12
select select "1"
select select "0"
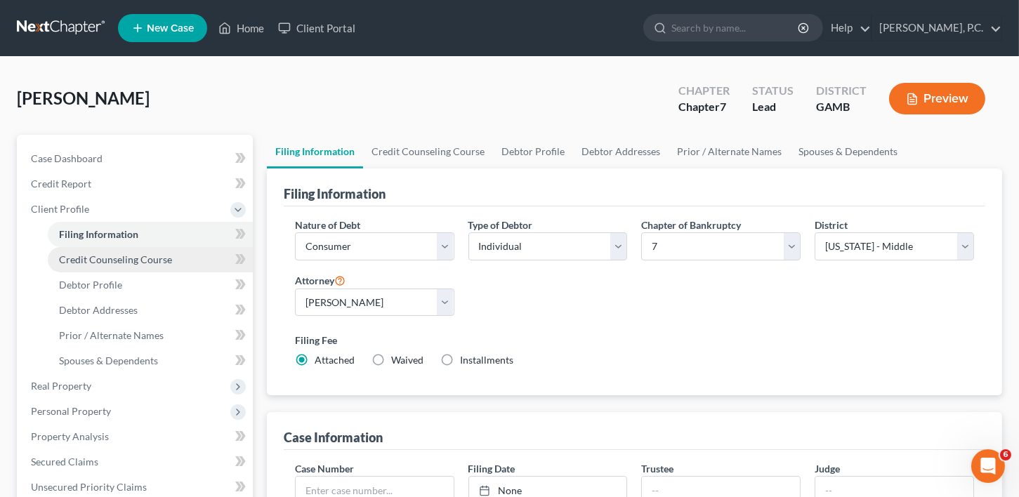
click at [82, 259] on span "Credit Counseling Course" at bounding box center [115, 260] width 113 height 12
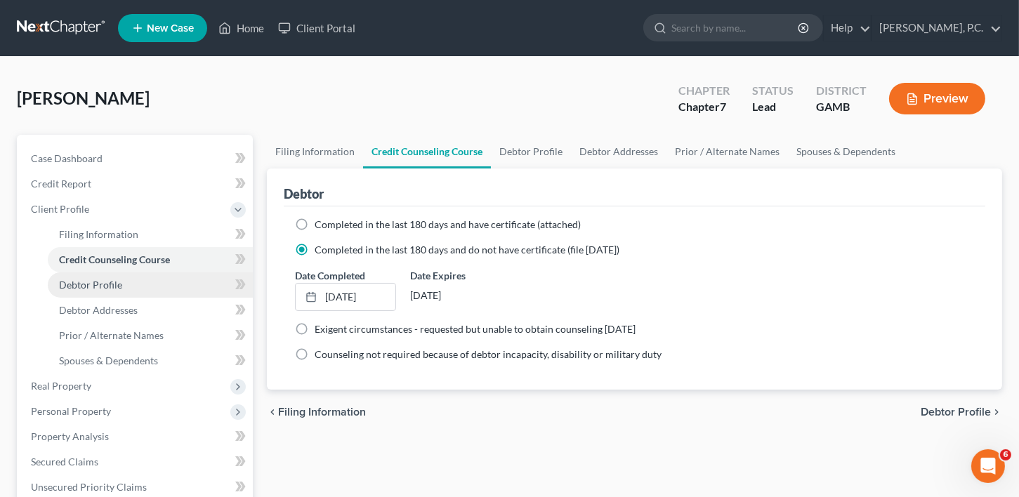
click at [87, 290] on link "Debtor Profile" at bounding box center [150, 285] width 205 height 25
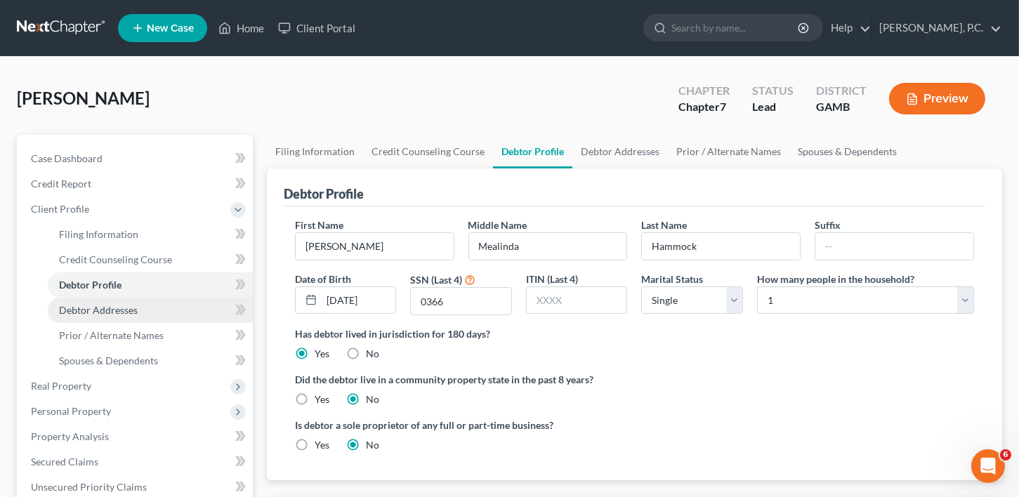
click at [91, 307] on span "Debtor Addresses" at bounding box center [98, 310] width 79 height 12
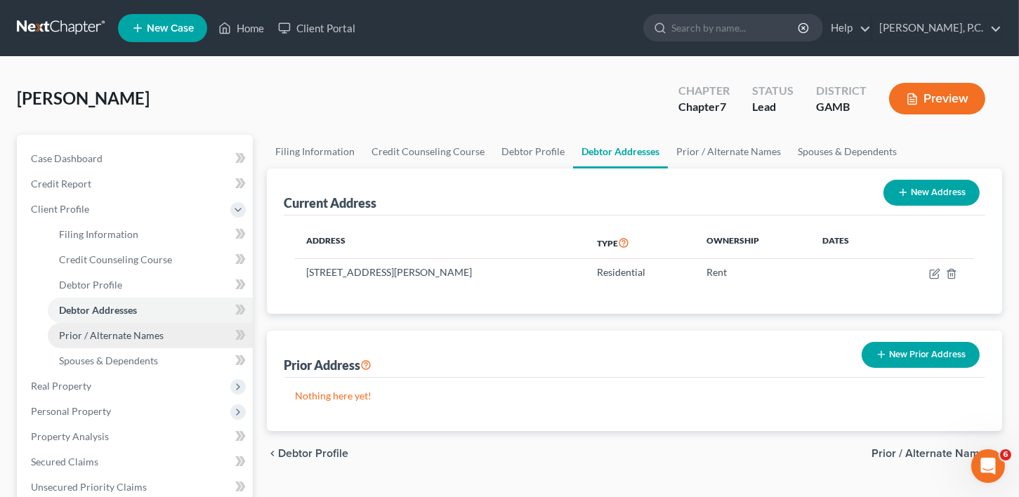
click at [88, 329] on span "Prior / Alternate Names" at bounding box center [111, 335] width 105 height 12
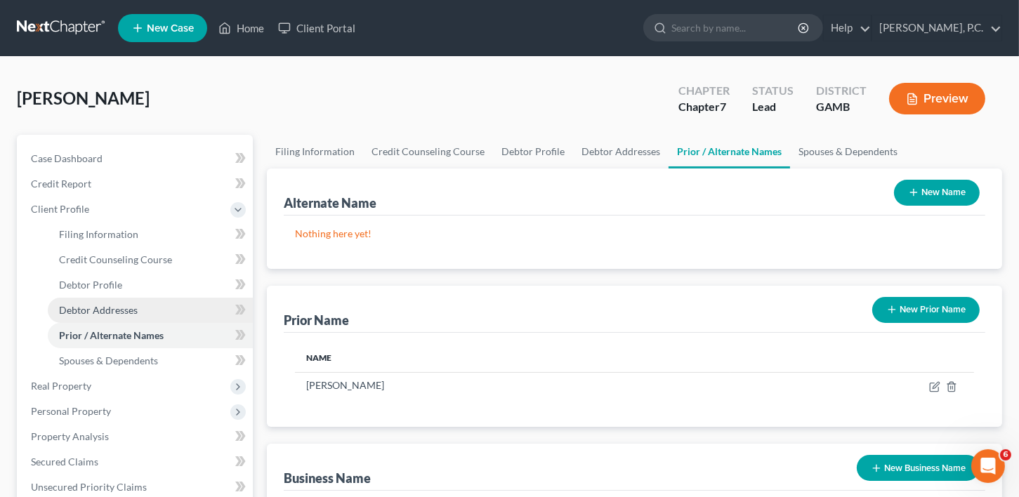
click at [91, 304] on span "Debtor Addresses" at bounding box center [98, 310] width 79 height 12
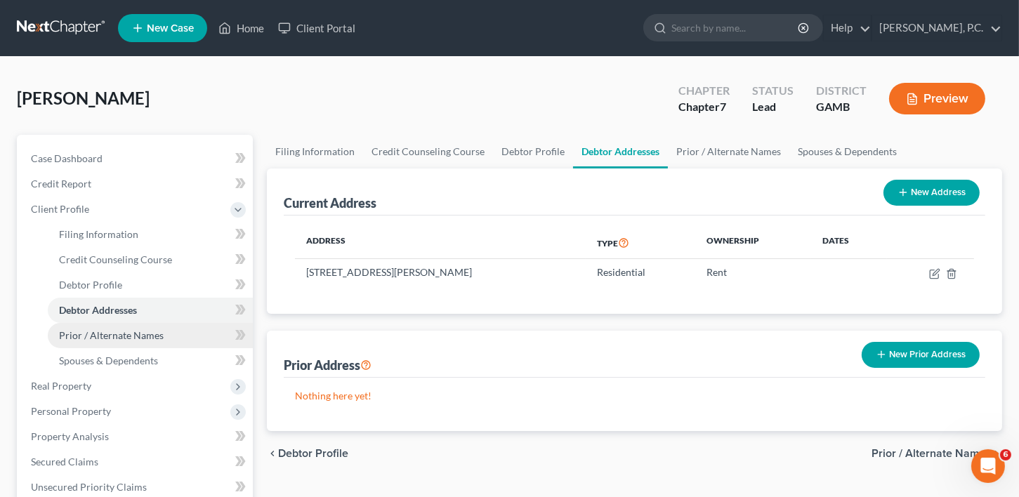
click at [88, 333] on span "Prior / Alternate Names" at bounding box center [111, 335] width 105 height 12
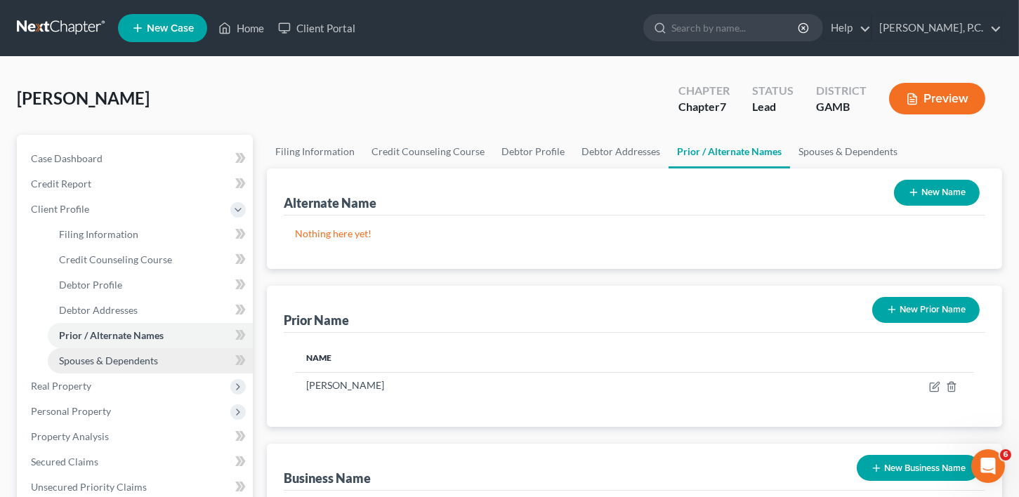
click at [91, 357] on span "Spouses & Dependents" at bounding box center [108, 361] width 99 height 12
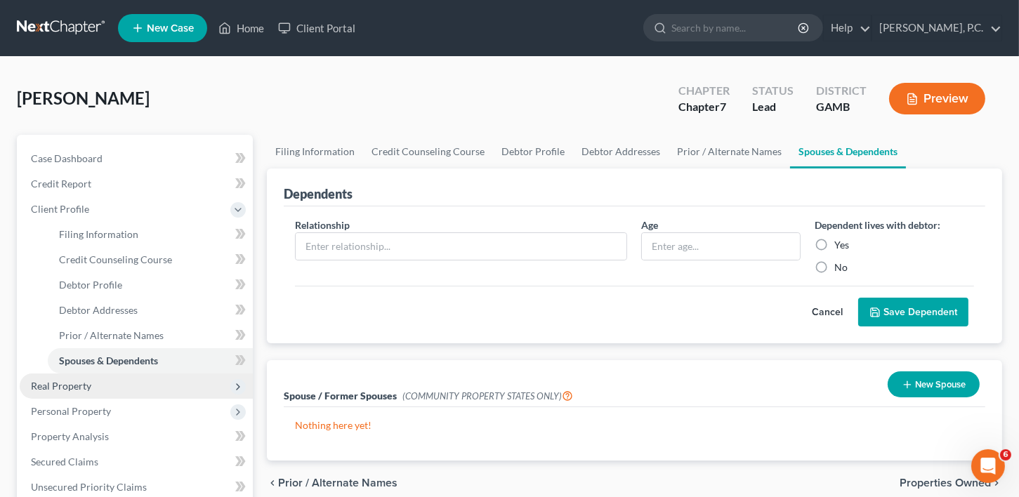
click at [72, 376] on span "Real Property" at bounding box center [136, 386] width 233 height 25
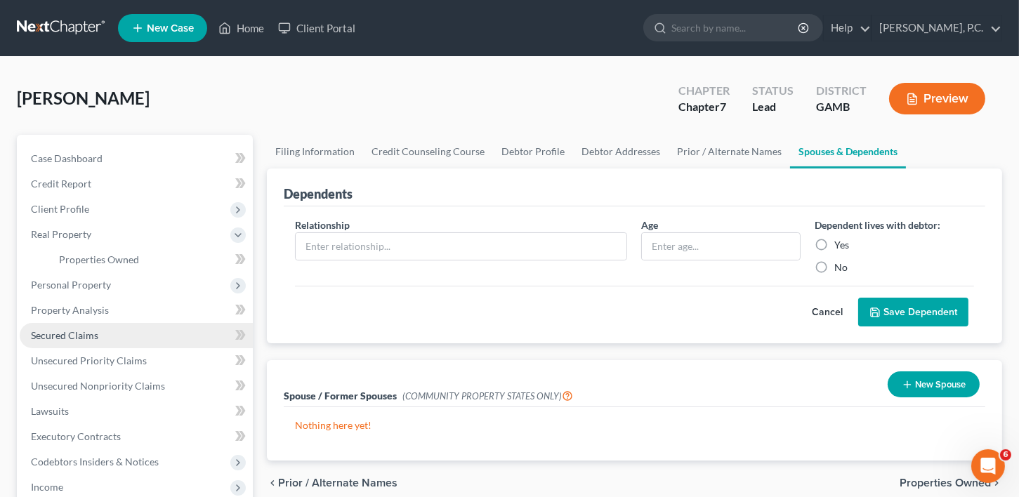
click at [67, 333] on span "Secured Claims" at bounding box center [64, 335] width 67 height 12
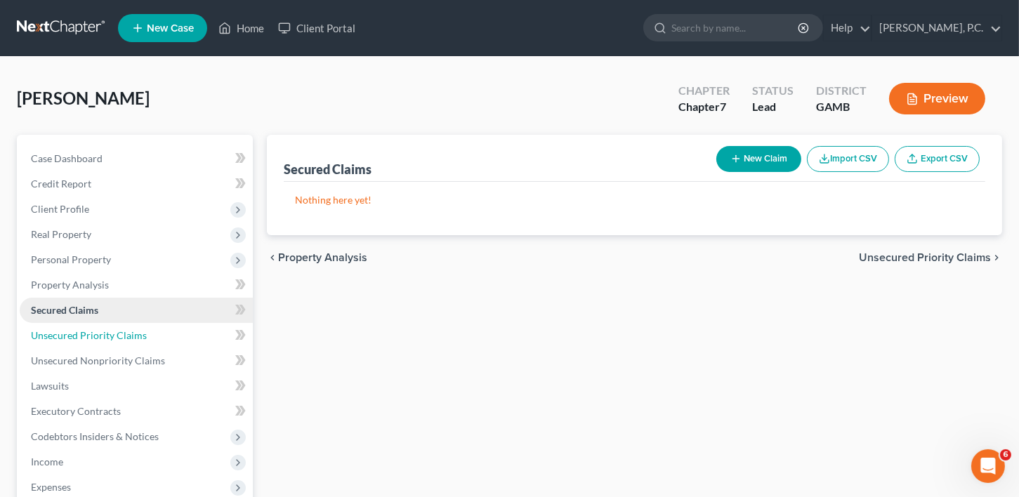
click at [67, 333] on span "Unsecured Priority Claims" at bounding box center [89, 335] width 116 height 12
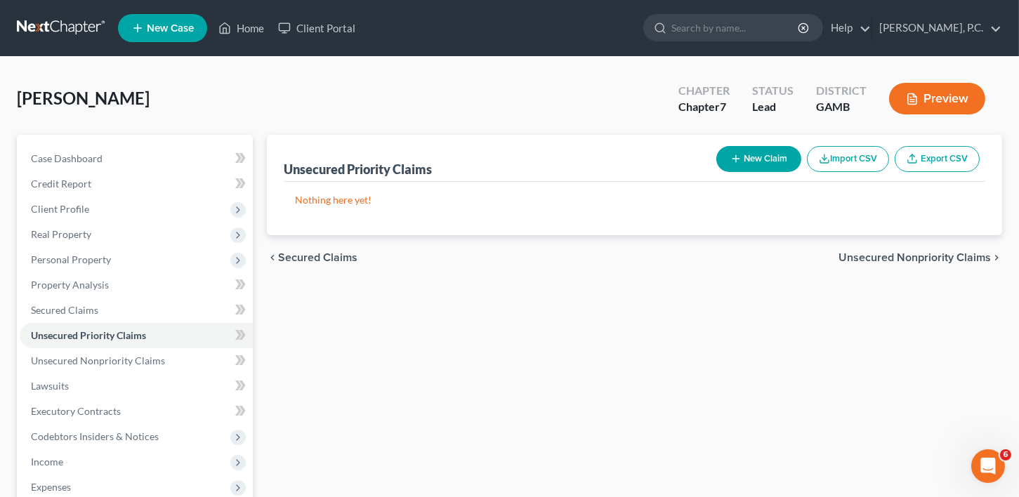
click at [754, 163] on button "New Claim" at bounding box center [759, 159] width 85 height 26
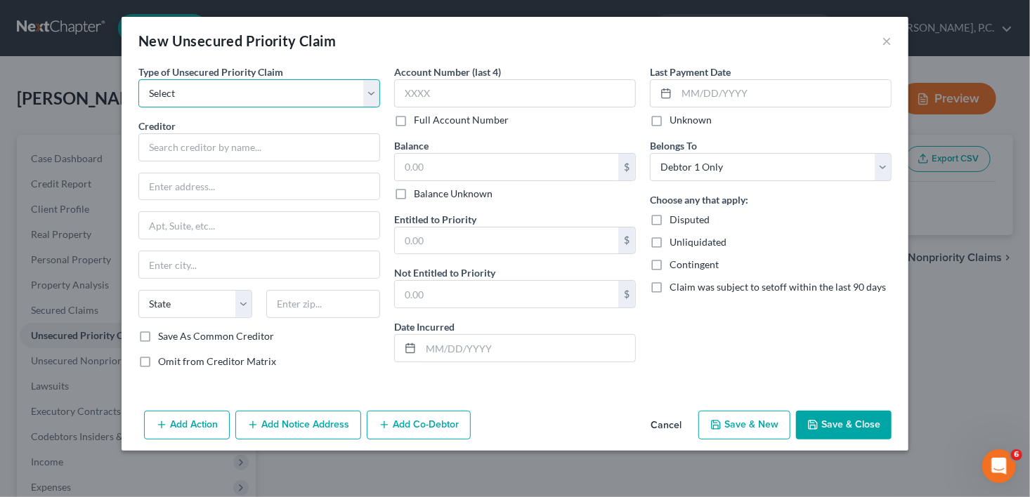
click at [168, 93] on select "Select Taxes & Other Government Units Domestic Support Obligations Extensions o…" at bounding box center [259, 93] width 242 height 28
click at [138, 79] on select "Select Taxes & Other Government Units Domestic Support Obligations Extensions o…" at bounding box center [259, 93] width 242 height 28
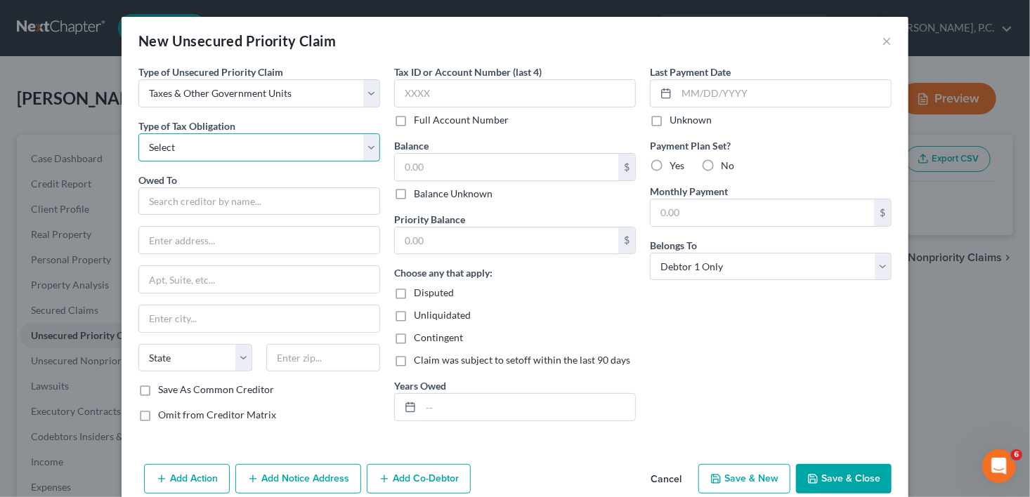
drag, startPoint x: 172, startPoint y: 105, endPoint x: 181, endPoint y: 153, distance: 49.3
click at [181, 153] on select "Select Federal City State Franchise Tax Board Other" at bounding box center [259, 147] width 242 height 28
click at [138, 133] on select "Select Federal City State Franchise Tax Board Other" at bounding box center [259, 147] width 242 height 28
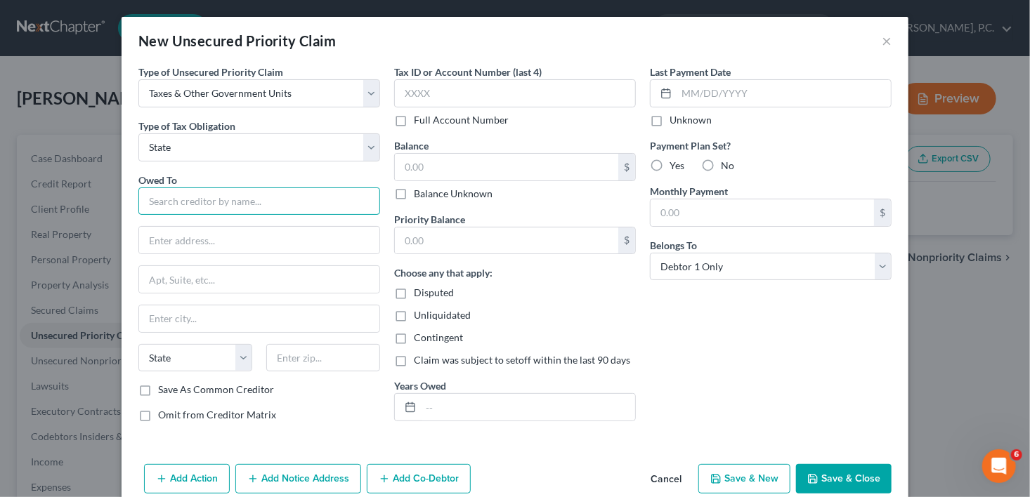
click at [173, 205] on input "text" at bounding box center [259, 202] width 242 height 28
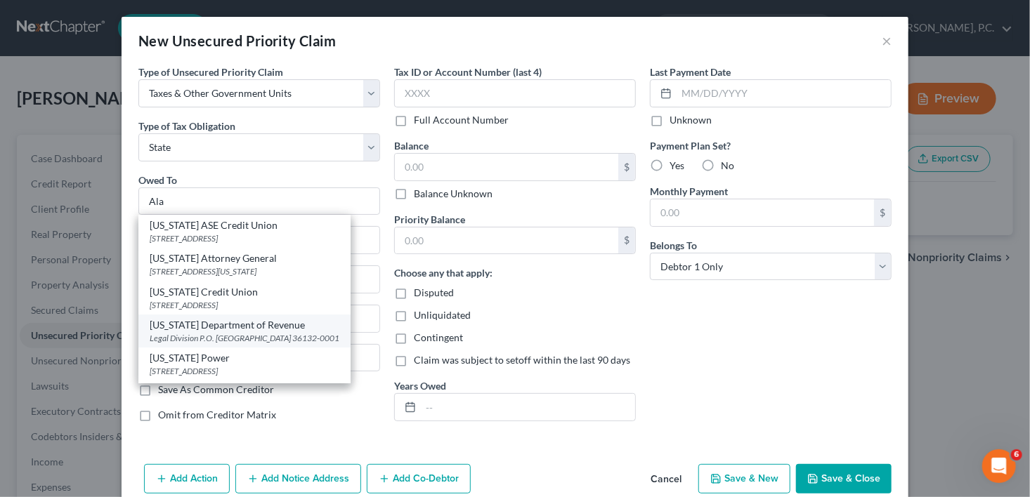
click at [178, 328] on div "[US_STATE] Department of Revenue" at bounding box center [245, 325] width 190 height 14
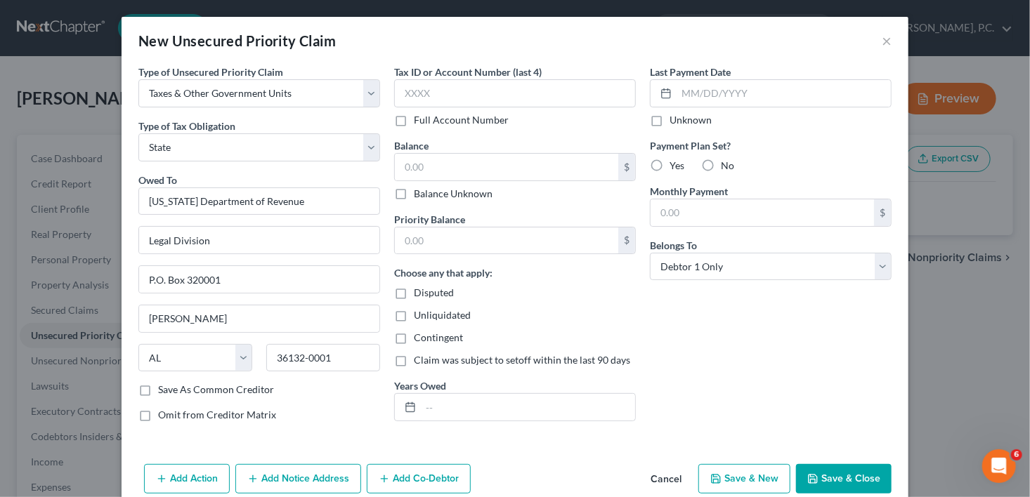
scroll to position [22, 0]
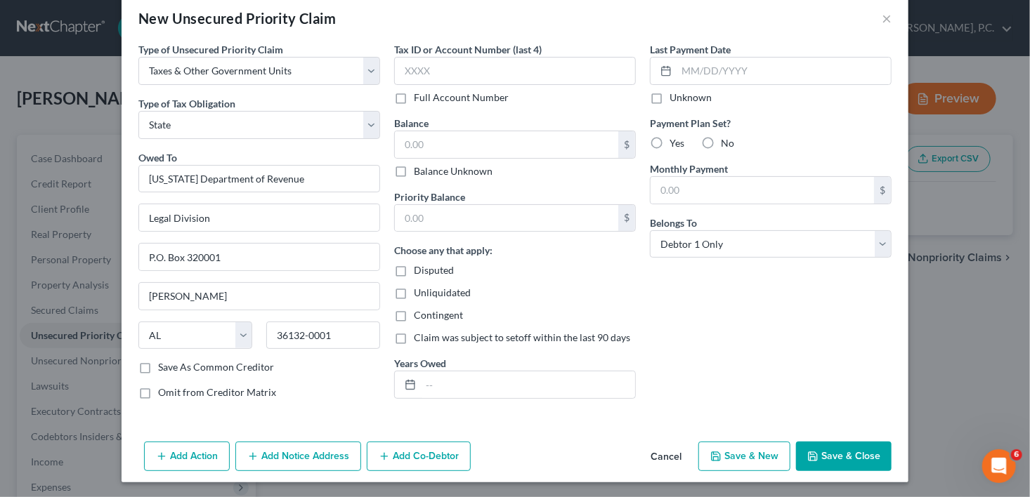
click at [260, 449] on button "Add Notice Address" at bounding box center [298, 457] width 126 height 30
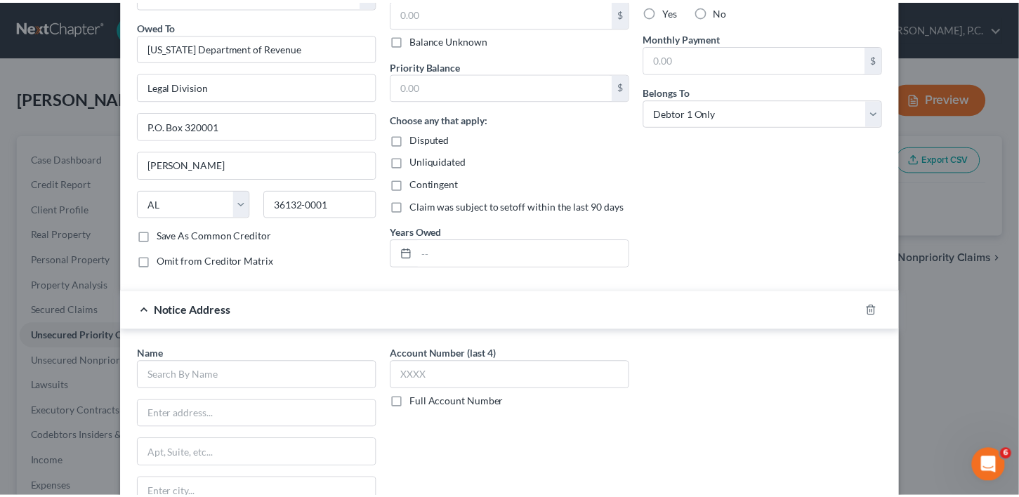
scroll to position [323, 0]
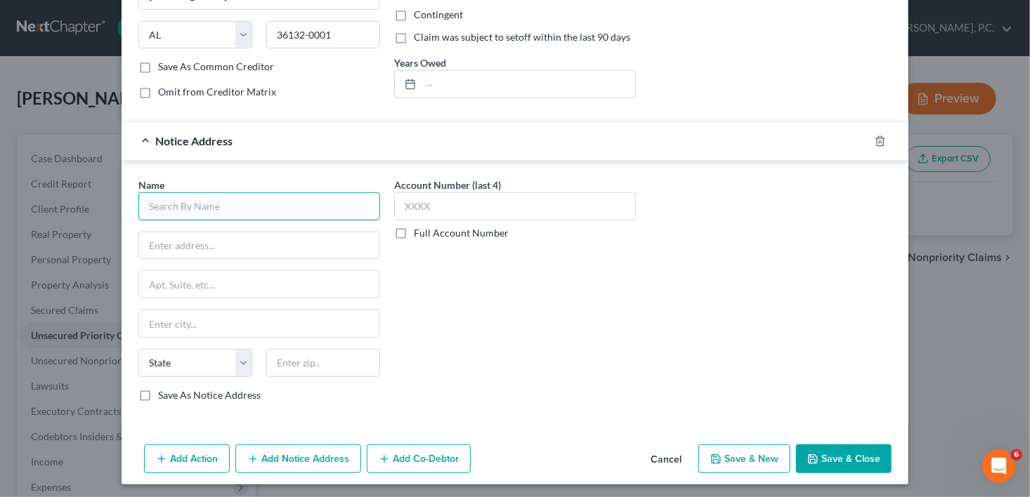
click at [229, 204] on input "text" at bounding box center [259, 206] width 242 height 28
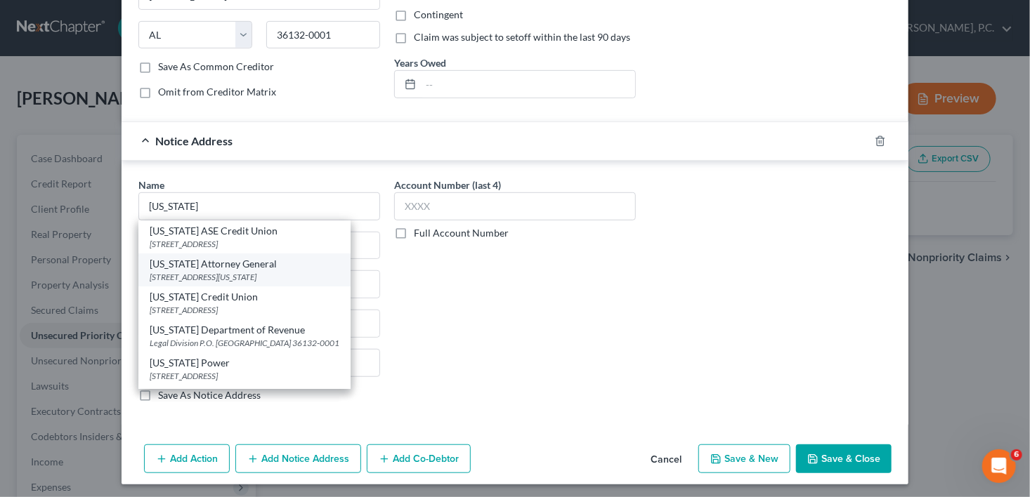
click at [240, 275] on div "[STREET_ADDRESS][US_STATE]" at bounding box center [245, 277] width 190 height 12
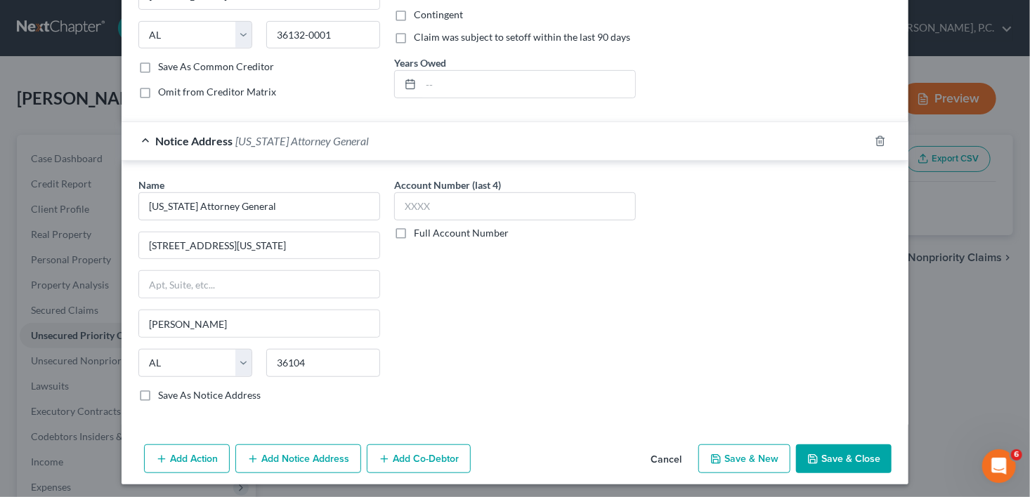
click at [857, 464] on button "Save & Close" at bounding box center [844, 460] width 96 height 30
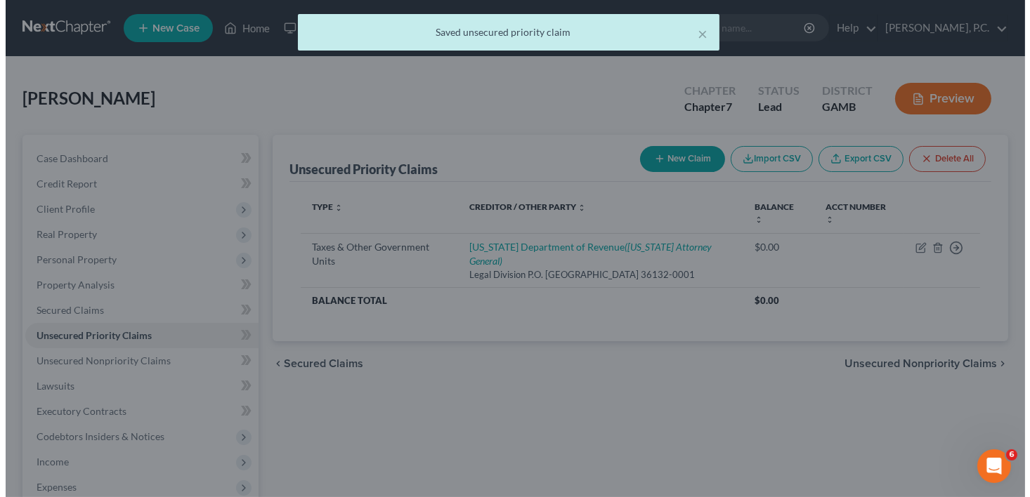
scroll to position [0, 0]
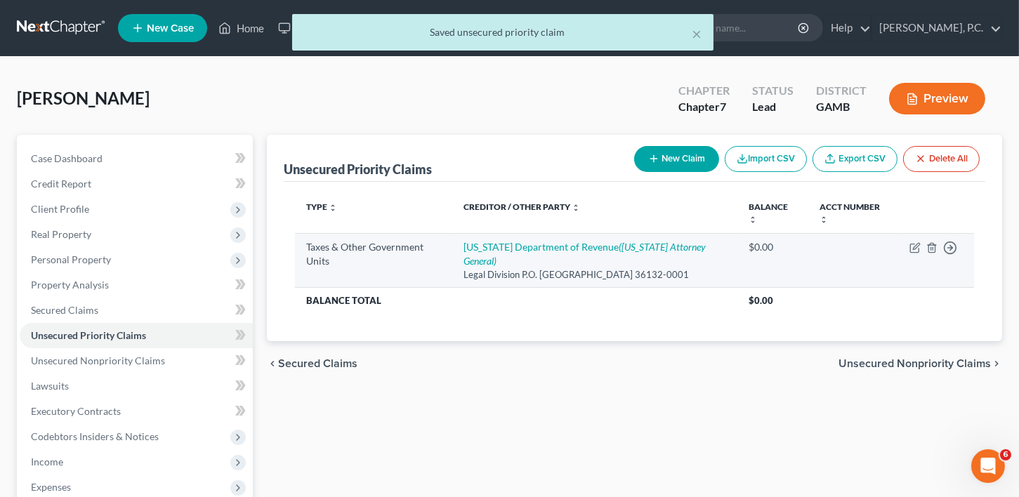
click at [906, 245] on td "Move to D Move to F Move to G Move to Notice Only" at bounding box center [936, 260] width 76 height 54
click at [913, 244] on icon "button" at bounding box center [915, 247] width 11 height 11
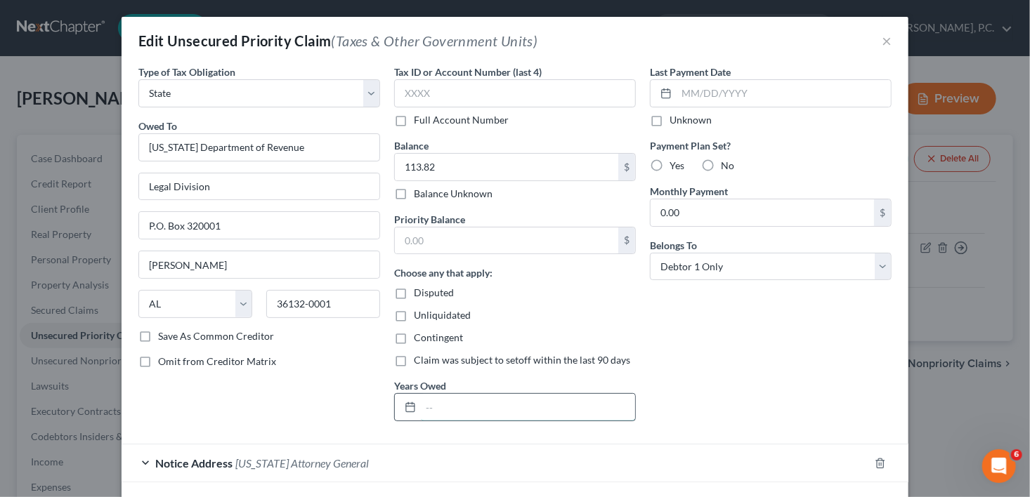
click at [435, 403] on input "text" at bounding box center [528, 407] width 214 height 27
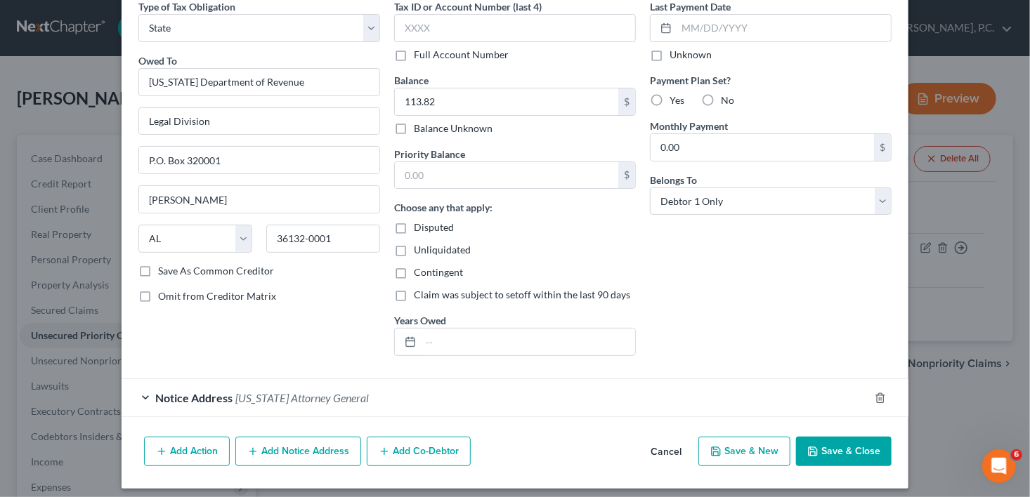
scroll to position [72, 0]
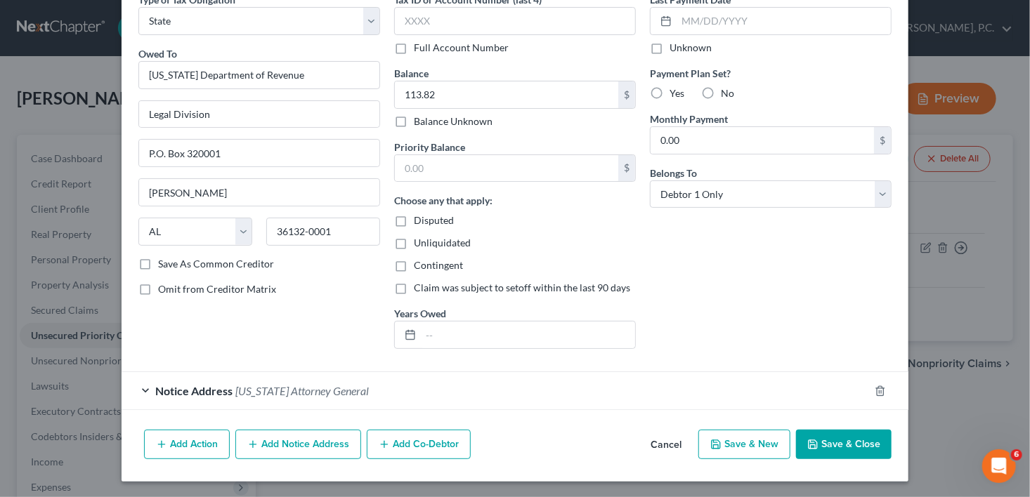
click at [834, 445] on button "Save & Close" at bounding box center [844, 445] width 96 height 30
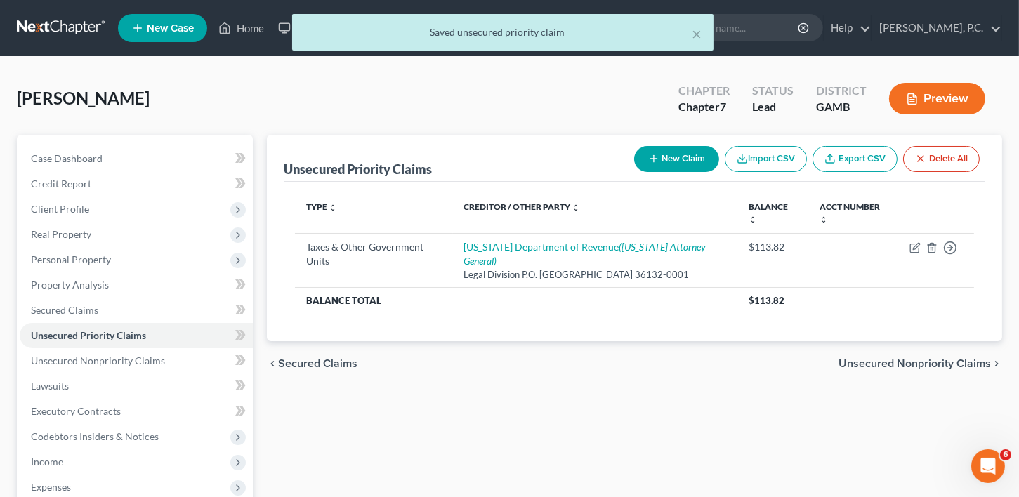
click at [921, 367] on span "Unsecured Nonpriority Claims" at bounding box center [915, 363] width 152 height 11
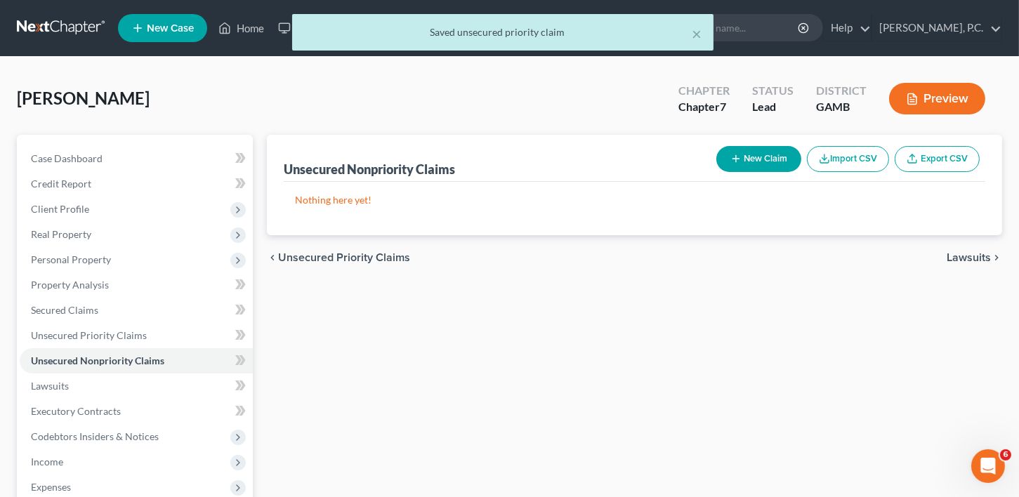
click at [760, 155] on button "New Claim" at bounding box center [759, 159] width 85 height 26
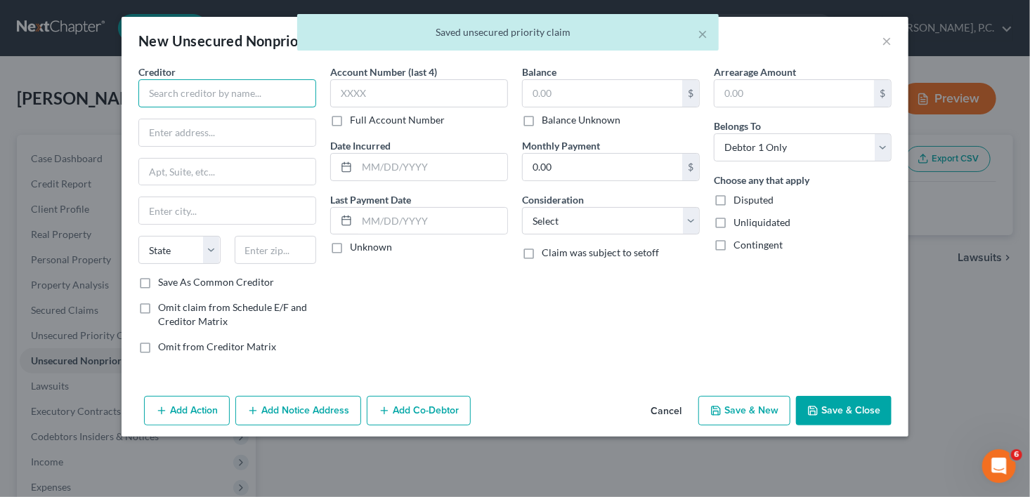
click at [156, 103] on input "text" at bounding box center [227, 93] width 178 height 28
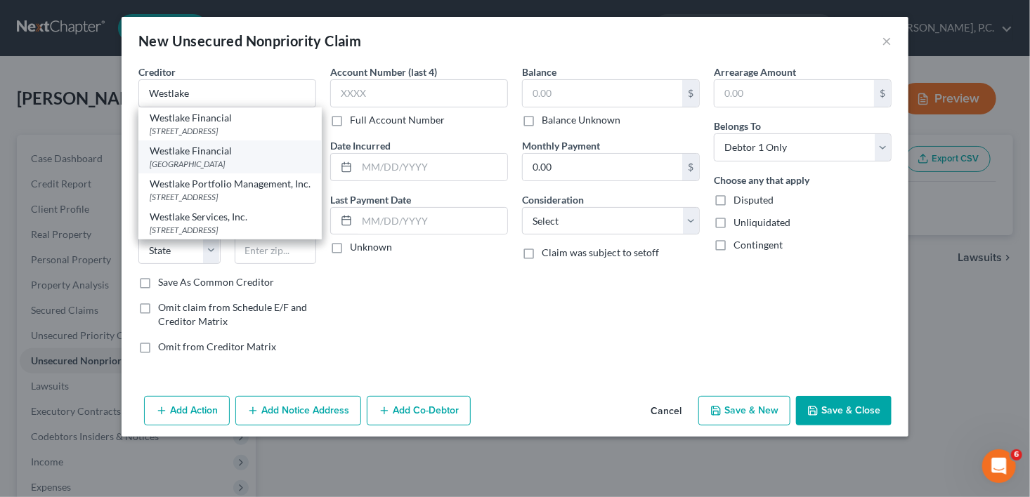
click at [189, 170] on div "[GEOGRAPHIC_DATA]" at bounding box center [230, 164] width 161 height 12
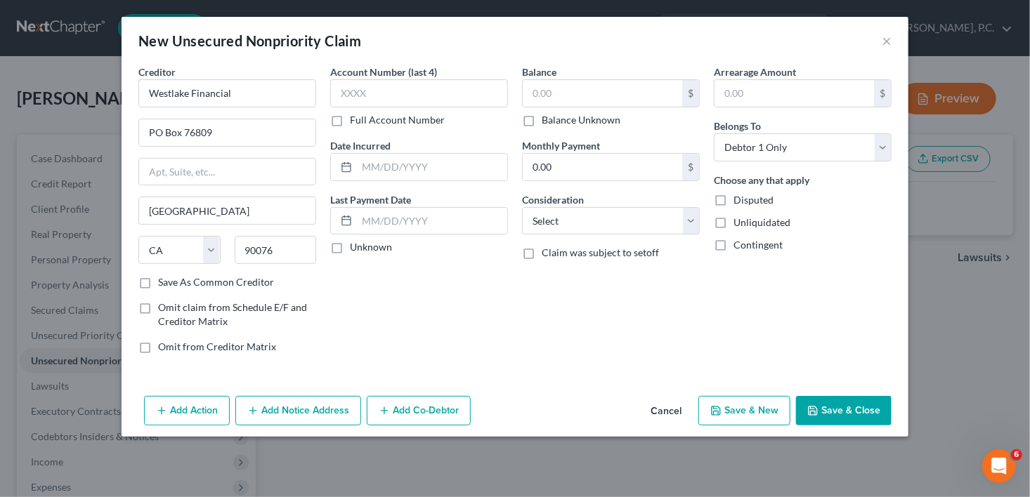
click at [542, 120] on label "Balance Unknown" at bounding box center [581, 120] width 79 height 14
click at [547, 120] on input "Balance Unknown" at bounding box center [551, 117] width 9 height 9
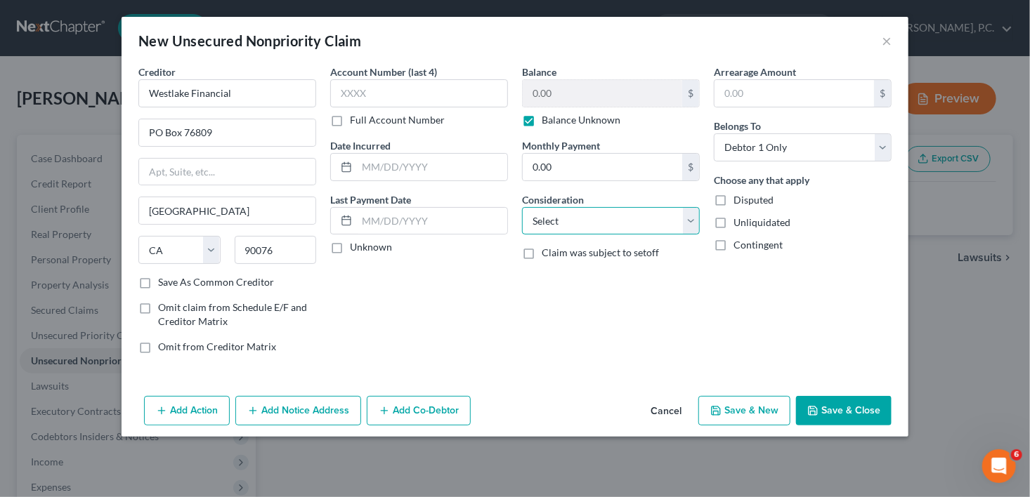
click at [539, 220] on select "Select Cable / Satellite Services Collection Agency Credit Card Debt Debt Couns…" at bounding box center [611, 221] width 178 height 28
click at [522, 207] on select "Select Cable / Satellite Services Collection Agency Credit Card Debt Debt Couns…" at bounding box center [611, 221] width 178 height 28
click at [747, 416] on button "Save & New" at bounding box center [744, 411] width 92 height 30
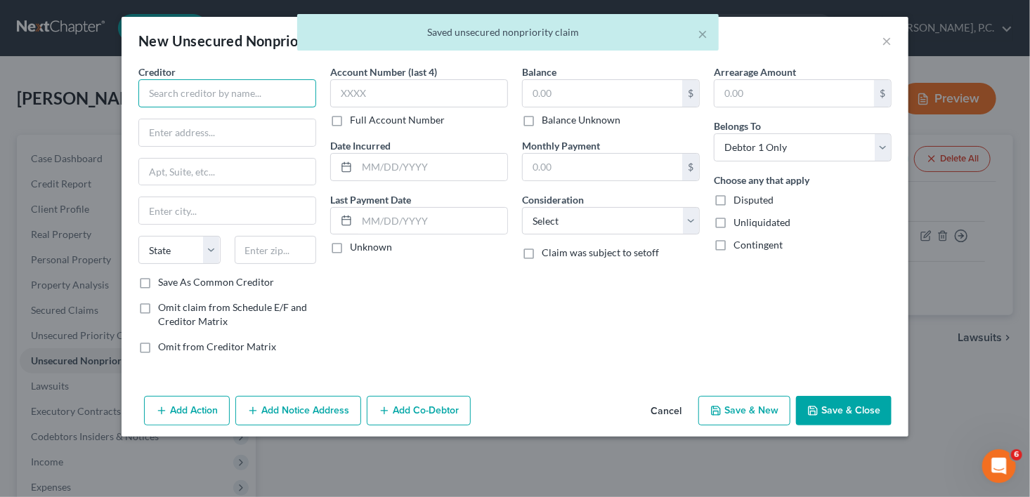
click at [197, 94] on input "text" at bounding box center [227, 93] width 178 height 28
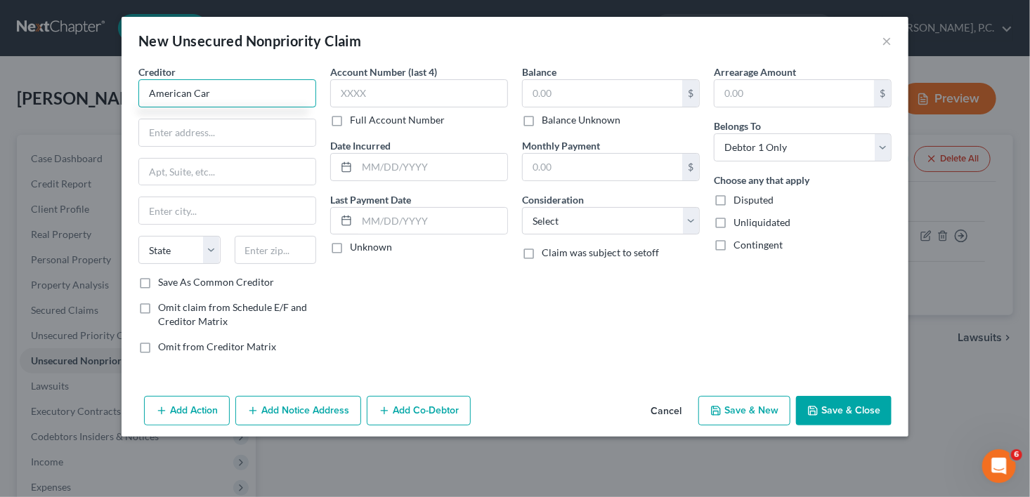
click at [188, 93] on input "American Car" at bounding box center [227, 93] width 178 height 28
drag, startPoint x: 207, startPoint y: 93, endPoint x: 184, endPoint y: 95, distance: 23.3
click at [184, 95] on input "America Car" at bounding box center [227, 93] width 178 height 28
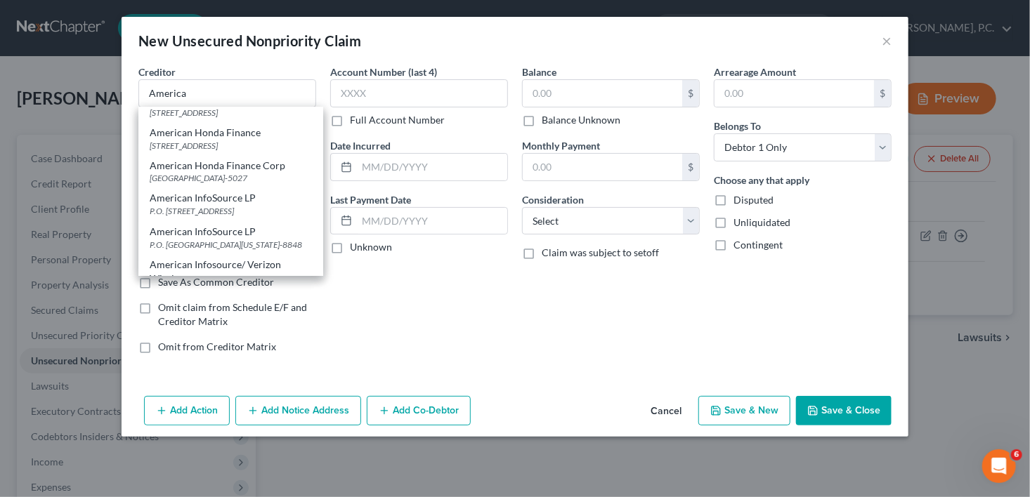
scroll to position [1267, 0]
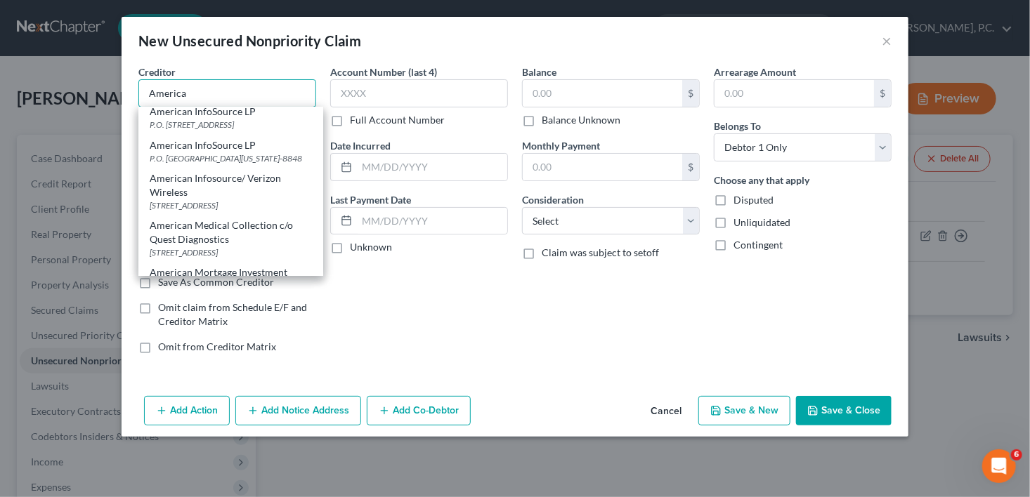
click at [185, 93] on input "America" at bounding box center [227, 93] width 178 height 28
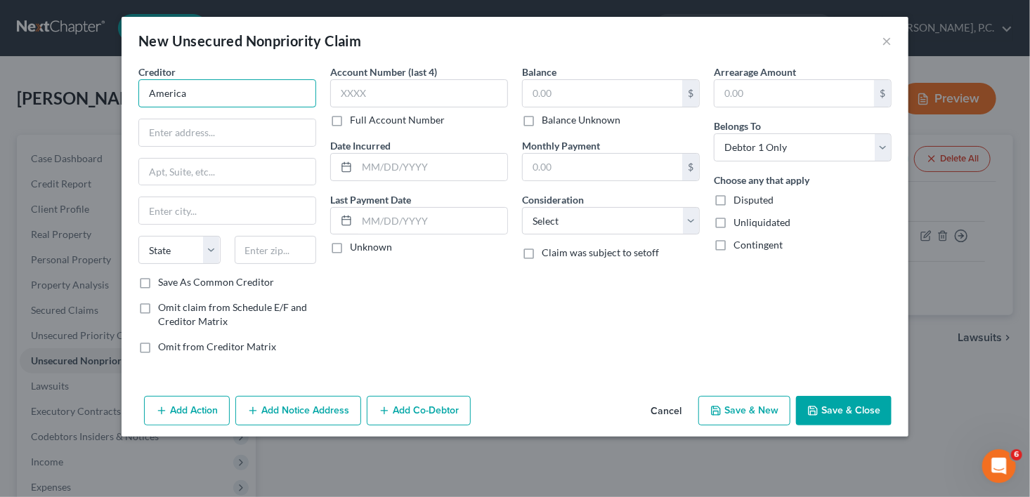
scroll to position [0, 0]
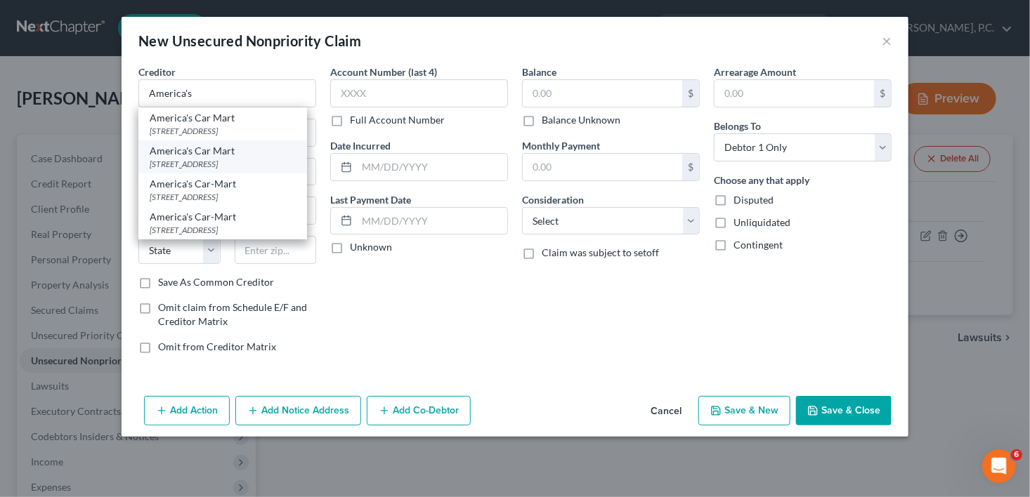
click at [202, 163] on div "[STREET_ADDRESS]" at bounding box center [223, 164] width 146 height 12
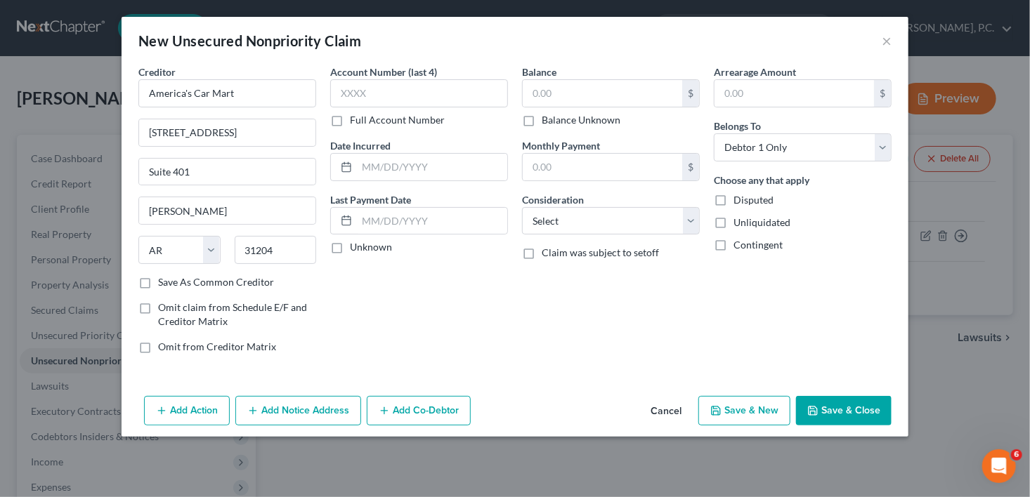
click at [549, 107] on div "$ Balance Unknown" at bounding box center [611, 103] width 178 height 48
click at [542, 124] on label "Balance Unknown" at bounding box center [581, 120] width 79 height 14
click at [547, 122] on input "Balance Unknown" at bounding box center [551, 117] width 9 height 9
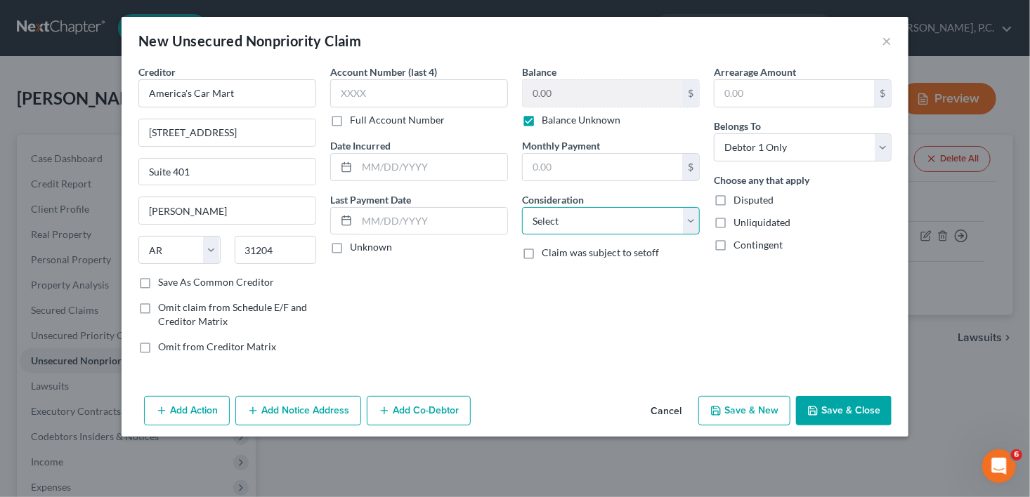
click at [544, 227] on select "Select Cable / Satellite Services Collection Agency Credit Card Debt Debt Couns…" at bounding box center [611, 221] width 178 height 28
click at [522, 207] on select "Select Cable / Satellite Services Collection Agency Credit Card Debt Debt Couns…" at bounding box center [611, 221] width 178 height 28
click at [750, 410] on button "Save & New" at bounding box center [744, 411] width 92 height 30
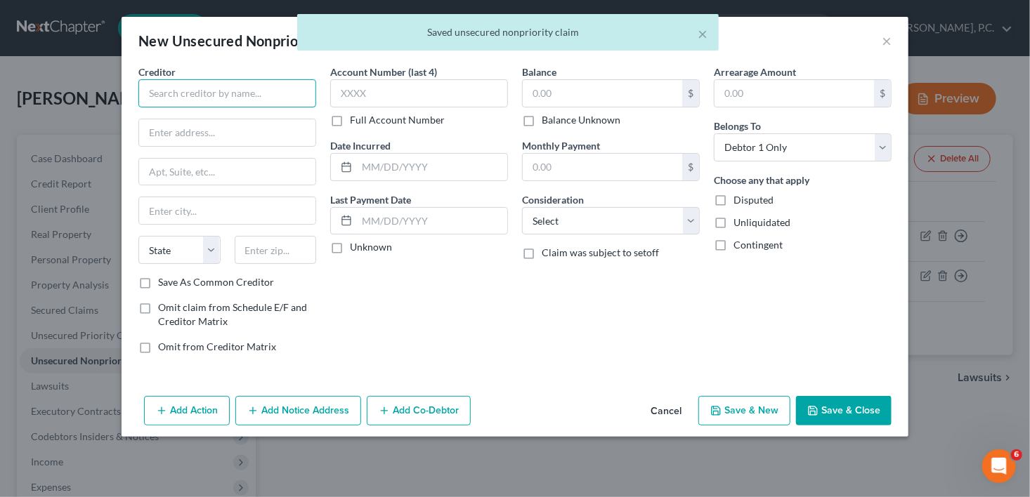
click at [201, 100] on input "text" at bounding box center [227, 93] width 178 height 28
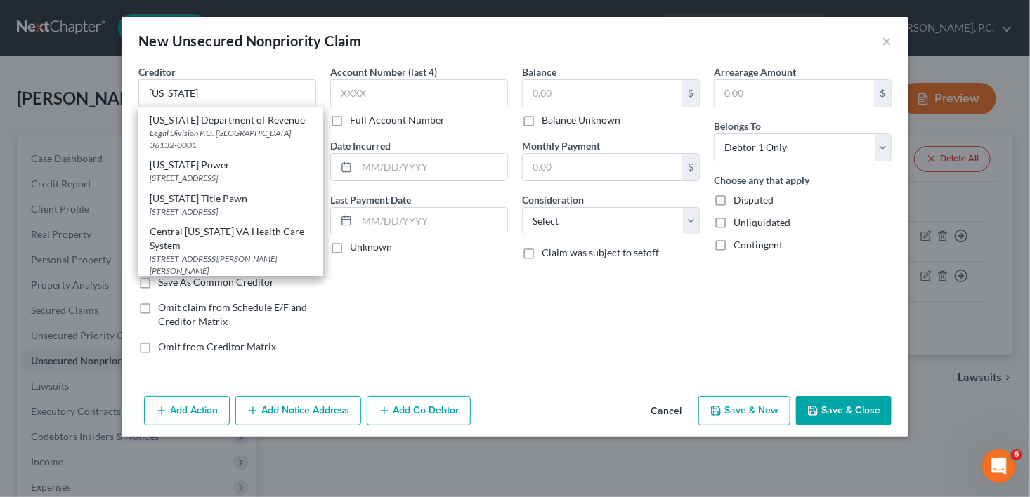
scroll to position [124, 0]
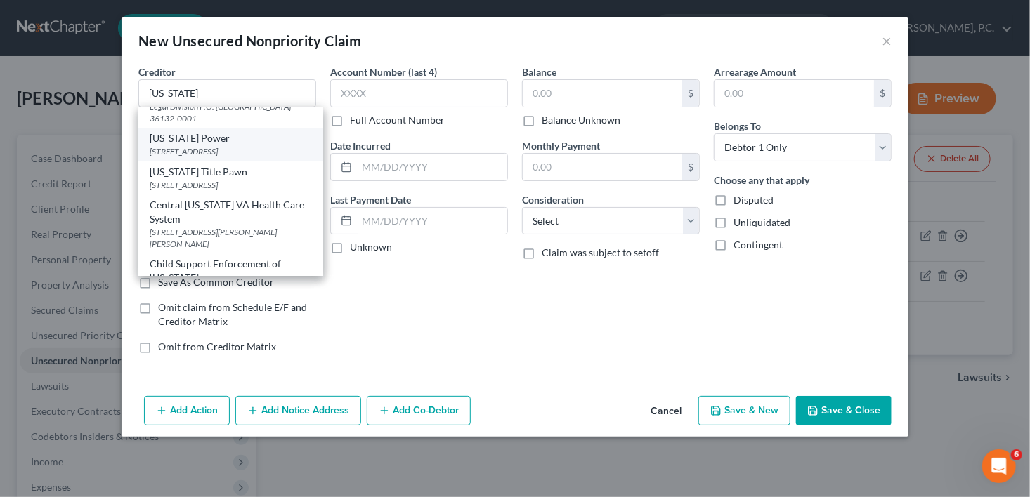
click at [237, 161] on div "[US_STATE] Power [STREET_ADDRESS]" at bounding box center [230, 144] width 185 height 33
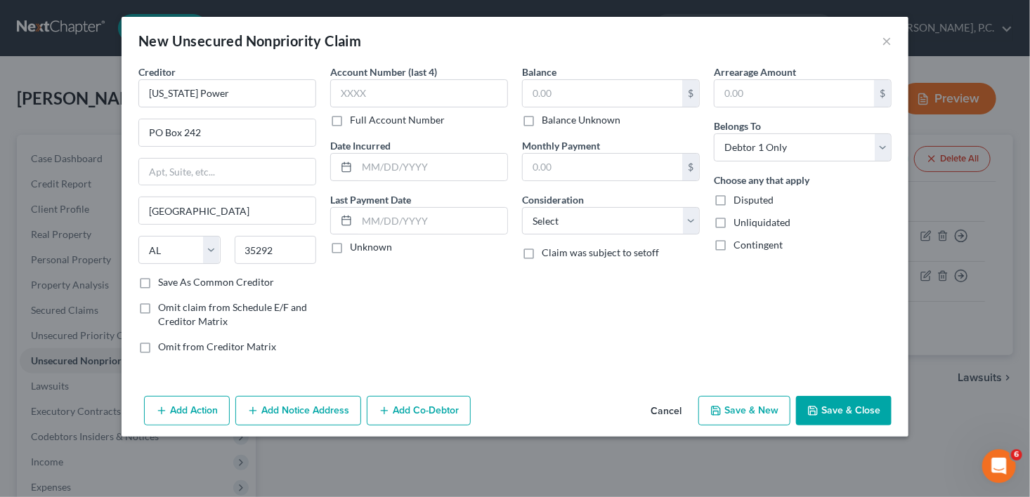
scroll to position [0, 0]
click at [547, 97] on input "text" at bounding box center [602, 93] width 159 height 27
click at [546, 227] on select "Select Cable / Satellite Services Collection Agency Credit Card Debt Debt Couns…" at bounding box center [611, 221] width 178 height 28
click at [522, 207] on select "Select Cable / Satellite Services Collection Agency Credit Card Debt Debt Couns…" at bounding box center [611, 221] width 178 height 28
click at [750, 403] on button "Save & New" at bounding box center [744, 411] width 92 height 30
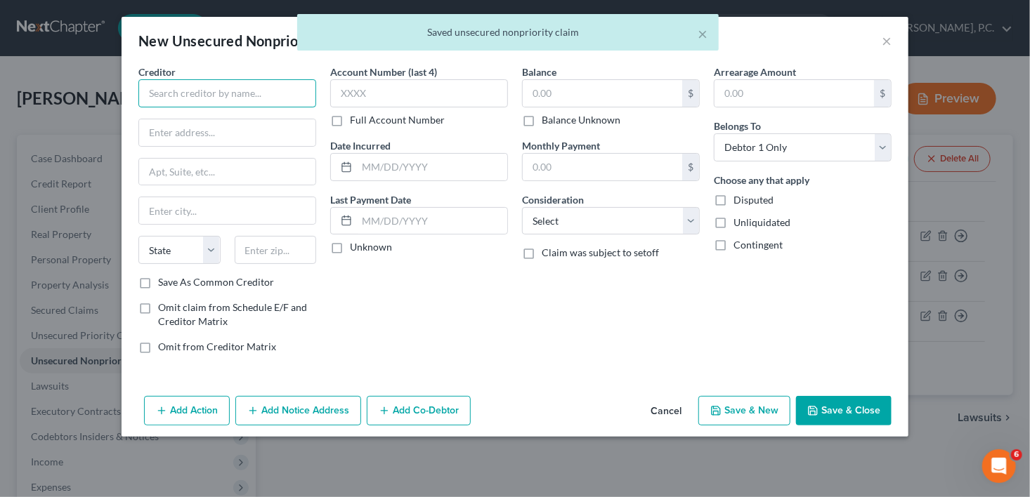
click at [154, 94] on input "text" at bounding box center [227, 93] width 178 height 28
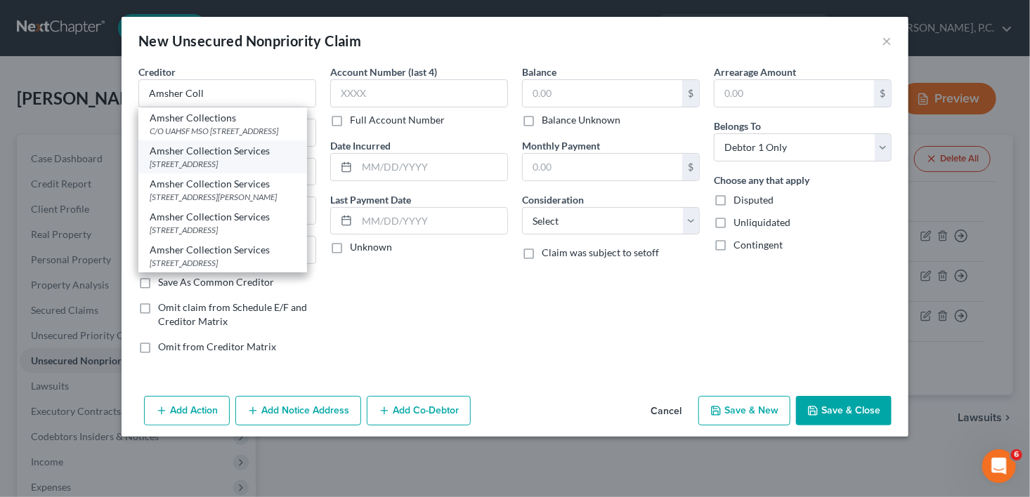
click at [169, 170] on div "[STREET_ADDRESS]" at bounding box center [223, 164] width 146 height 12
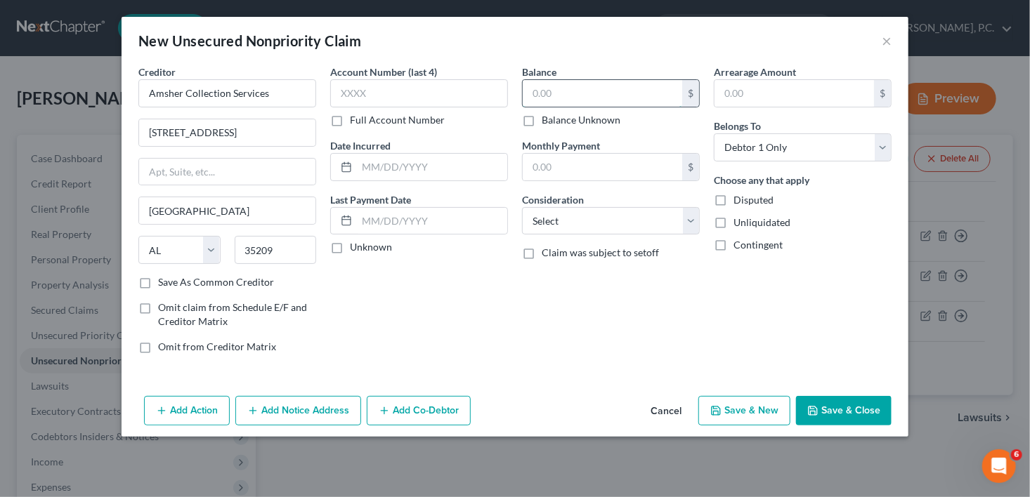
click at [544, 95] on input "text" at bounding box center [602, 93] width 159 height 27
click at [553, 207] on select "Select Cable / Satellite Services Collection Agency Credit Card Debt Debt Couns…" at bounding box center [611, 221] width 178 height 28
click at [522, 207] on select "Select Cable / Satellite Services Collection Agency Credit Card Debt Debt Couns…" at bounding box center [611, 221] width 178 height 28
click at [709, 405] on button "Save & New" at bounding box center [744, 411] width 92 height 30
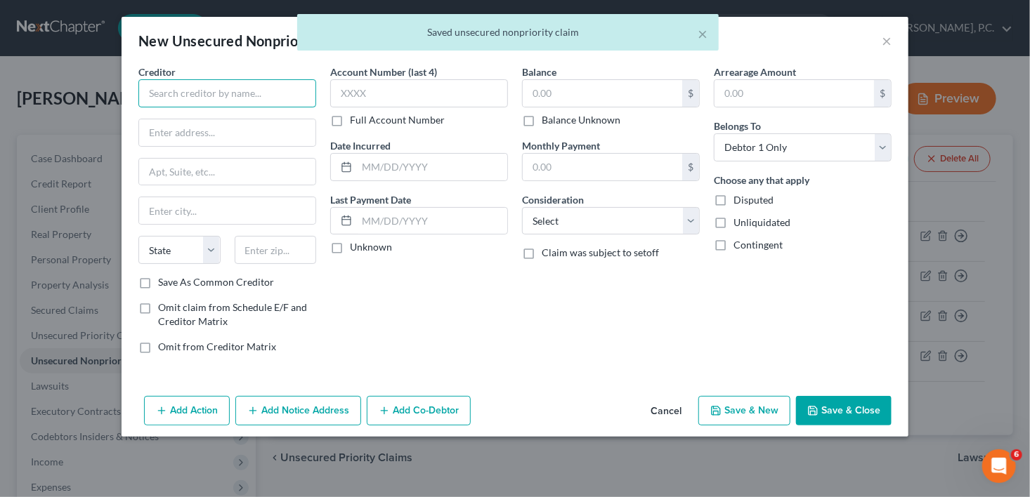
click at [157, 100] on input "text" at bounding box center [227, 93] width 178 height 28
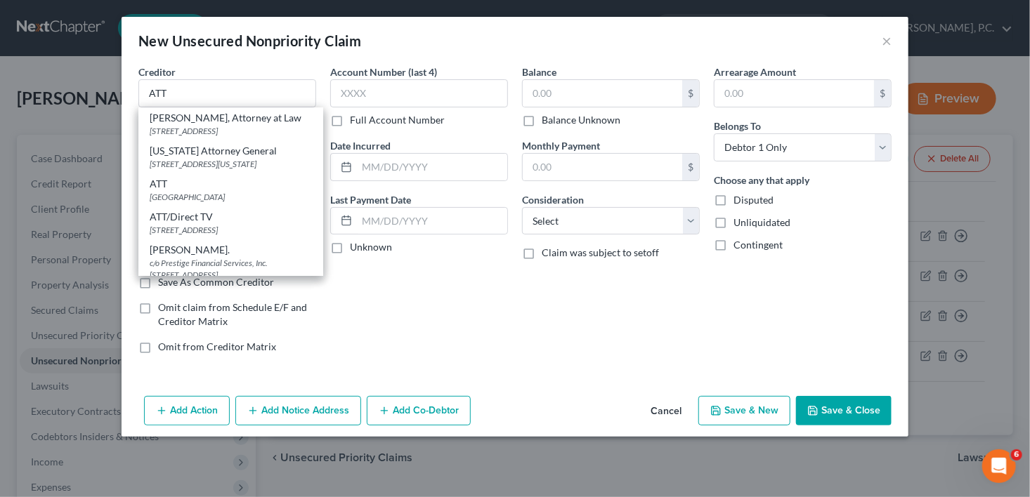
click at [190, 203] on div "[GEOGRAPHIC_DATA]" at bounding box center [231, 197] width 162 height 12
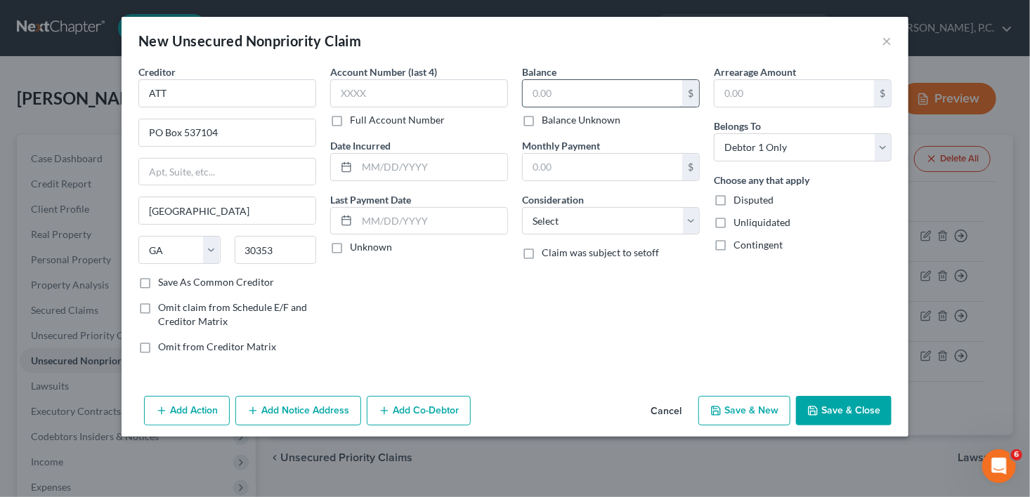
click at [528, 96] on input "text" at bounding box center [602, 93] width 159 height 27
click at [547, 224] on select "Select Cable / Satellite Services Collection Agency Credit Card Debt Debt Couns…" at bounding box center [611, 221] width 178 height 28
click at [522, 207] on select "Select Cable / Satellite Services Collection Agency Credit Card Debt Debt Couns…" at bounding box center [611, 221] width 178 height 28
click at [729, 412] on button "Save & New" at bounding box center [744, 411] width 92 height 30
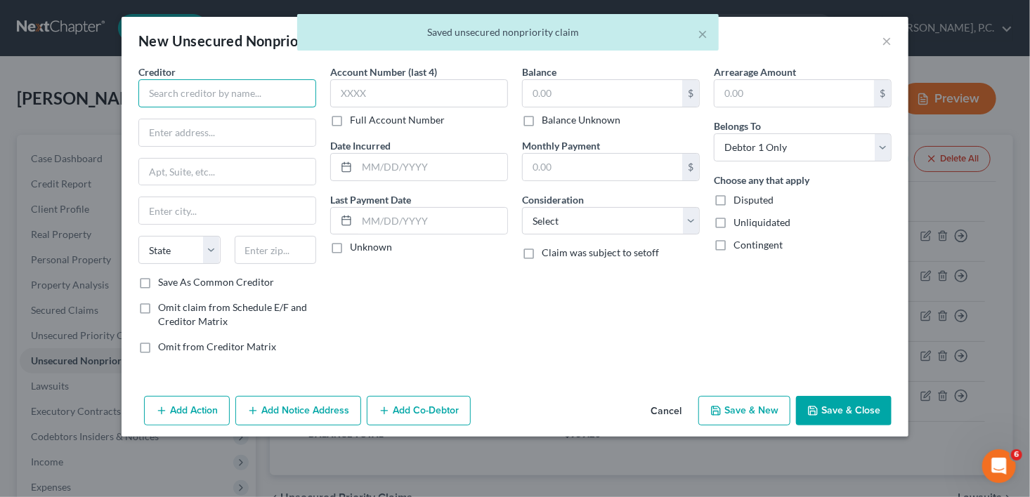
click at [149, 90] on input "text" at bounding box center [227, 93] width 178 height 28
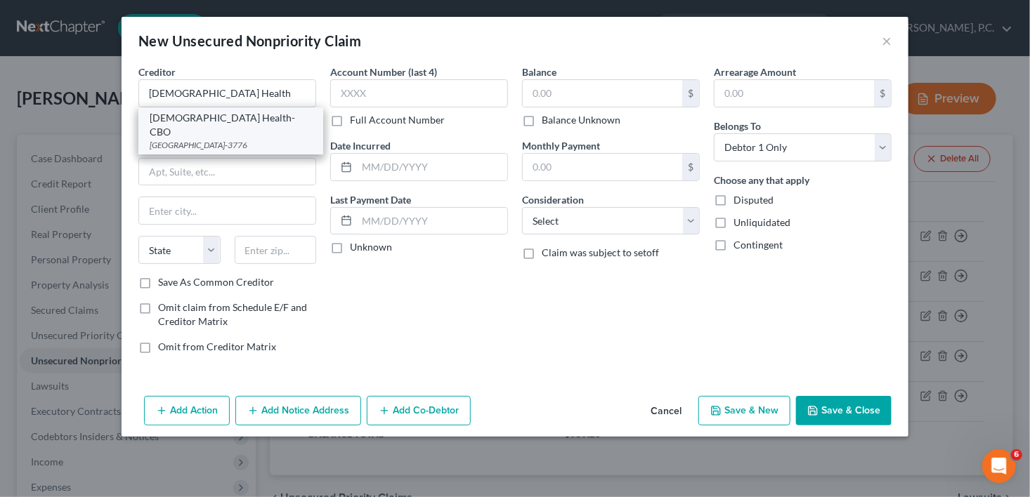
click at [150, 122] on div "[DEMOGRAPHIC_DATA] Health-CBO" at bounding box center [231, 125] width 162 height 28
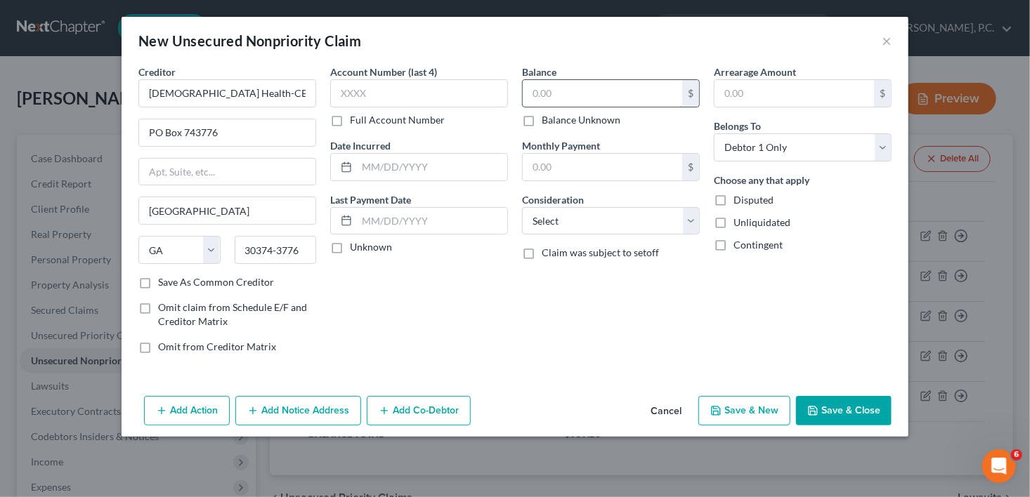
click at [539, 100] on input "text" at bounding box center [602, 93] width 159 height 27
click at [542, 120] on label "Balance Unknown" at bounding box center [581, 120] width 79 height 14
click at [547, 120] on input "Balance Unknown" at bounding box center [551, 117] width 9 height 9
click at [544, 217] on select "Select Cable / Satellite Services Collection Agency Credit Card Debt Debt Couns…" at bounding box center [611, 221] width 178 height 28
click at [522, 207] on select "Select Cable / Satellite Services Collection Agency Credit Card Debt Debt Couns…" at bounding box center [611, 221] width 178 height 28
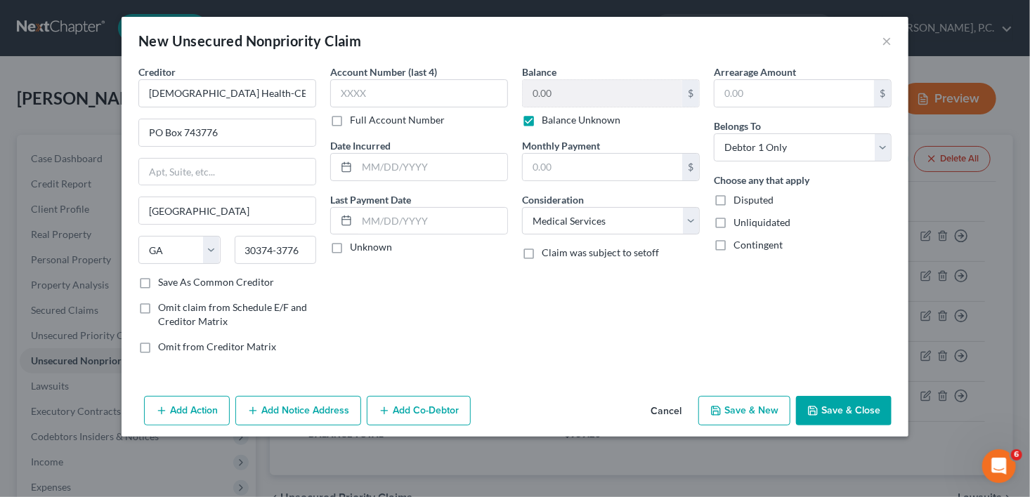
click at [757, 417] on button "Save & New" at bounding box center [744, 411] width 92 height 30
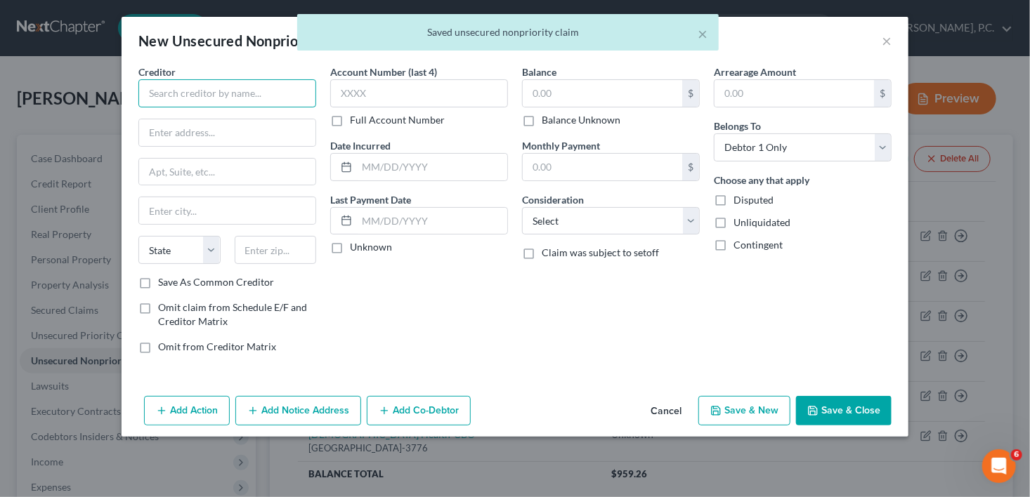
click at [173, 94] on input "text" at bounding box center [227, 93] width 178 height 28
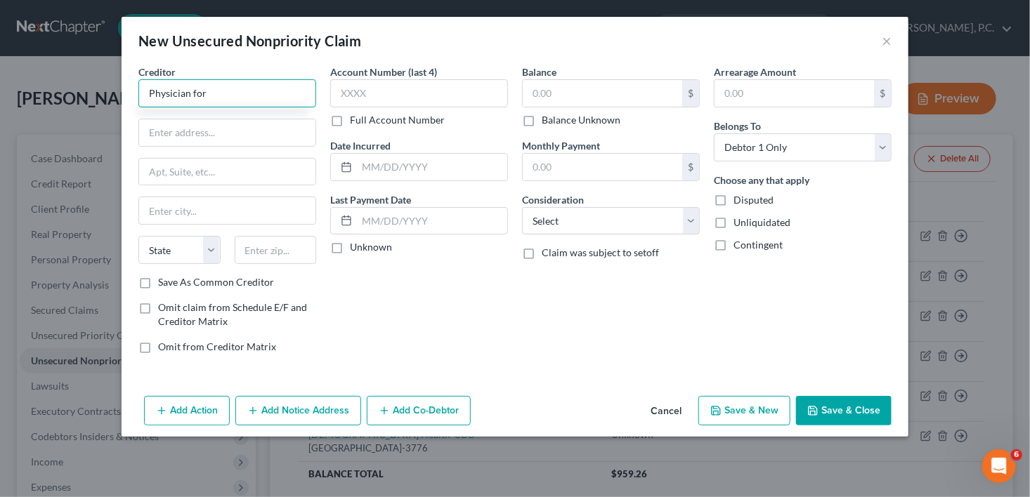
drag, startPoint x: 223, startPoint y: 93, endPoint x: 188, endPoint y: 95, distance: 34.5
click at [188, 95] on input "Physician for" at bounding box center [227, 93] width 178 height 28
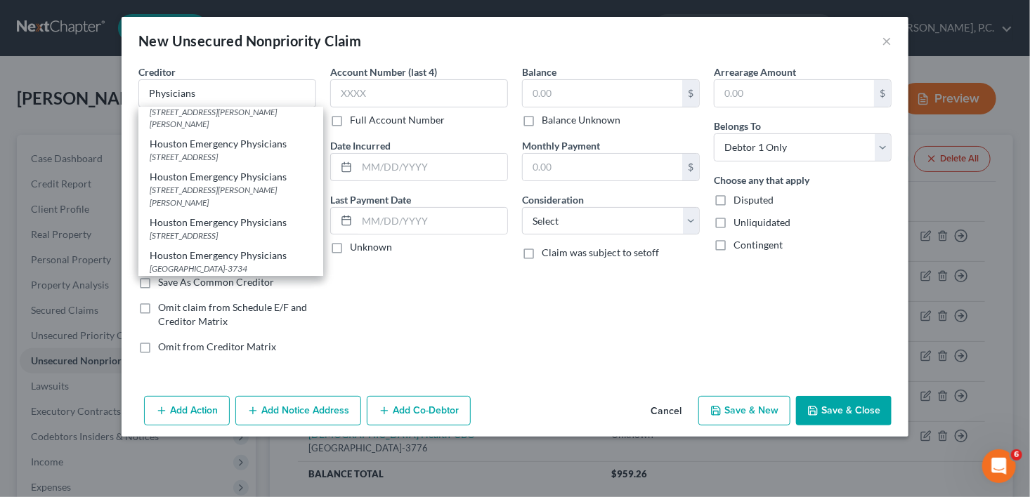
scroll to position [411, 0]
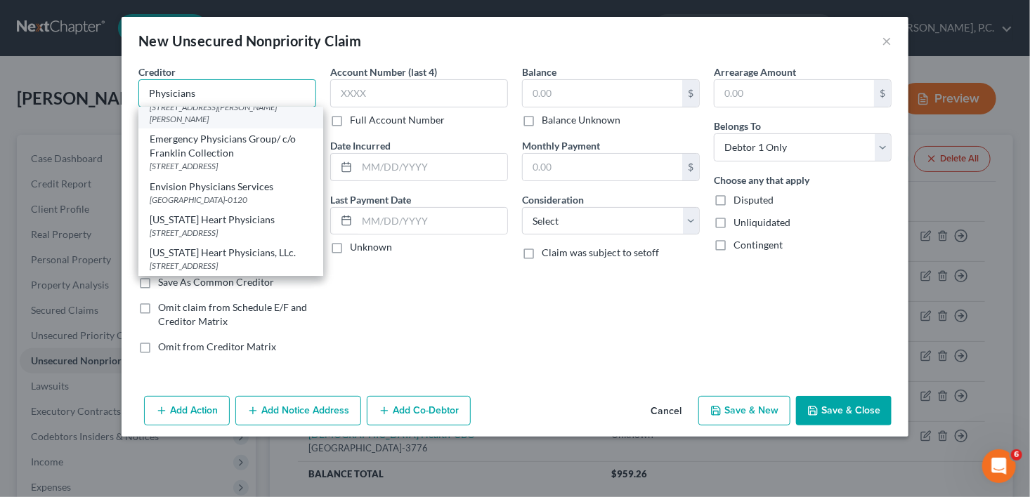
drag, startPoint x: 224, startPoint y: 84, endPoint x: 190, endPoint y: 130, distance: 57.2
click at [225, 85] on input "Physicians" at bounding box center [227, 93] width 178 height 28
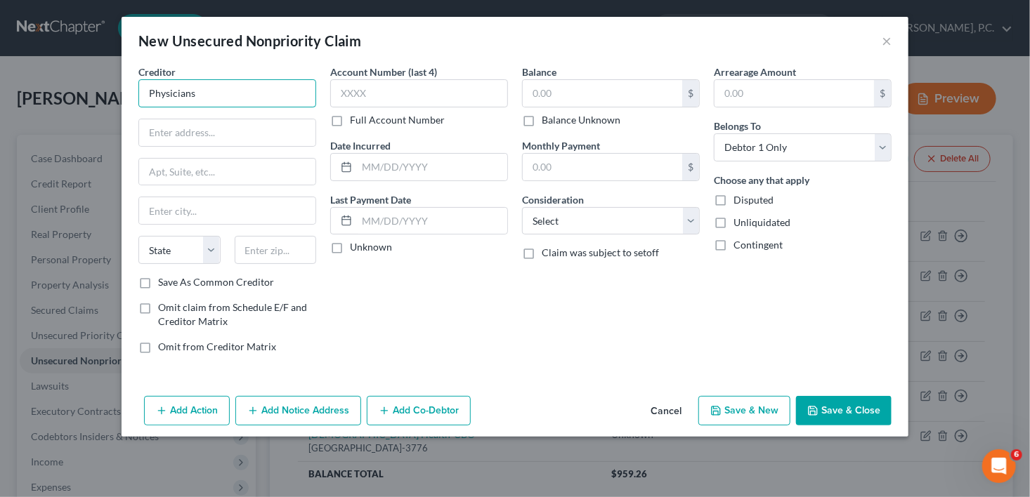
scroll to position [0, 0]
click at [189, 142] on input "text" at bounding box center [227, 132] width 176 height 27
click at [199, 94] on input "Physicians" at bounding box center [227, 93] width 178 height 28
click at [158, 275] on label "Save As Common Creditor" at bounding box center [216, 282] width 116 height 14
click at [164, 275] on input "Save As Common Creditor" at bounding box center [168, 279] width 9 height 9
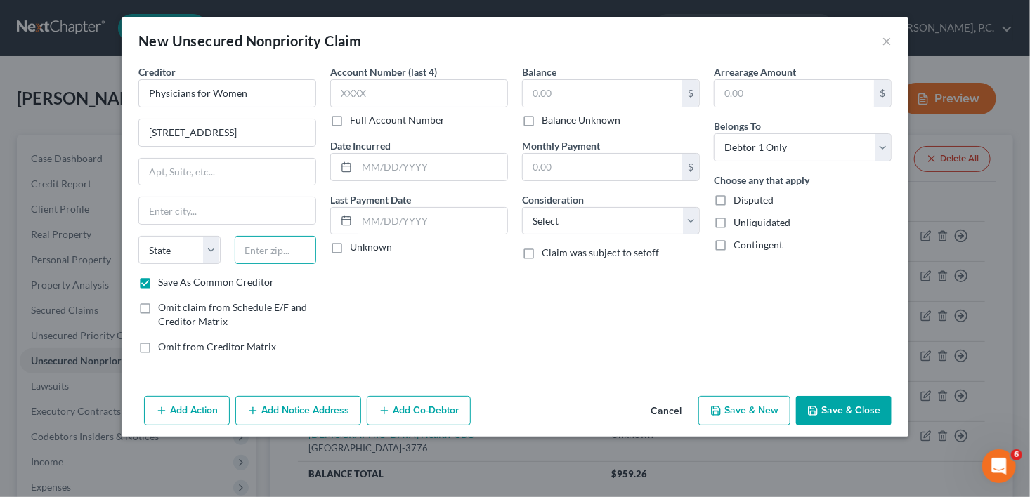
click at [245, 244] on input "text" at bounding box center [276, 250] width 82 height 28
click at [176, 244] on select "State [US_STATE] AK AR AZ CA CO CT DE DC [GEOGRAPHIC_DATA] [GEOGRAPHIC_DATA] GU…" at bounding box center [179, 250] width 82 height 28
click at [260, 213] on input "Bonaire" at bounding box center [227, 210] width 176 height 27
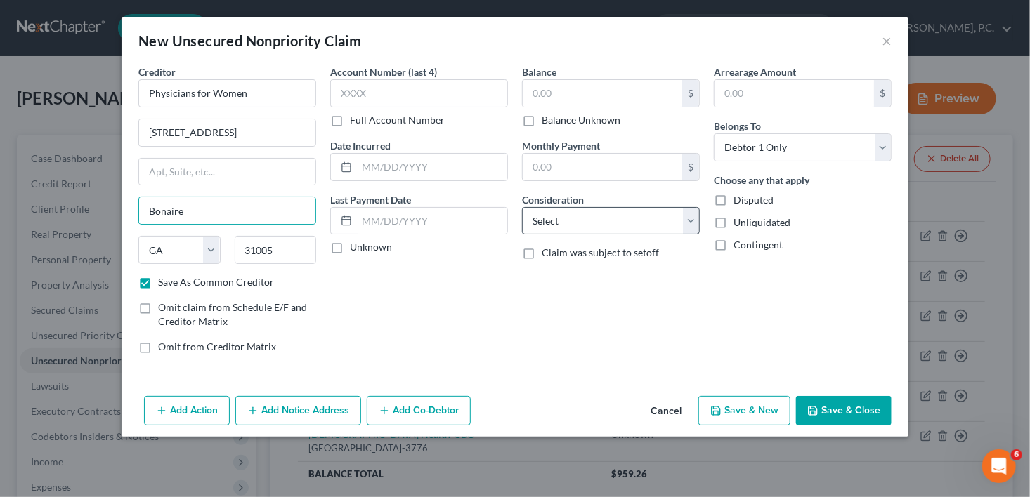
drag, startPoint x: 530, startPoint y: 122, endPoint x: 544, endPoint y: 233, distance: 111.9
click at [542, 122] on label "Balance Unknown" at bounding box center [581, 120] width 79 height 14
click at [547, 122] on input "Balance Unknown" at bounding box center [551, 117] width 9 height 9
click at [552, 216] on select "Select Cable / Satellite Services Collection Agency Credit Card Debt Debt Couns…" at bounding box center [611, 221] width 178 height 28
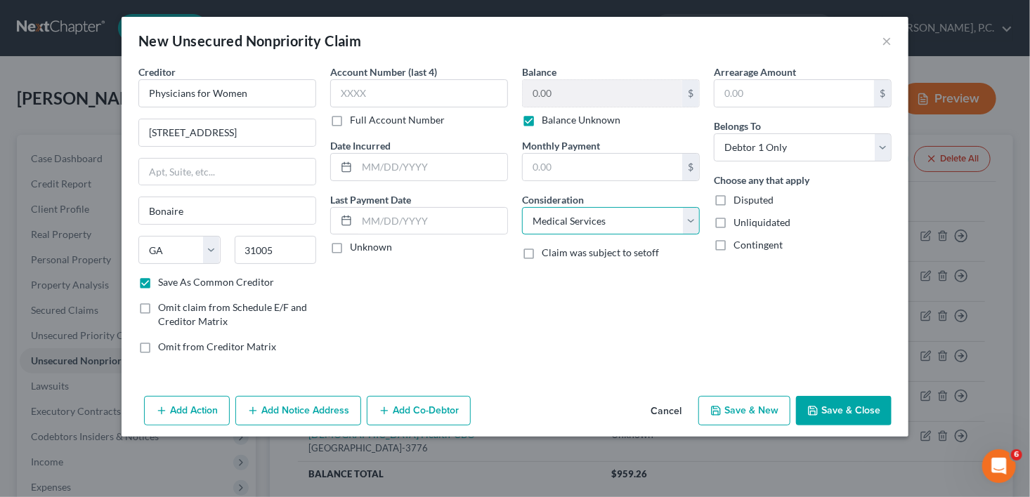
click at [522, 207] on select "Select Cable / Satellite Services Collection Agency Credit Card Debt Debt Couns…" at bounding box center [611, 221] width 178 height 28
click at [744, 407] on button "Save & New" at bounding box center [744, 411] width 92 height 30
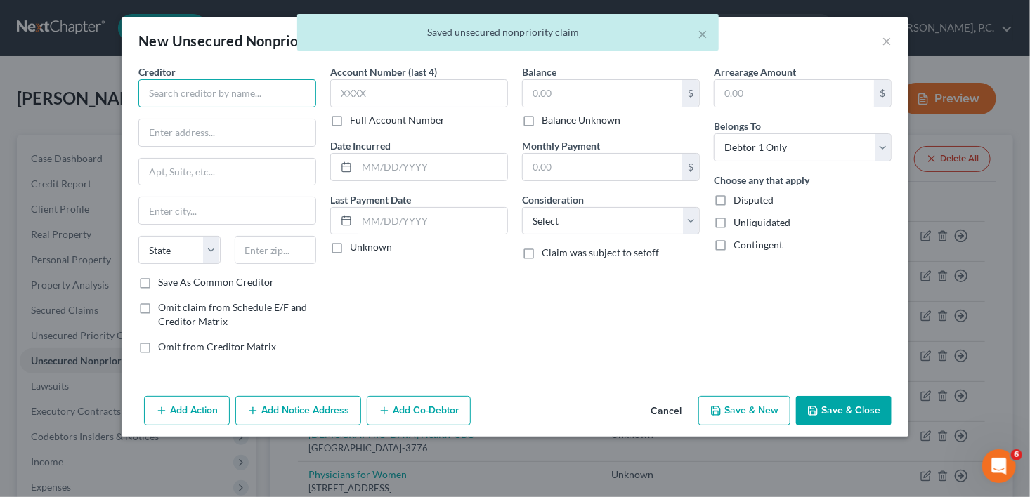
click at [169, 91] on input "text" at bounding box center [227, 93] width 178 height 28
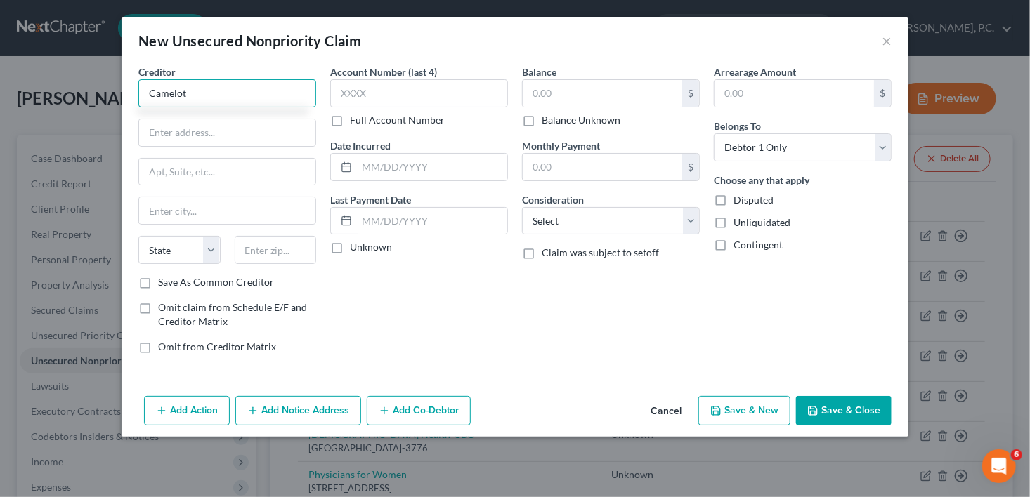
drag, startPoint x: 190, startPoint y: 95, endPoint x: 169, endPoint y: 97, distance: 21.2
click at [169, 97] on input "Camelot" at bounding box center [227, 93] width 178 height 28
click at [233, 70] on div "Creditor * Camelot" at bounding box center [227, 86] width 178 height 43
drag, startPoint x: 202, startPoint y: 93, endPoint x: 123, endPoint y: 91, distance: 78.7
click at [123, 91] on div "Creditor * Camelot State [US_STATE] AK AR AZ CA CO CT DE DC [GEOGRAPHIC_DATA] […" at bounding box center [515, 228] width 787 height 326
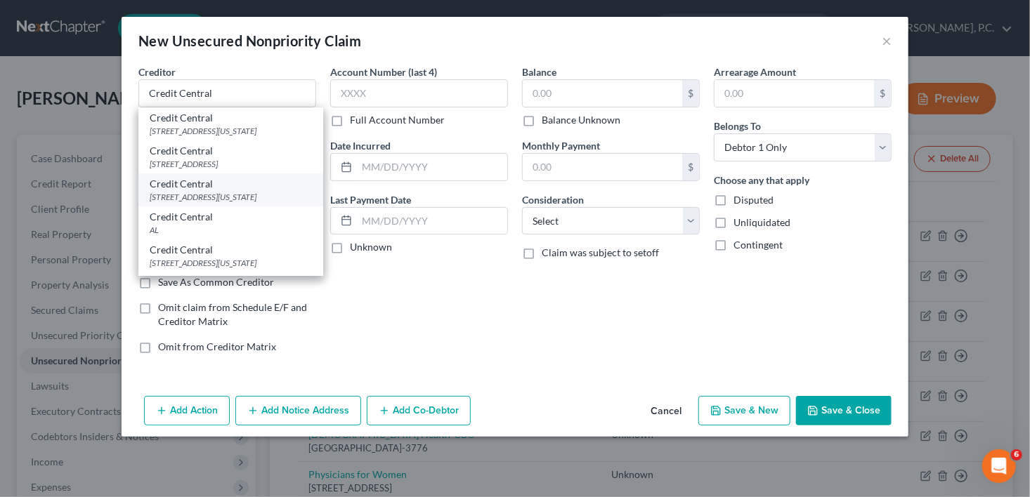
click at [211, 195] on div "[STREET_ADDRESS][US_STATE]" at bounding box center [231, 197] width 162 height 12
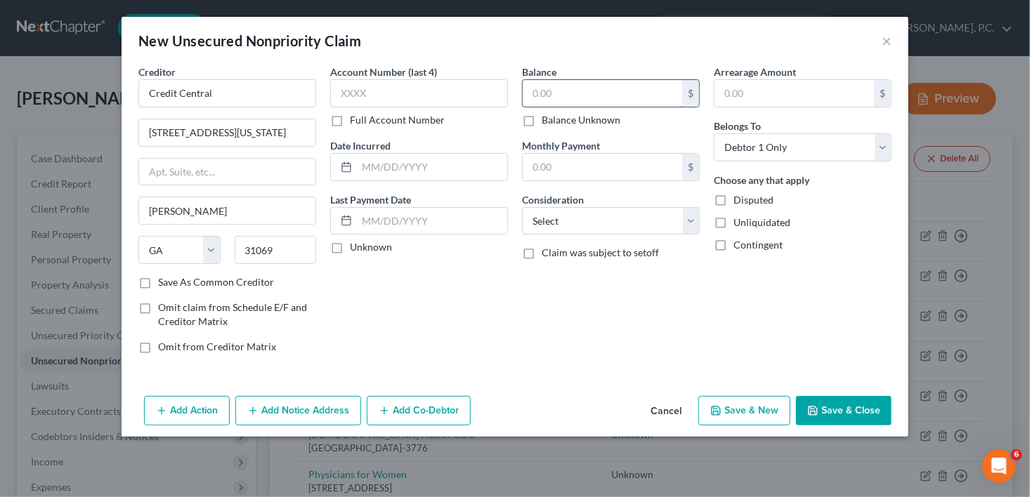
click at [567, 91] on input "text" at bounding box center [602, 93] width 159 height 27
click at [561, 220] on select "Select Cable / Satellite Services Collection Agency Credit Card Debt Debt Couns…" at bounding box center [611, 221] width 178 height 28
click at [522, 207] on select "Select Cable / Satellite Services Collection Agency Credit Card Debt Debt Couns…" at bounding box center [611, 221] width 178 height 28
click at [754, 409] on button "Save & New" at bounding box center [744, 411] width 92 height 30
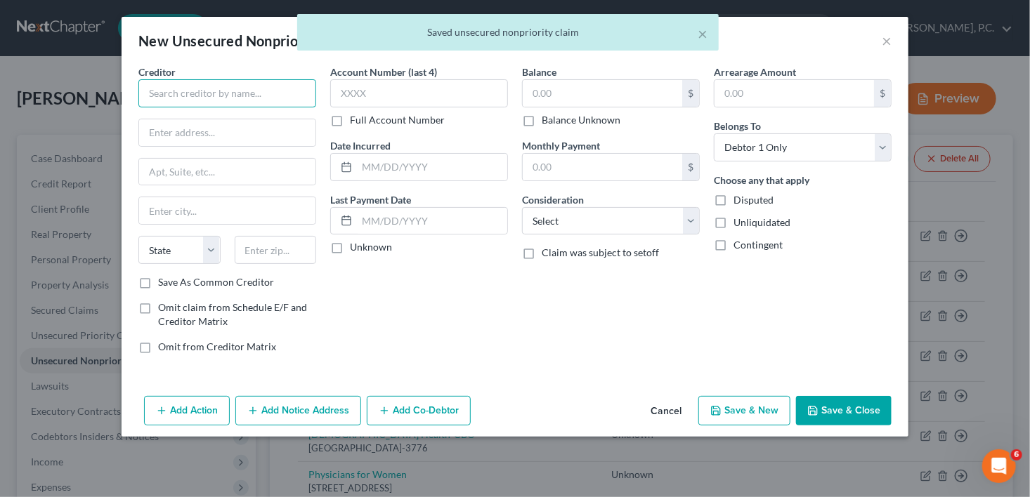
click at [161, 93] on input "text" at bounding box center [227, 93] width 178 height 28
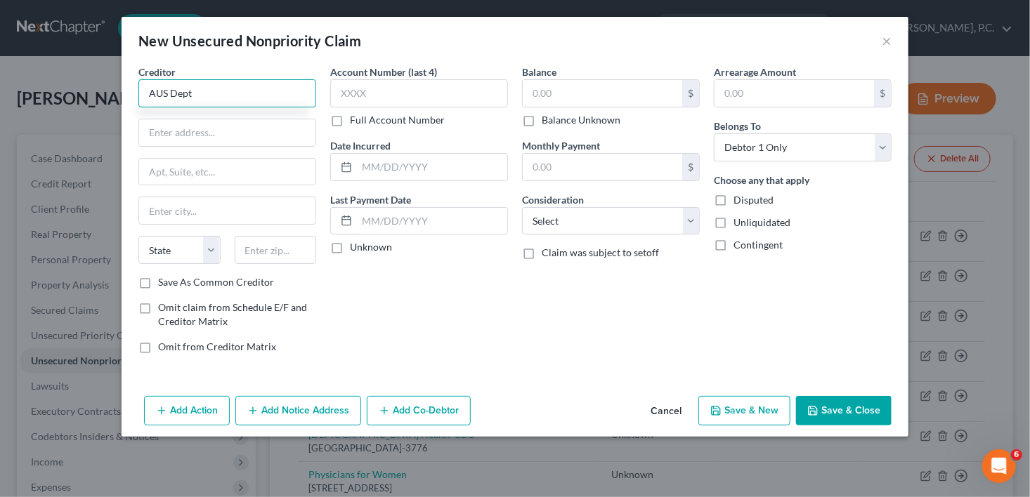
click at [155, 95] on input "AUS Dept" at bounding box center [227, 93] width 178 height 28
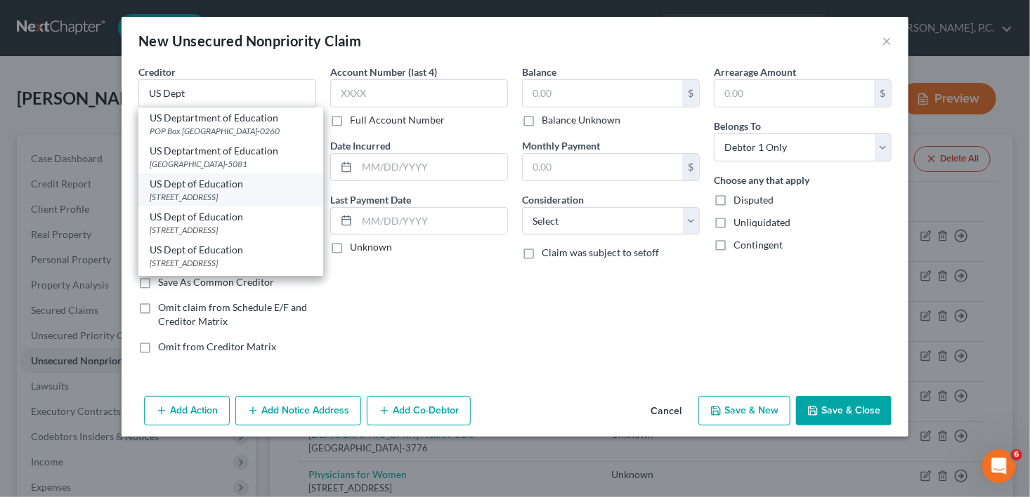
click at [219, 191] on div "US Dept of Education" at bounding box center [231, 184] width 162 height 14
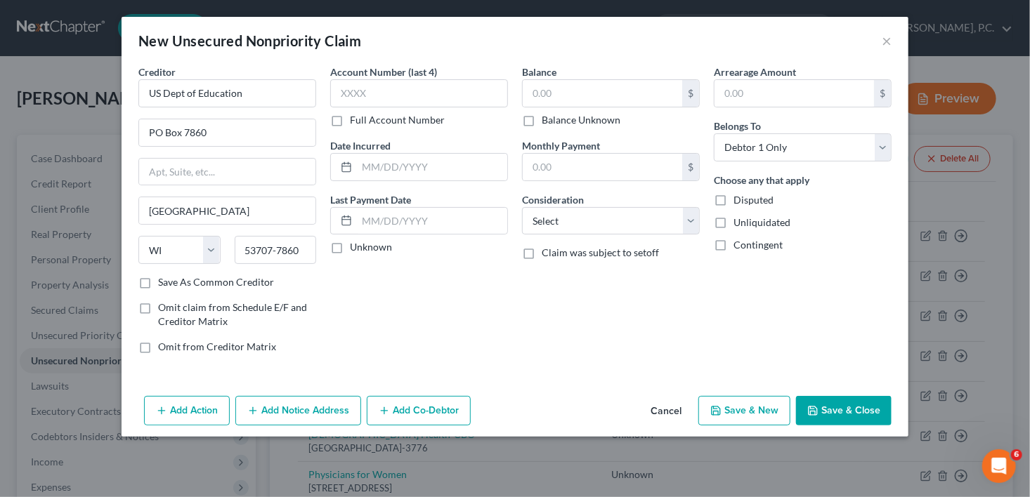
click at [590, 106] on div "$" at bounding box center [611, 93] width 178 height 28
click at [566, 72] on div "Balance $ Balance Unknown Balance Undetermined $ Balance Unknown" at bounding box center [611, 96] width 178 height 63
click at [560, 97] on input "text" at bounding box center [602, 93] width 159 height 27
click at [542, 218] on select "Select Cable / Satellite Services Collection Agency Credit Card Debt Debt Couns…" at bounding box center [611, 221] width 178 height 28
click at [522, 207] on select "Select Cable / Satellite Services Collection Agency Credit Card Debt Debt Couns…" at bounding box center [611, 221] width 178 height 28
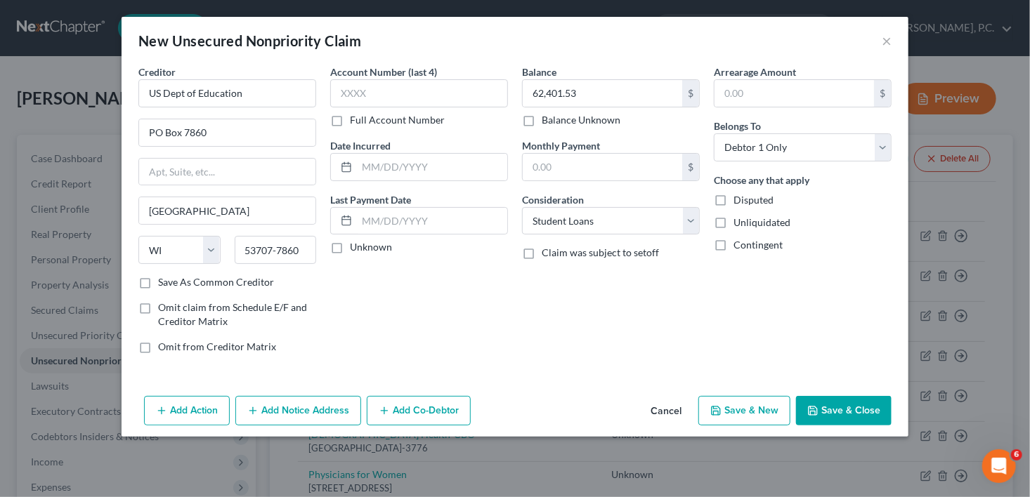
click at [289, 417] on button "Add Notice Address" at bounding box center [298, 411] width 126 height 30
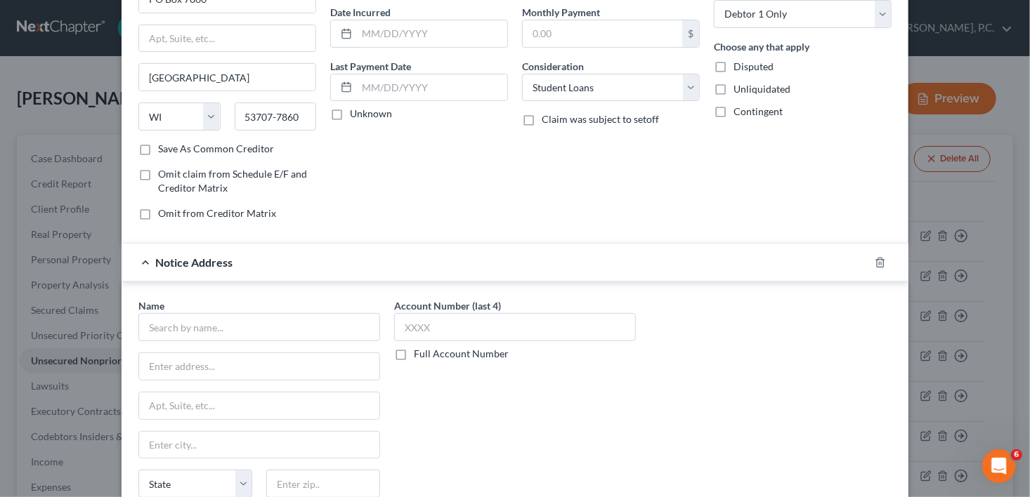
scroll to position [165, 0]
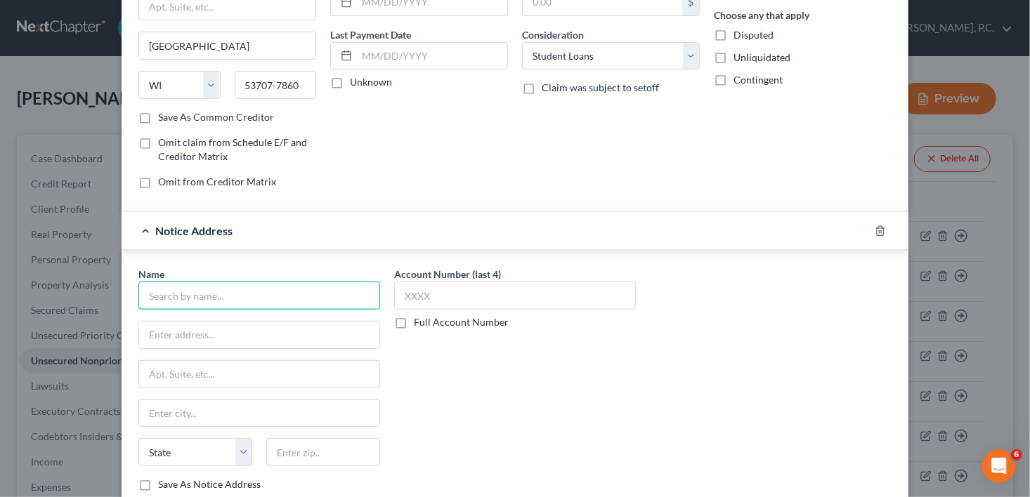
click at [281, 292] on input "text" at bounding box center [259, 296] width 242 height 28
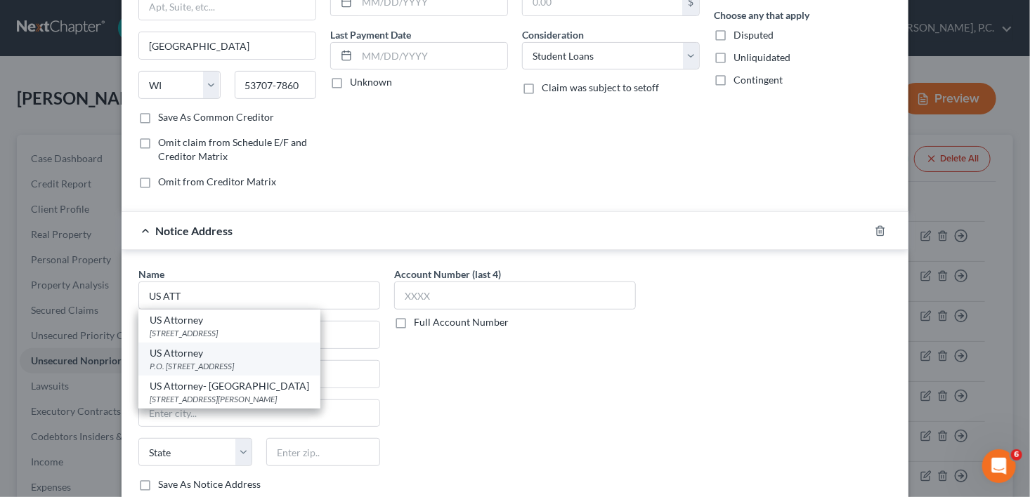
click at [236, 360] on div "P.O. [STREET_ADDRESS]" at bounding box center [229, 366] width 159 height 12
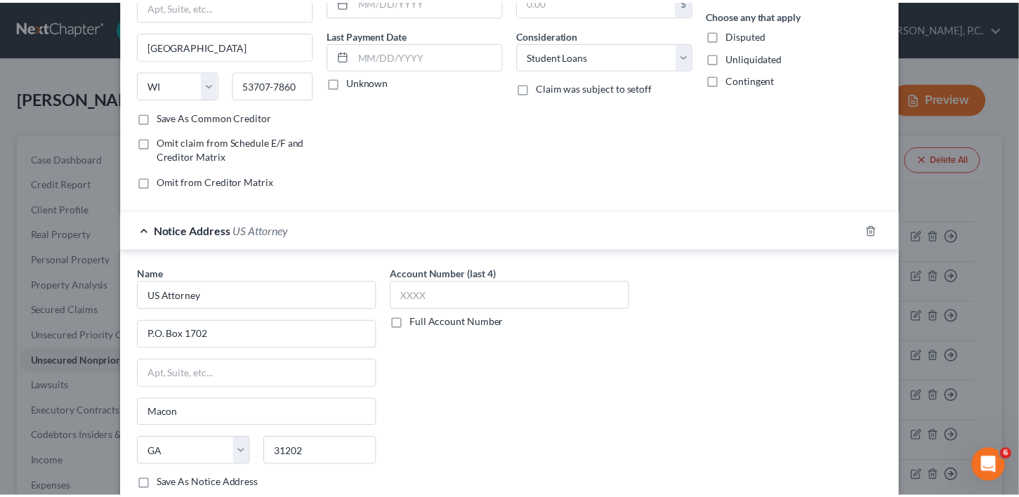
scroll to position [256, 0]
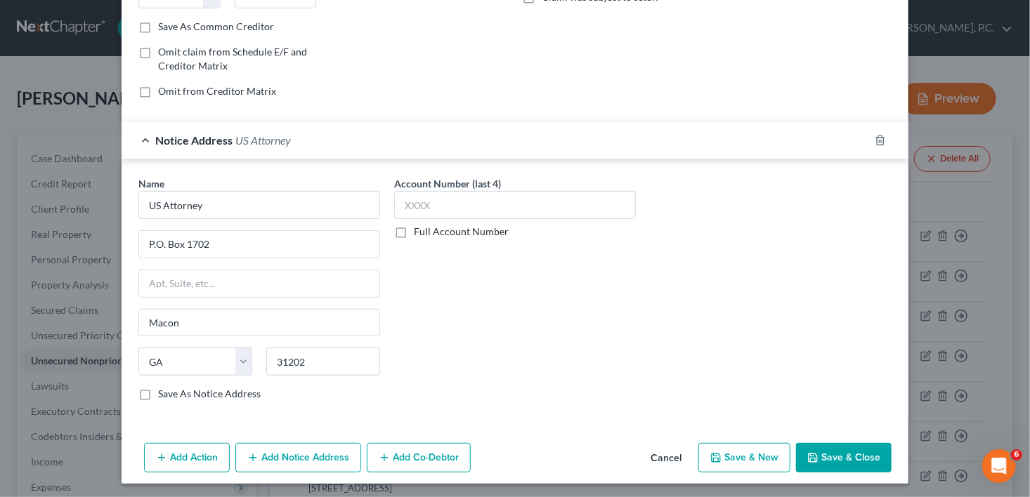
click at [822, 451] on button "Save & Close" at bounding box center [844, 458] width 96 height 30
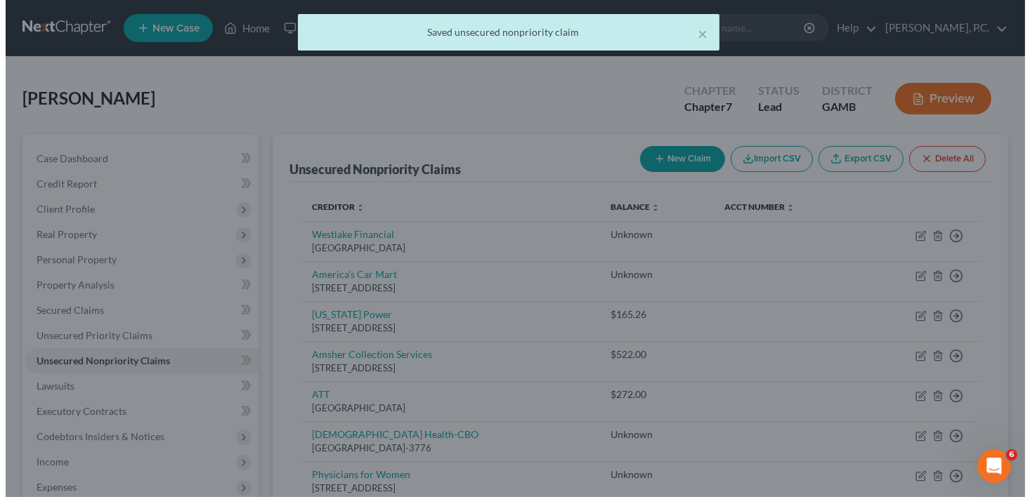
scroll to position [0, 0]
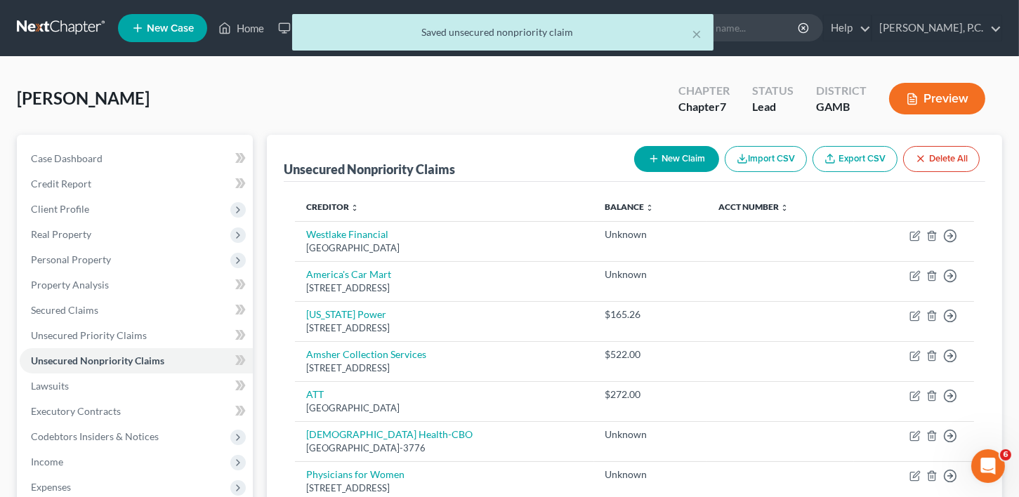
click at [665, 149] on button "New Claim" at bounding box center [676, 159] width 85 height 26
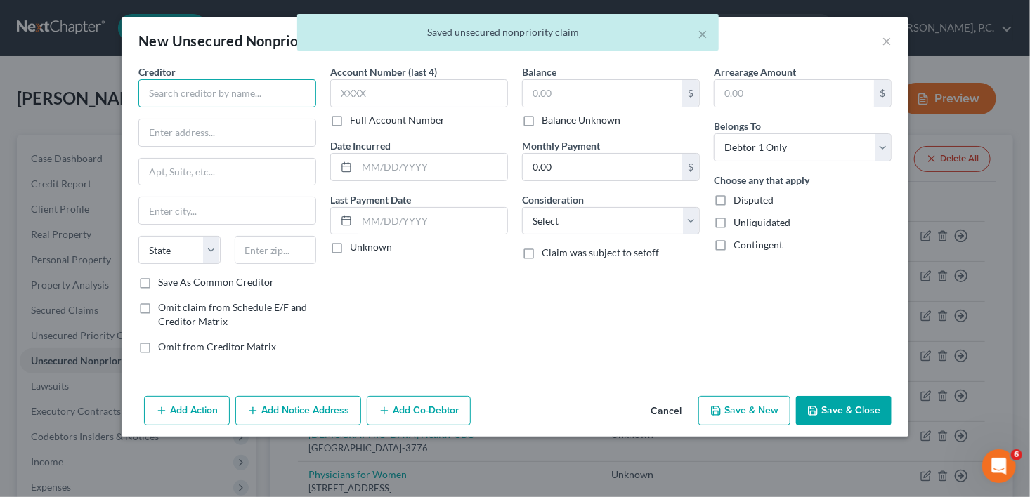
click at [150, 93] on input "text" at bounding box center [227, 93] width 178 height 28
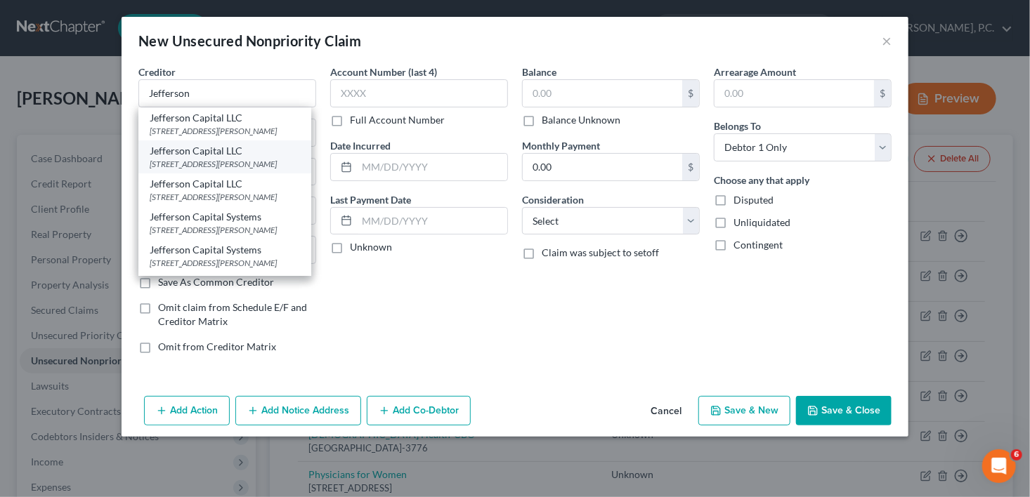
click at [174, 158] on div "Jefferson Capital LLC" at bounding box center [225, 151] width 150 height 14
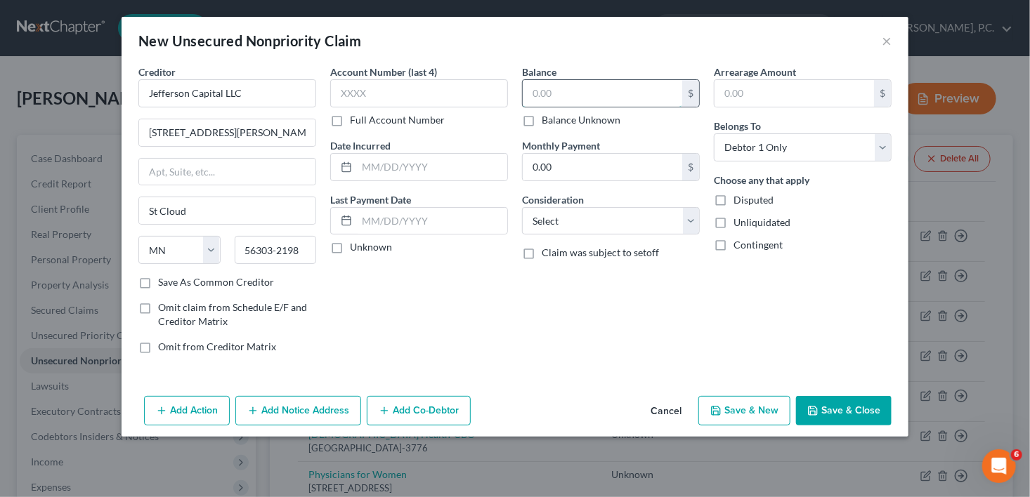
click at [540, 98] on input "text" at bounding box center [602, 93] width 159 height 27
click at [555, 213] on select "Select Cable / Satellite Services Collection Agency Credit Card Debt Debt Couns…" at bounding box center [611, 221] width 178 height 28
click at [522, 207] on select "Select Cable / Satellite Services Collection Agency Credit Card Debt Debt Couns…" at bounding box center [611, 221] width 178 height 28
click at [745, 416] on button "Save & New" at bounding box center [744, 411] width 92 height 30
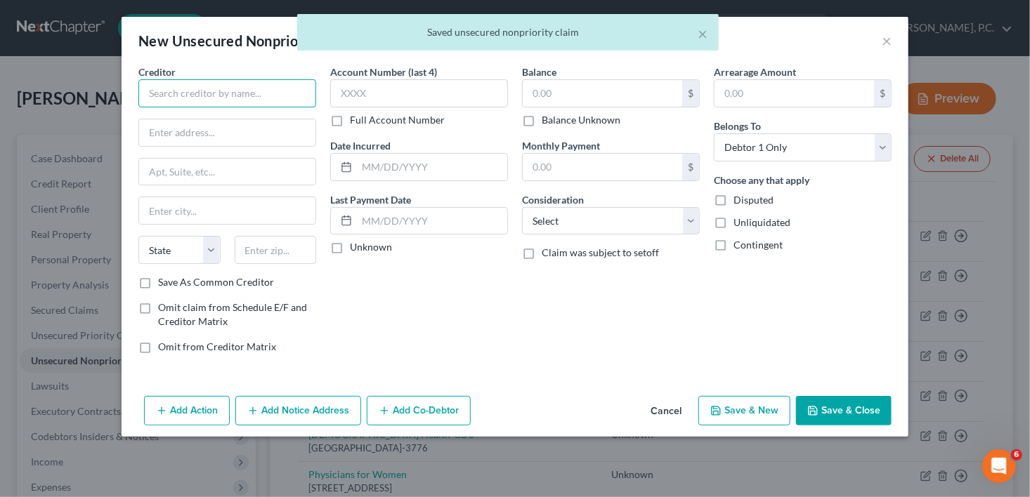
click at [162, 97] on input "text" at bounding box center [227, 93] width 178 height 28
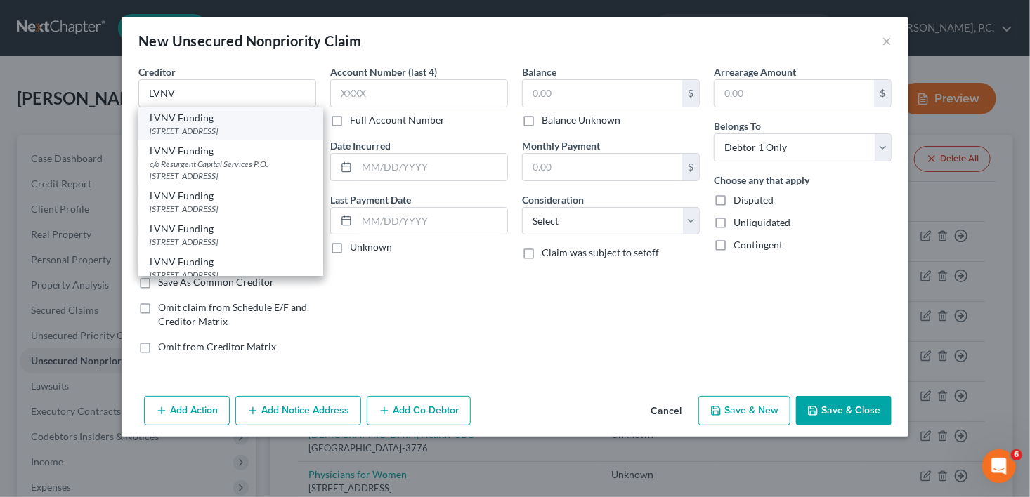
click at [208, 126] on div "[STREET_ADDRESS]" at bounding box center [231, 131] width 162 height 12
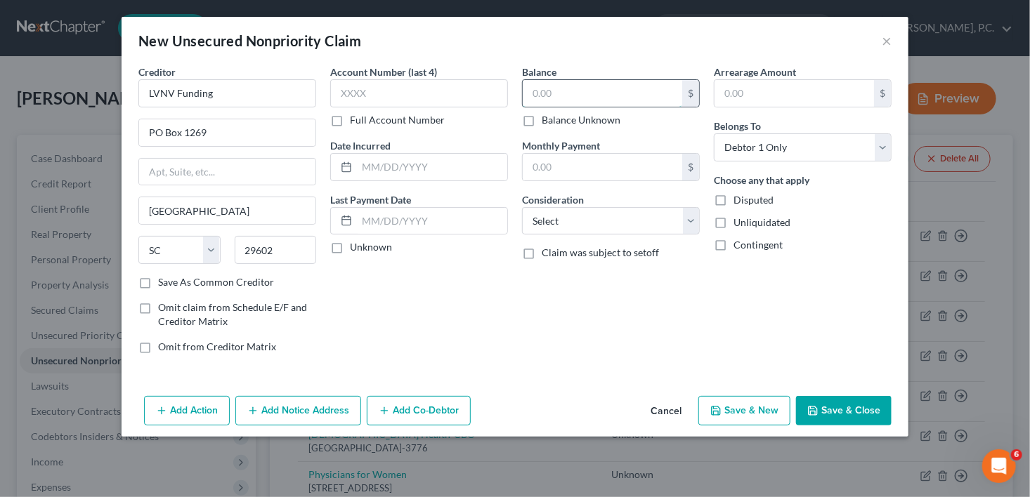
click at [561, 102] on input "text" at bounding box center [602, 93] width 159 height 27
click at [539, 222] on select "Select Cable / Satellite Services Collection Agency Credit Card Debt Debt Couns…" at bounding box center [611, 221] width 178 height 28
click at [522, 207] on select "Select Cable / Satellite Services Collection Agency Credit Card Debt Debt Couns…" at bounding box center [611, 221] width 178 height 28
click at [741, 405] on button "Save & New" at bounding box center [744, 411] width 92 height 30
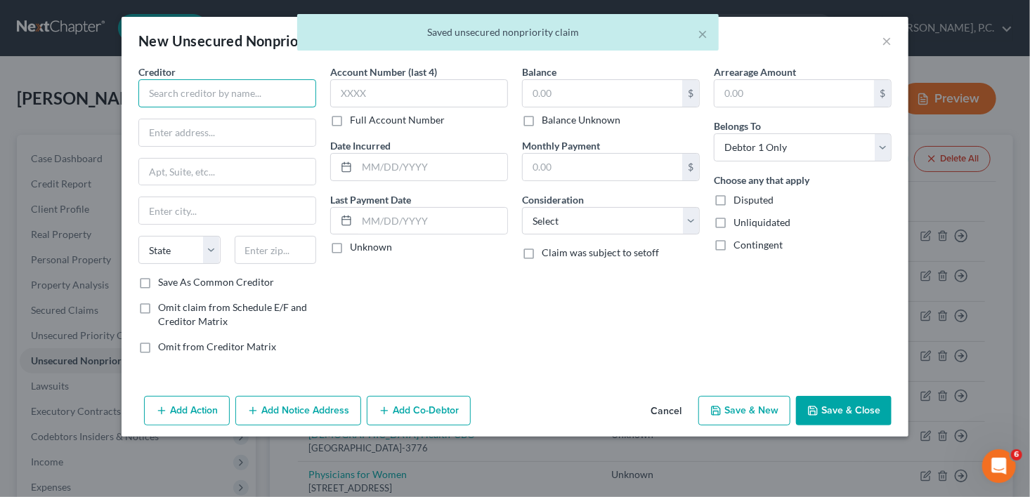
click at [202, 91] on input "text" at bounding box center [227, 93] width 178 height 28
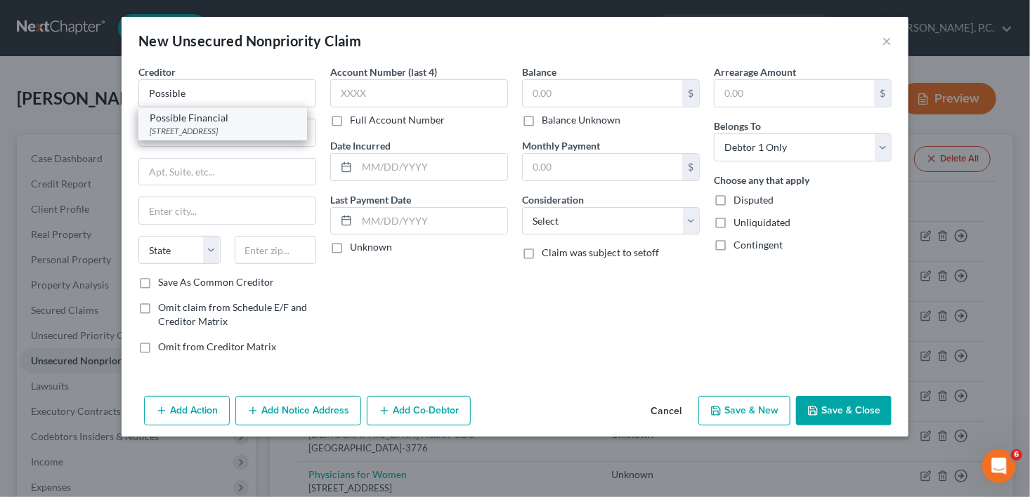
click at [211, 129] on div "[STREET_ADDRESS]" at bounding box center [223, 131] width 146 height 12
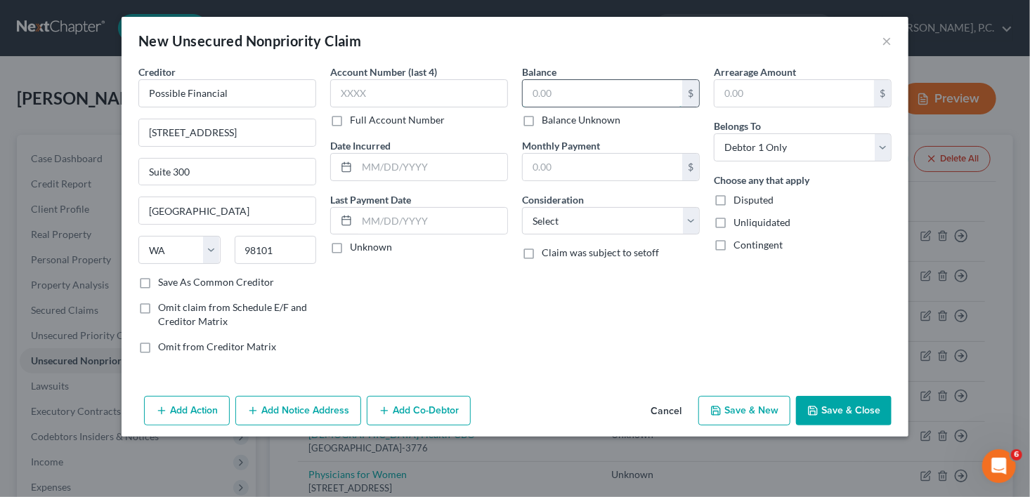
click at [550, 100] on input "text" at bounding box center [602, 93] width 159 height 27
click at [584, 228] on select "Select Cable / Satellite Services Collection Agency Credit Card Debt Debt Couns…" at bounding box center [611, 221] width 178 height 28
click at [522, 207] on select "Select Cable / Satellite Services Collection Agency Credit Card Debt Debt Couns…" at bounding box center [611, 221] width 178 height 28
click at [739, 428] on div "Add Action Add Notice Address Add Co-Debtor Cancel Save & New Save & Close" at bounding box center [515, 414] width 787 height 46
click at [740, 413] on button "Save & New" at bounding box center [744, 411] width 92 height 30
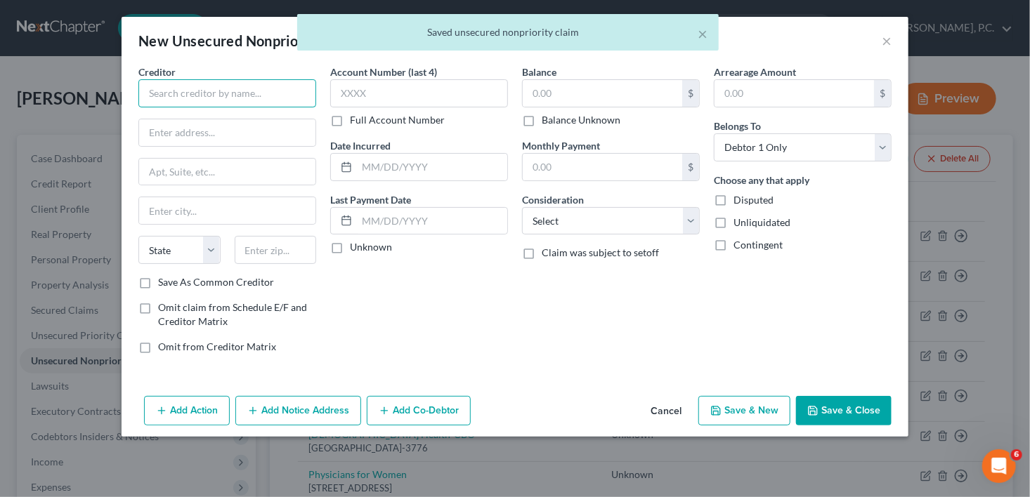
click at [154, 98] on input "text" at bounding box center [227, 93] width 178 height 28
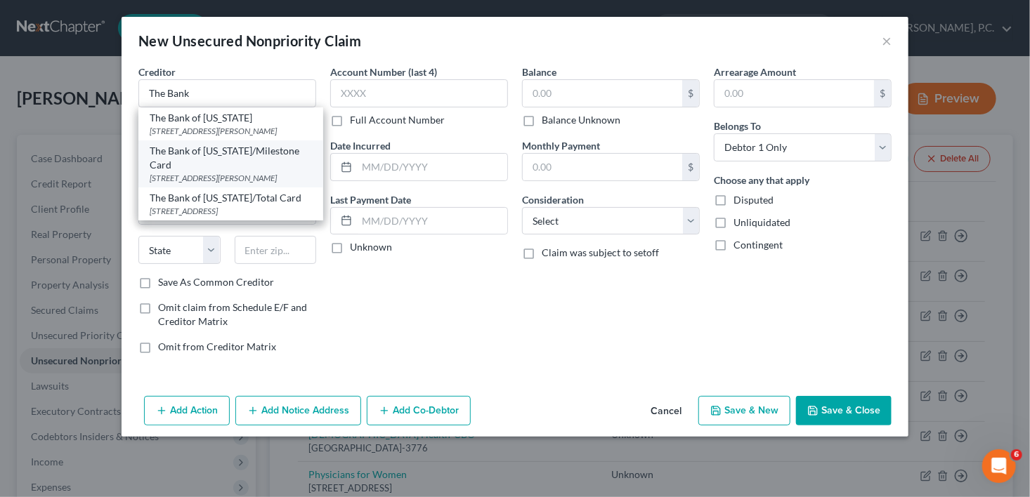
click at [221, 172] on div "[STREET_ADDRESS][PERSON_NAME]" at bounding box center [231, 178] width 162 height 12
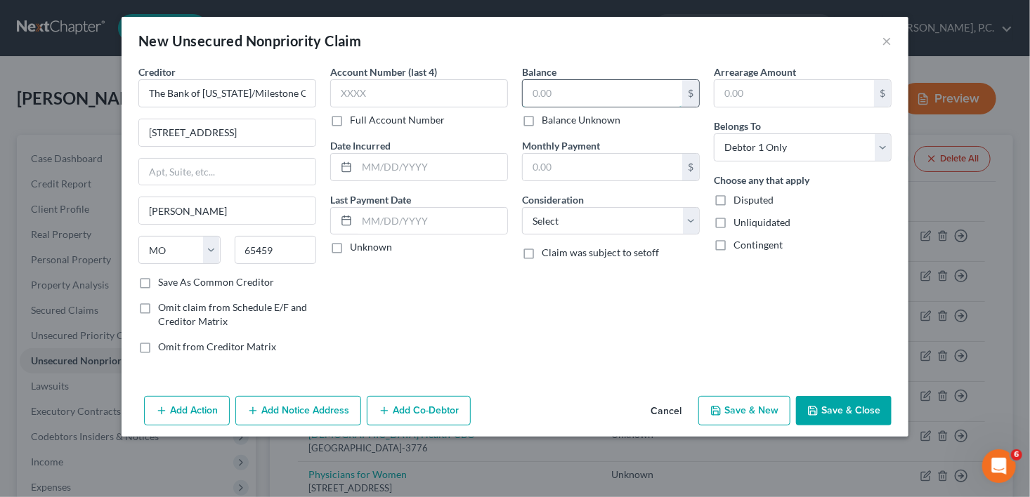
click at [580, 96] on input "text" at bounding box center [602, 93] width 159 height 27
drag, startPoint x: 573, startPoint y: 227, endPoint x: 568, endPoint y: 207, distance: 20.3
click at [573, 227] on select "Select Cable / Satellite Services Collection Agency Credit Card Debt Debt Couns…" at bounding box center [611, 221] width 178 height 28
click at [522, 207] on select "Select Cable / Satellite Services Collection Agency Credit Card Debt Debt Couns…" at bounding box center [611, 221] width 178 height 28
click at [708, 403] on button "Save & New" at bounding box center [744, 411] width 92 height 30
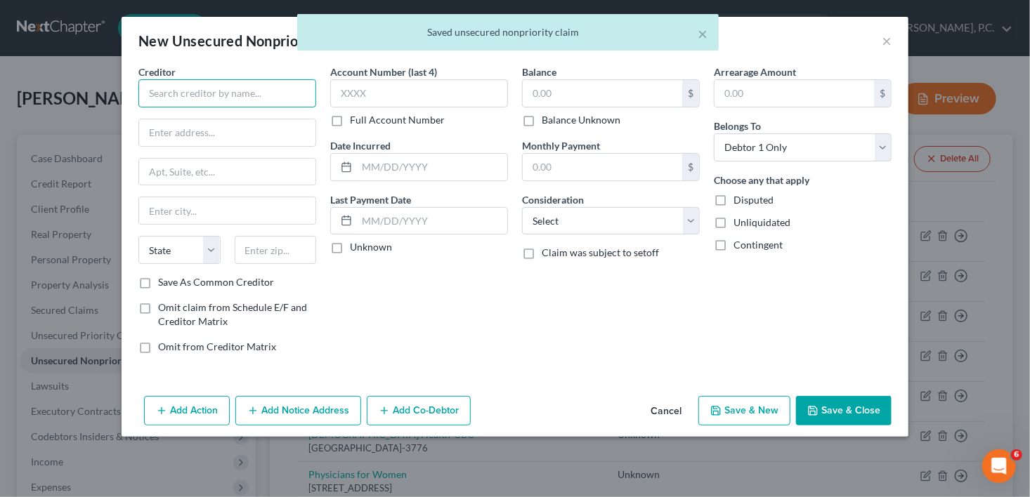
click at [179, 91] on input "text" at bounding box center [227, 93] width 178 height 28
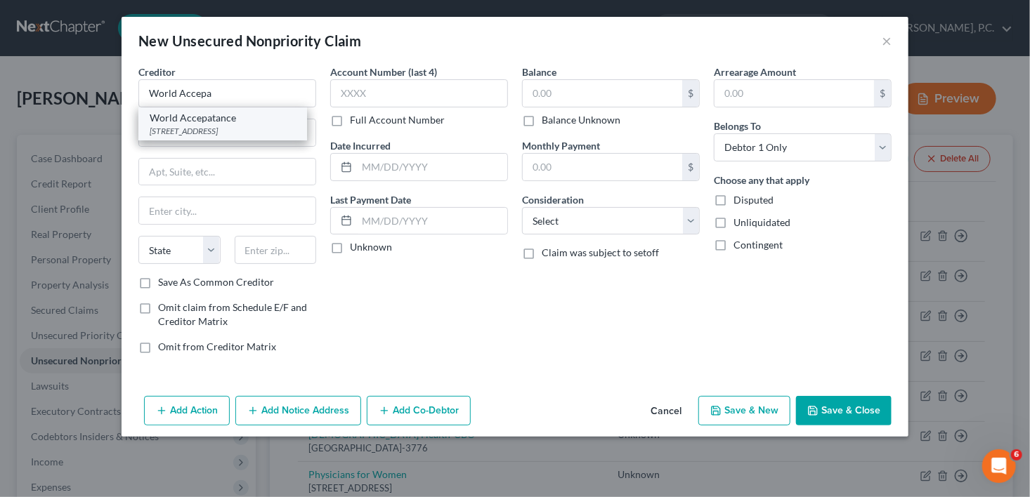
click at [194, 130] on div "[STREET_ADDRESS]" at bounding box center [223, 131] width 146 height 12
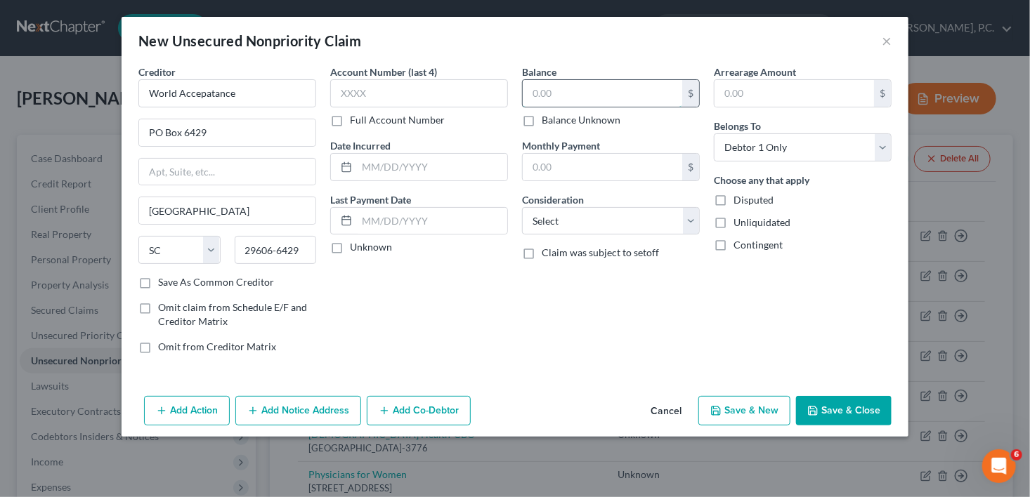
click at [544, 84] on input "text" at bounding box center [602, 93] width 159 height 27
drag, startPoint x: 544, startPoint y: 217, endPoint x: 540, endPoint y: 209, distance: 8.5
click at [544, 217] on select "Select Cable / Satellite Services Collection Agency Credit Card Debt Debt Couns…" at bounding box center [611, 221] width 178 height 28
click at [522, 207] on select "Select Cable / Satellite Services Collection Agency Credit Card Debt Debt Couns…" at bounding box center [611, 221] width 178 height 28
click at [709, 407] on button "Save & New" at bounding box center [744, 411] width 92 height 30
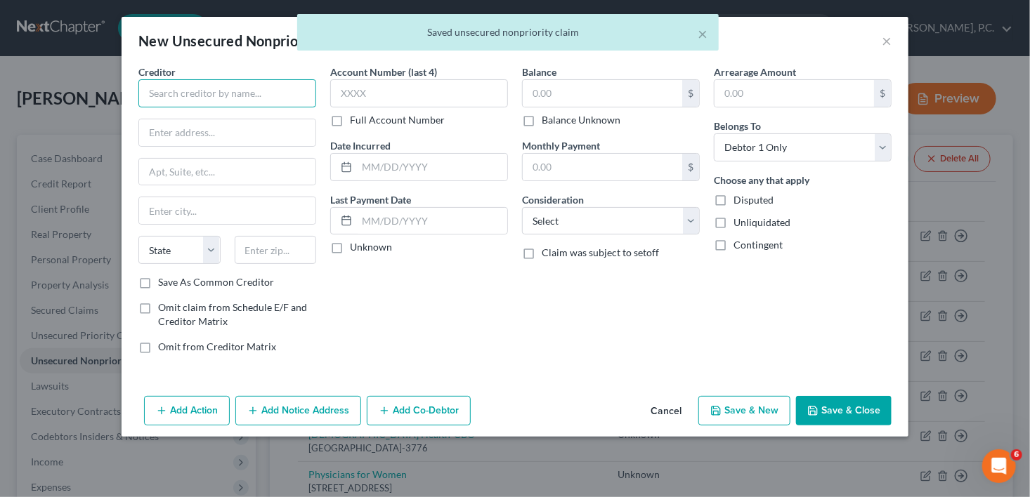
click at [242, 90] on input "text" at bounding box center [227, 93] width 178 height 28
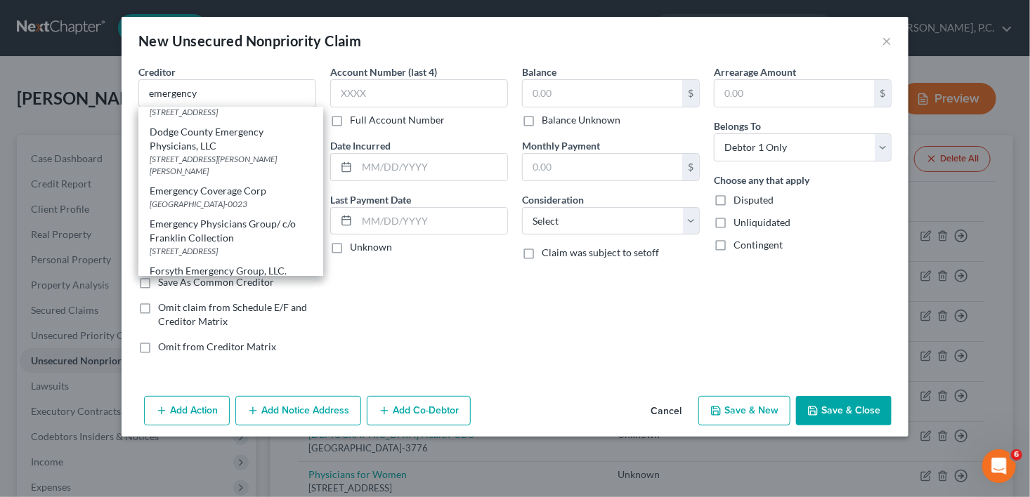
scroll to position [275, 0]
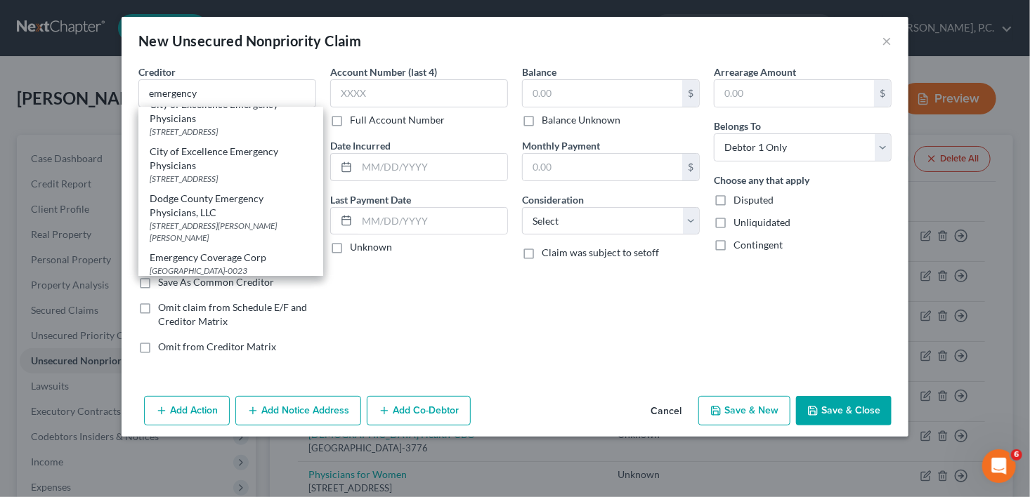
click at [324, 268] on div "Account Number (last 4) Full Account Number Date Incurred Last Payment Date Unk…" at bounding box center [419, 215] width 192 height 301
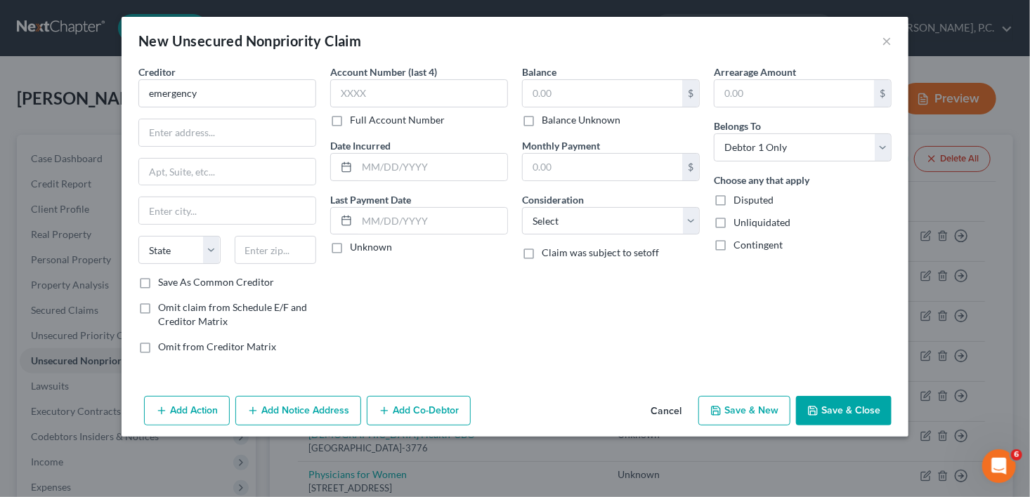
click at [318, 268] on div "State [US_STATE] AK AR AZ CA CO CT DE DC [GEOGRAPHIC_DATA] [GEOGRAPHIC_DATA] GU…" at bounding box center [227, 255] width 192 height 39
click at [213, 100] on input "emergency" at bounding box center [227, 93] width 178 height 28
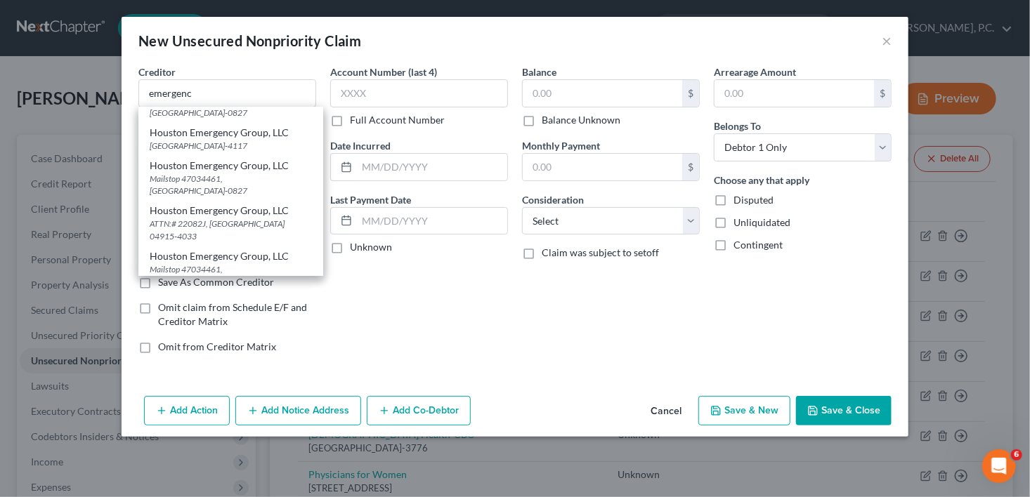
scroll to position [1012, 0]
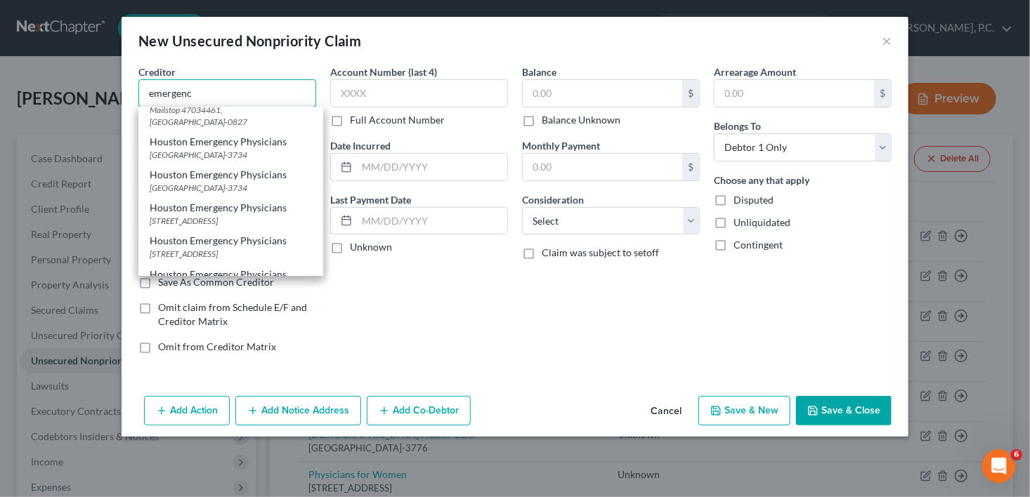
drag, startPoint x: 214, startPoint y: 96, endPoint x: 52, endPoint y: 101, distance: 161.6
click at [53, 100] on div "New Unsecured Nonpriority Claim × Creditor * emergenc ACS Emergency Physicians …" at bounding box center [515, 248] width 1030 height 497
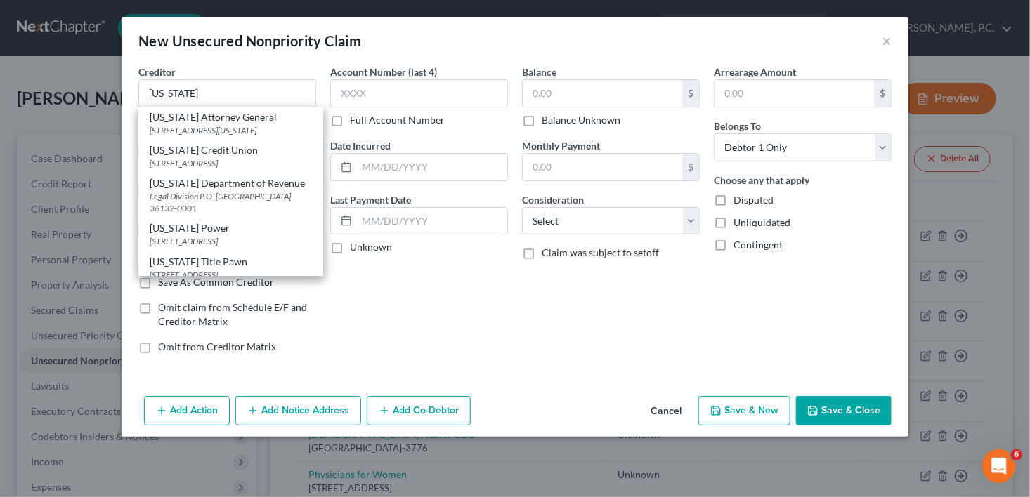
scroll to position [0, 0]
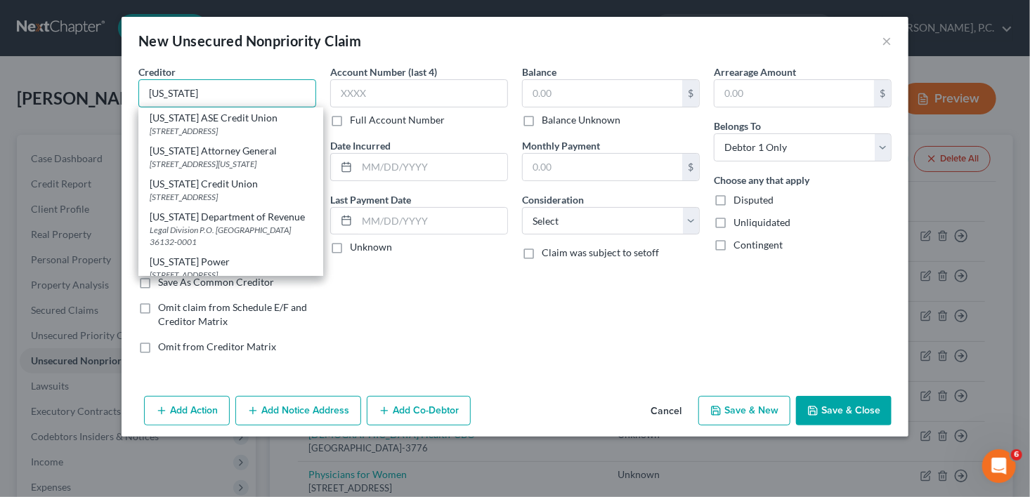
click at [220, 87] on input "[US_STATE]" at bounding box center [227, 93] width 178 height 28
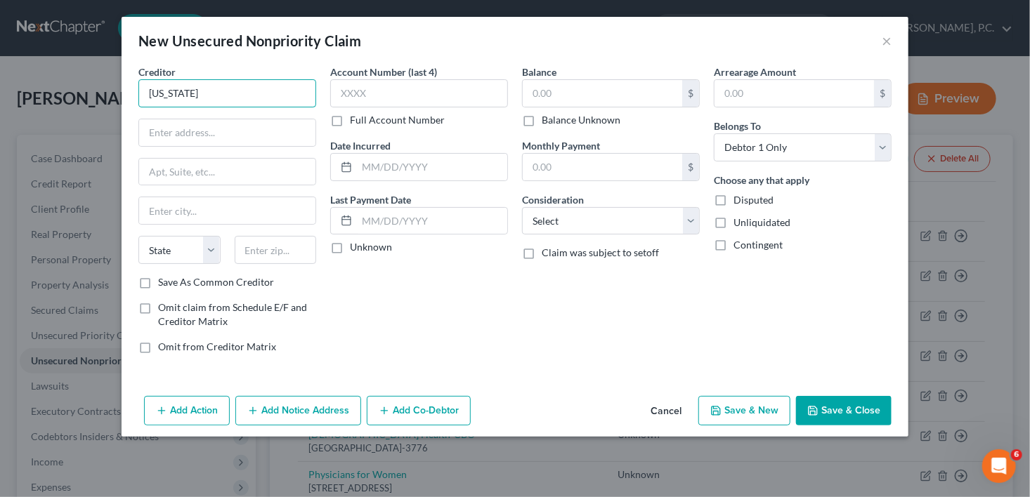
drag, startPoint x: 110, startPoint y: 88, endPoint x: 56, endPoint y: 79, distance: 54.0
click at [63, 81] on div "New Unsecured Nonpriority Claim × Creditor * [US_STATE] State [US_STATE] AK AR …" at bounding box center [515, 248] width 1030 height 497
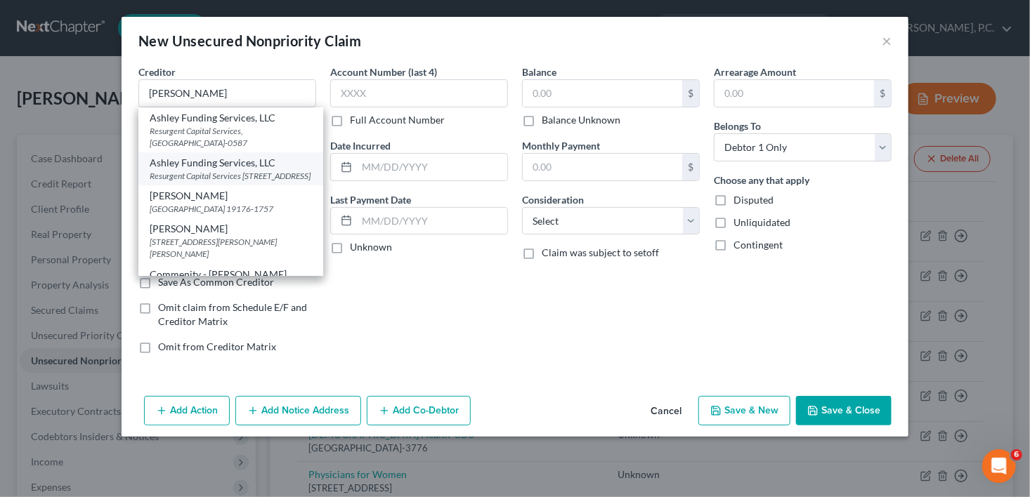
click at [172, 178] on div "Resurgent Capital Services [STREET_ADDRESS]" at bounding box center [231, 176] width 162 height 12
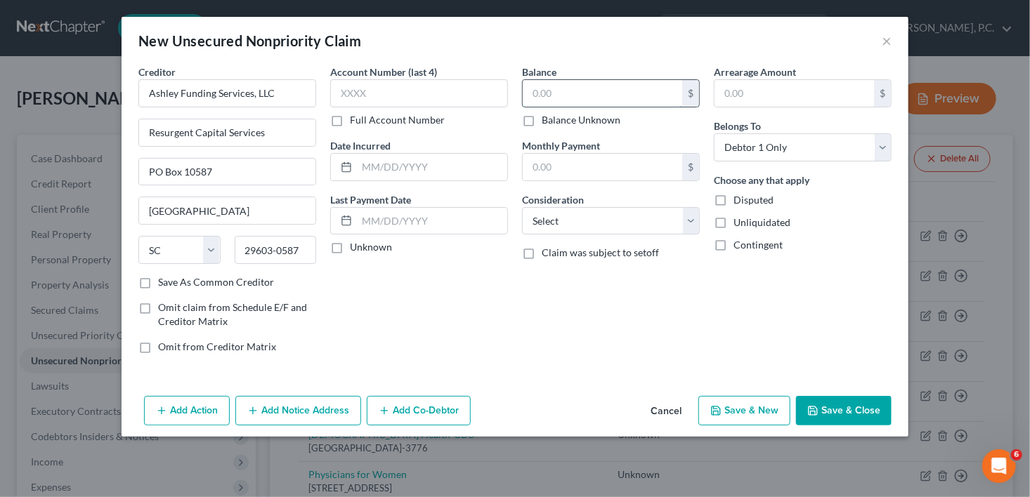
click at [558, 90] on input "text" at bounding box center [602, 93] width 159 height 27
click at [546, 214] on select "Select Cable / Satellite Services Collection Agency Credit Card Debt Debt Couns…" at bounding box center [611, 221] width 178 height 28
click at [522, 207] on select "Select Cable / Satellite Services Collection Agency Credit Card Debt Debt Couns…" at bounding box center [611, 221] width 178 height 28
click at [727, 407] on button "Save & New" at bounding box center [744, 411] width 92 height 30
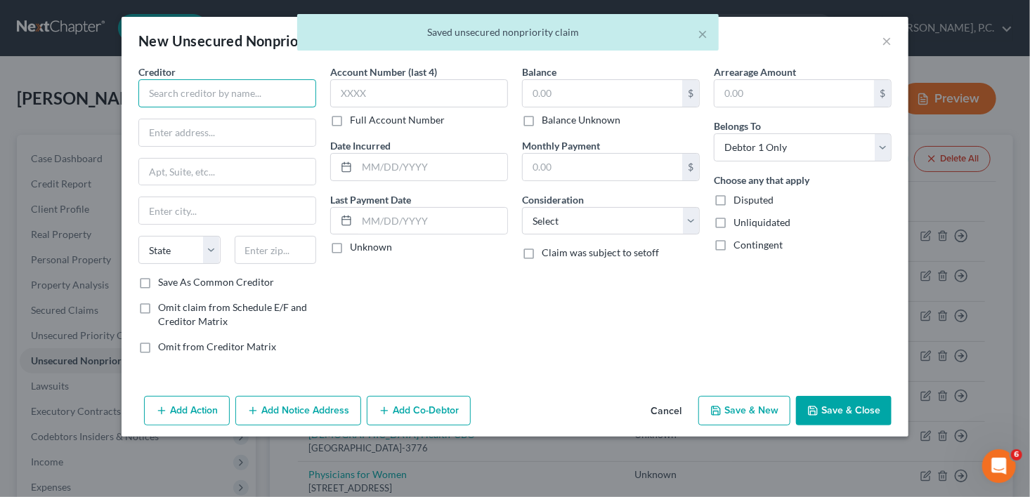
click at [150, 86] on input "text" at bounding box center [227, 93] width 178 height 28
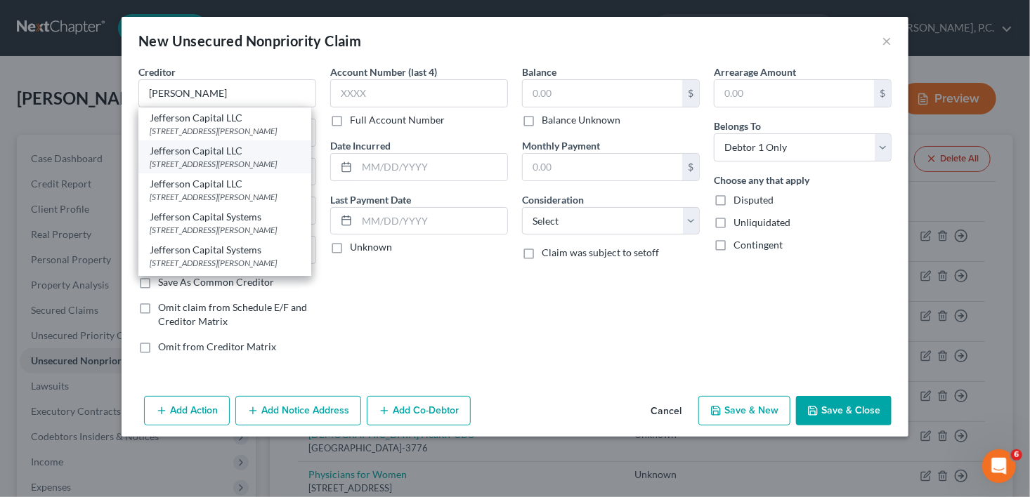
click at [192, 170] on div "[STREET_ADDRESS][PERSON_NAME]" at bounding box center [225, 164] width 150 height 12
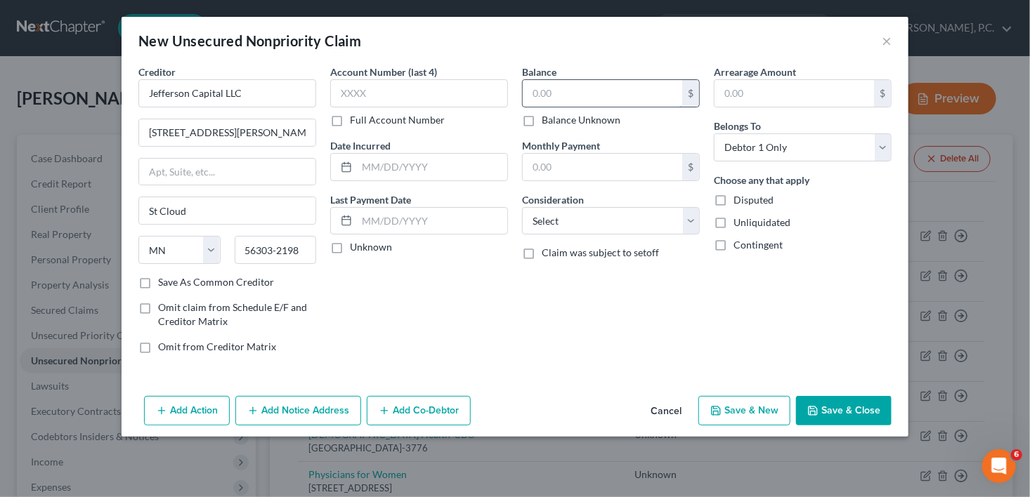
click at [573, 95] on input "text" at bounding box center [602, 93] width 159 height 27
click at [553, 221] on select "Select Cable / Satellite Services Collection Agency Credit Card Debt Debt Couns…" at bounding box center [611, 221] width 178 height 28
click at [522, 207] on select "Select Cable / Satellite Services Collection Agency Credit Card Debt Debt Couns…" at bounding box center [611, 221] width 178 height 28
click at [740, 407] on button "Save & New" at bounding box center [744, 411] width 92 height 30
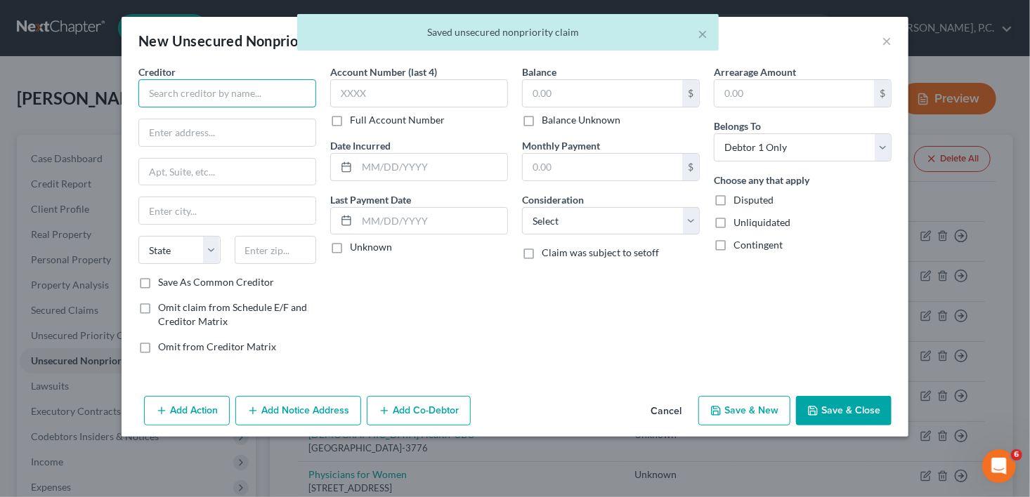
click at [163, 100] on input "text" at bounding box center [227, 93] width 178 height 28
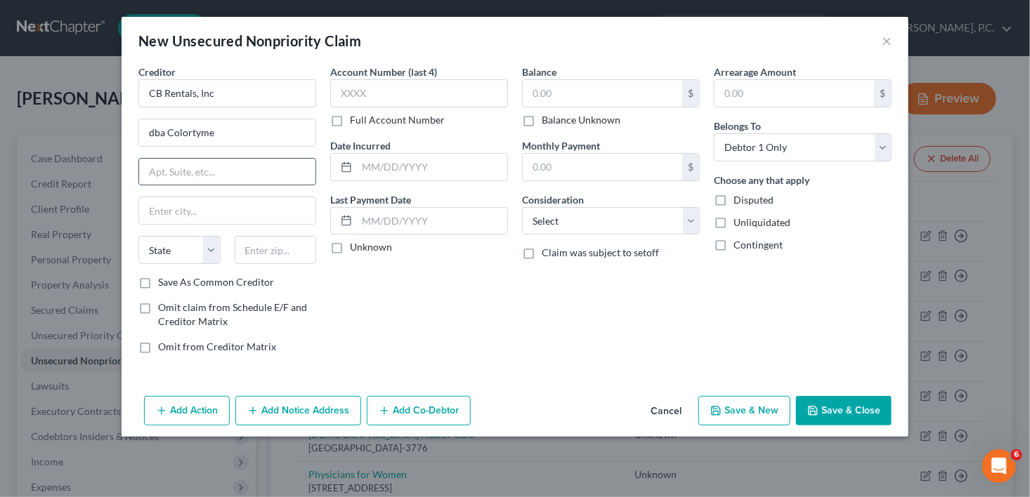
click at [303, 172] on input "text" at bounding box center [227, 172] width 176 height 27
click at [158, 280] on label "Save As Common Creditor" at bounding box center [216, 282] width 116 height 14
click at [164, 280] on input "Save As Common Creditor" at bounding box center [168, 279] width 9 height 9
click at [568, 96] on input "text" at bounding box center [602, 93] width 159 height 27
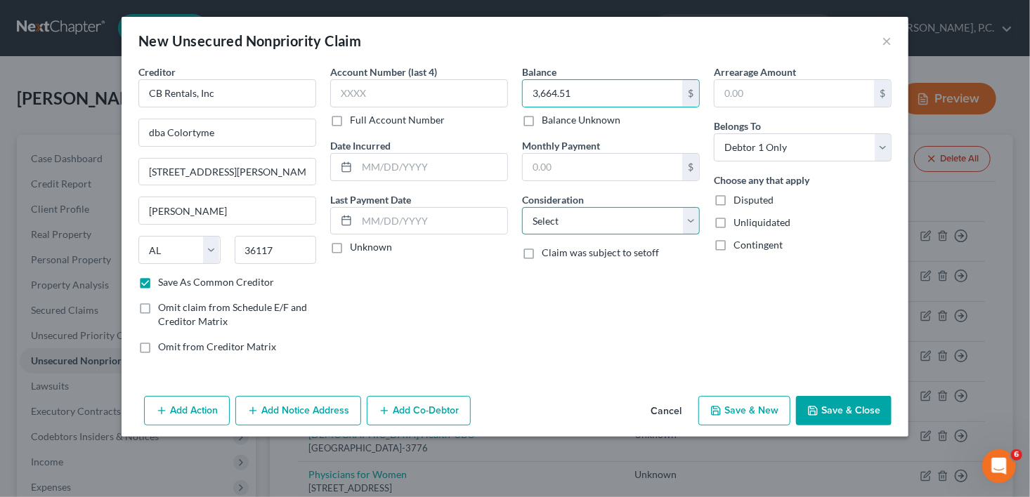
click at [566, 215] on select "Select Cable / Satellite Services Collection Agency Credit Card Debt Debt Couns…" at bounding box center [611, 221] width 178 height 28
click at [522, 207] on select "Select Cable / Satellite Services Collection Agency Credit Card Debt Debt Couns…" at bounding box center [611, 221] width 178 height 28
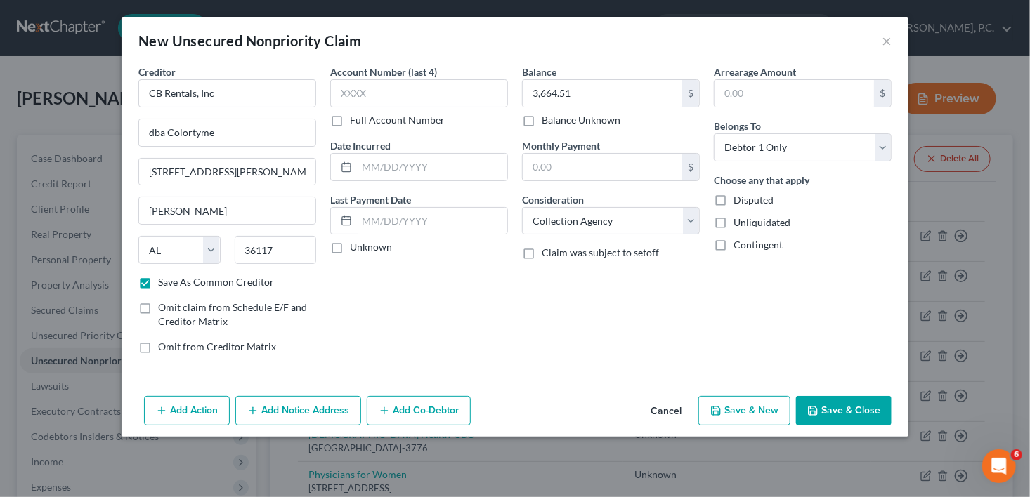
click at [199, 405] on button "Add Action" at bounding box center [187, 411] width 86 height 30
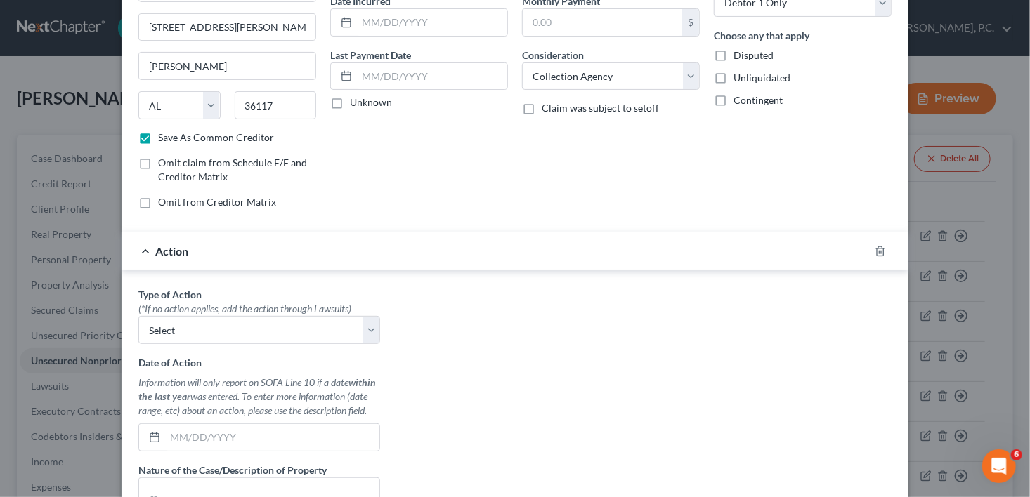
scroll to position [216, 0]
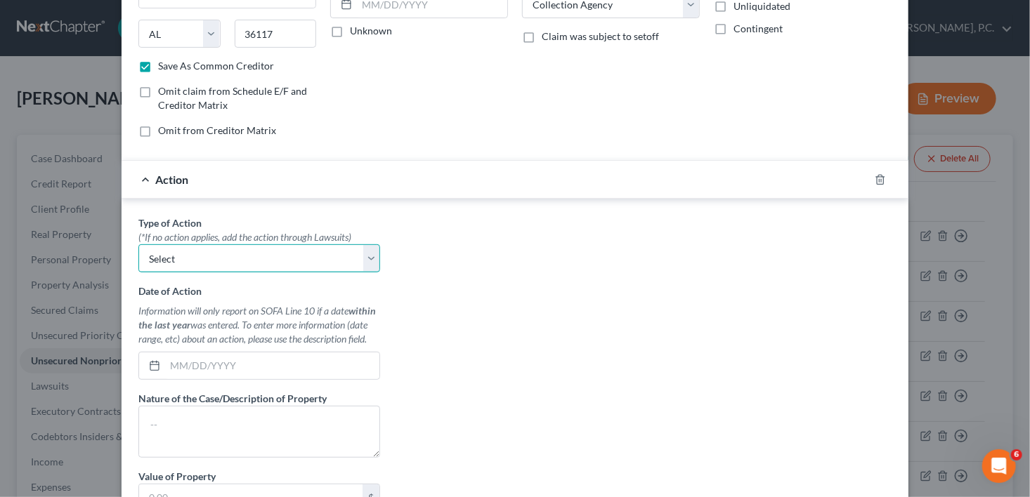
click at [169, 263] on select "Select Repossession Garnishment Foreclosure Personal Injury Attached, Seized, O…" at bounding box center [259, 258] width 242 height 28
click at [138, 244] on select "Select Repossession Garnishment Foreclosure Personal Injury Attached, Seized, O…" at bounding box center [259, 258] width 242 height 28
click at [183, 365] on input "text" at bounding box center [272, 366] width 214 height 27
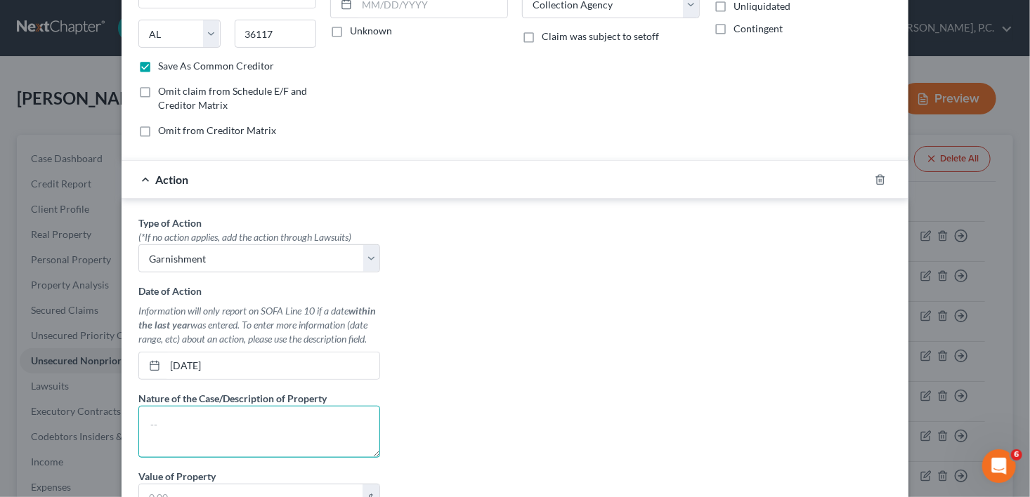
click at [191, 421] on textarea at bounding box center [259, 432] width 242 height 52
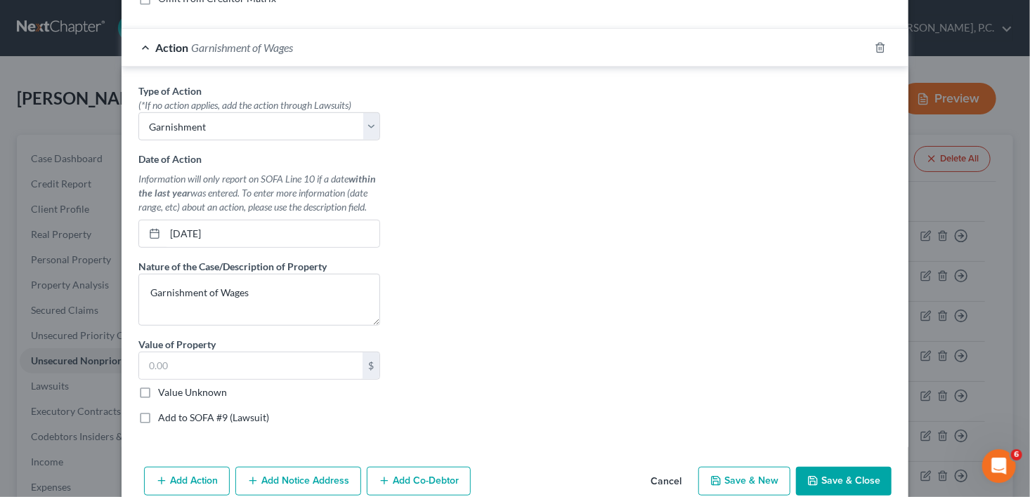
scroll to position [372, 0]
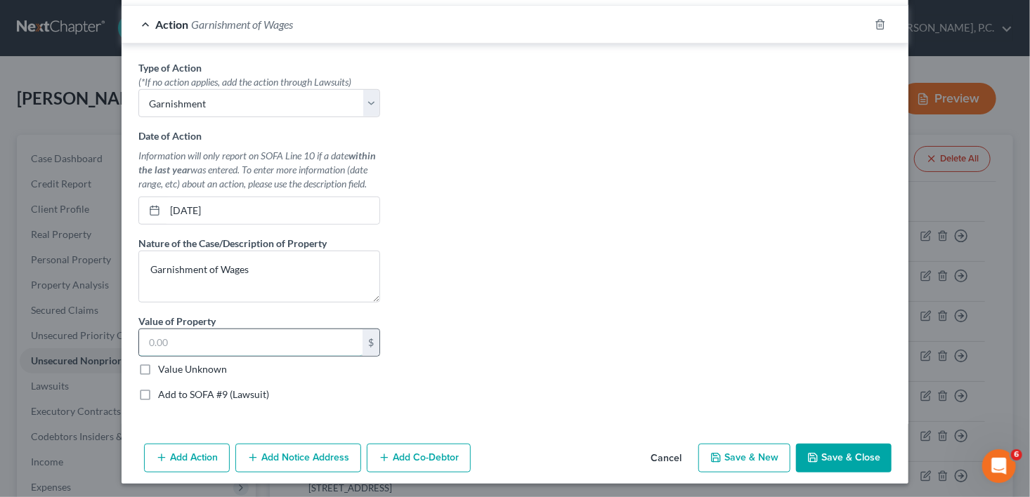
click at [191, 338] on input "text" at bounding box center [250, 342] width 223 height 27
drag, startPoint x: 169, startPoint y: 457, endPoint x: 131, endPoint y: 393, distance: 74.3
click at [131, 393] on div "New Unsecured Nonpriority Claim × Creditor * CB Rentals, Inc dba Colortyme [STR…" at bounding box center [515, 64] width 787 height 839
click at [158, 390] on label "Add to SOFA #9 (Lawsuit)" at bounding box center [213, 395] width 111 height 14
click at [164, 390] on input "Add to SOFA #9 (Lawsuit)" at bounding box center [168, 392] width 9 height 9
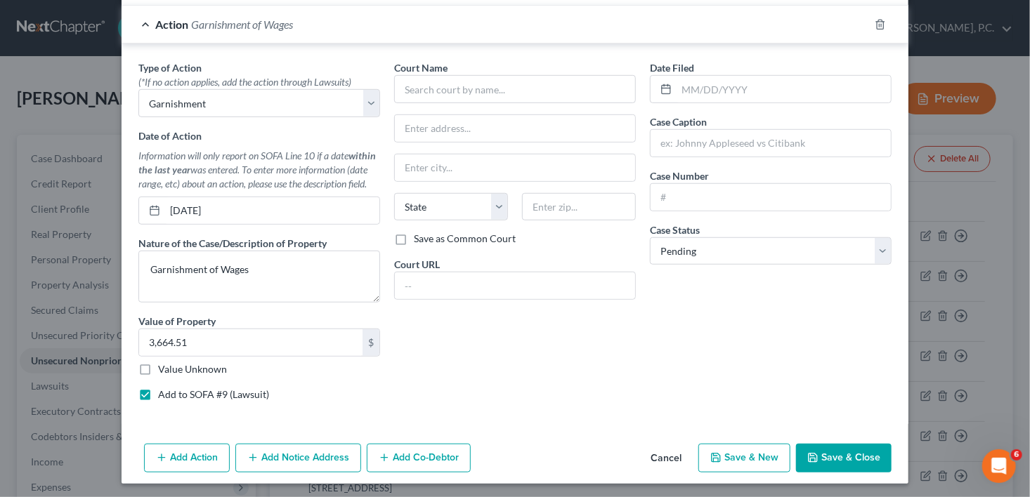
click at [158, 390] on label "Add to SOFA #9 (Lawsuit)" at bounding box center [213, 395] width 111 height 14
click at [164, 390] on input "Add to SOFA #9 (Lawsuit)" at bounding box center [168, 392] width 9 height 9
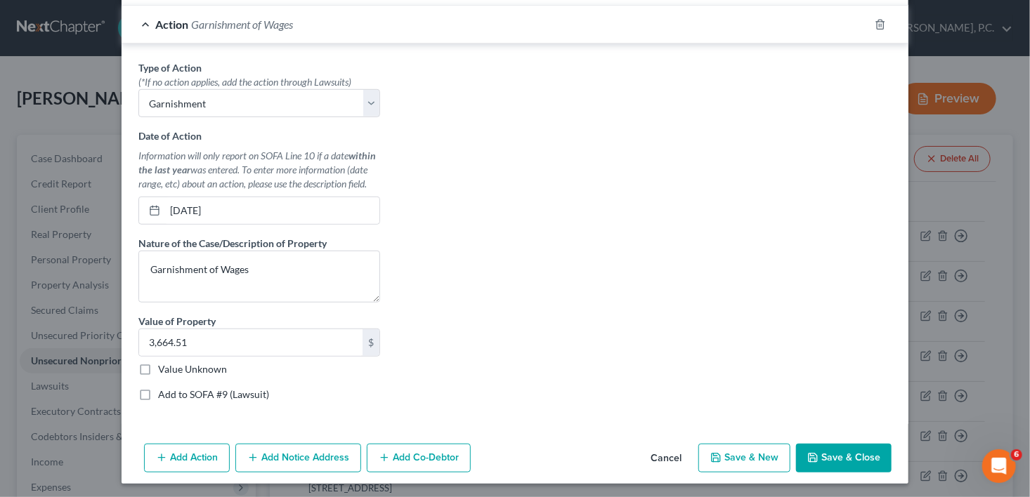
click at [158, 391] on label "Add to SOFA #9 (Lawsuit)" at bounding box center [213, 395] width 111 height 14
click at [164, 391] on input "Add to SOFA #9 (Lawsuit)" at bounding box center [168, 392] width 9 height 9
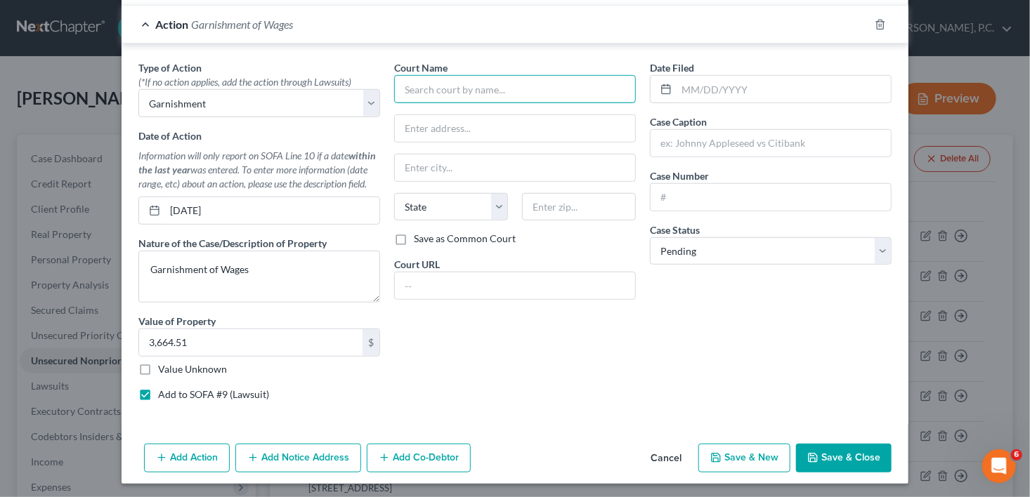
click at [446, 88] on input "text" at bounding box center [515, 89] width 242 height 28
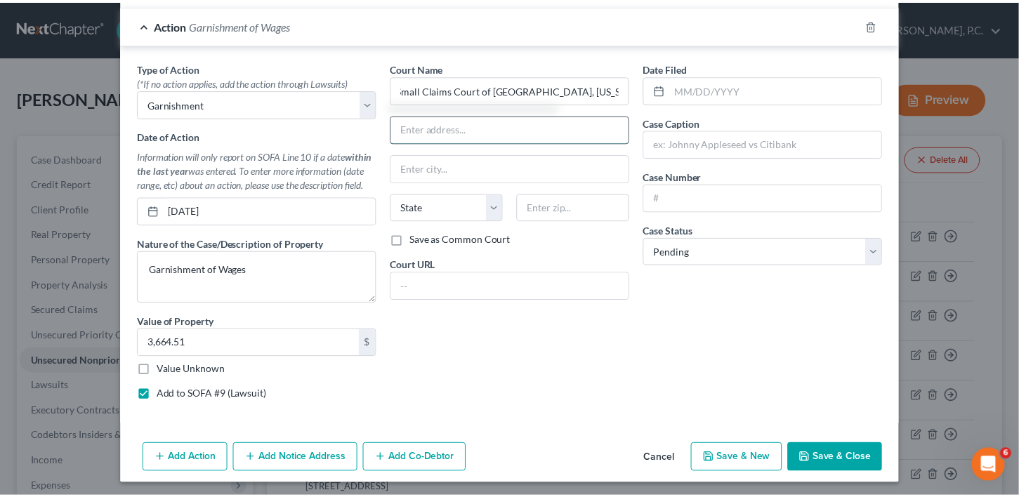
scroll to position [0, 0]
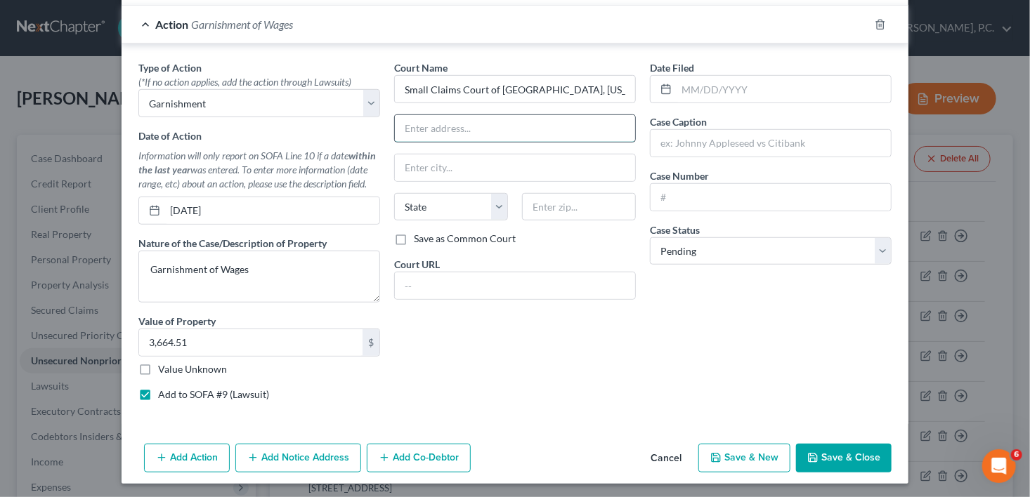
click at [400, 130] on input "text" at bounding box center [515, 128] width 240 height 27
click at [455, 133] on input "text" at bounding box center [515, 128] width 240 height 27
click at [426, 121] on input "[STREET_ADDRESS][PERSON_NAME]" at bounding box center [515, 128] width 240 height 27
click at [410, 165] on input "text" at bounding box center [515, 168] width 240 height 27
click at [414, 166] on input "[PERSON_NAME]" at bounding box center [515, 168] width 240 height 27
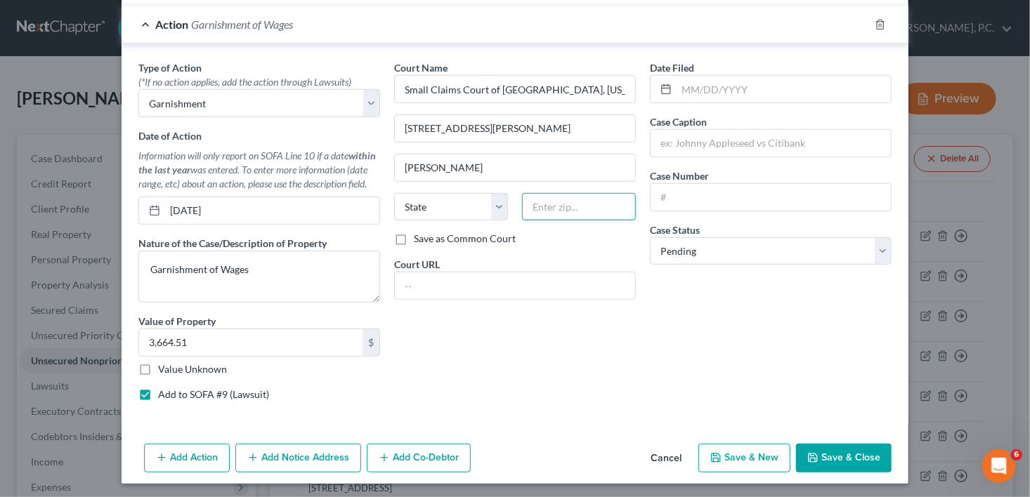
click at [556, 204] on input "text" at bounding box center [579, 207] width 114 height 28
click at [439, 210] on select "State [US_STATE] AK AR AZ CA CO CT DE DC [GEOGRAPHIC_DATA] [GEOGRAPHIC_DATA] GU…" at bounding box center [451, 207] width 114 height 28
click at [394, 193] on select "State [US_STATE] AK AR AZ CA CO CT DE DC [GEOGRAPHIC_DATA] [GEOGRAPHIC_DATA] GU…" at bounding box center [451, 207] width 114 height 28
click at [707, 187] on input "text" at bounding box center [770, 197] width 240 height 27
click at [681, 69] on label "Date Filed" at bounding box center [672, 67] width 44 height 15
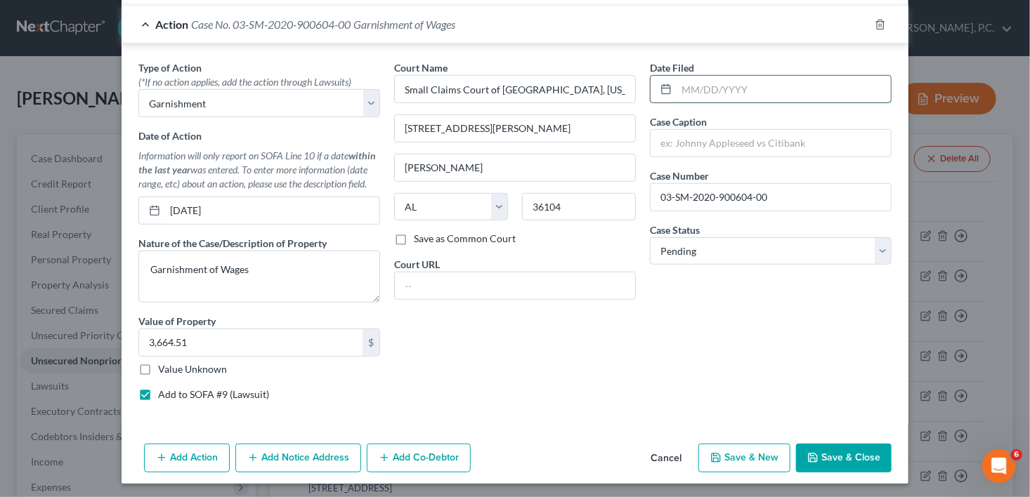
click at [686, 86] on input "text" at bounding box center [783, 89] width 214 height 27
click at [861, 444] on button "Save & Close" at bounding box center [844, 459] width 96 height 30
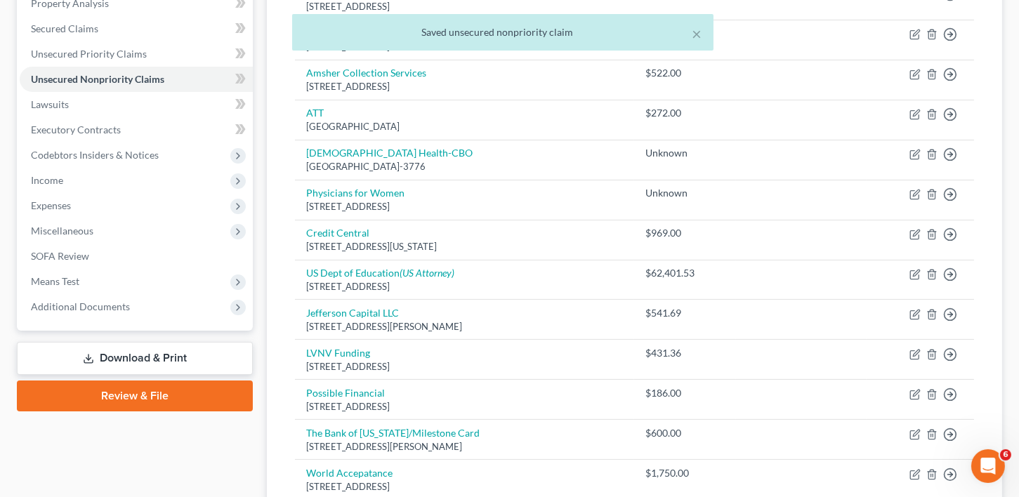
scroll to position [309, 0]
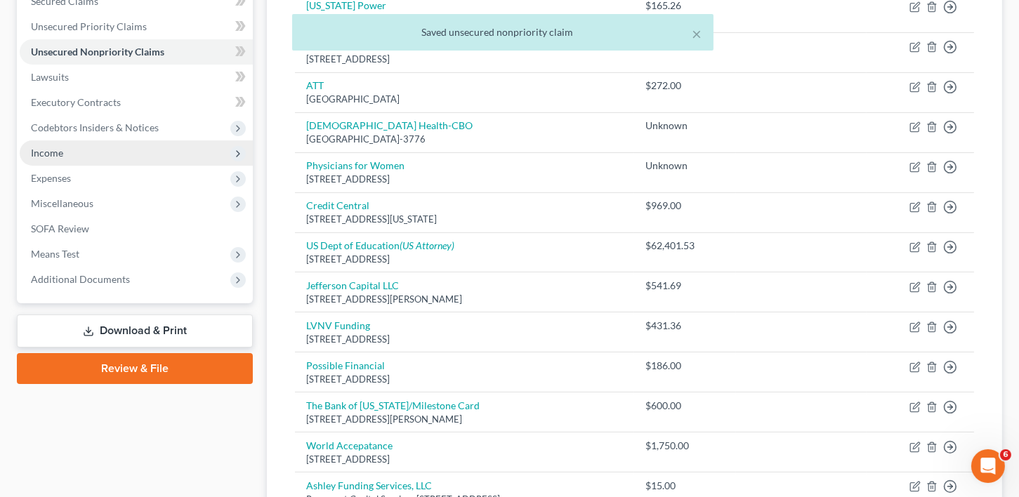
click at [27, 149] on span "Income" at bounding box center [136, 152] width 233 height 25
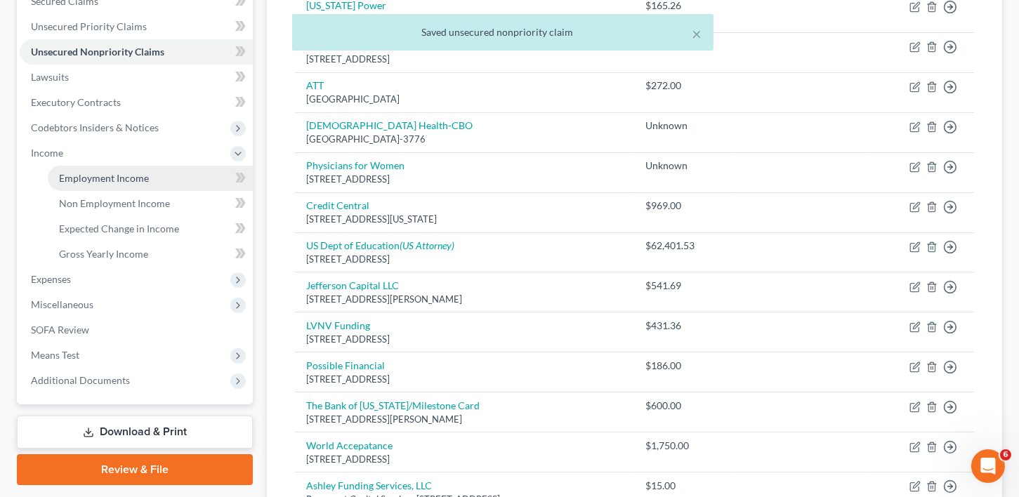
click at [126, 174] on span "Employment Income" at bounding box center [104, 178] width 90 height 12
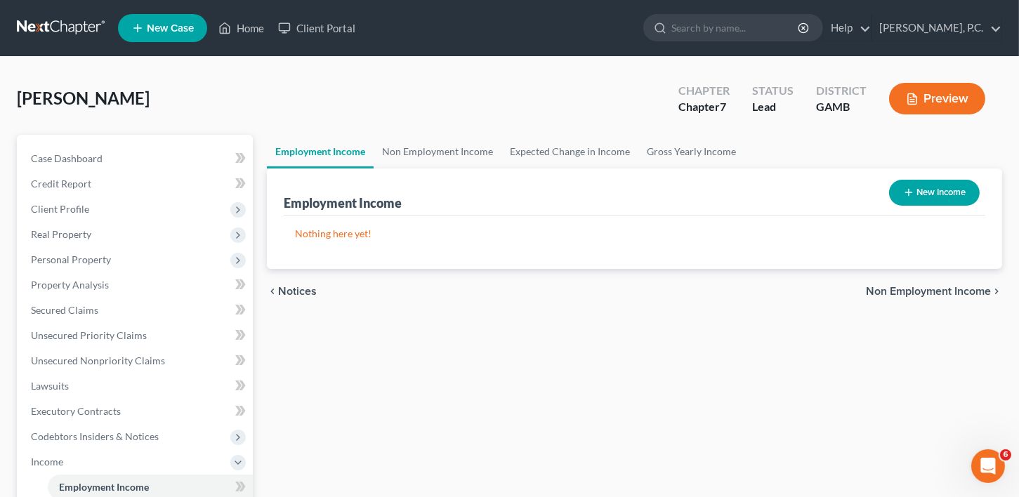
click at [910, 198] on button "New Income" at bounding box center [934, 193] width 91 height 26
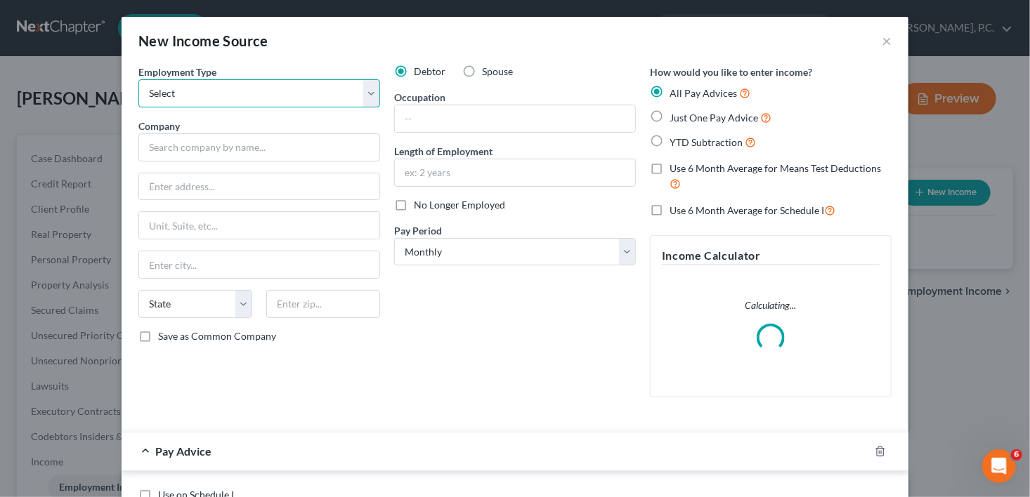
drag, startPoint x: 181, startPoint y: 101, endPoint x: 188, endPoint y: 119, distance: 19.6
click at [188, 119] on div "Employment Type * Select Full or [DEMOGRAPHIC_DATA] Employment Self Employment …" at bounding box center [259, 237] width 256 height 344
click at [138, 79] on select "Select Full or [DEMOGRAPHIC_DATA] Employment Self Employment" at bounding box center [259, 93] width 242 height 28
click at [196, 164] on div "Employment Type * Select Full or [DEMOGRAPHIC_DATA] Employment Self Employment …" at bounding box center [259, 237] width 256 height 344
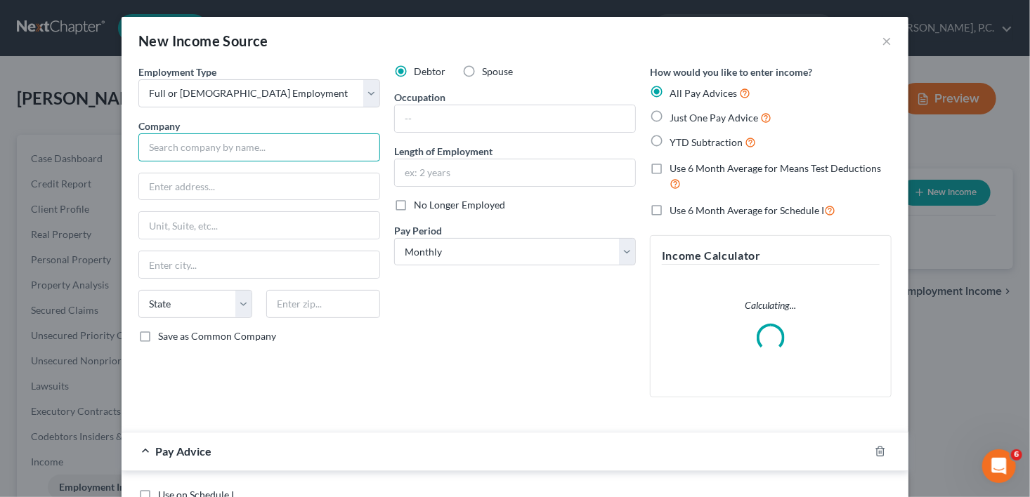
click at [199, 157] on input "text" at bounding box center [259, 147] width 242 height 28
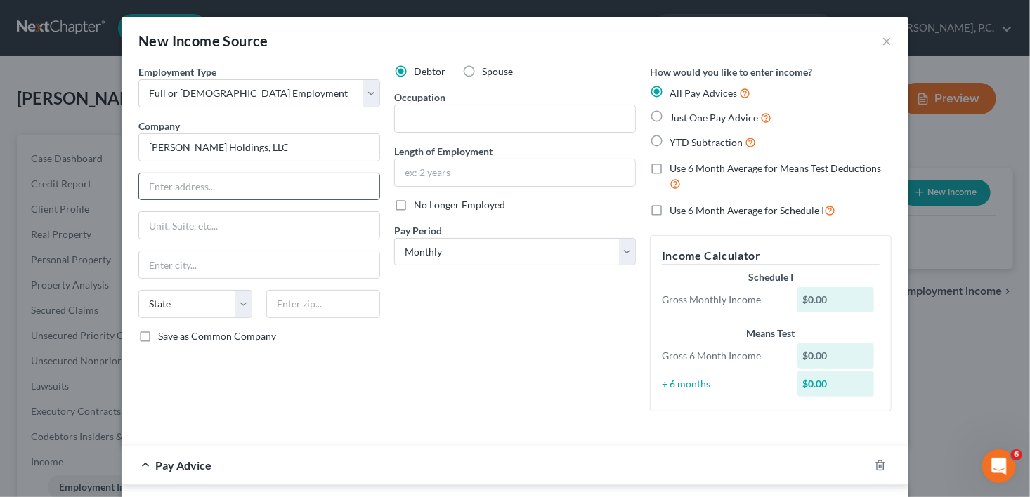
click at [199, 190] on input "text" at bounding box center [259, 187] width 240 height 27
click at [158, 332] on label "Save as Common Company" at bounding box center [217, 336] width 118 height 14
click at [164, 332] on input "Save as Common Company" at bounding box center [168, 333] width 9 height 9
click at [430, 106] on input "text" at bounding box center [515, 118] width 240 height 27
click at [450, 171] on input "text" at bounding box center [515, 172] width 240 height 27
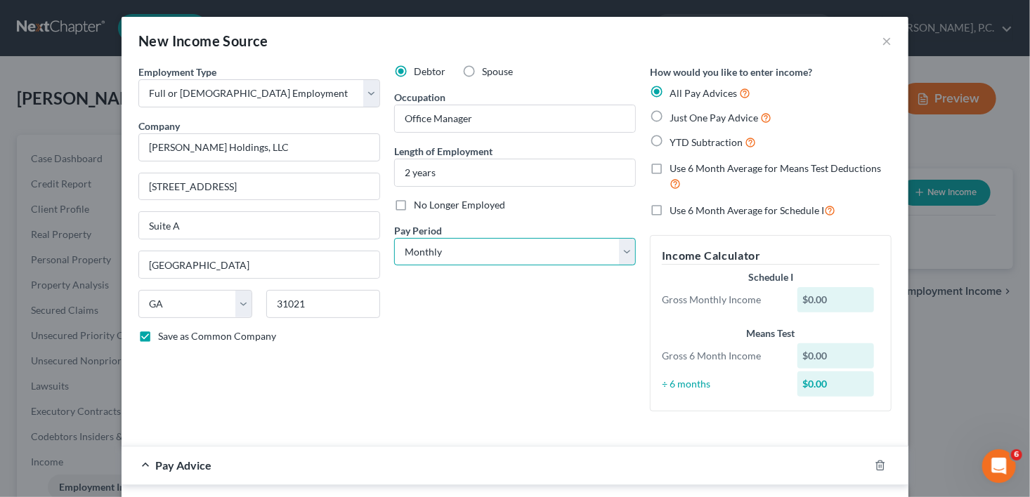
click at [425, 254] on select "Select Monthly Twice Monthly Every Other Week Weekly" at bounding box center [515, 252] width 242 height 28
click at [394, 238] on select "Select Monthly Twice Monthly Every Other Week Weekly" at bounding box center [515, 252] width 242 height 28
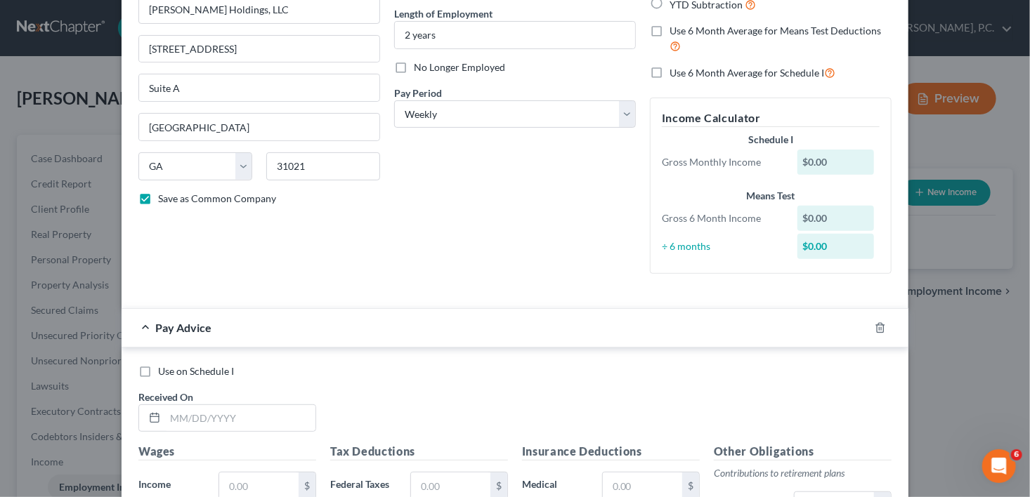
scroll to position [192, 0]
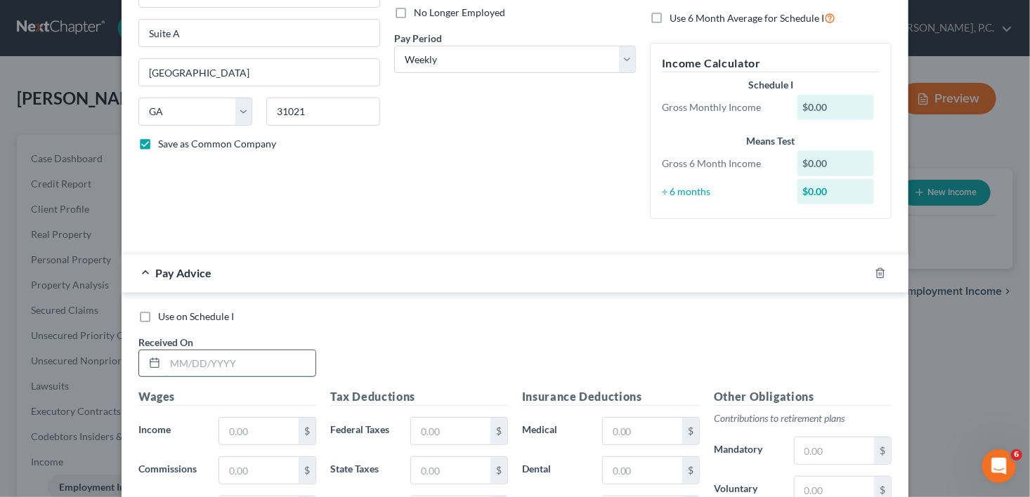
click at [219, 351] on input "text" at bounding box center [240, 364] width 150 height 27
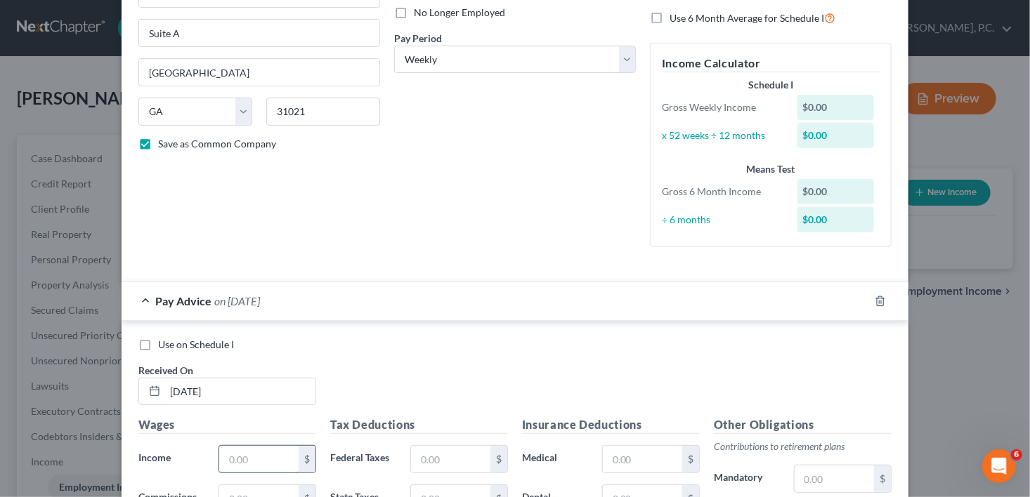
click at [219, 446] on input "text" at bounding box center [258, 459] width 79 height 27
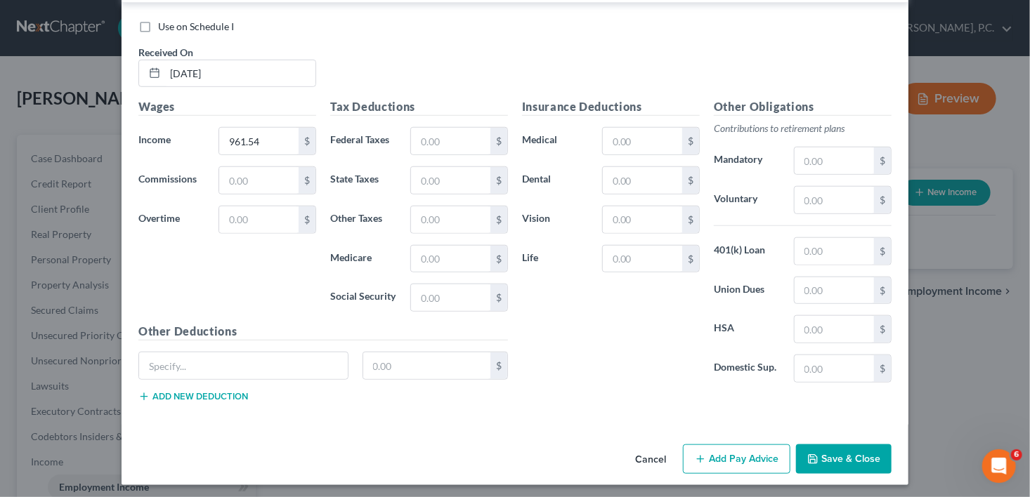
scroll to position [512, 0]
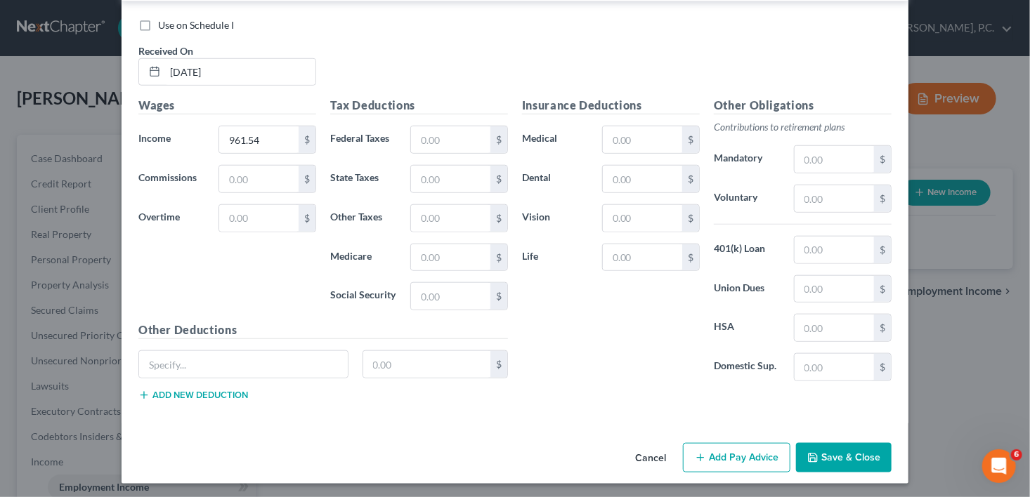
click at [830, 453] on button "Save & Close" at bounding box center [844, 458] width 96 height 30
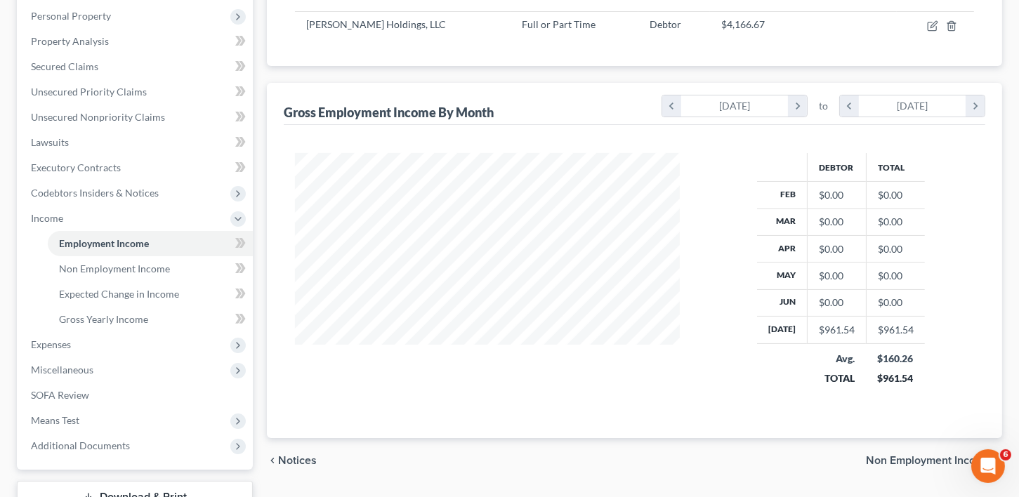
scroll to position [348, 0]
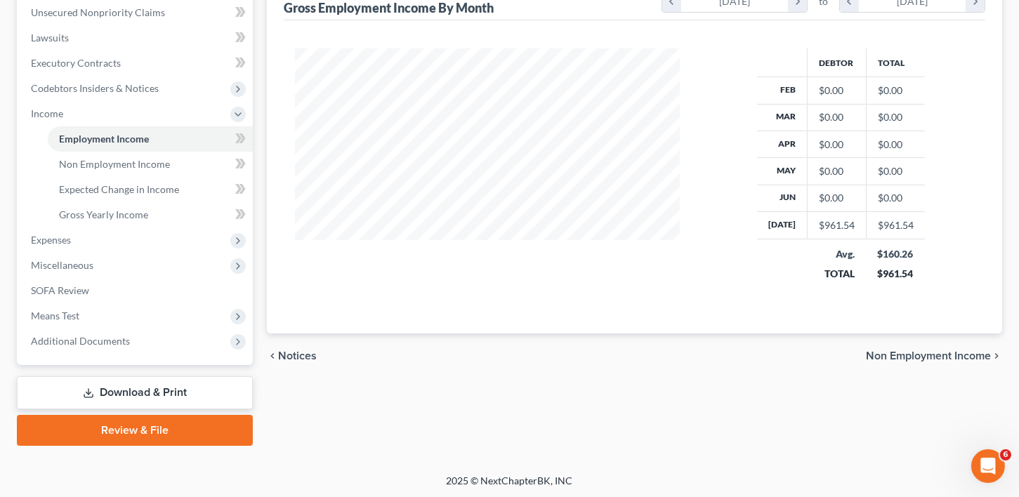
click at [967, 360] on div "chevron_left Notices Non Employment Income chevron_right" at bounding box center [634, 356] width 735 height 45
click at [964, 351] on span "Non Employment Income" at bounding box center [928, 356] width 125 height 11
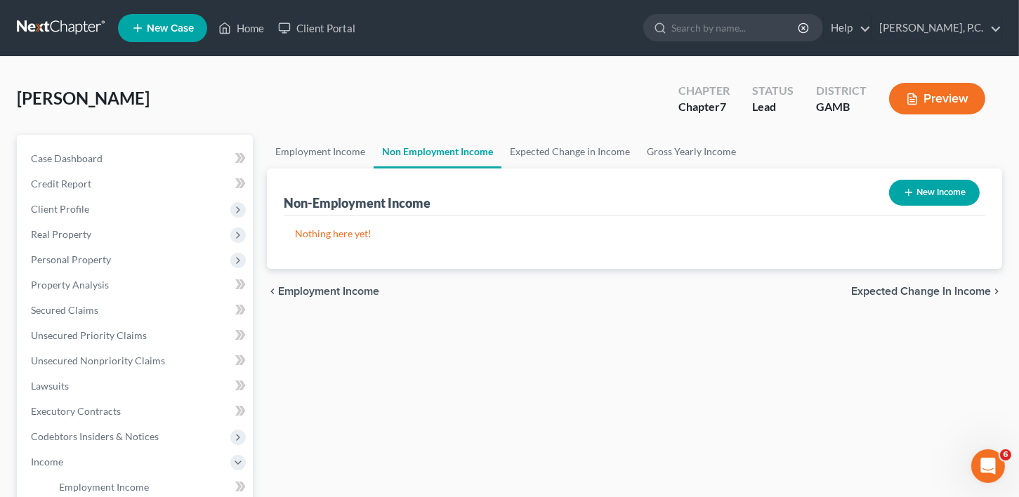
click at [954, 287] on span "Expected Change in Income" at bounding box center [921, 291] width 140 height 11
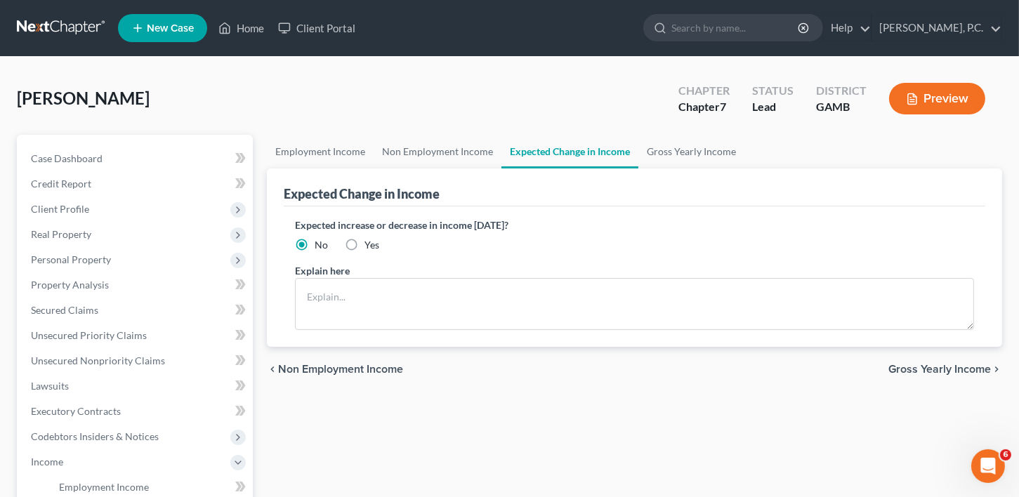
click at [953, 367] on span "Gross Yearly Income" at bounding box center [940, 369] width 103 height 11
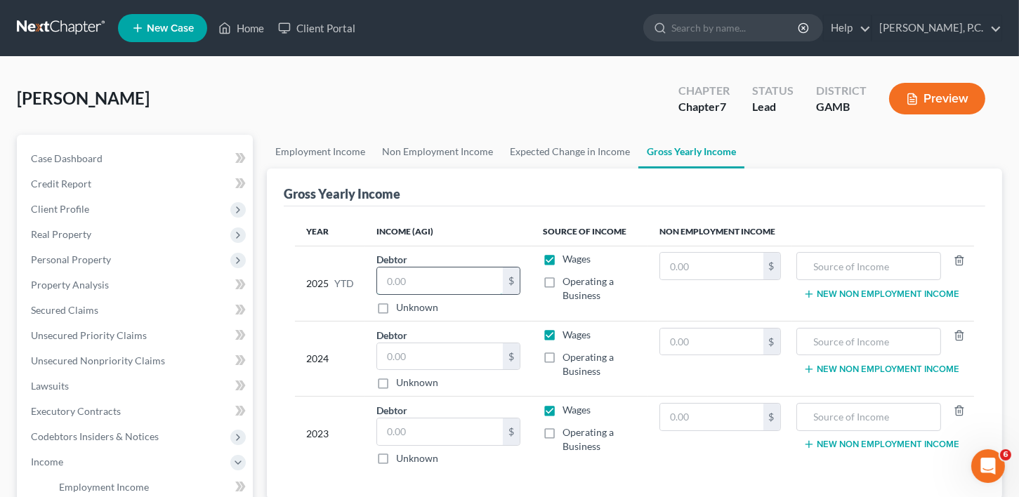
click at [414, 281] on input "text" at bounding box center [440, 281] width 126 height 27
click at [394, 346] on input "text" at bounding box center [440, 357] width 126 height 27
click at [420, 429] on input "text" at bounding box center [440, 432] width 126 height 27
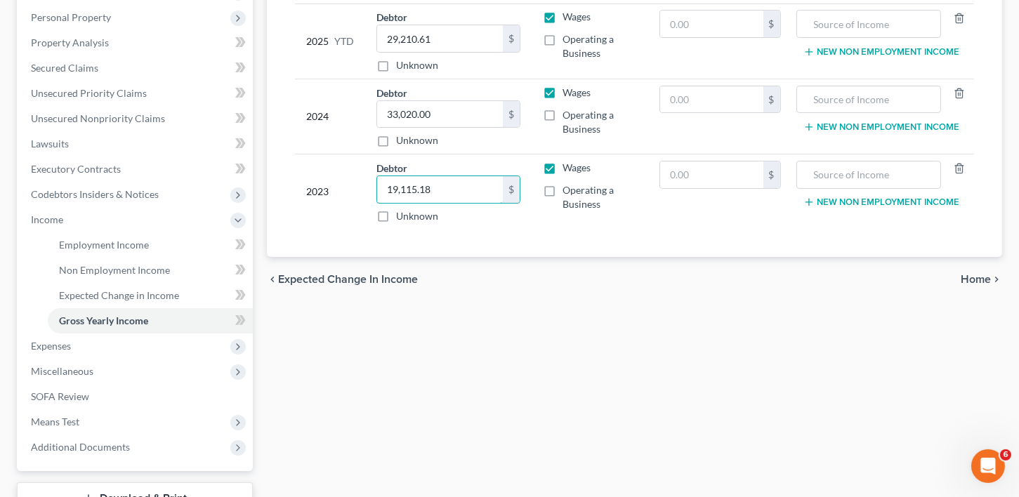
scroll to position [253, 0]
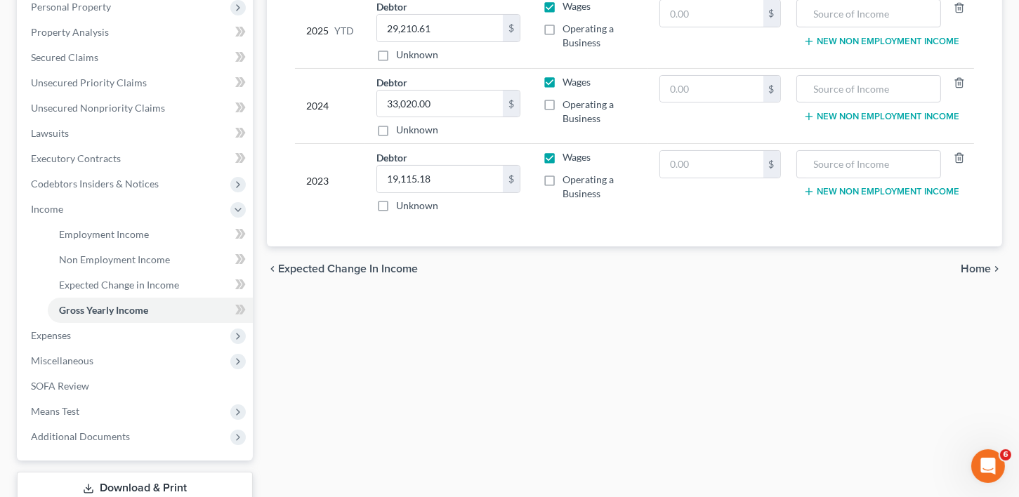
click at [979, 266] on span "Home" at bounding box center [976, 268] width 30 height 11
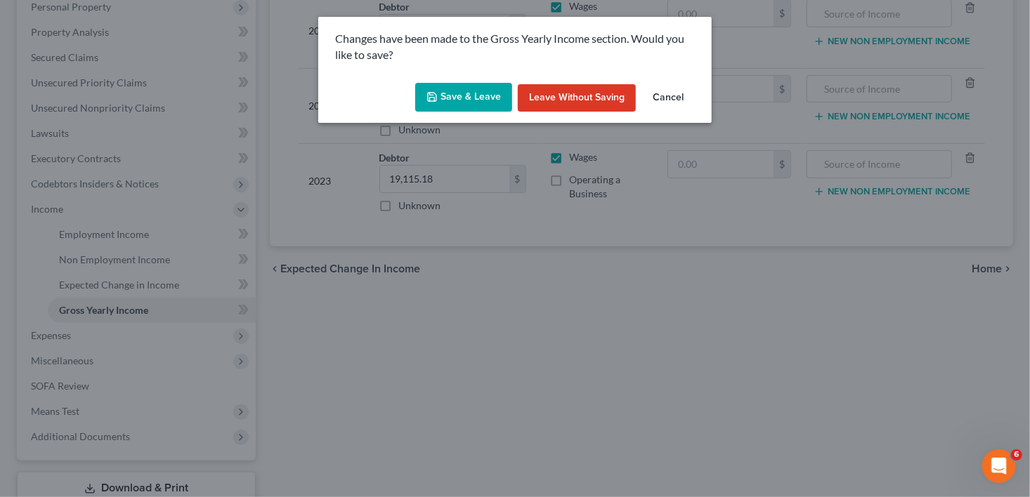
click at [443, 95] on button "Save & Leave" at bounding box center [463, 98] width 97 height 30
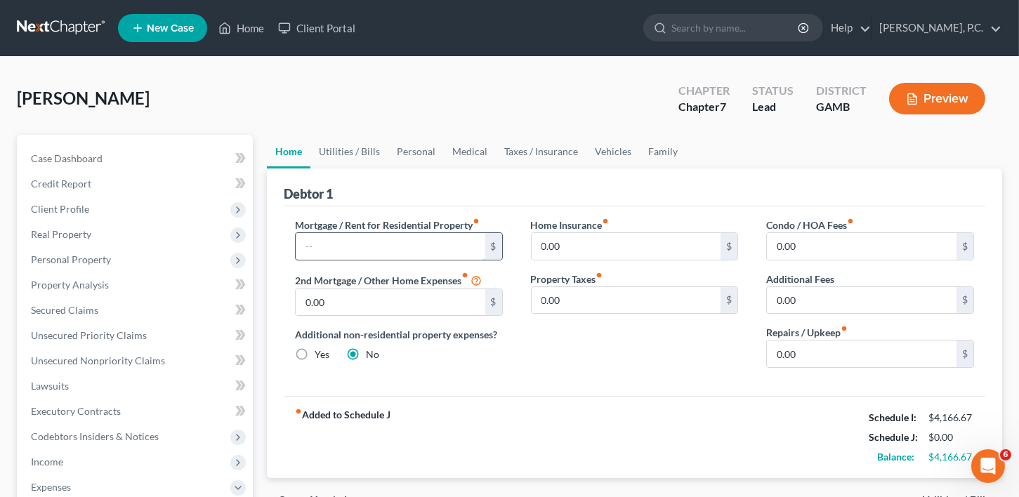
click at [363, 242] on input "text" at bounding box center [391, 246] width 190 height 27
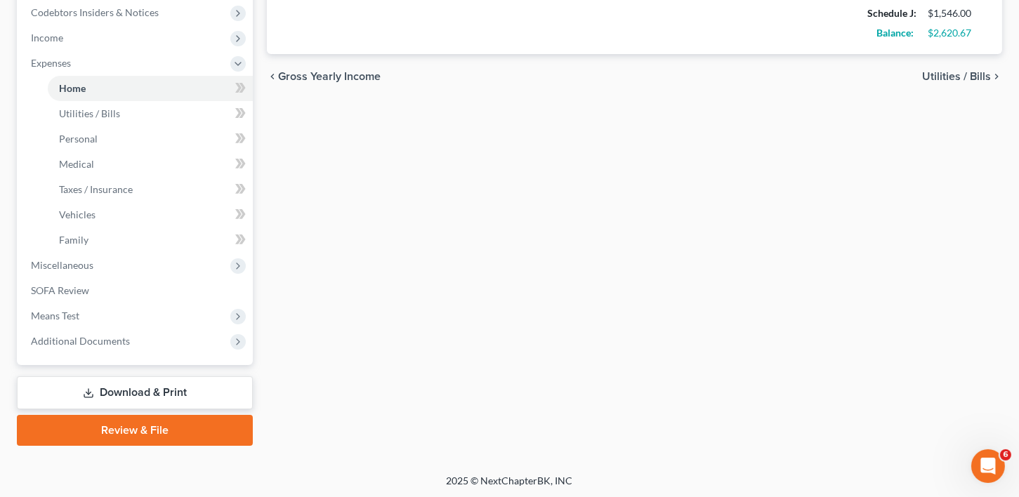
click at [953, 79] on span "Utilities / Bills" at bounding box center [956, 76] width 69 height 11
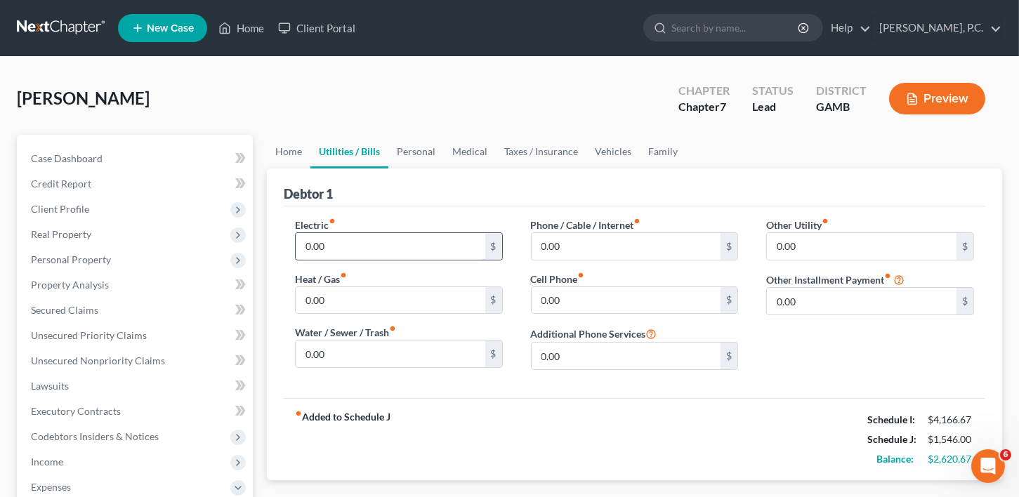
click at [326, 245] on input "0.00" at bounding box center [391, 246] width 190 height 27
click at [581, 301] on input "0.00" at bounding box center [627, 300] width 190 height 27
click at [573, 242] on input "0.00" at bounding box center [627, 246] width 190 height 27
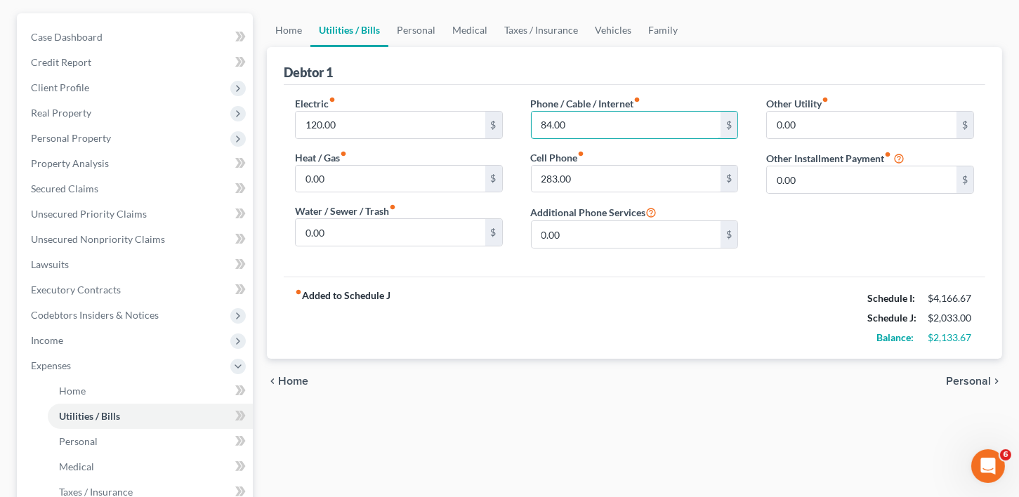
scroll to position [141, 0]
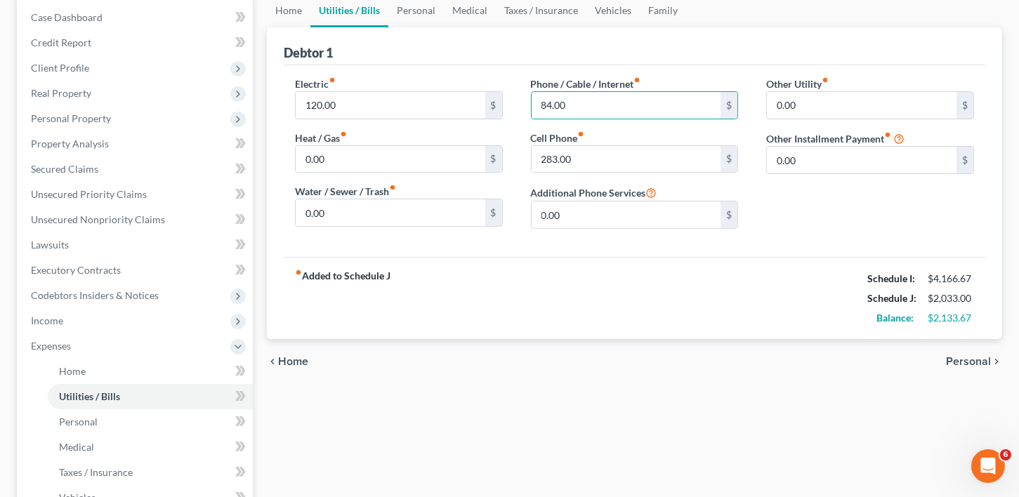
click at [970, 359] on span "Personal" at bounding box center [968, 361] width 45 height 11
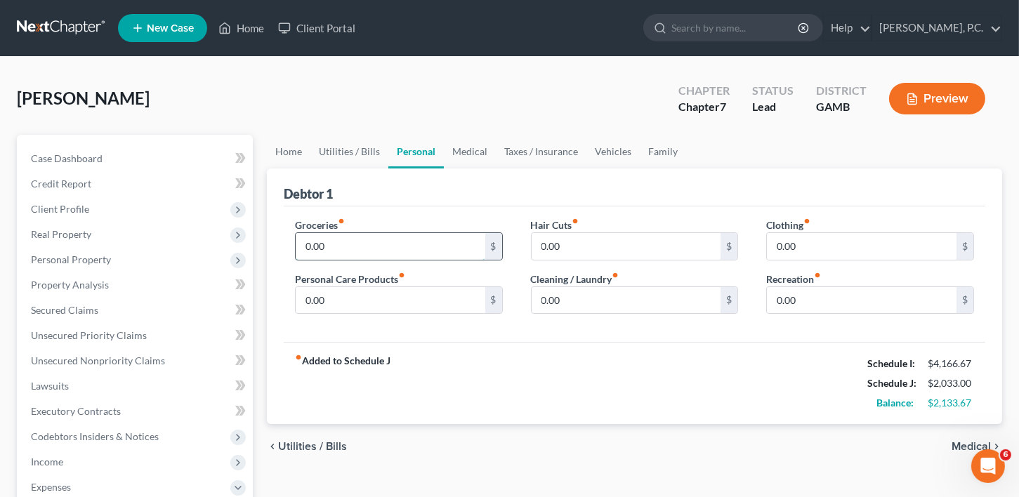
click at [320, 251] on input "0.00" at bounding box center [391, 246] width 190 height 27
click at [335, 303] on input "0.00" at bounding box center [391, 300] width 190 height 27
click at [972, 442] on span "Medical" at bounding box center [971, 446] width 39 height 11
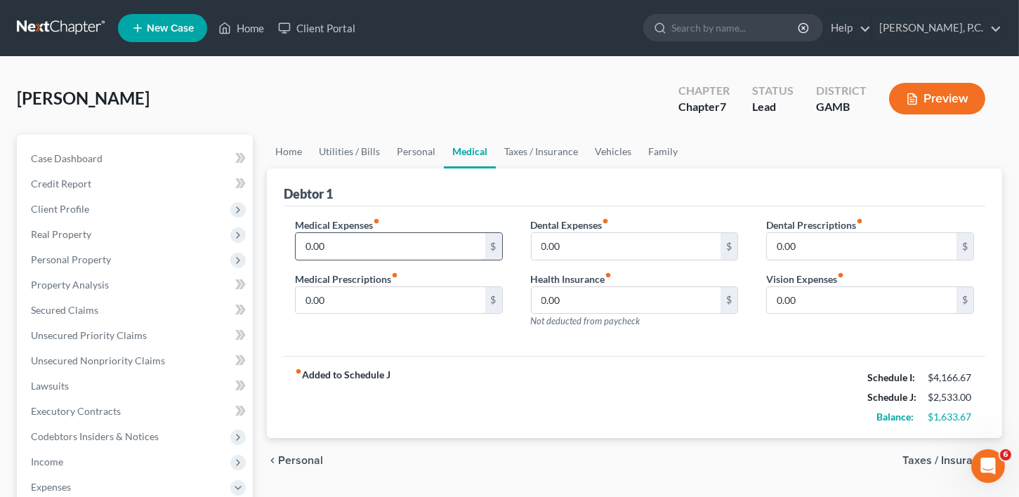
click at [339, 248] on input "0.00" at bounding box center [391, 246] width 190 height 27
click at [327, 305] on input "0.00" at bounding box center [391, 300] width 190 height 27
click at [954, 455] on span "Taxes / Insurance" at bounding box center [947, 460] width 89 height 11
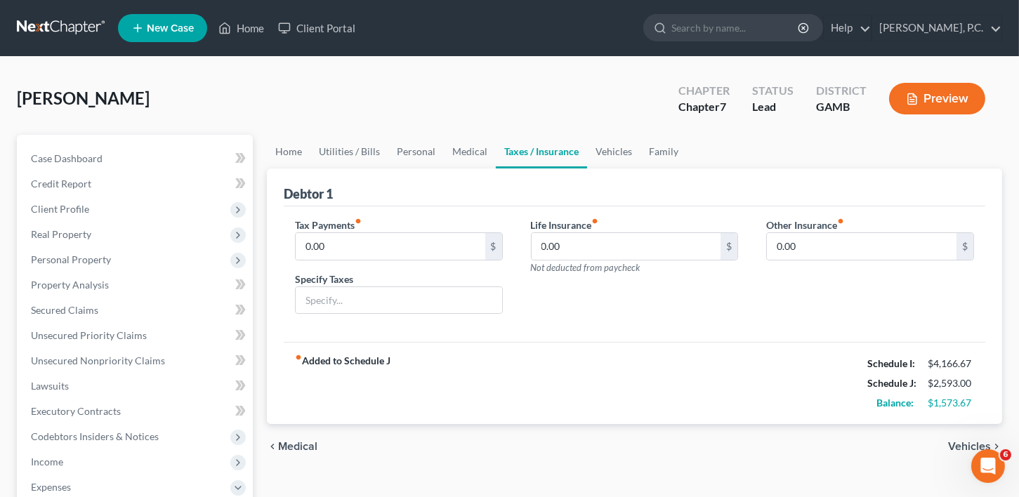
click at [956, 447] on span "Vehicles" at bounding box center [969, 446] width 43 height 11
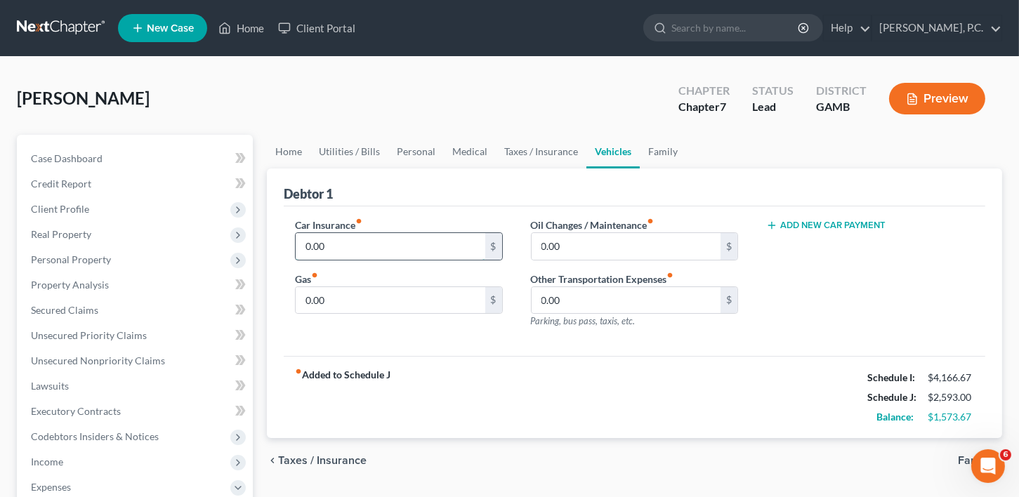
click at [330, 254] on input "0.00" at bounding box center [391, 246] width 190 height 27
click at [318, 299] on input "0.00" at bounding box center [391, 300] width 190 height 27
click at [962, 455] on span "Family" at bounding box center [974, 460] width 33 height 11
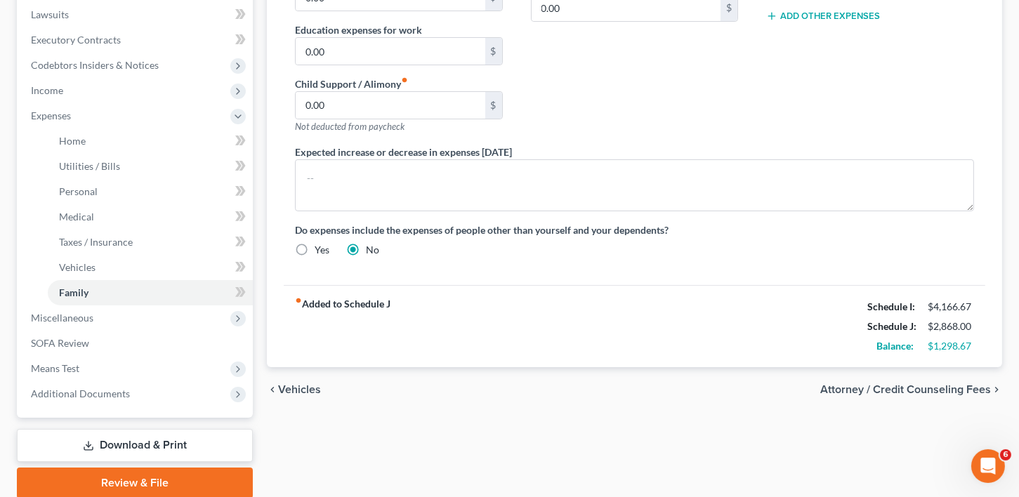
scroll to position [377, 0]
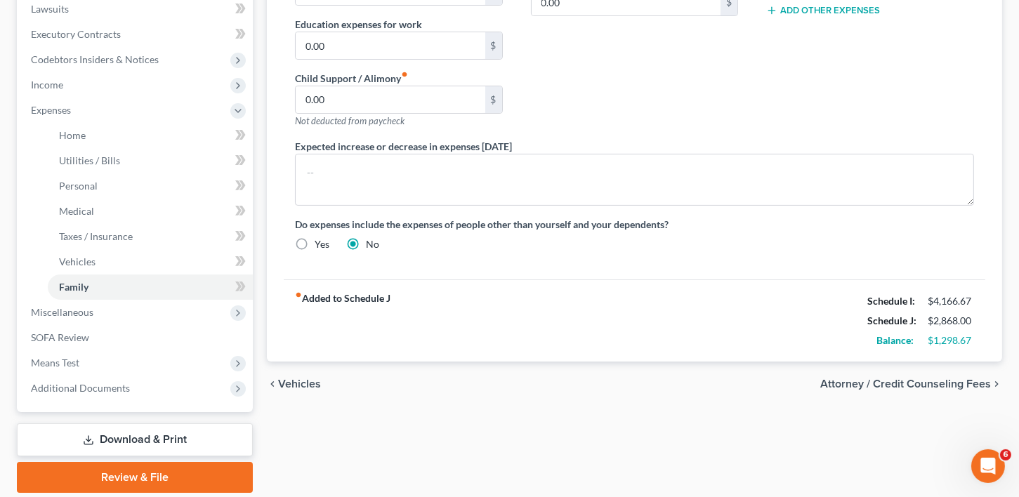
click at [280, 379] on span "Vehicles" at bounding box center [299, 384] width 43 height 11
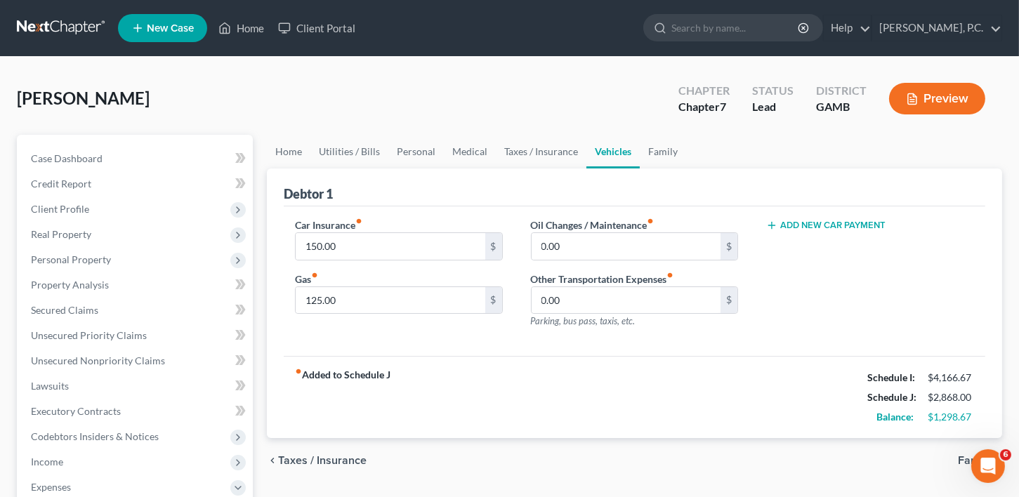
click at [299, 464] on span "Taxes / Insurance" at bounding box center [322, 460] width 89 height 11
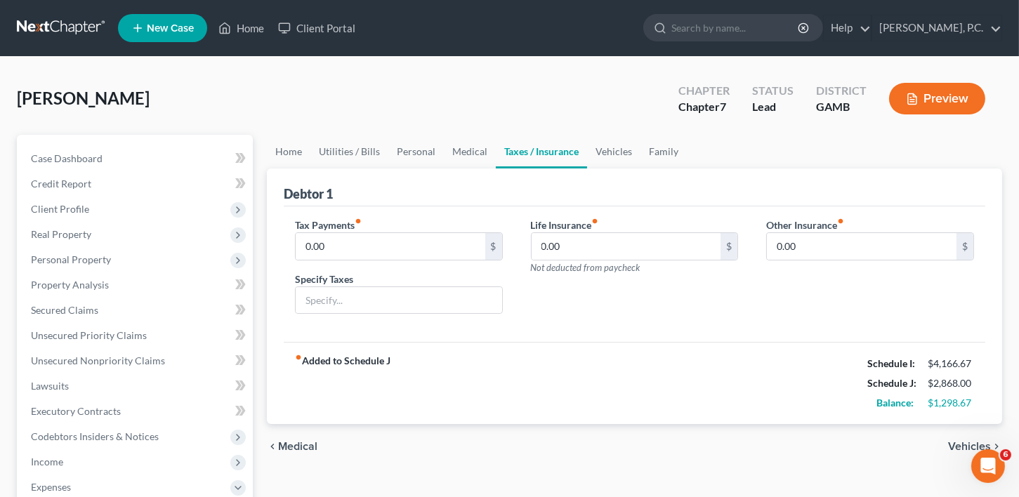
click at [303, 447] on span "Medical" at bounding box center [297, 446] width 39 height 11
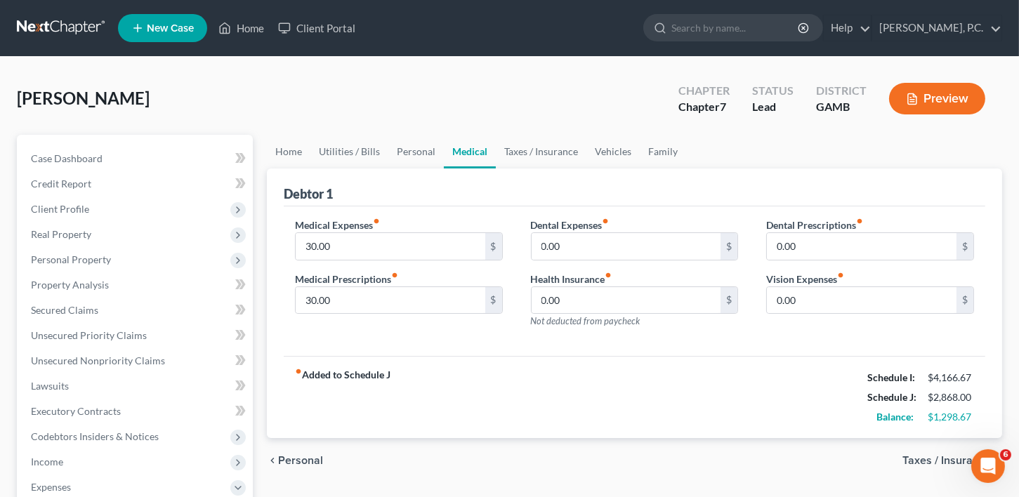
click at [301, 455] on span "Personal" at bounding box center [300, 460] width 45 height 11
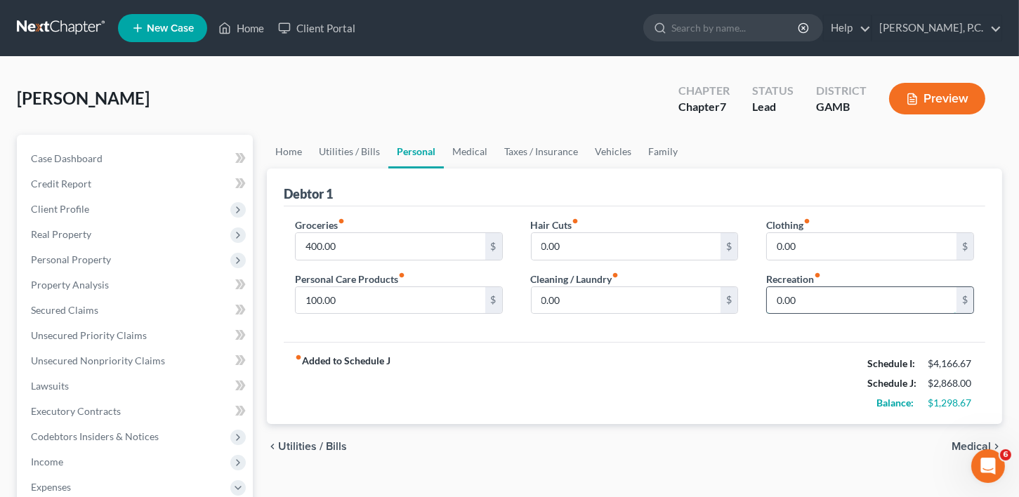
click at [808, 296] on input "0.00" at bounding box center [862, 300] width 190 height 27
click at [813, 254] on input "0.00" at bounding box center [862, 246] width 190 height 27
click at [967, 443] on span "Medical" at bounding box center [971, 446] width 39 height 11
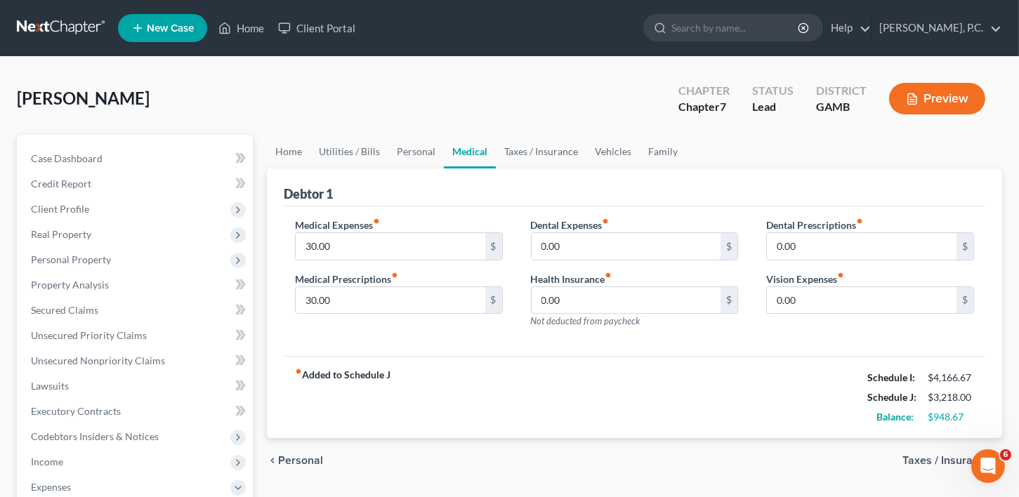
click at [945, 462] on span "Taxes / Insurance" at bounding box center [947, 460] width 89 height 11
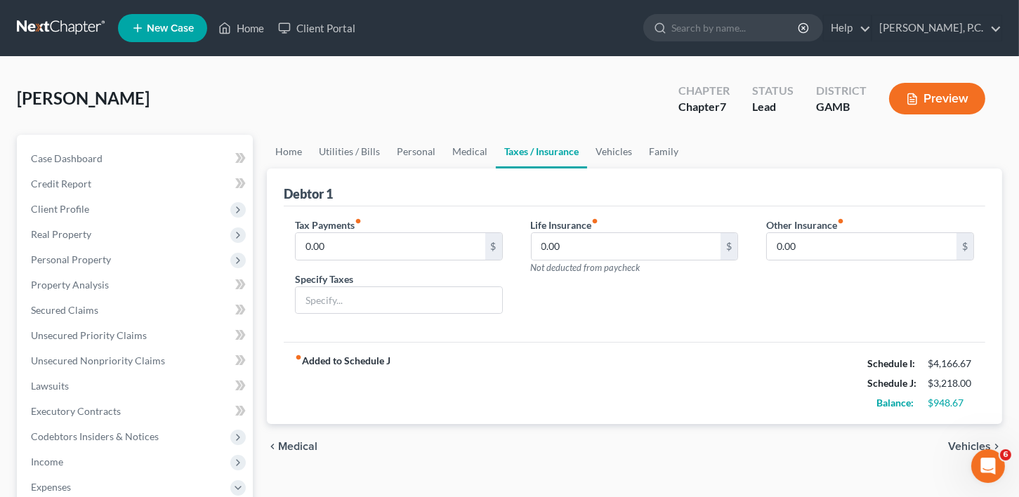
click at [974, 444] on span "Vehicles" at bounding box center [969, 446] width 43 height 11
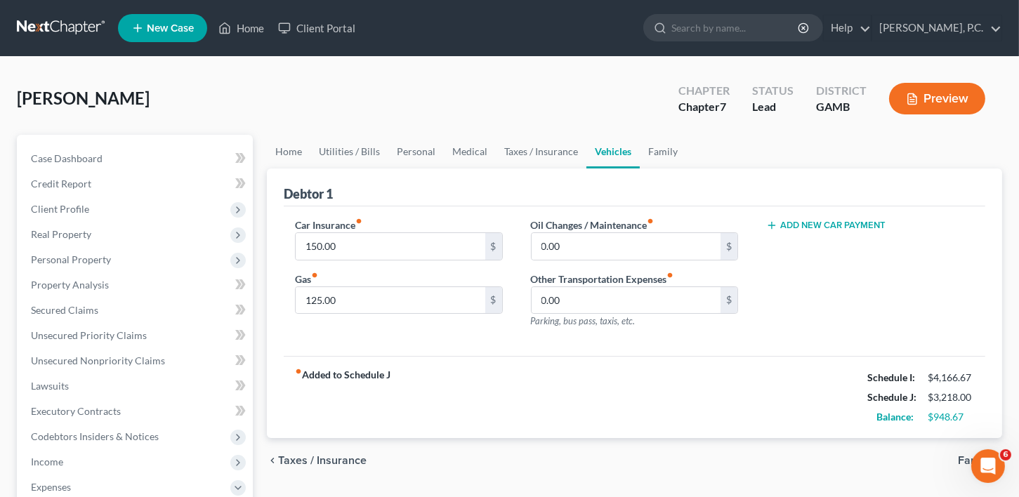
click at [965, 457] on span "Family" at bounding box center [974, 460] width 33 height 11
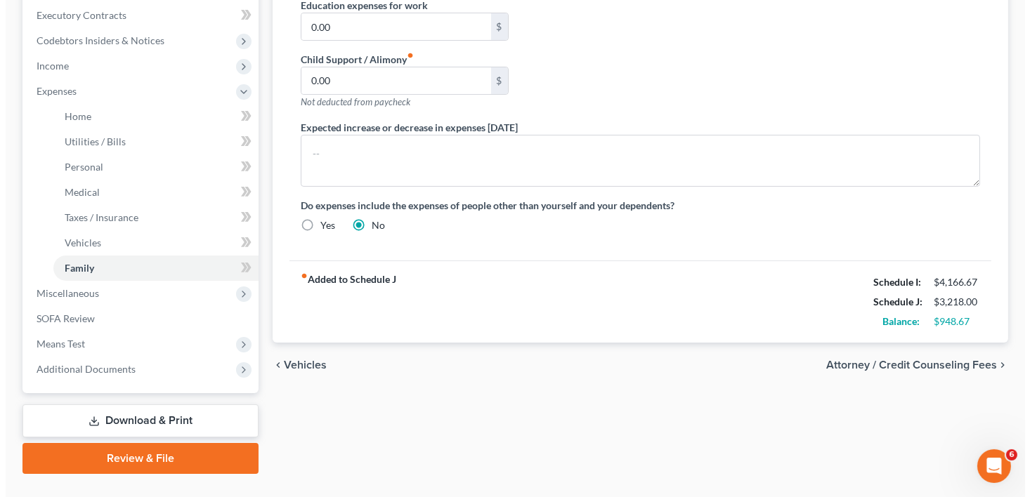
scroll to position [424, 0]
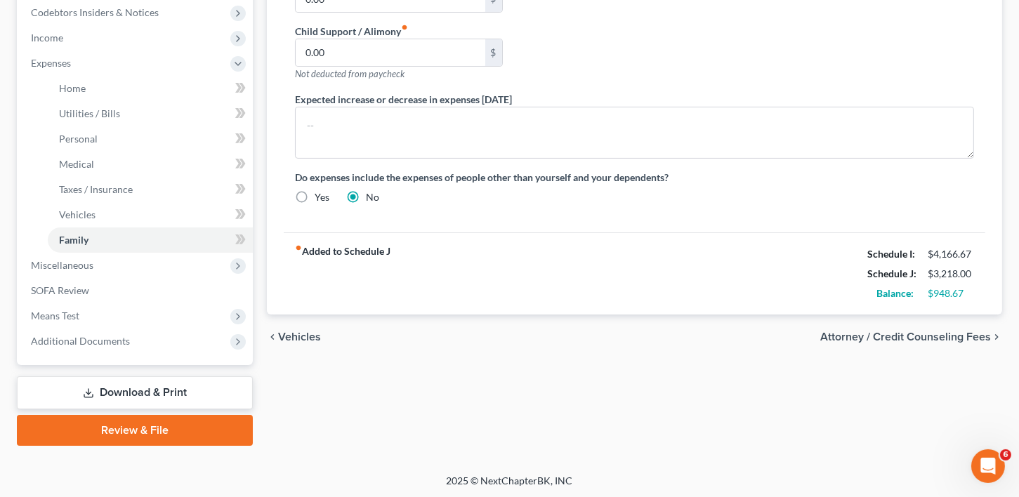
click at [906, 334] on span "Attorney / Credit Counseling Fees" at bounding box center [905, 337] width 171 height 11
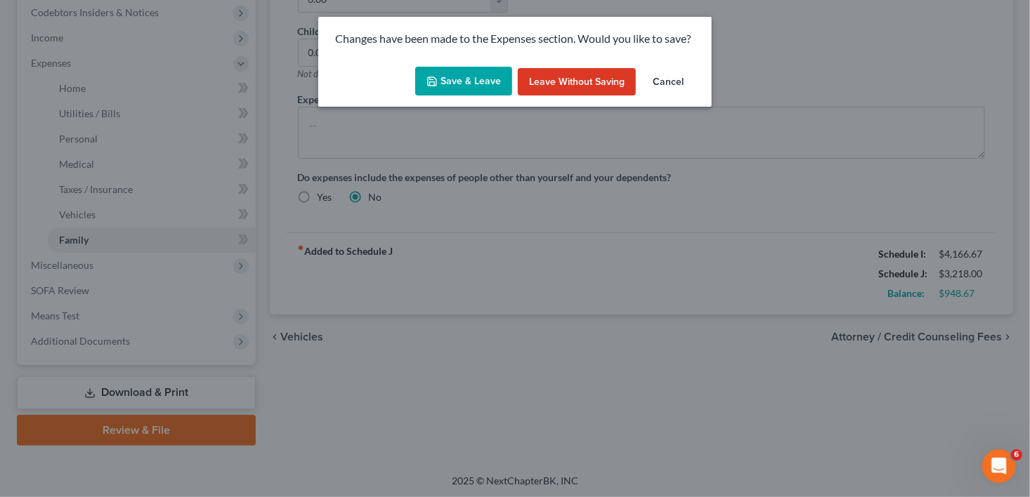
click at [447, 88] on button "Save & Leave" at bounding box center [463, 82] width 97 height 30
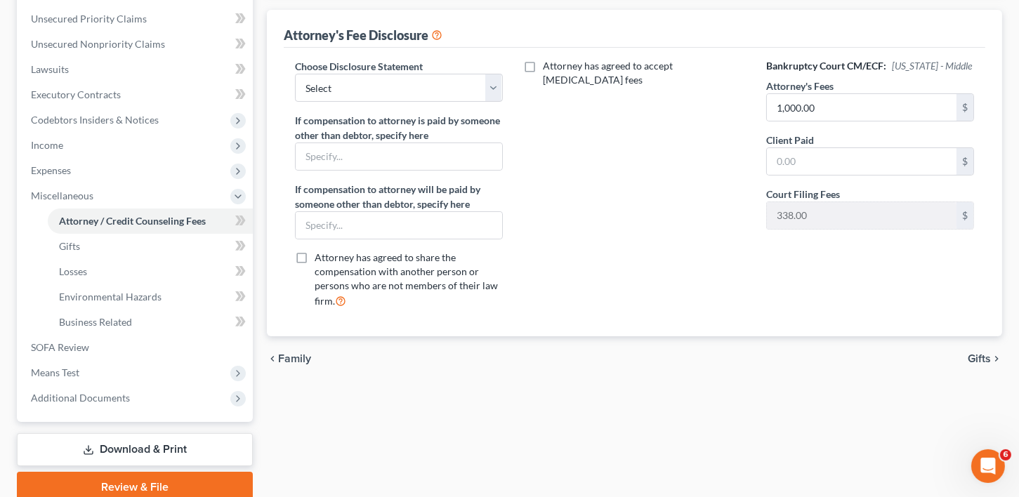
scroll to position [325, 0]
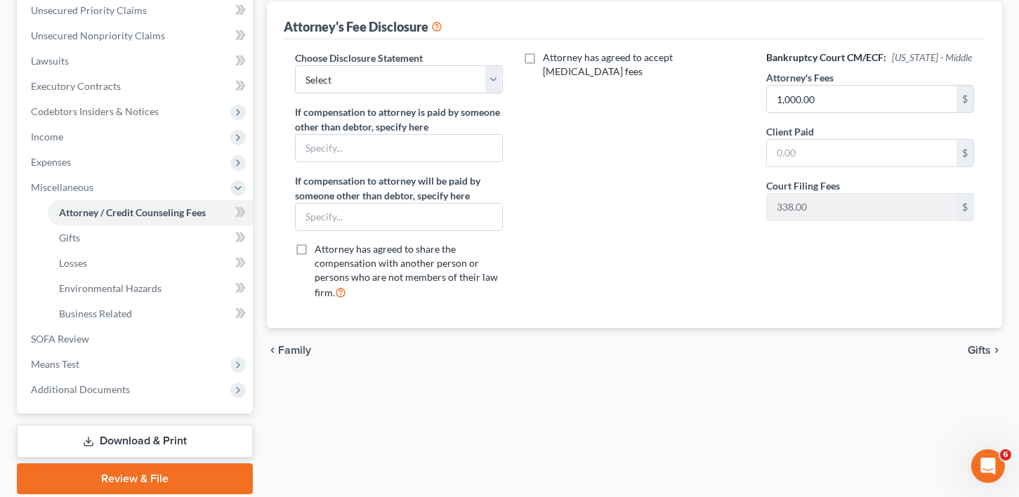
click at [981, 345] on span "Gifts" at bounding box center [979, 350] width 23 height 11
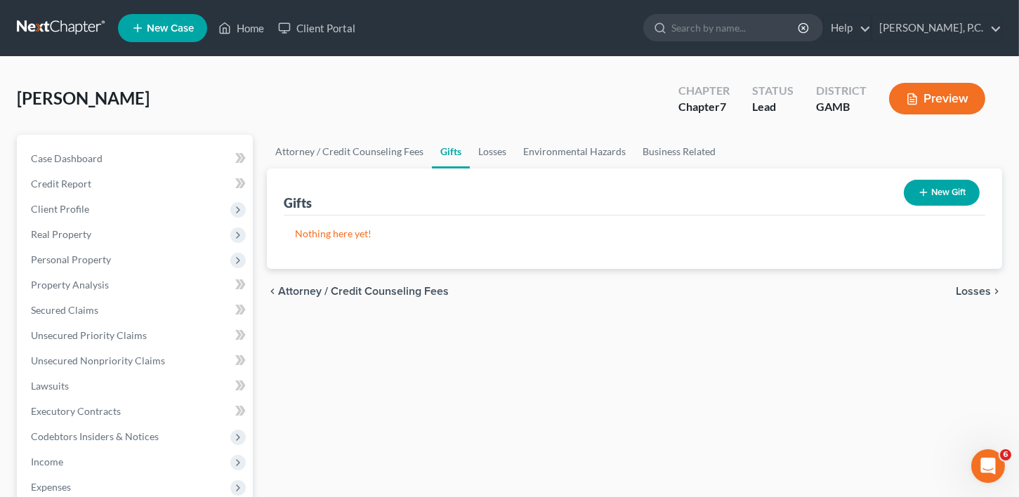
click at [972, 289] on span "Losses" at bounding box center [973, 291] width 35 height 11
click at [972, 289] on span "Environmental Hazards" at bounding box center [932, 291] width 118 height 11
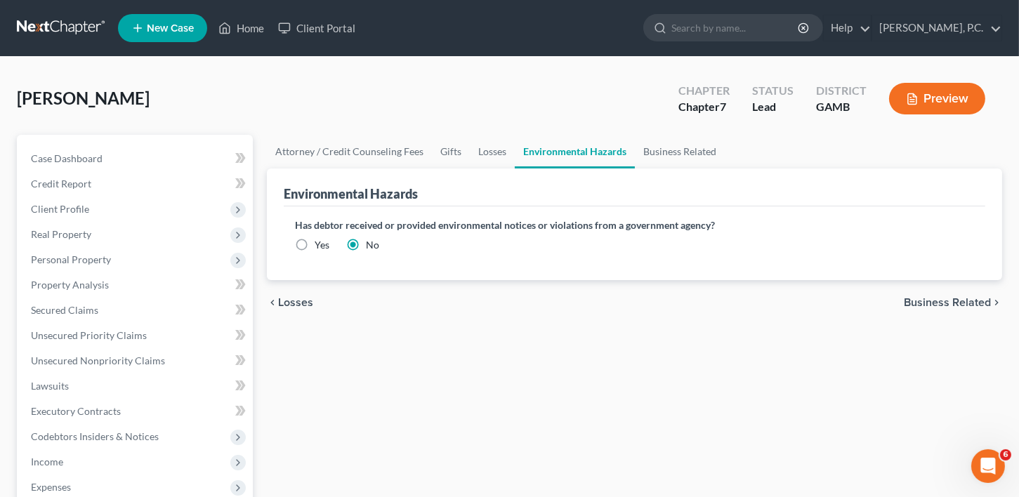
click at [972, 289] on div "chevron_left Losses Business Related chevron_right" at bounding box center [634, 302] width 735 height 45
click at [969, 300] on span "Business Related" at bounding box center [947, 302] width 87 height 11
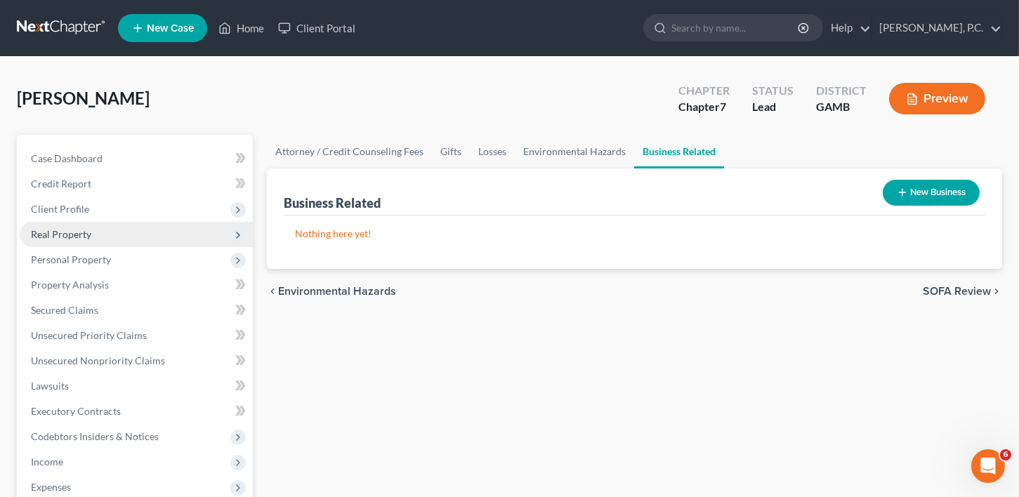
click at [72, 234] on span "Real Property" at bounding box center [61, 234] width 60 height 12
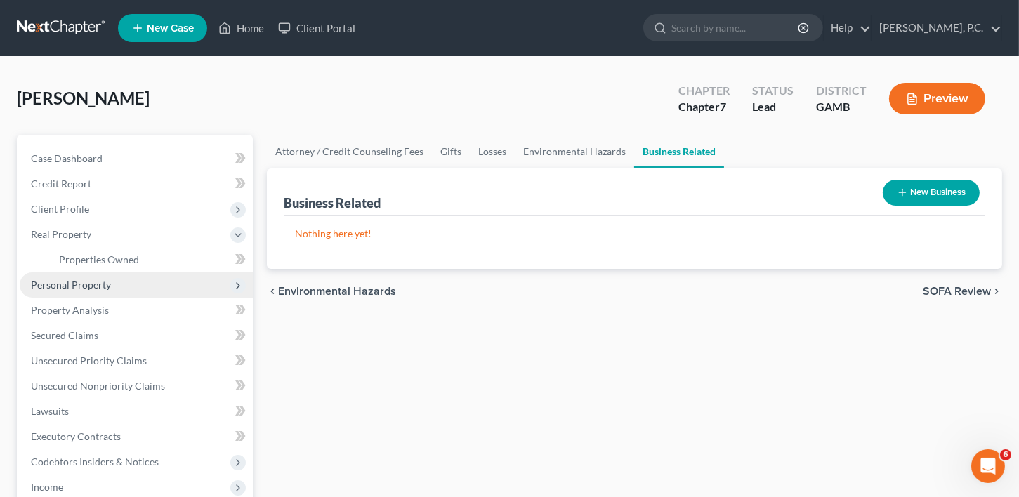
click at [79, 288] on span "Personal Property" at bounding box center [71, 285] width 80 height 12
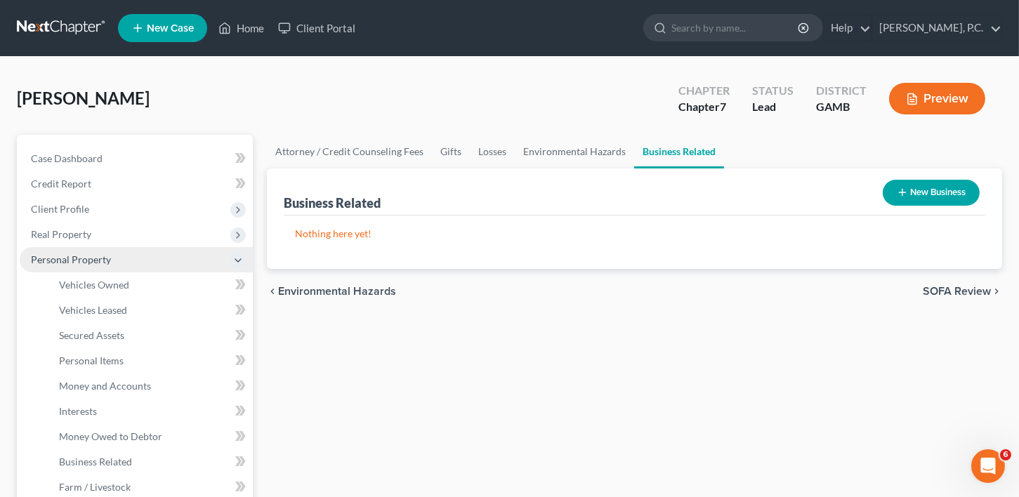
click at [72, 255] on span "Personal Property" at bounding box center [71, 260] width 80 height 12
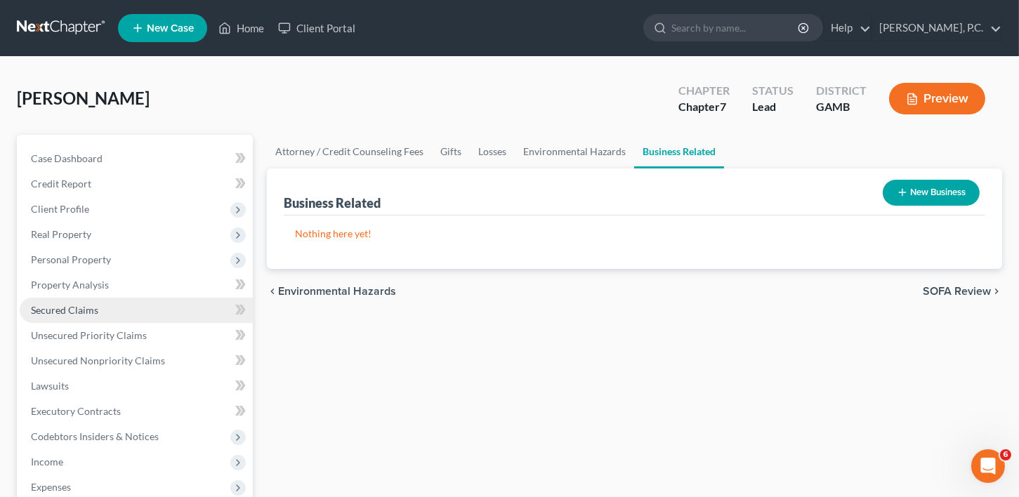
click at [70, 307] on span "Secured Claims" at bounding box center [64, 310] width 67 height 12
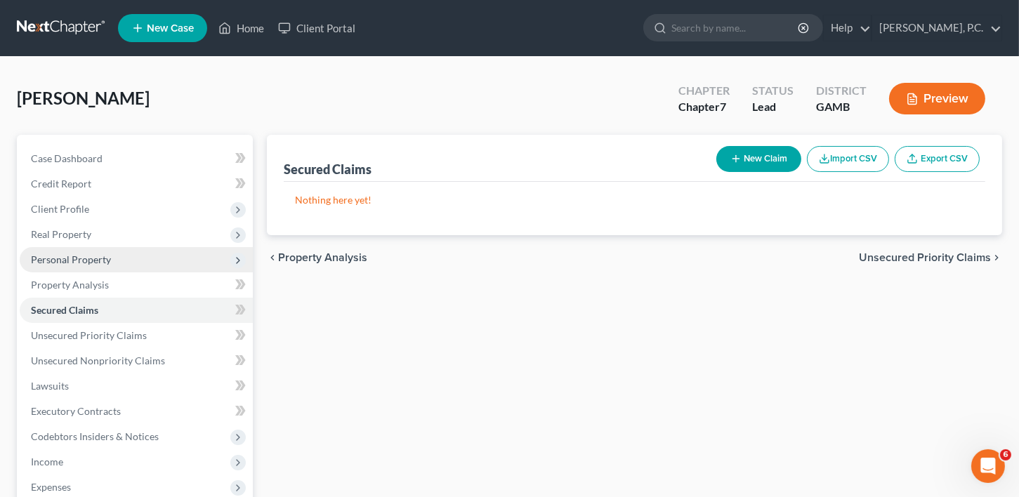
click at [66, 256] on span "Personal Property" at bounding box center [71, 260] width 80 height 12
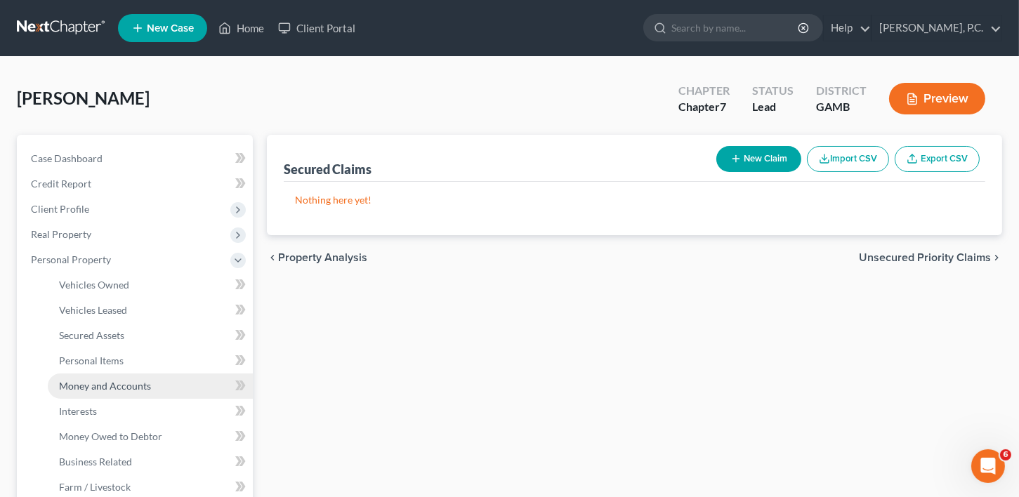
click at [98, 388] on span "Money and Accounts" at bounding box center [105, 386] width 92 height 12
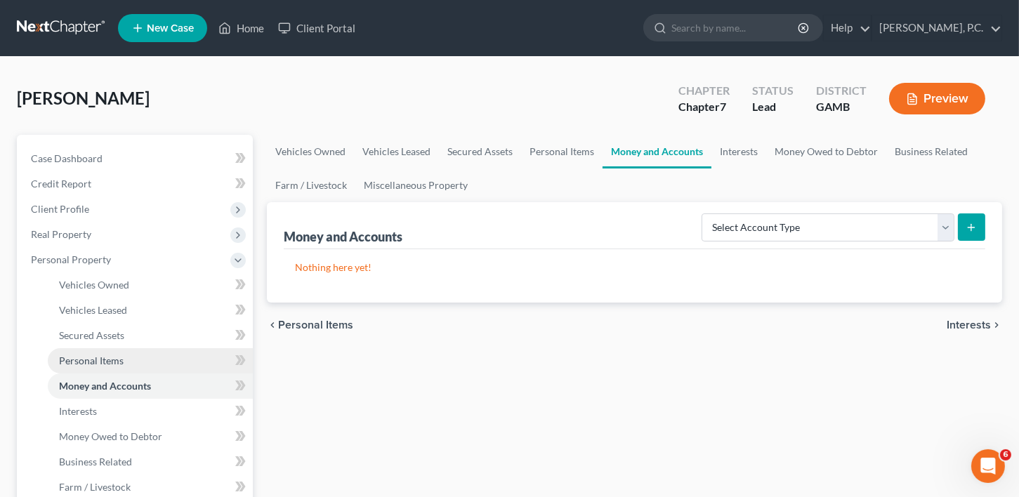
click at [92, 360] on span "Personal Items" at bounding box center [91, 361] width 65 height 12
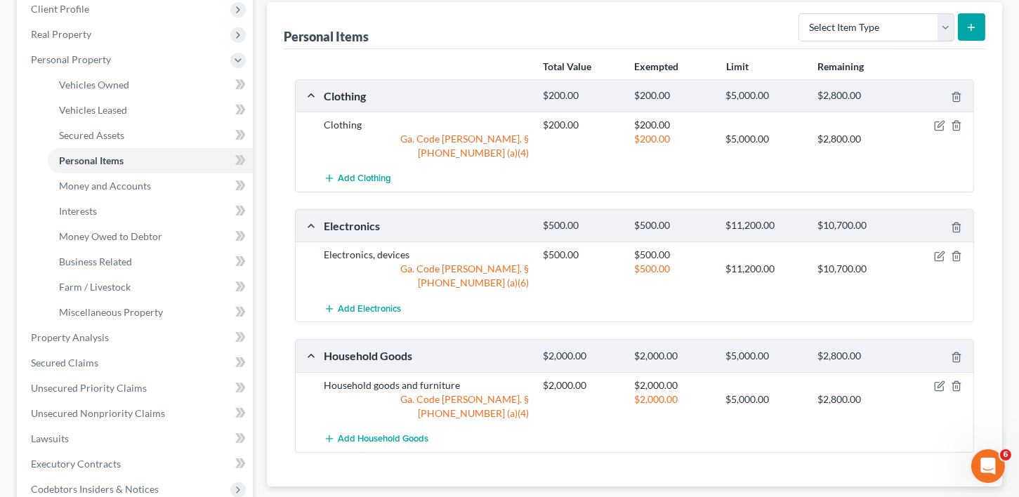
scroll to position [202, 0]
click at [67, 361] on span "Secured Claims" at bounding box center [64, 361] width 67 height 12
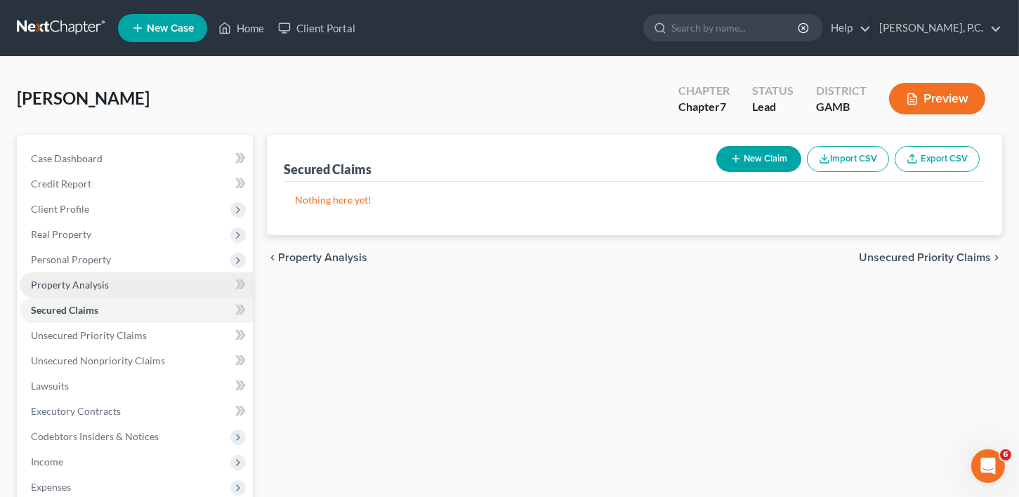
click at [76, 284] on span "Property Analysis" at bounding box center [70, 285] width 78 height 12
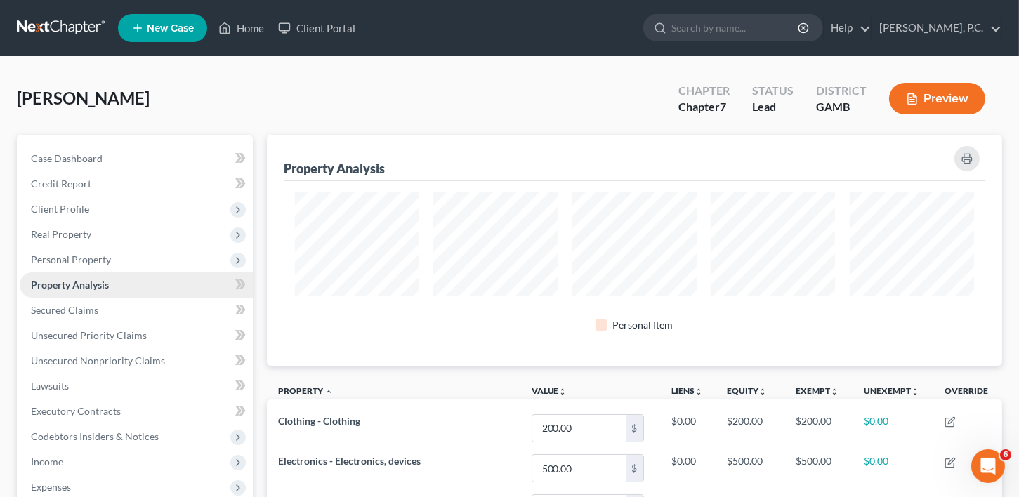
scroll to position [230, 735]
click at [67, 212] on span "Client Profile" at bounding box center [60, 209] width 58 height 12
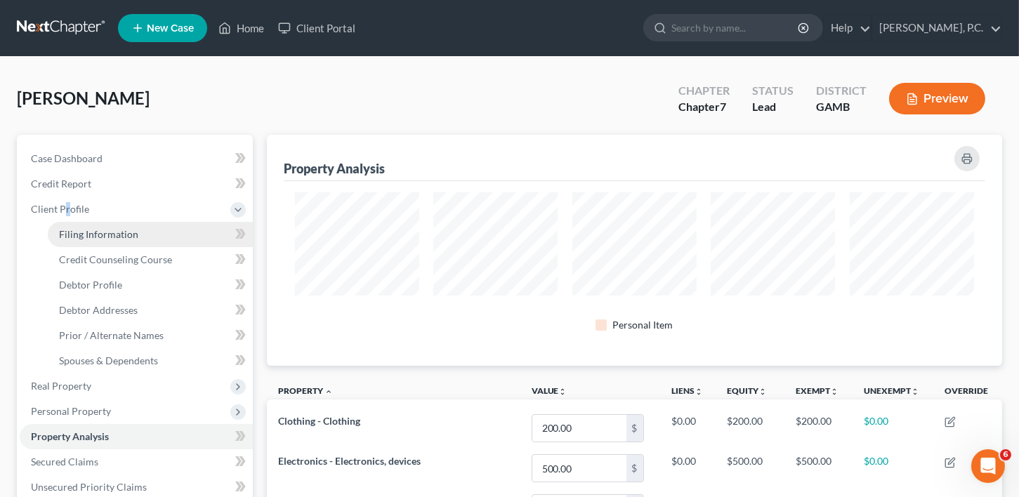
click at [98, 226] on link "Filing Information" at bounding box center [150, 234] width 205 height 25
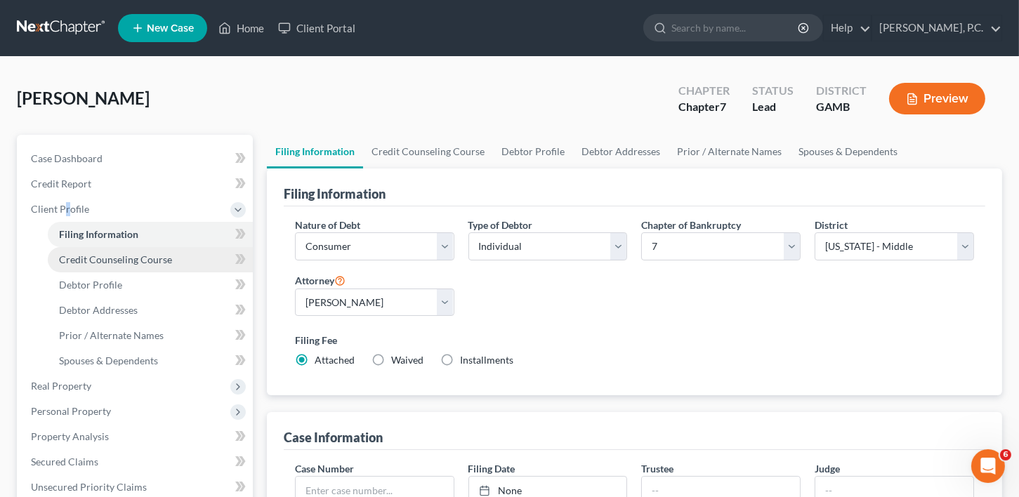
click at [102, 265] on span "Credit Counseling Course" at bounding box center [115, 260] width 113 height 12
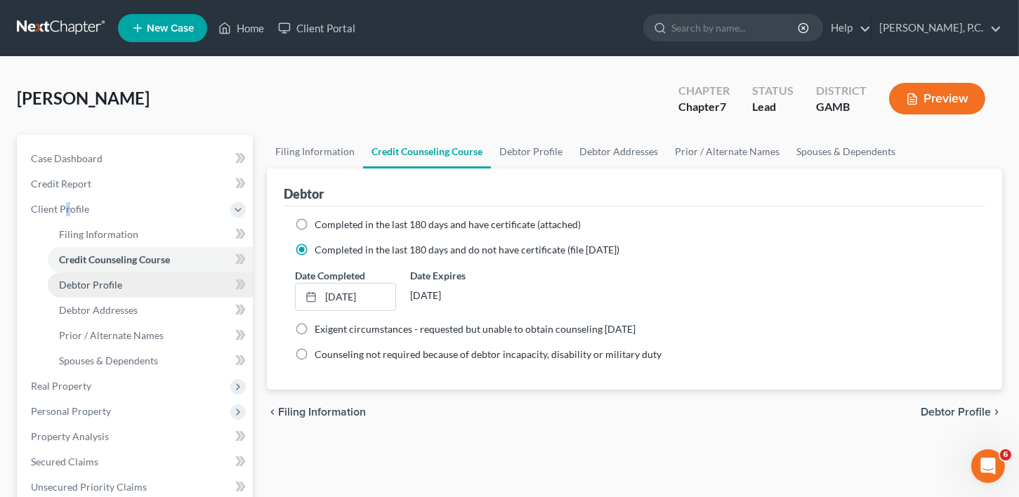
click at [96, 289] on span "Debtor Profile" at bounding box center [90, 285] width 63 height 12
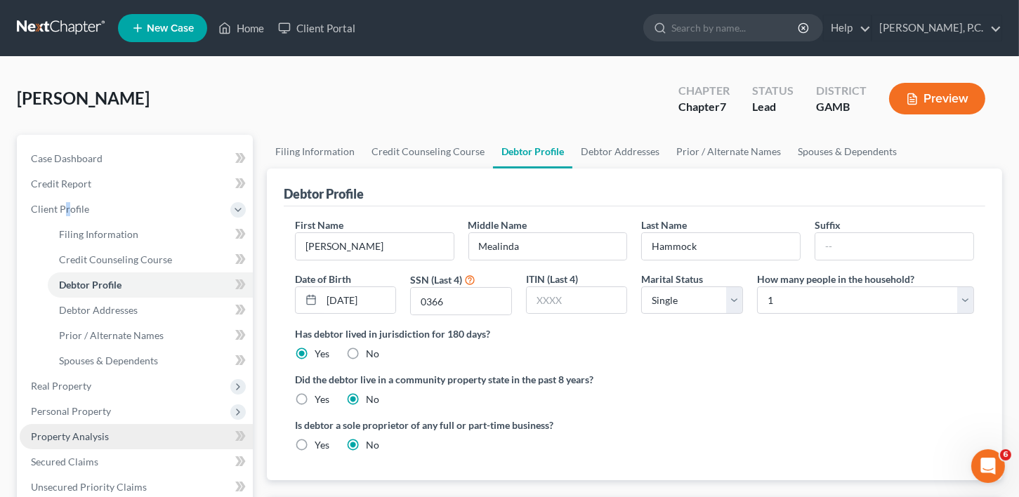
click at [61, 433] on span "Property Analysis" at bounding box center [70, 437] width 78 height 12
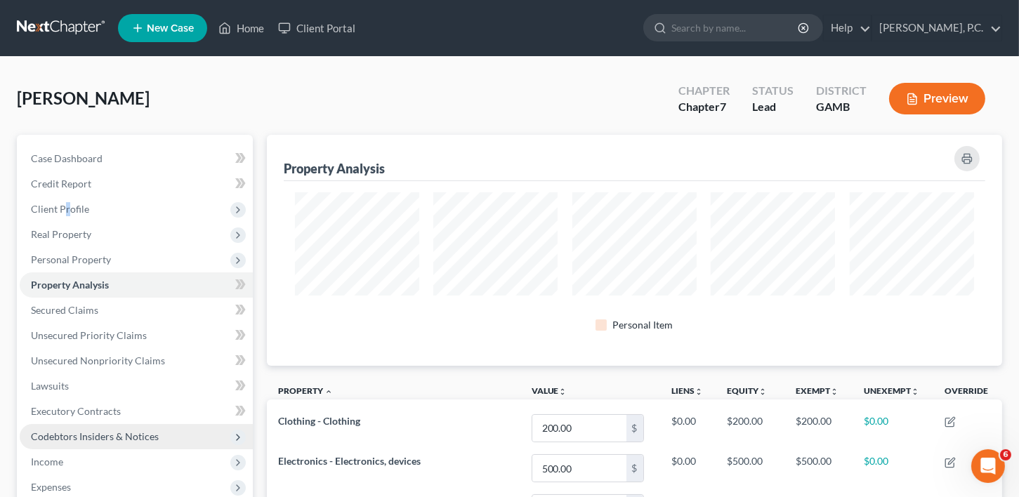
scroll to position [230, 735]
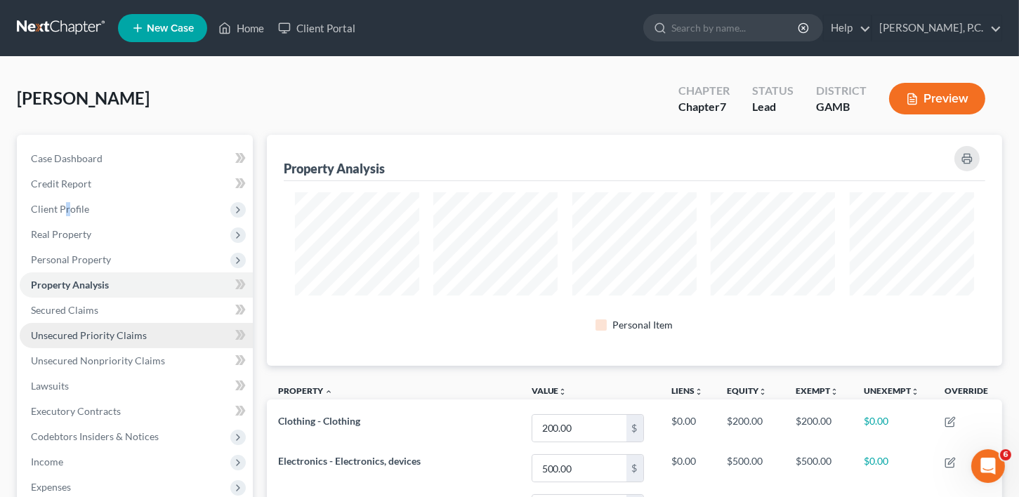
click at [58, 331] on span "Unsecured Priority Claims" at bounding box center [89, 335] width 116 height 12
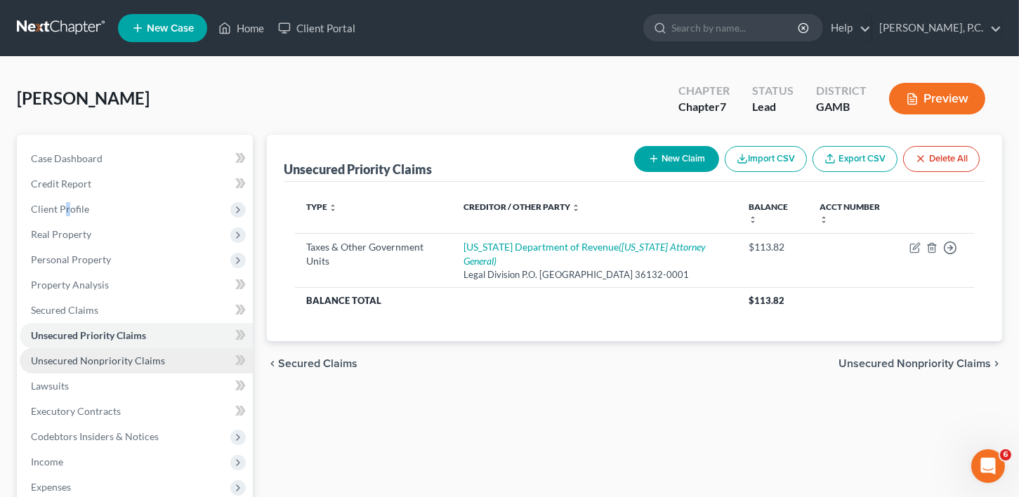
click at [62, 355] on span "Unsecured Nonpriority Claims" at bounding box center [98, 361] width 134 height 12
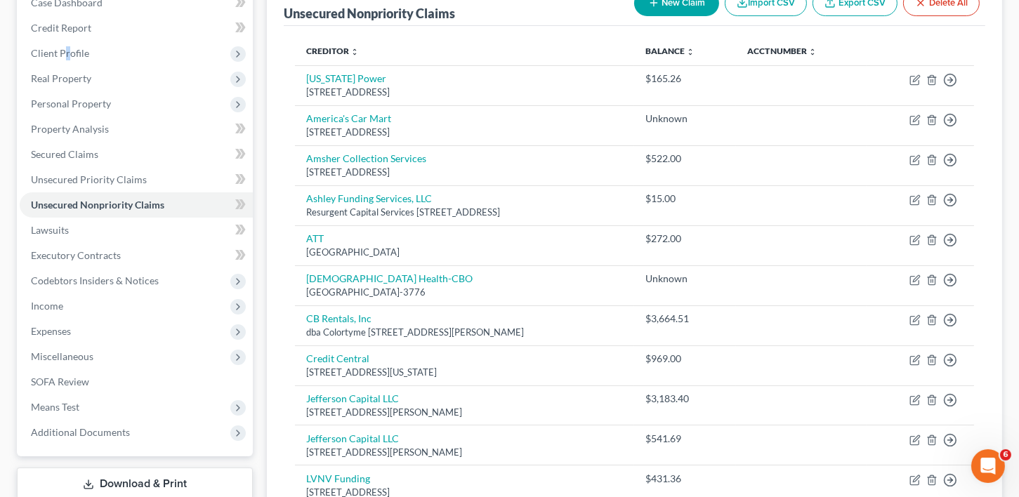
scroll to position [124, 0]
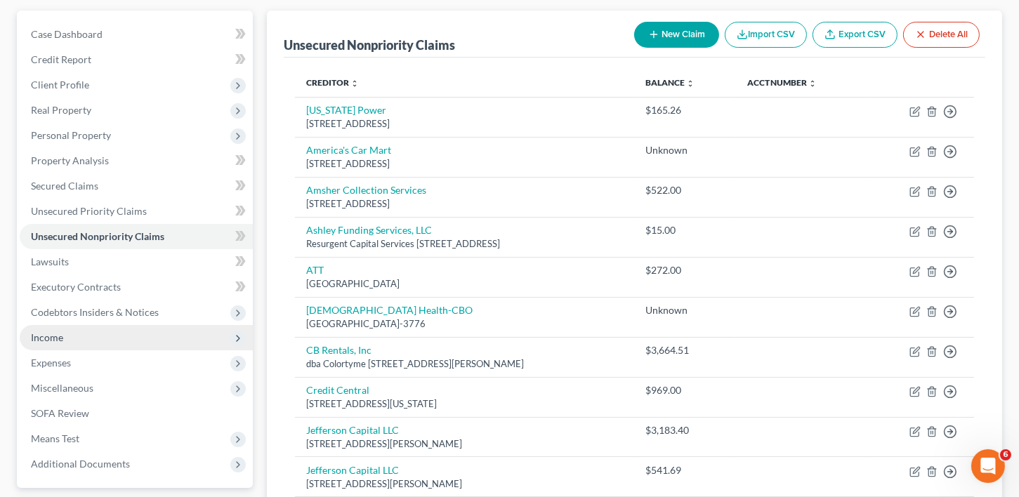
click at [63, 339] on span "Income" at bounding box center [136, 337] width 233 height 25
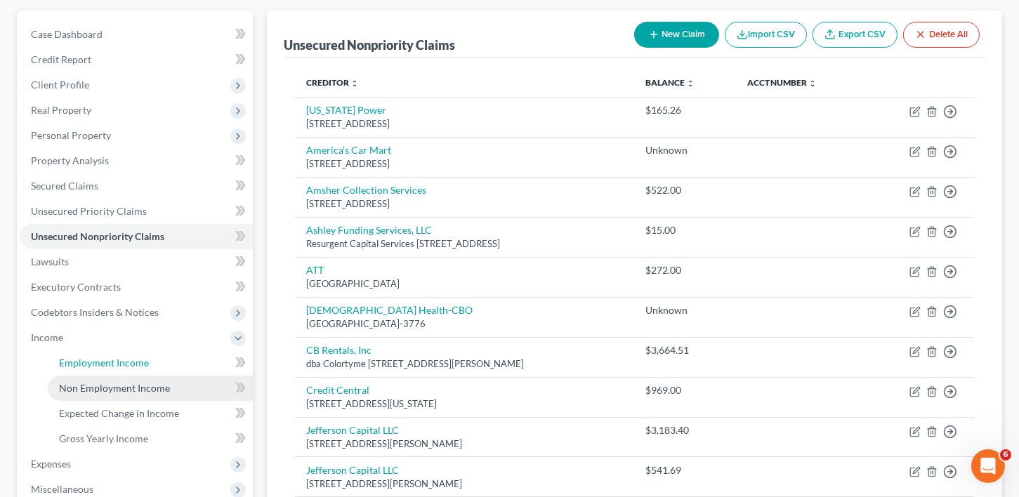
drag, startPoint x: 63, startPoint y: 355, endPoint x: 104, endPoint y: 387, distance: 52.1
click at [63, 357] on span "Employment Income" at bounding box center [104, 363] width 90 height 12
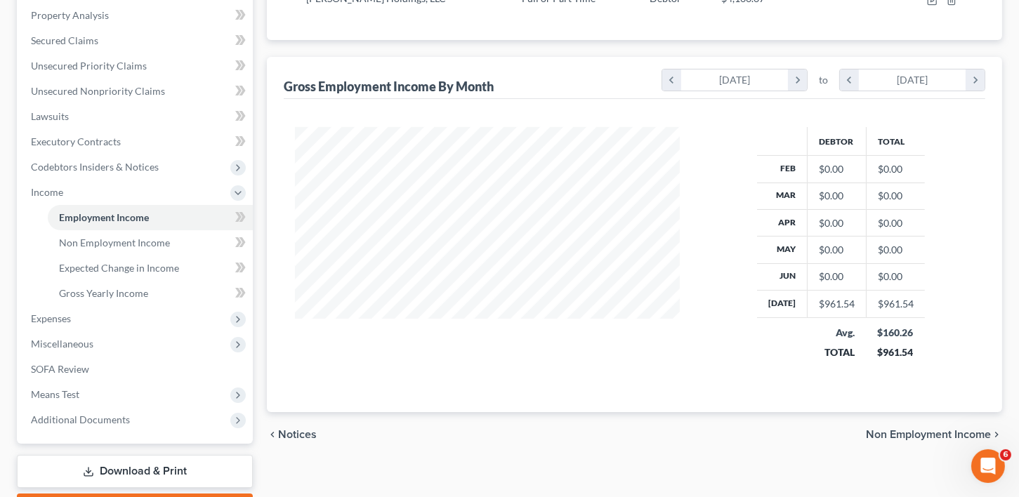
scroll to position [348, 0]
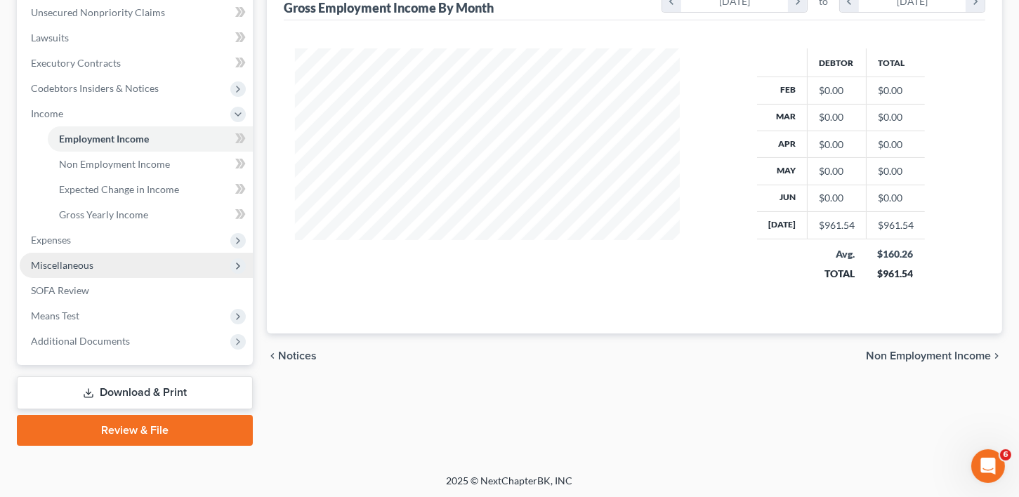
click at [64, 268] on span "Miscellaneous" at bounding box center [62, 265] width 63 height 12
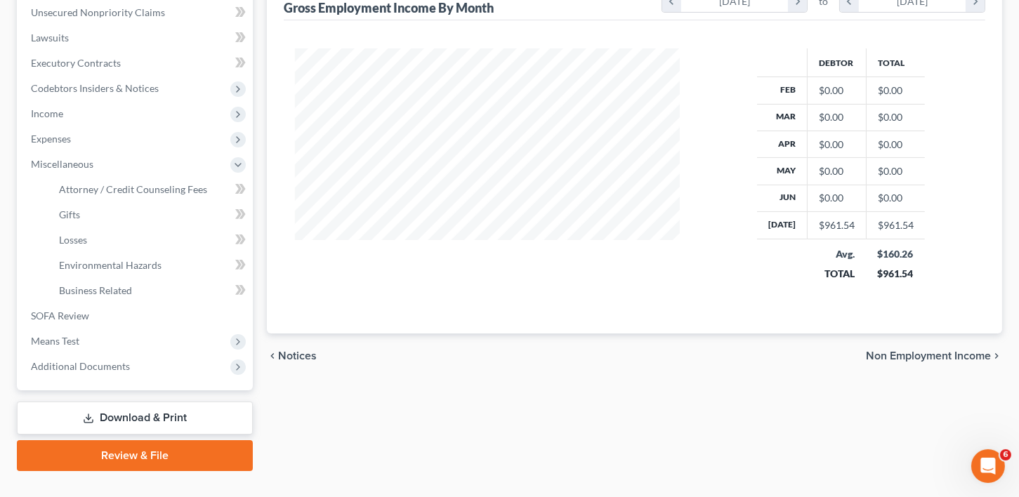
click at [625, 277] on div at bounding box center [487, 173] width 413 height 251
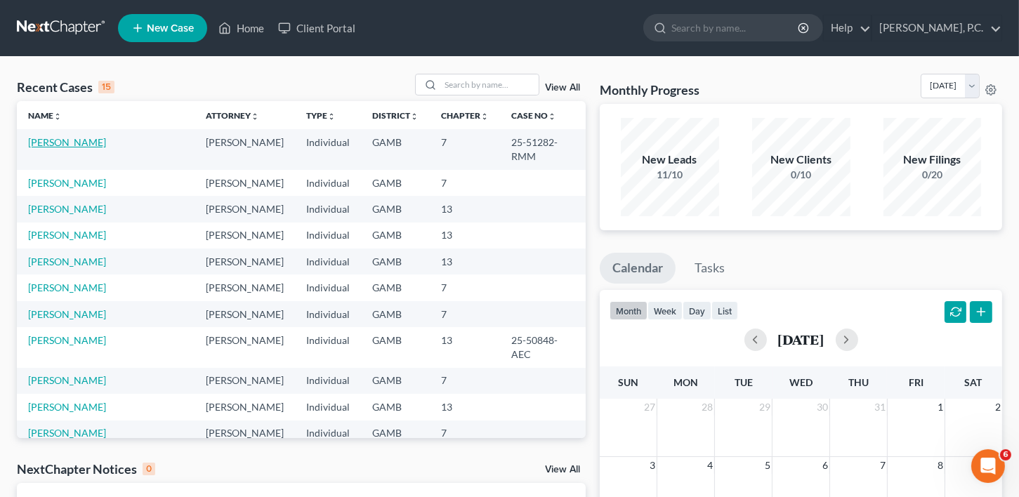
click at [77, 141] on link "[PERSON_NAME]" at bounding box center [67, 142] width 78 height 12
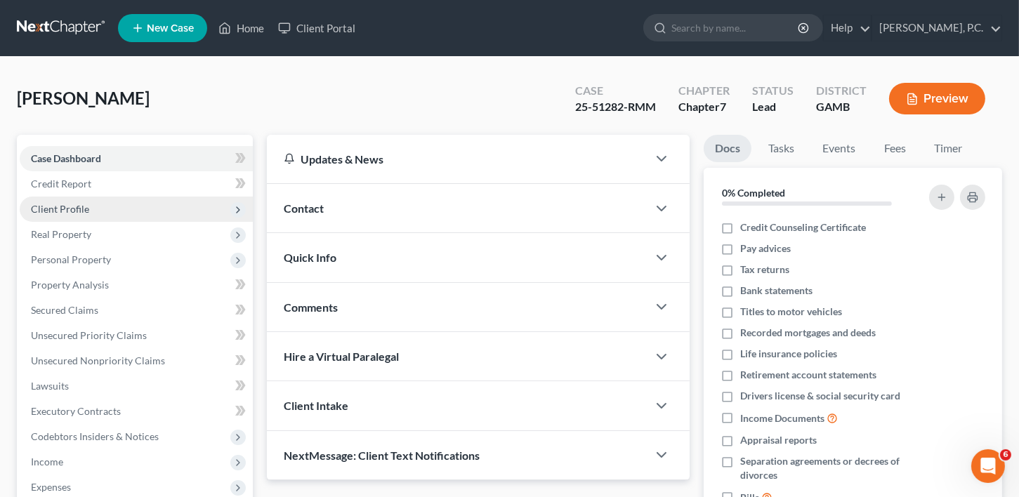
click at [68, 206] on span "Client Profile" at bounding box center [60, 209] width 58 height 12
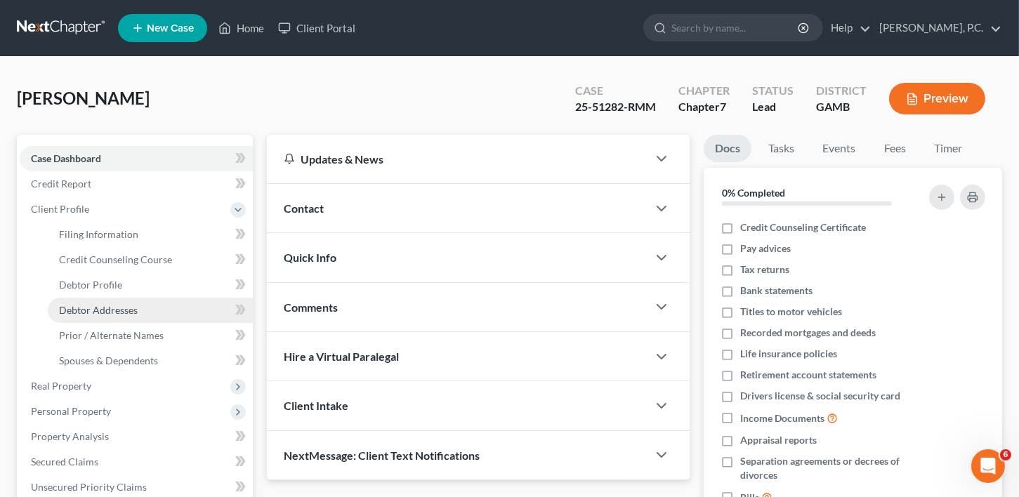
click at [89, 306] on span "Debtor Addresses" at bounding box center [98, 310] width 79 height 12
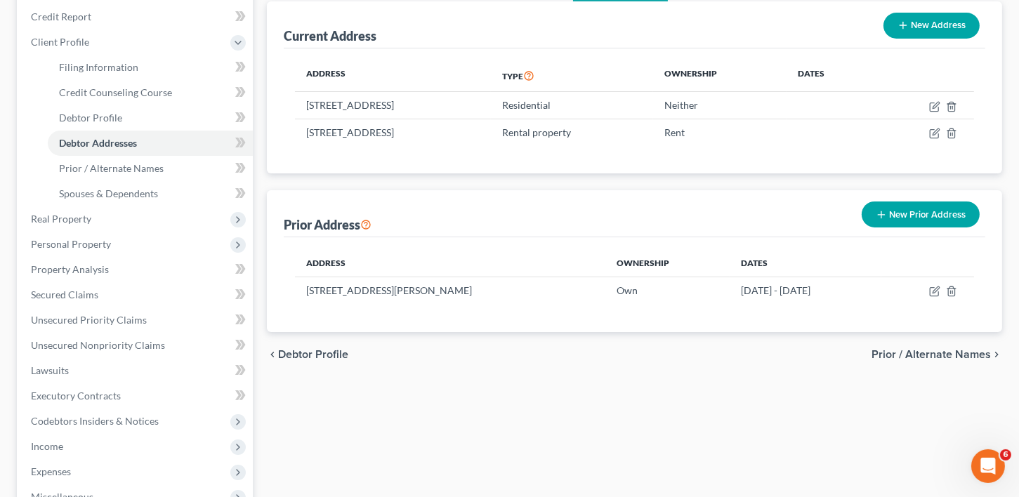
scroll to position [193, 0]
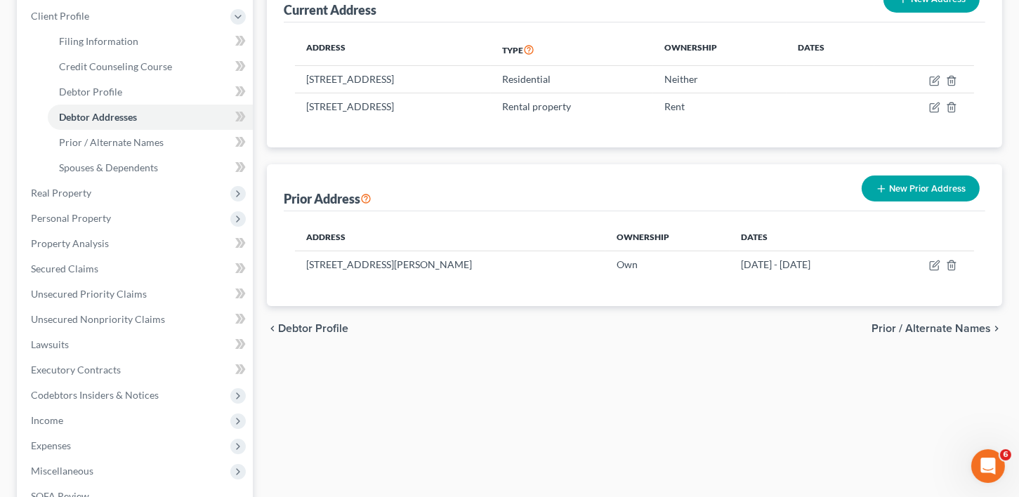
click at [926, 323] on span "Prior / Alternate Names" at bounding box center [931, 328] width 119 height 11
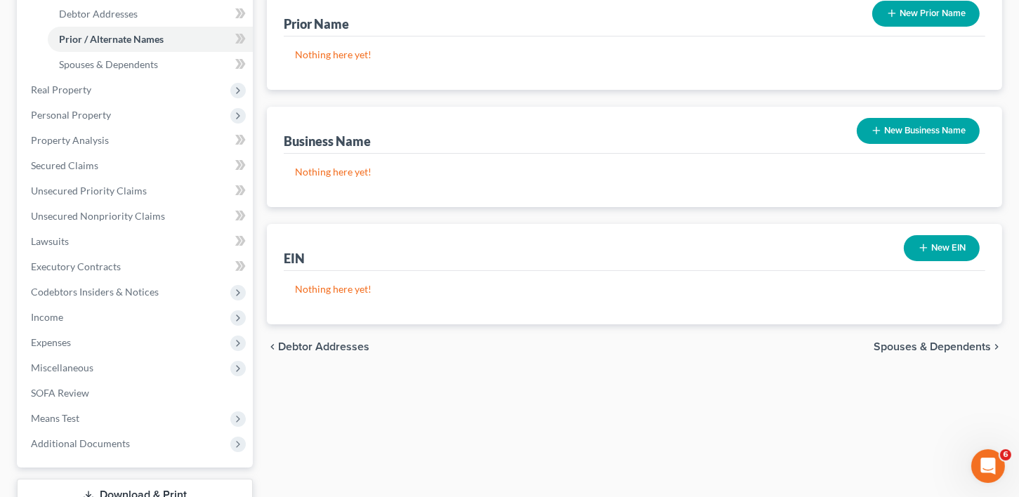
scroll to position [399, 0]
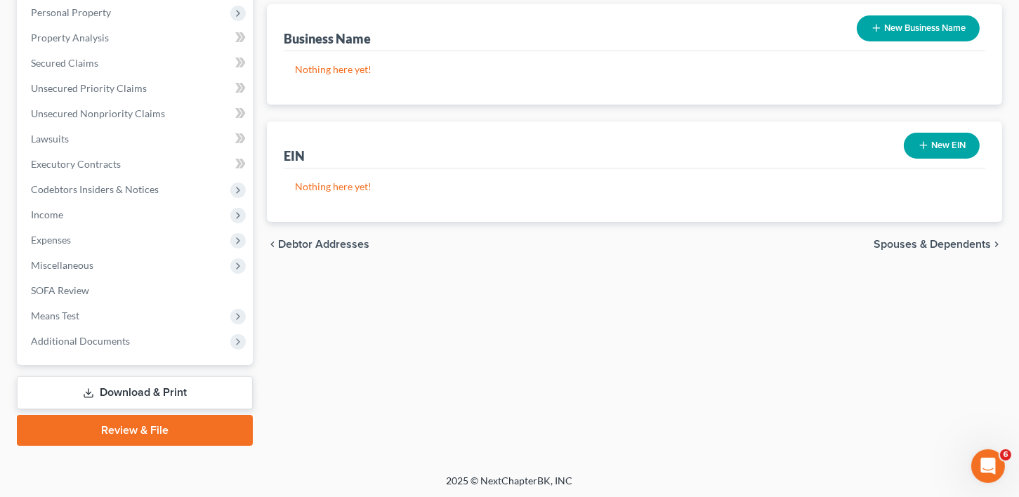
click at [129, 385] on link "Download & Print" at bounding box center [135, 393] width 236 height 33
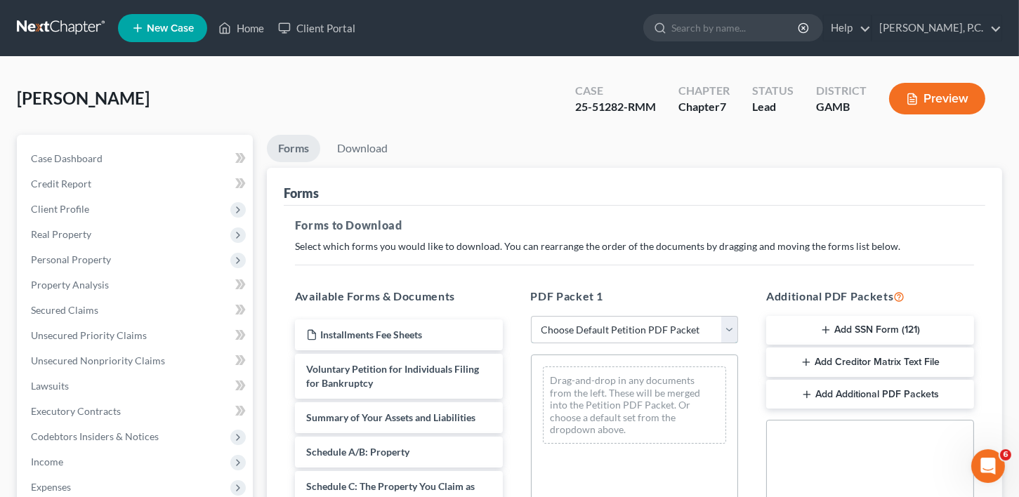
click at [580, 331] on select "Choose Default Petition PDF Packet Complete Bankruptcy Petition (all forms and …" at bounding box center [635, 330] width 208 height 28
select select "2"
click at [531, 316] on select "Choose Default Petition PDF Packet Complete Bankruptcy Petition (all forms and …" at bounding box center [635, 330] width 208 height 28
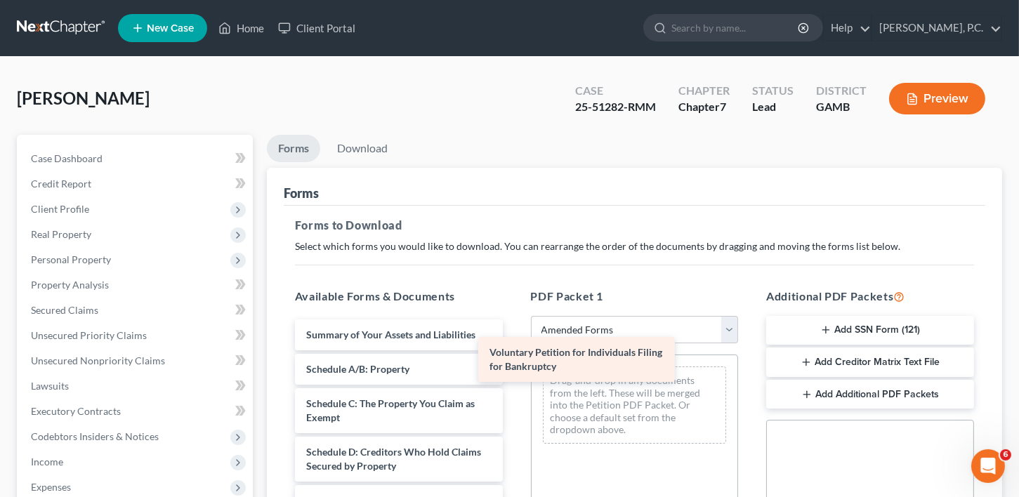
drag, startPoint x: 365, startPoint y: 343, endPoint x: 548, endPoint y: 362, distance: 184.3
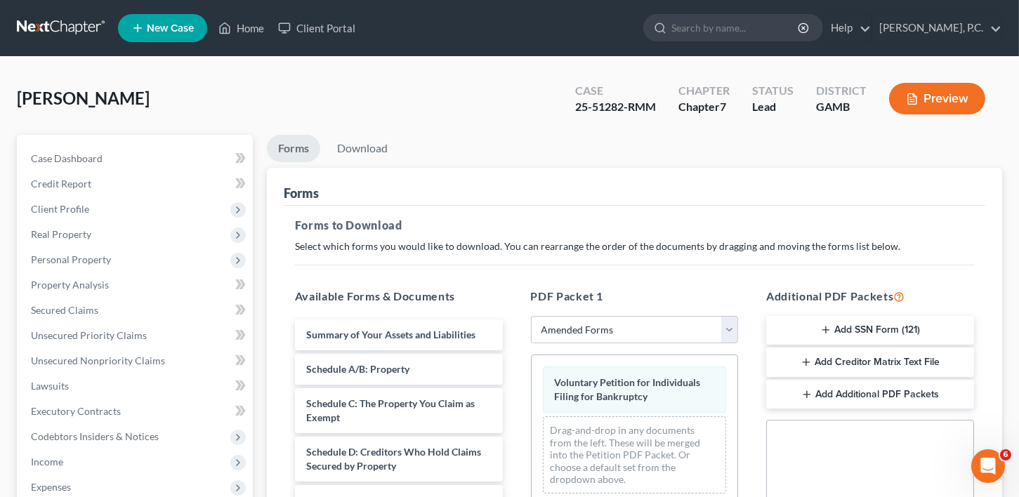
drag, startPoint x: 548, startPoint y: 362, endPoint x: 557, endPoint y: 365, distance: 9.6
click at [348, 147] on link "Download" at bounding box center [362, 148] width 73 height 27
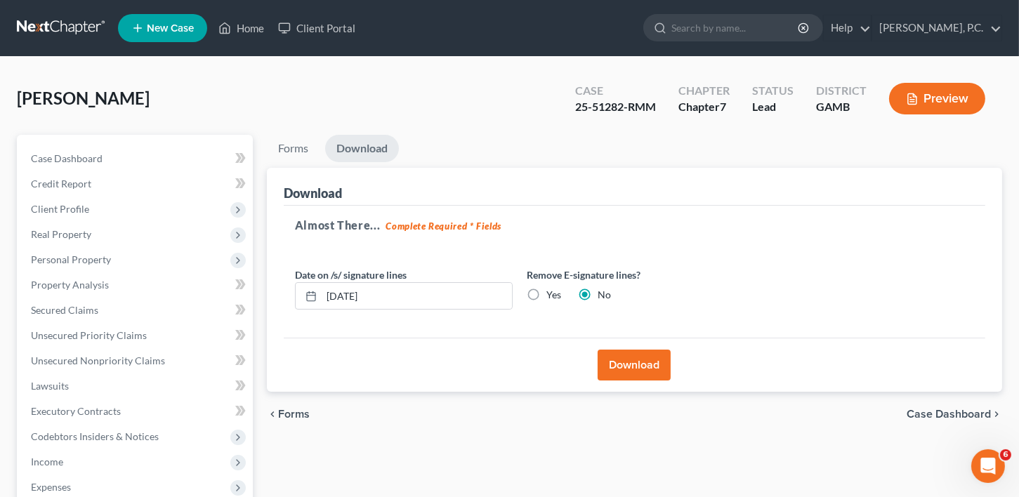
click at [641, 369] on button "Download" at bounding box center [634, 365] width 73 height 31
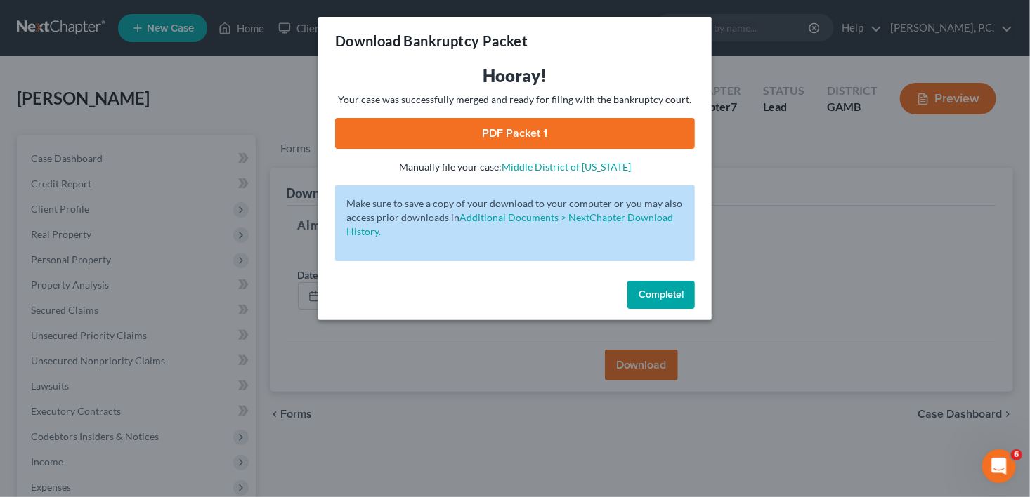
click at [440, 144] on link "PDF Packet 1" at bounding box center [515, 133] width 360 height 31
click at [650, 289] on span "Complete!" at bounding box center [661, 295] width 45 height 12
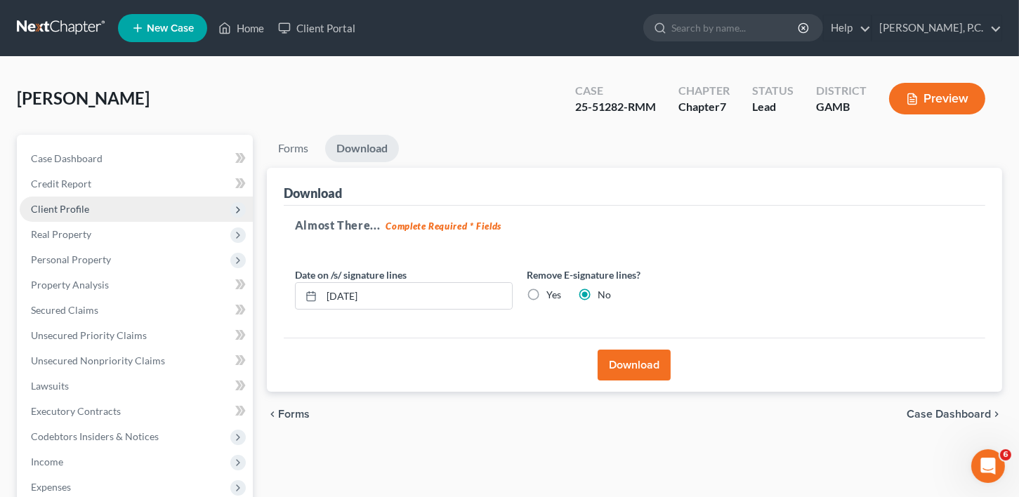
click at [81, 202] on span "Client Profile" at bounding box center [136, 209] width 233 height 25
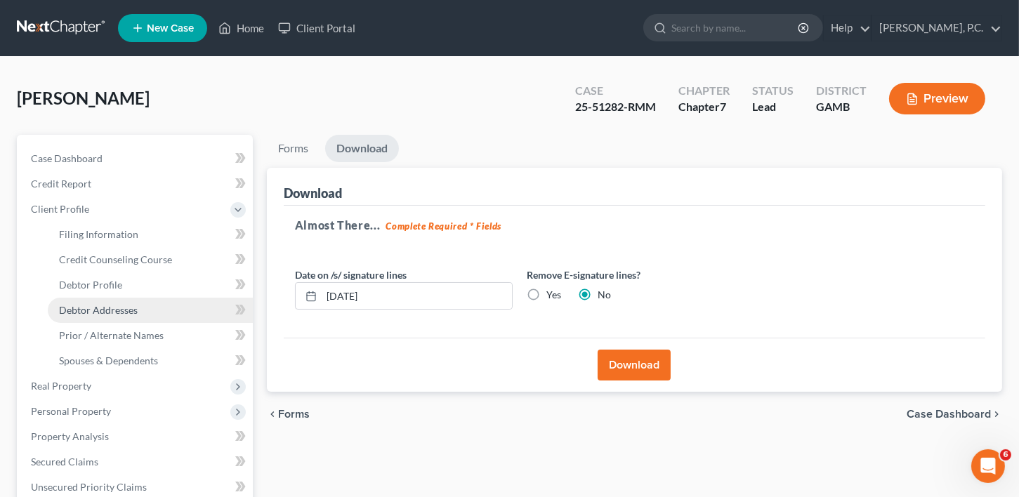
click at [77, 308] on span "Debtor Addresses" at bounding box center [98, 310] width 79 height 12
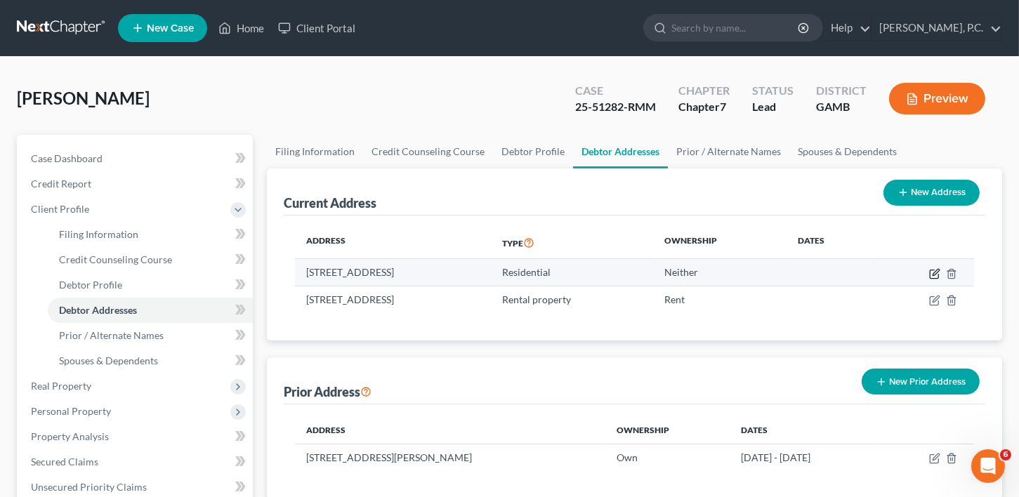
click at [936, 269] on icon "button" at bounding box center [934, 273] width 11 height 11
select select "10"
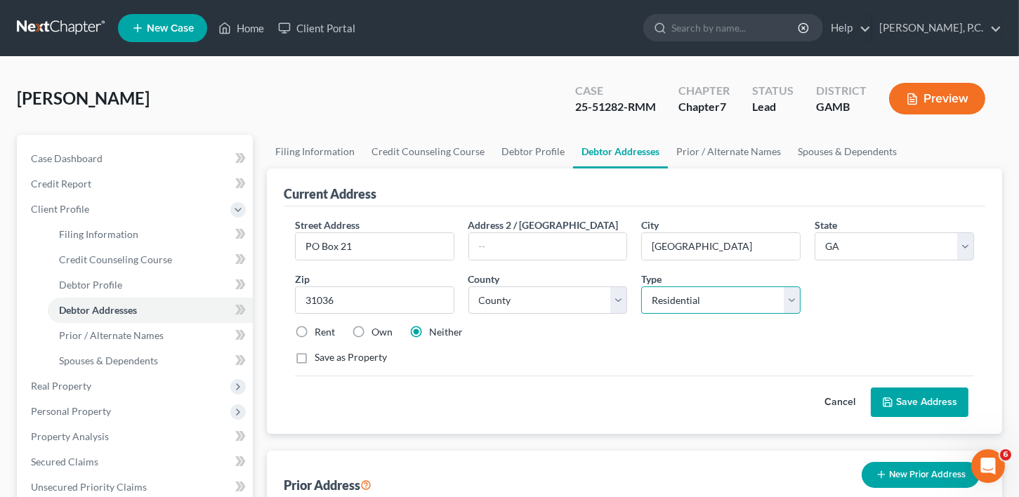
click at [665, 296] on select "Select Residential Mailing Rental Business" at bounding box center [720, 301] width 159 height 28
click at [641, 287] on select "Select Residential Mailing Rental Business" at bounding box center [720, 301] width 159 height 28
click at [700, 303] on select "Select Mailing Rental Business" at bounding box center [720, 301] width 159 height 28
select select "0"
click at [641, 287] on select "Select Mailing Rental Business" at bounding box center [720, 301] width 159 height 28
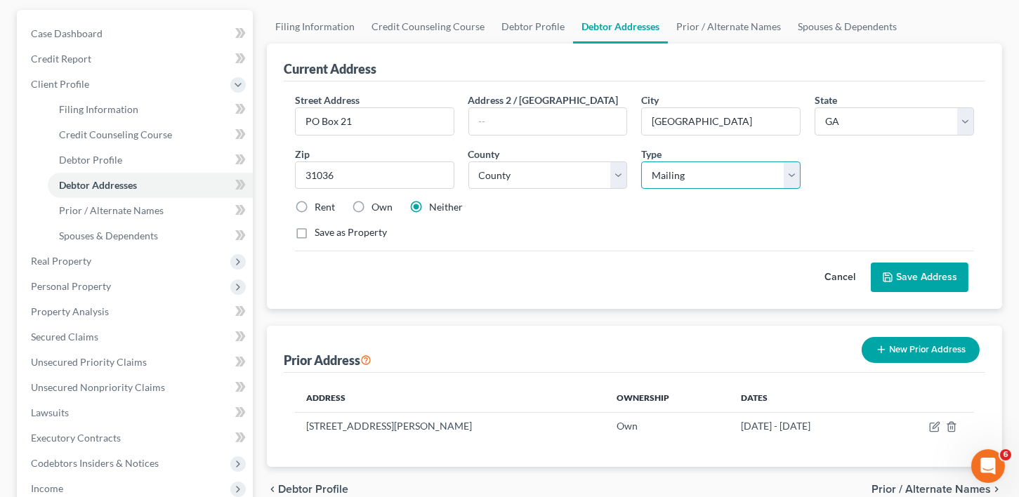
scroll to position [145, 0]
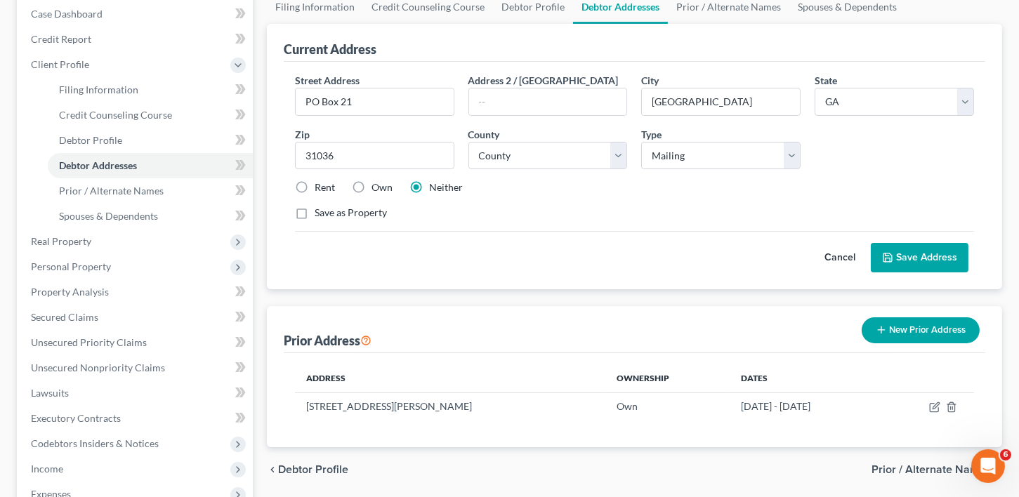
click at [923, 254] on button "Save Address" at bounding box center [920, 258] width 98 height 30
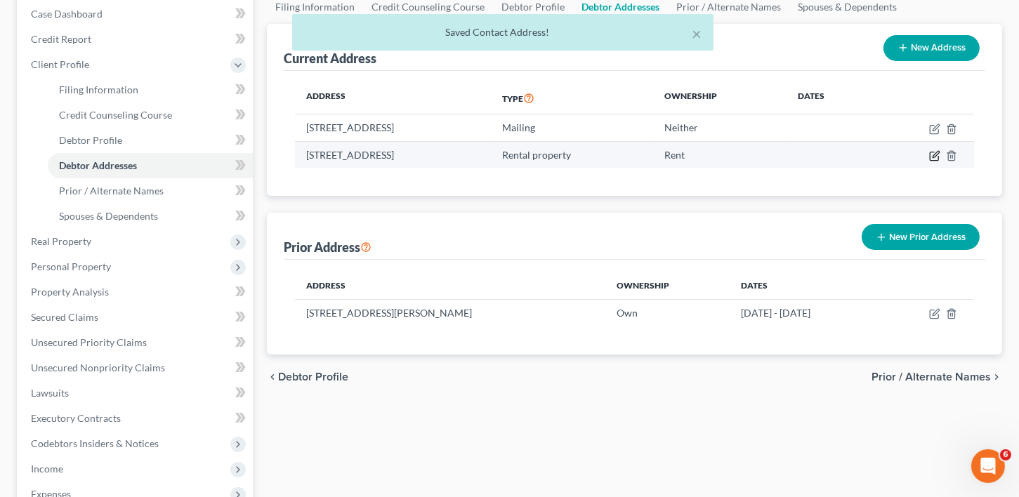
click at [937, 154] on icon "button" at bounding box center [936, 154] width 6 height 6
select select "10"
select select "115"
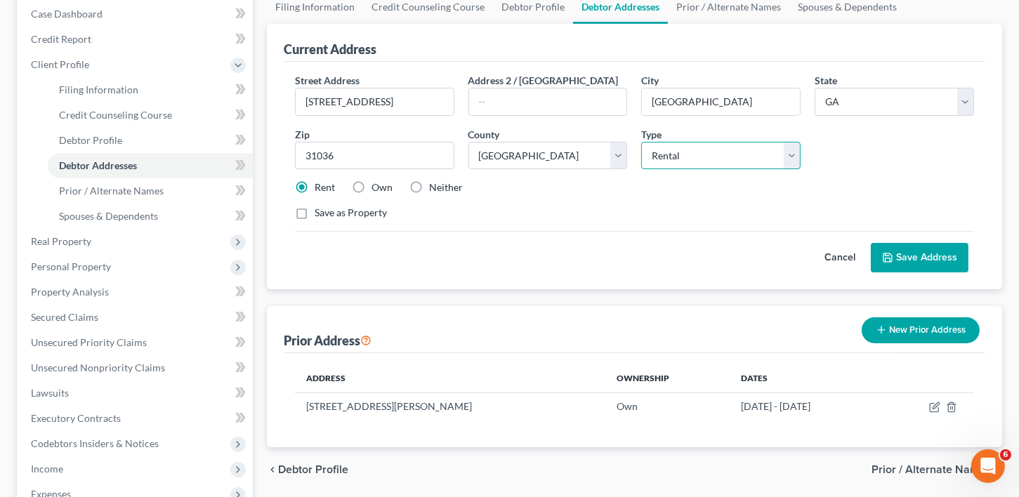
click at [795, 156] on select "Select Residential Mailing Rental Business" at bounding box center [720, 156] width 159 height 28
select select "0"
click at [641, 142] on select "Select Residential Mailing Rental Business" at bounding box center [720, 156] width 159 height 28
drag, startPoint x: 913, startPoint y: 256, endPoint x: 1028, endPoint y: 283, distance: 118.3
click at [913, 256] on button "Save Address" at bounding box center [920, 258] width 98 height 30
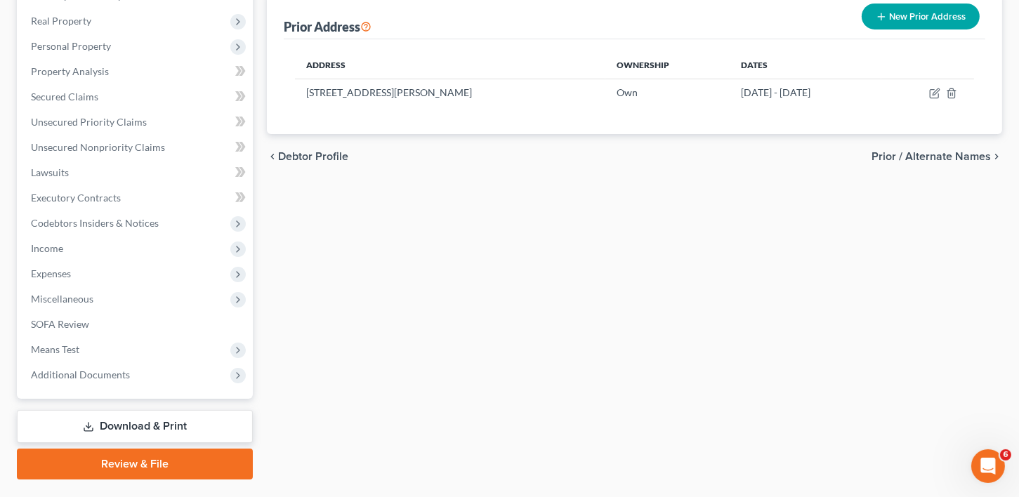
scroll to position [395, 0]
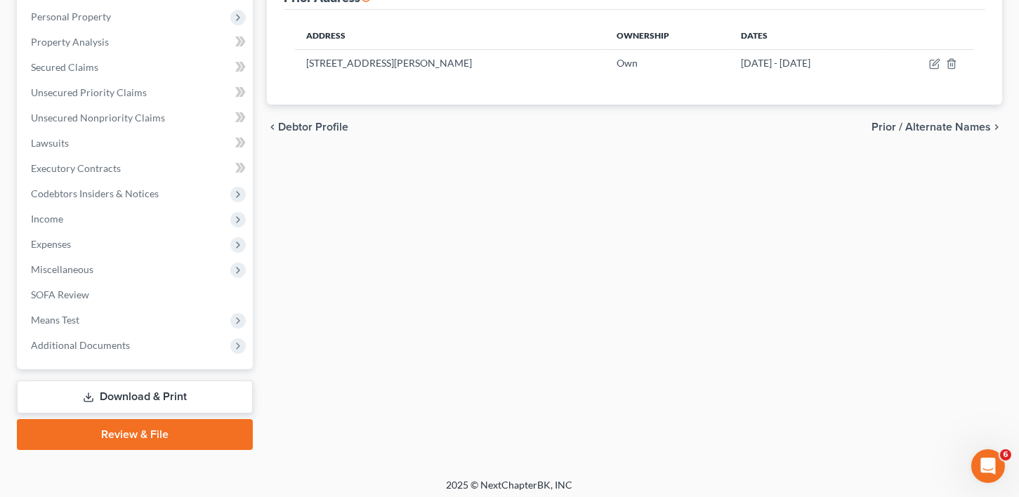
click at [948, 117] on div "chevron_left Debtor Profile Prior / Alternate Names chevron_right" at bounding box center [634, 127] width 735 height 45
click at [948, 122] on span "Prior / Alternate Names" at bounding box center [931, 127] width 119 height 11
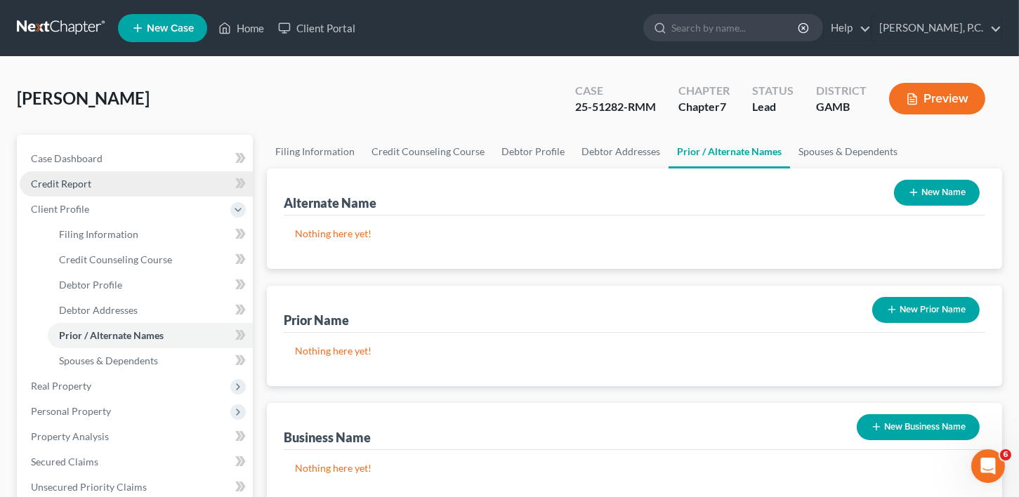
click at [63, 183] on span "Credit Report" at bounding box center [61, 184] width 60 height 12
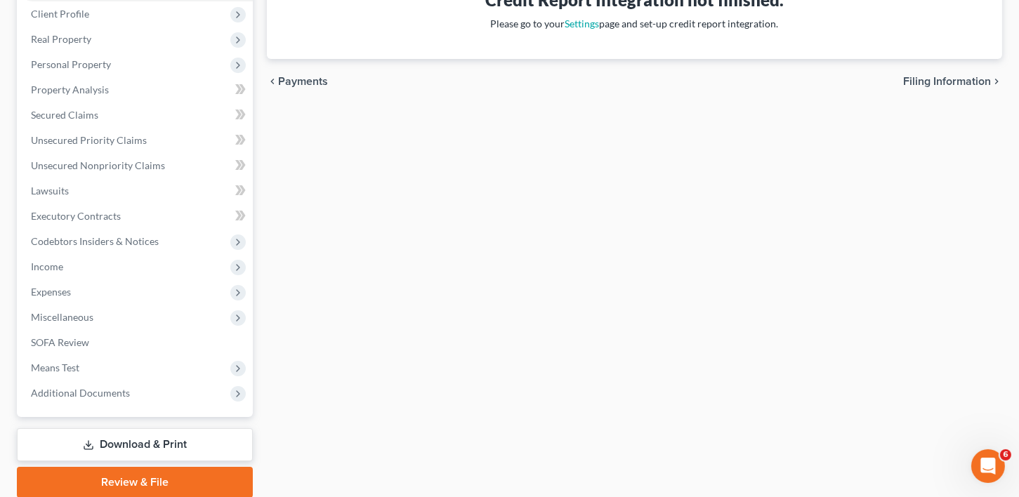
scroll to position [247, 0]
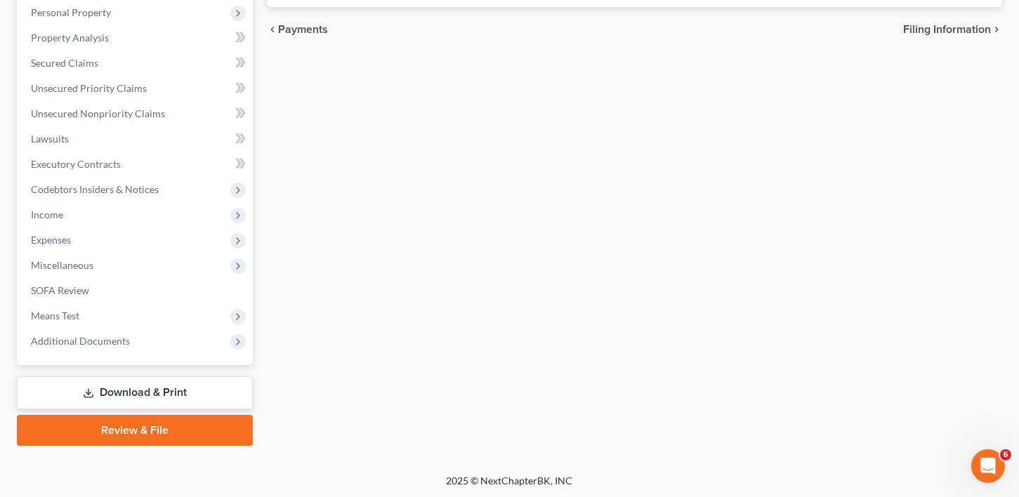
click at [74, 400] on link "Download & Print" at bounding box center [135, 393] width 236 height 33
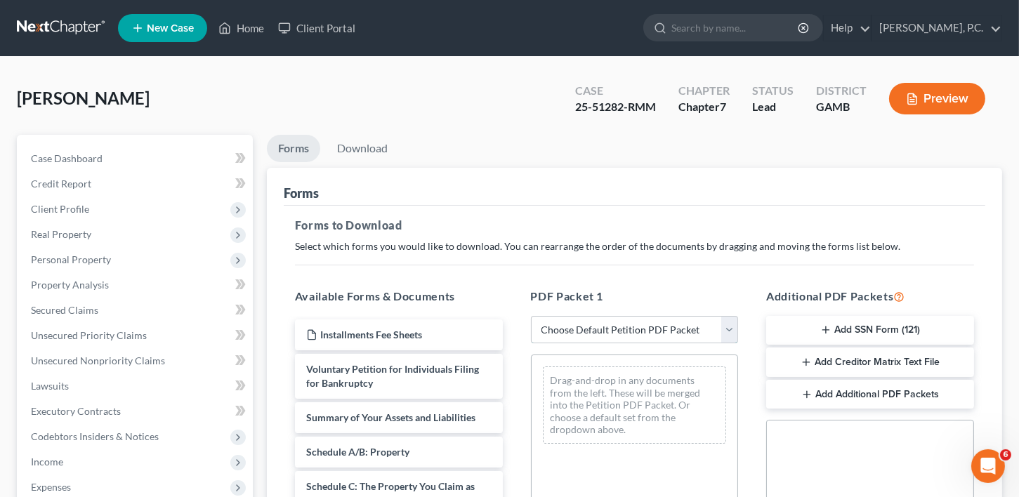
click at [567, 332] on select "Choose Default Petition PDF Packet Complete Bankruptcy Petition (all forms and …" at bounding box center [635, 330] width 208 height 28
select select "2"
click at [531, 316] on select "Choose Default Petition PDF Packet Complete Bankruptcy Petition (all forms and …" at bounding box center [635, 330] width 208 height 28
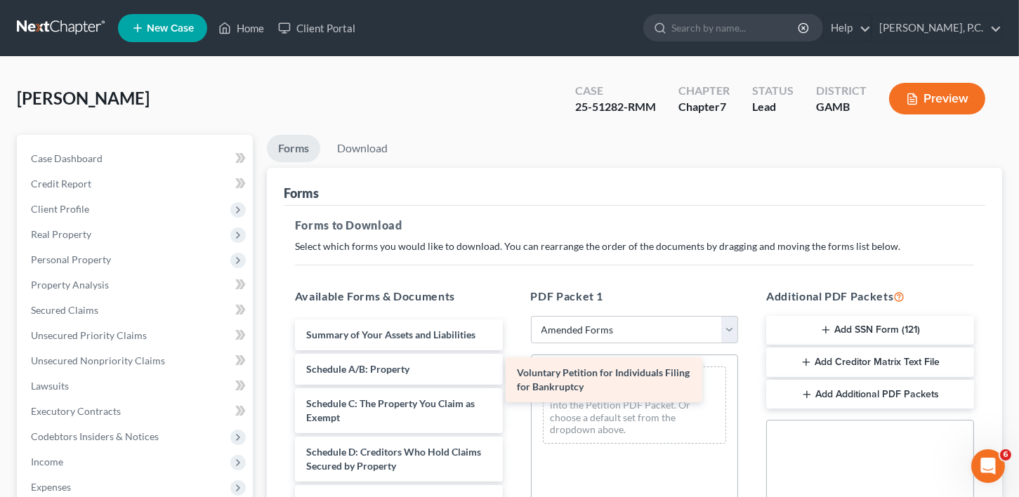
drag, startPoint x: 326, startPoint y: 344, endPoint x: 537, endPoint y: 383, distance: 214.4
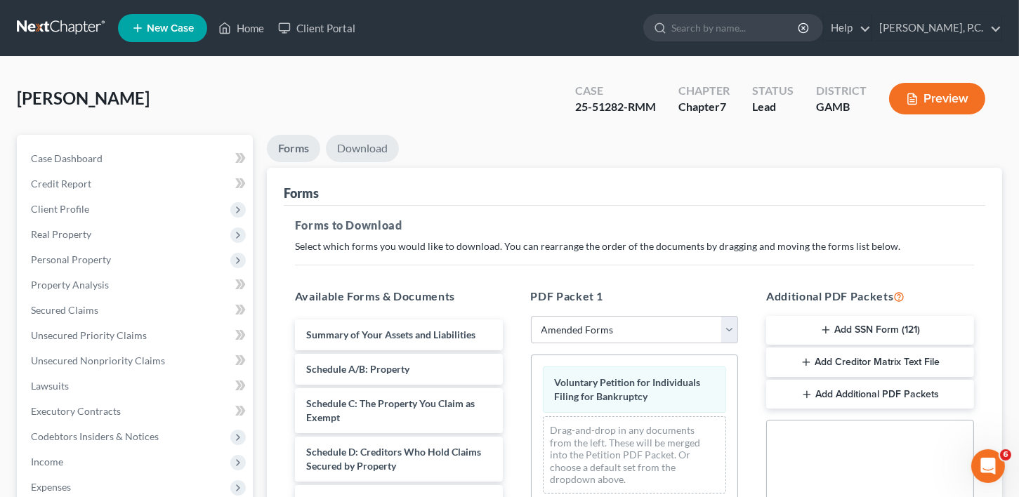
click at [351, 150] on link "Download" at bounding box center [362, 148] width 73 height 27
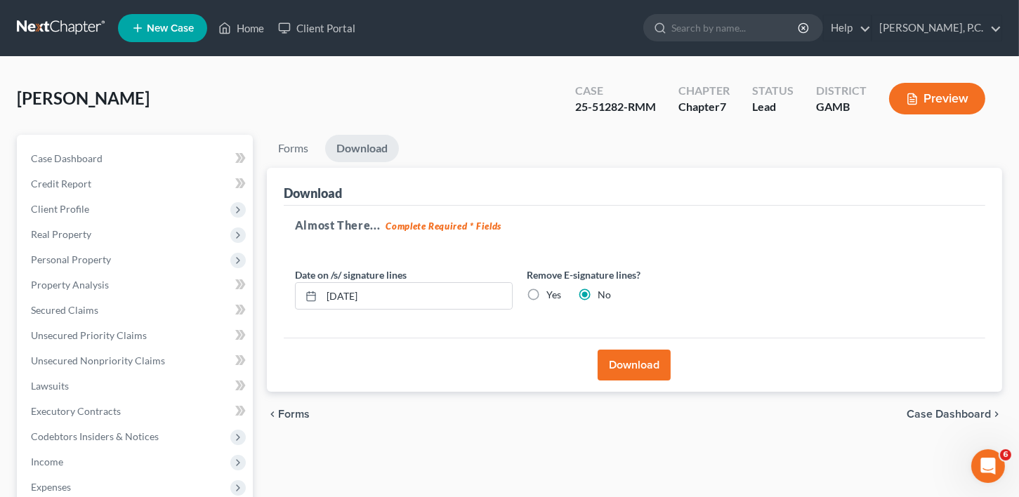
click at [616, 376] on button "Download" at bounding box center [634, 365] width 73 height 31
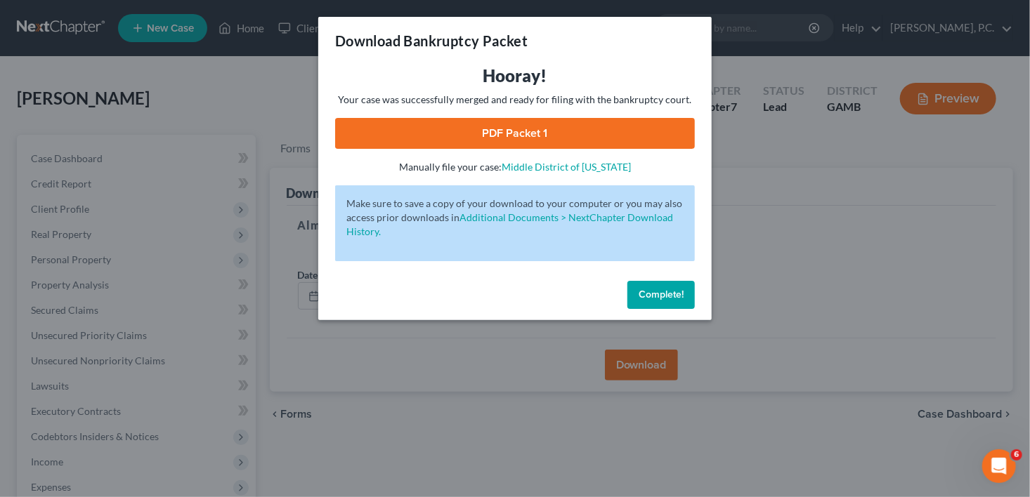
click at [417, 131] on link "PDF Packet 1" at bounding box center [515, 133] width 360 height 31
click at [669, 294] on span "Complete!" at bounding box center [661, 295] width 45 height 12
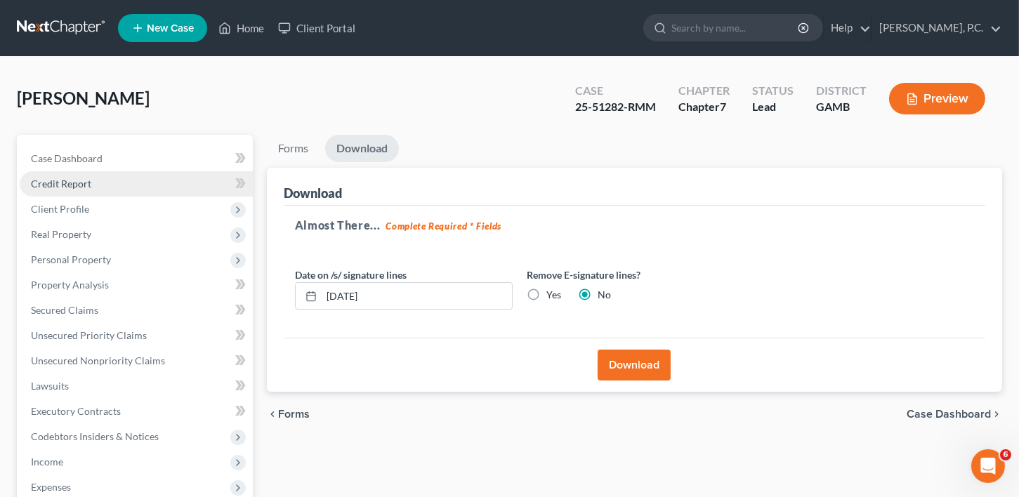
click at [44, 182] on span "Credit Report" at bounding box center [61, 184] width 60 height 12
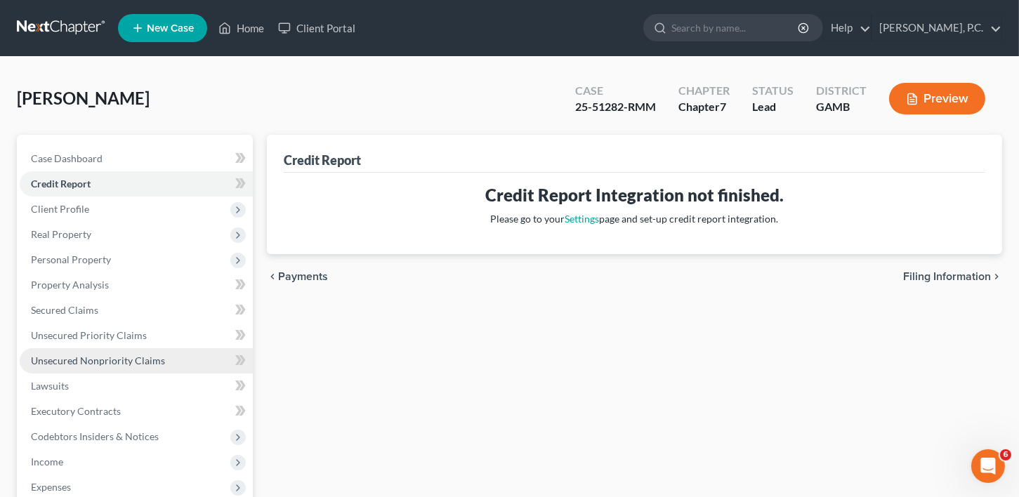
click at [83, 364] on span "Unsecured Nonpriority Claims" at bounding box center [98, 361] width 134 height 12
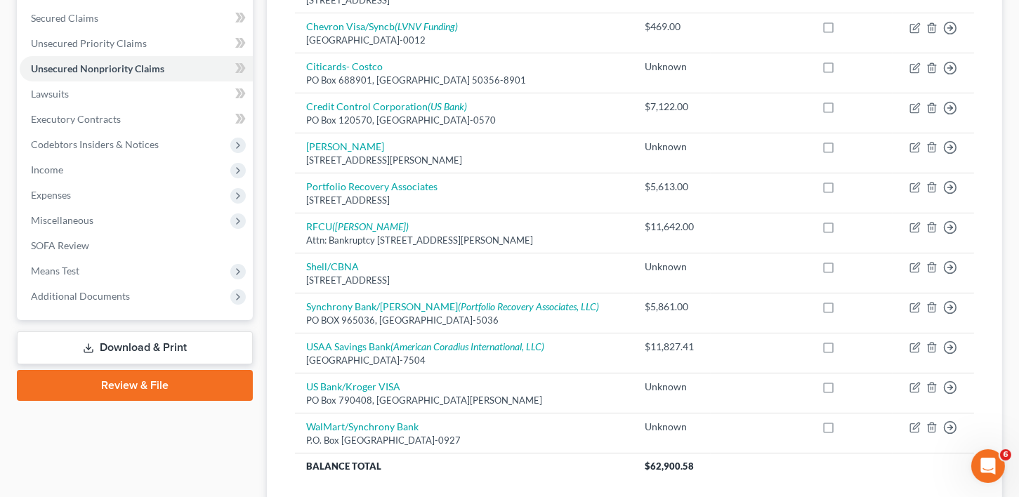
scroll to position [320, 0]
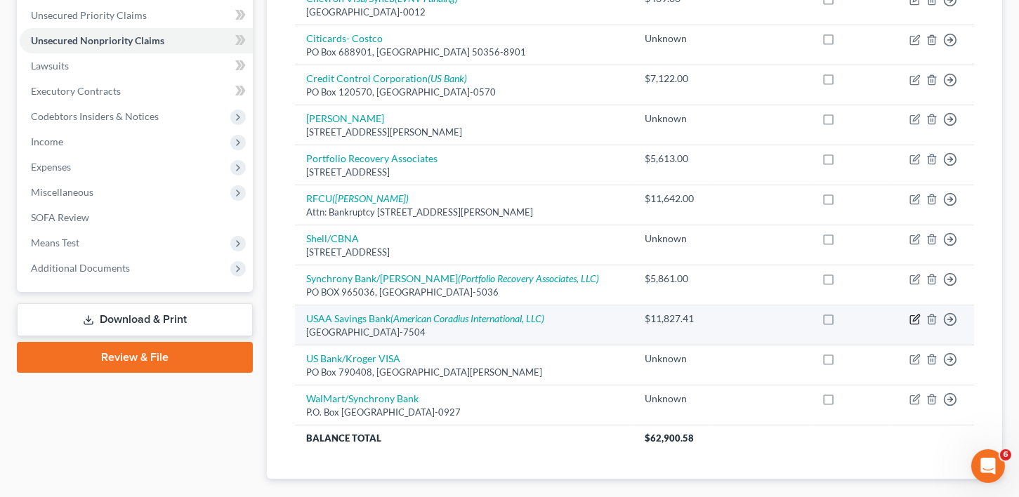
click at [915, 316] on icon "button" at bounding box center [916, 318] width 6 height 6
select select "45"
select select "2"
select select "0"
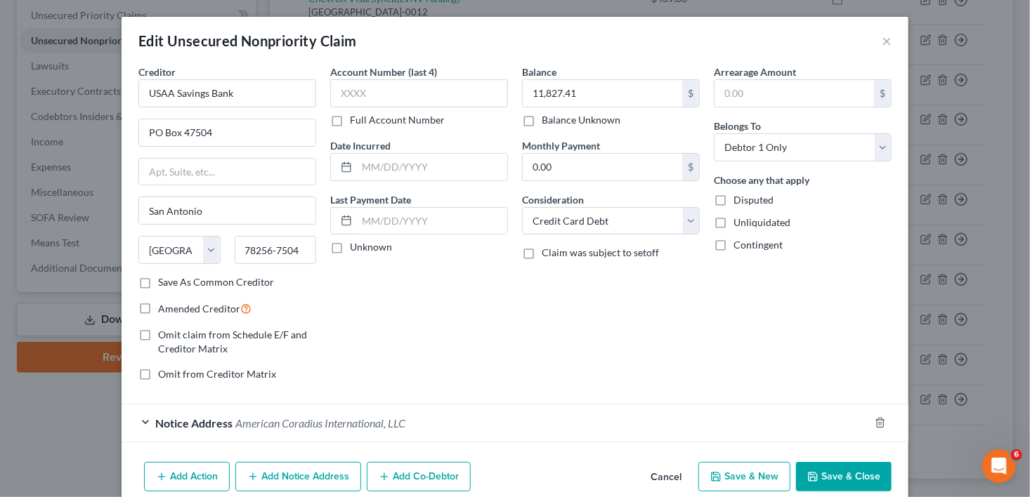
click at [825, 459] on div "Add Action Add Notice Address Add Co-Debtor Cancel Save & New Save & Close" at bounding box center [515, 480] width 787 height 46
click at [830, 471] on button "Save & Close" at bounding box center [844, 477] width 96 height 30
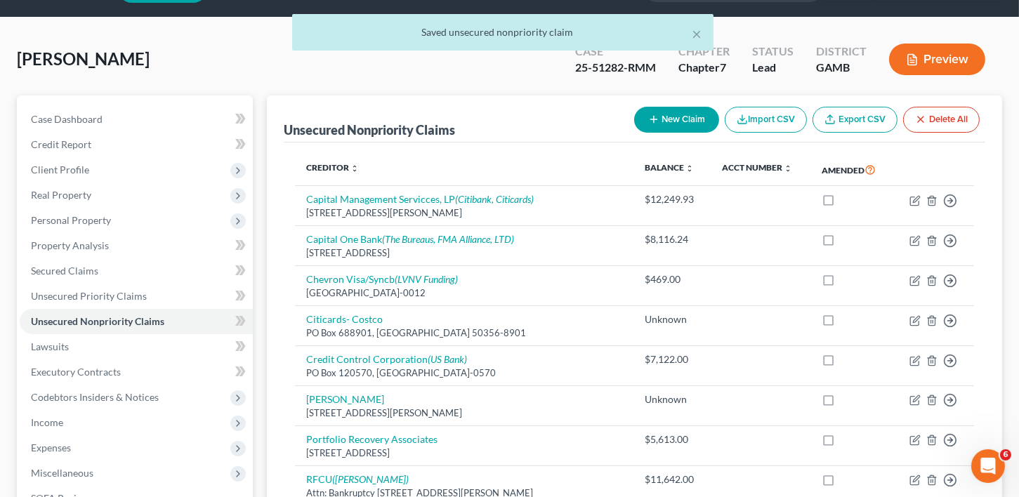
scroll to position [0, 0]
